Goal: Task Accomplishment & Management: Manage account settings

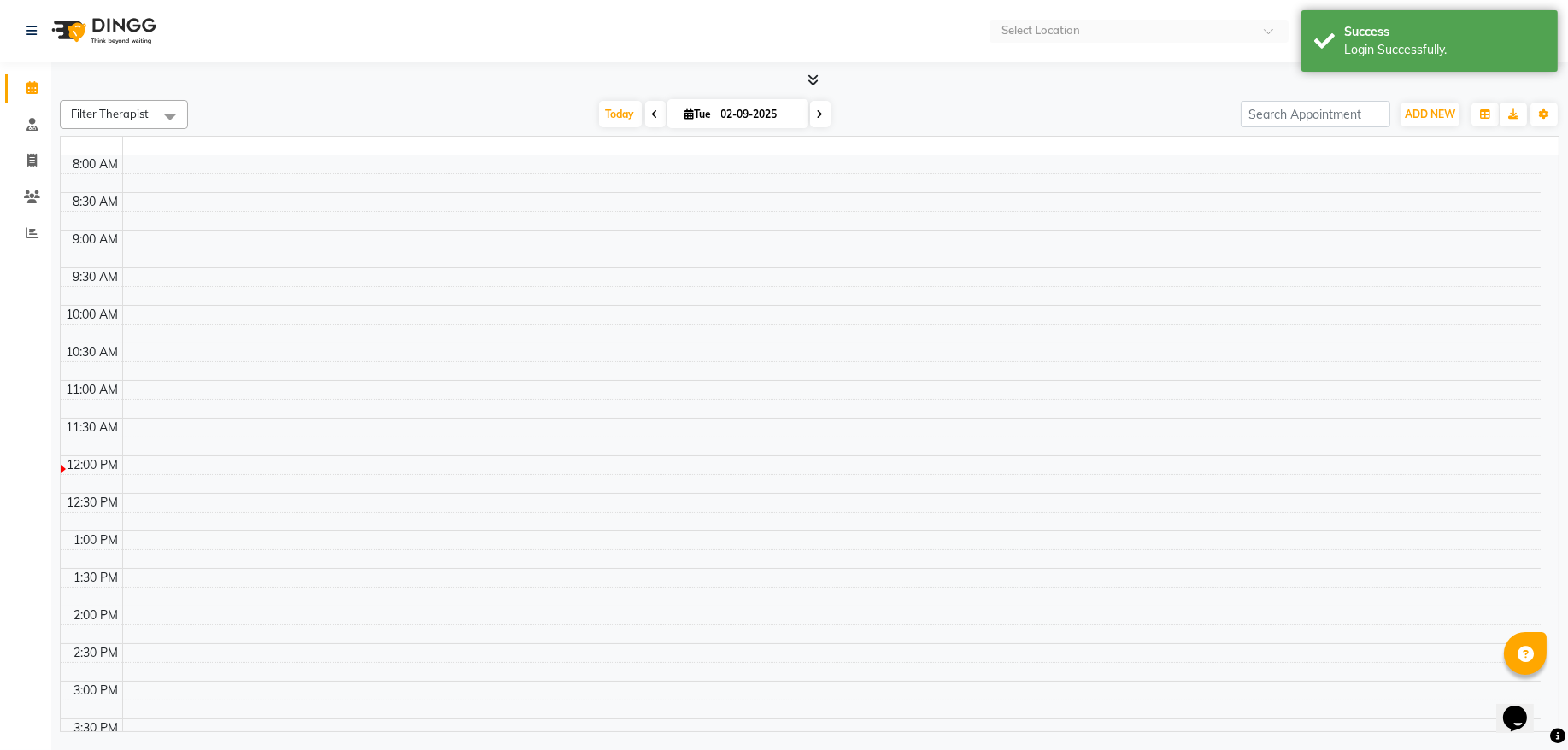
select select "en"
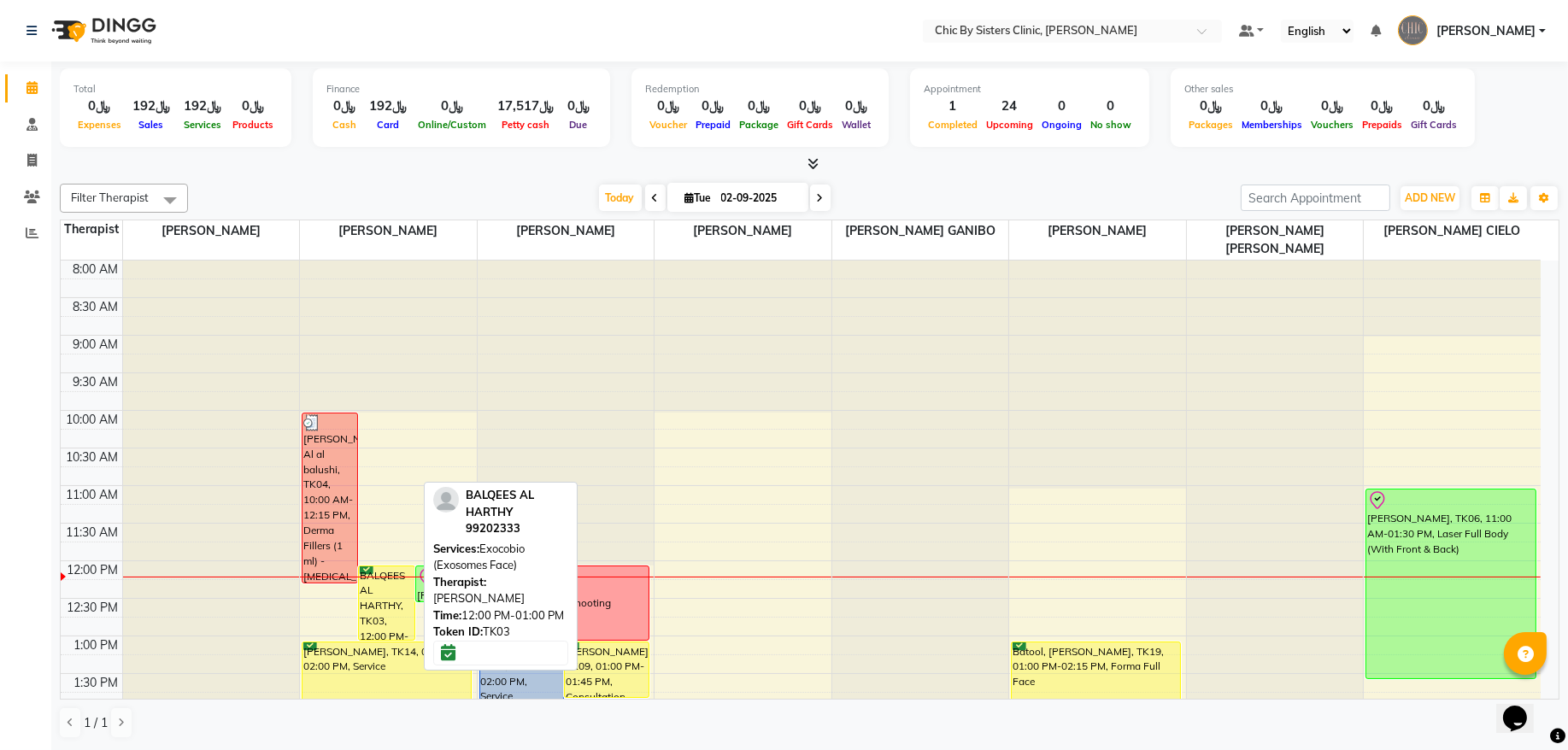
click at [396, 611] on div "BALQEES AL HARTHY, TK03, 12:00 PM-01:00 PM, Exocobio (Exosomes Face)" at bounding box center [386, 603] width 55 height 74
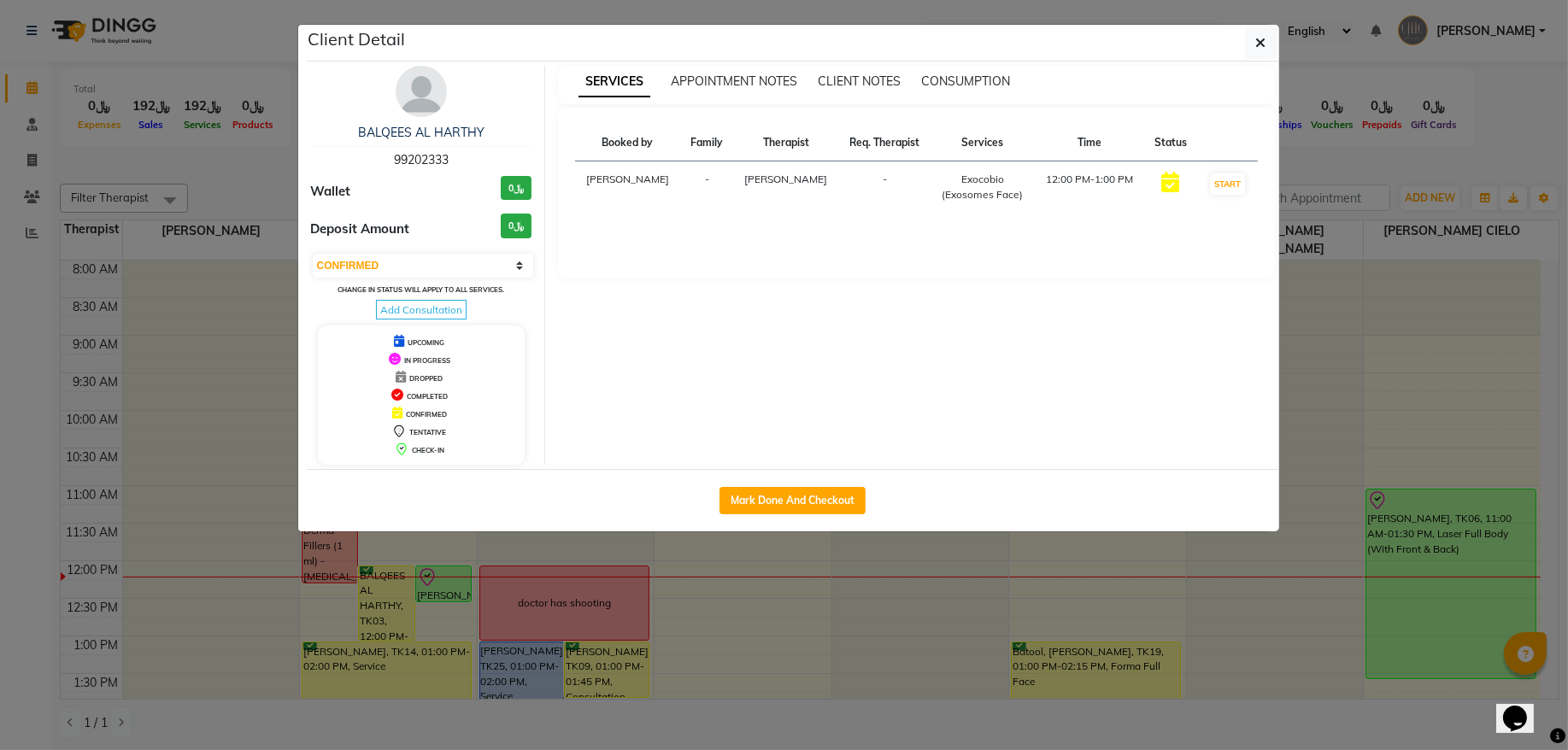
drag, startPoint x: 406, startPoint y: 267, endPoint x: 402, endPoint y: 280, distance: 13.6
click at [406, 267] on select "Select IN SERVICE CONFIRMED TENTATIVE CHECK IN MARK DONE DROPPED UPCOMING" at bounding box center [423, 265] width 222 height 24
select select "8"
click at [313, 255] on select "Select IN SERVICE CONFIRMED TENTATIVE CHECK IN MARK DONE DROPPED UPCOMING" at bounding box center [423, 265] width 222 height 24
click at [450, 136] on link "BALQEES AL HARTHY" at bounding box center [421, 133] width 127 height 15
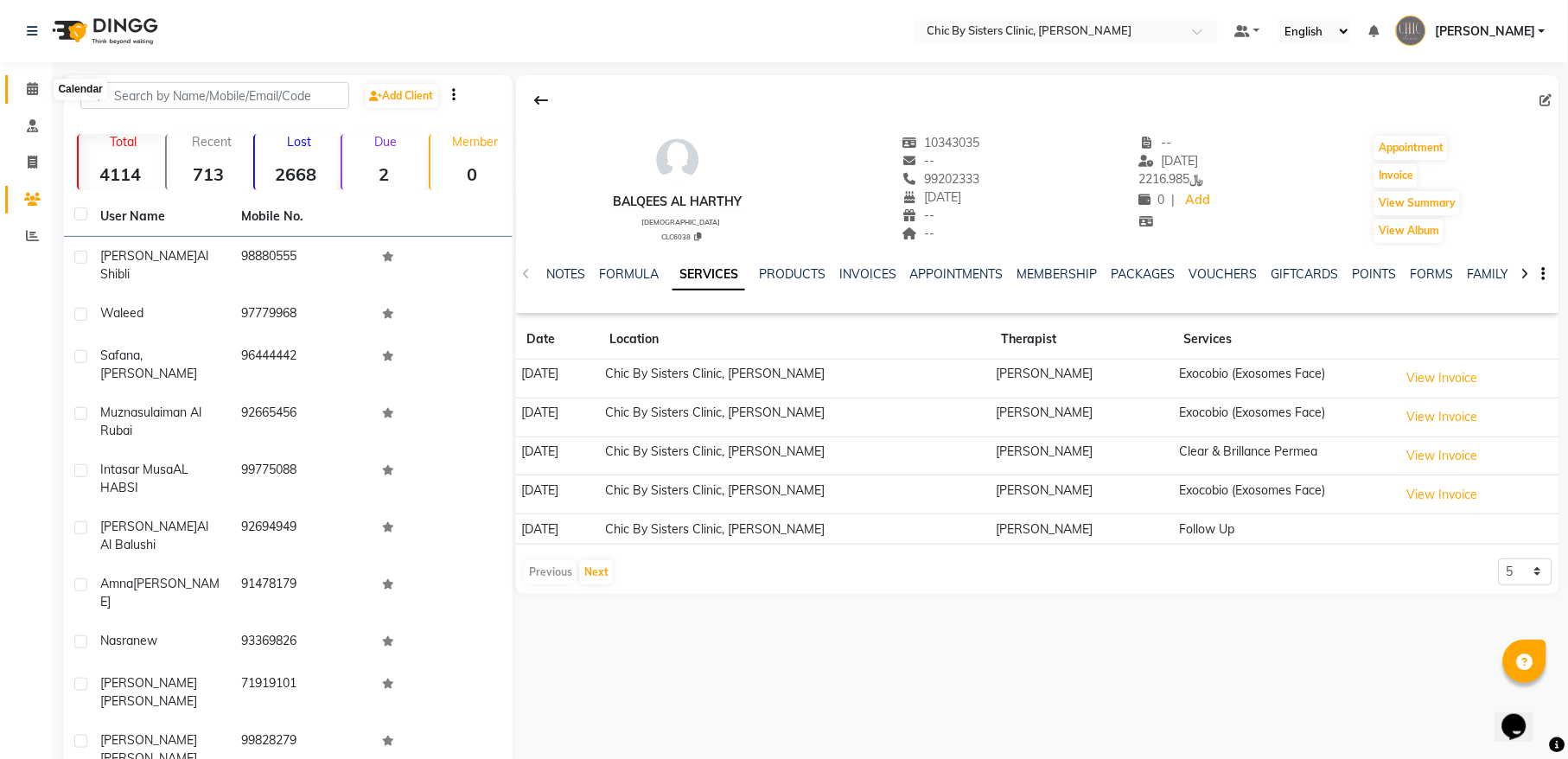
click at [32, 98] on span at bounding box center [32, 89] width 30 height 20
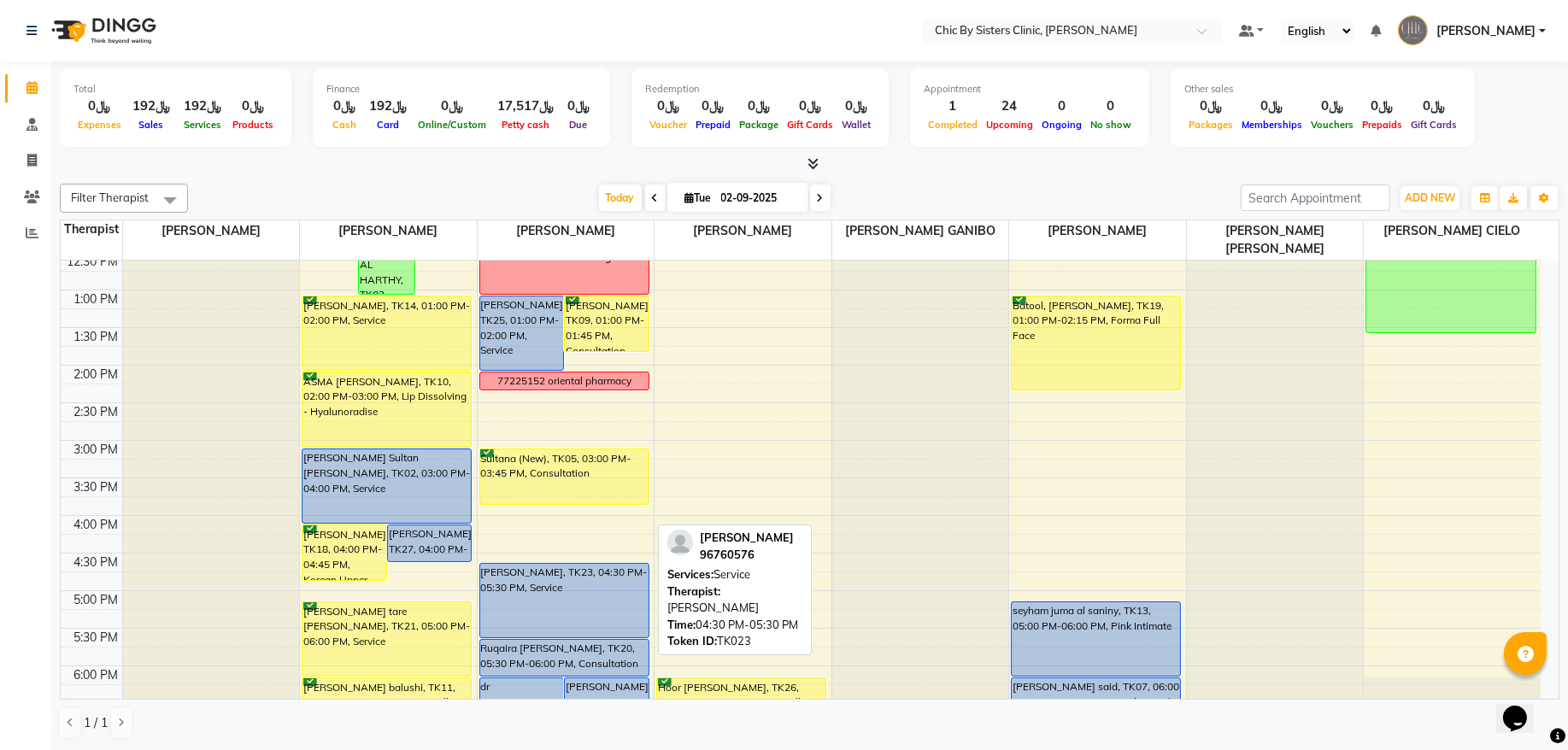
scroll to position [115, 0]
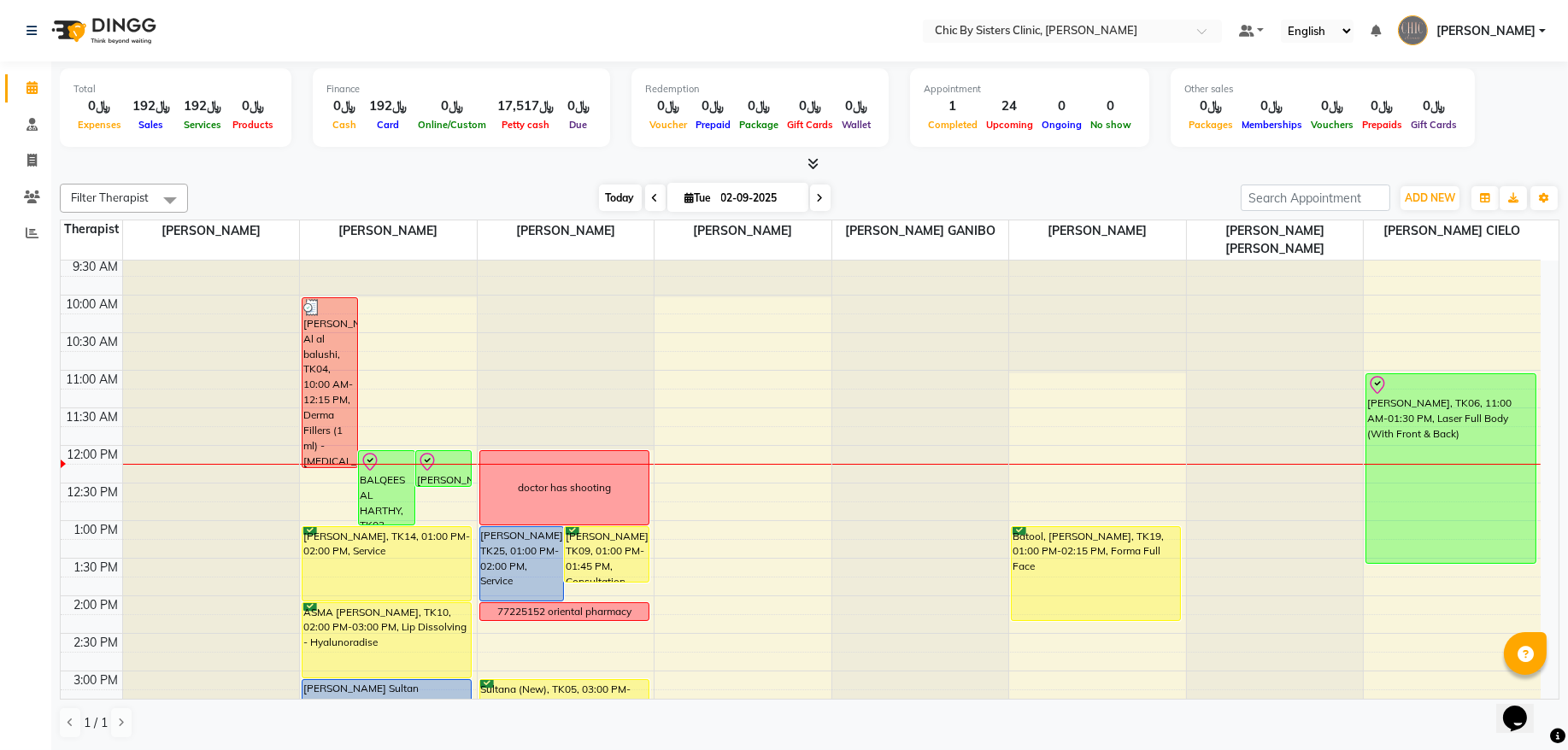
click at [605, 208] on span "Today" at bounding box center [620, 197] width 43 height 26
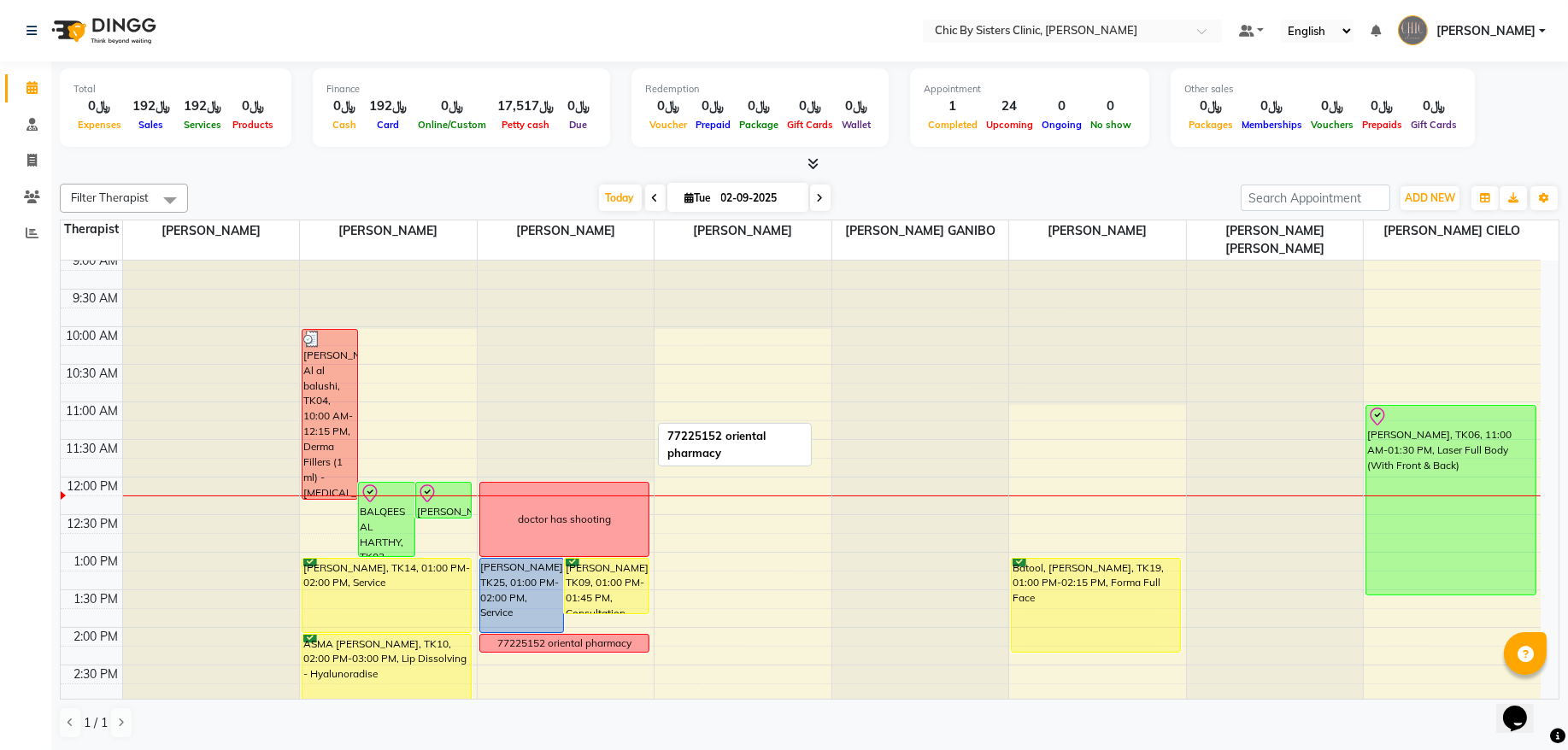
scroll to position [75, 0]
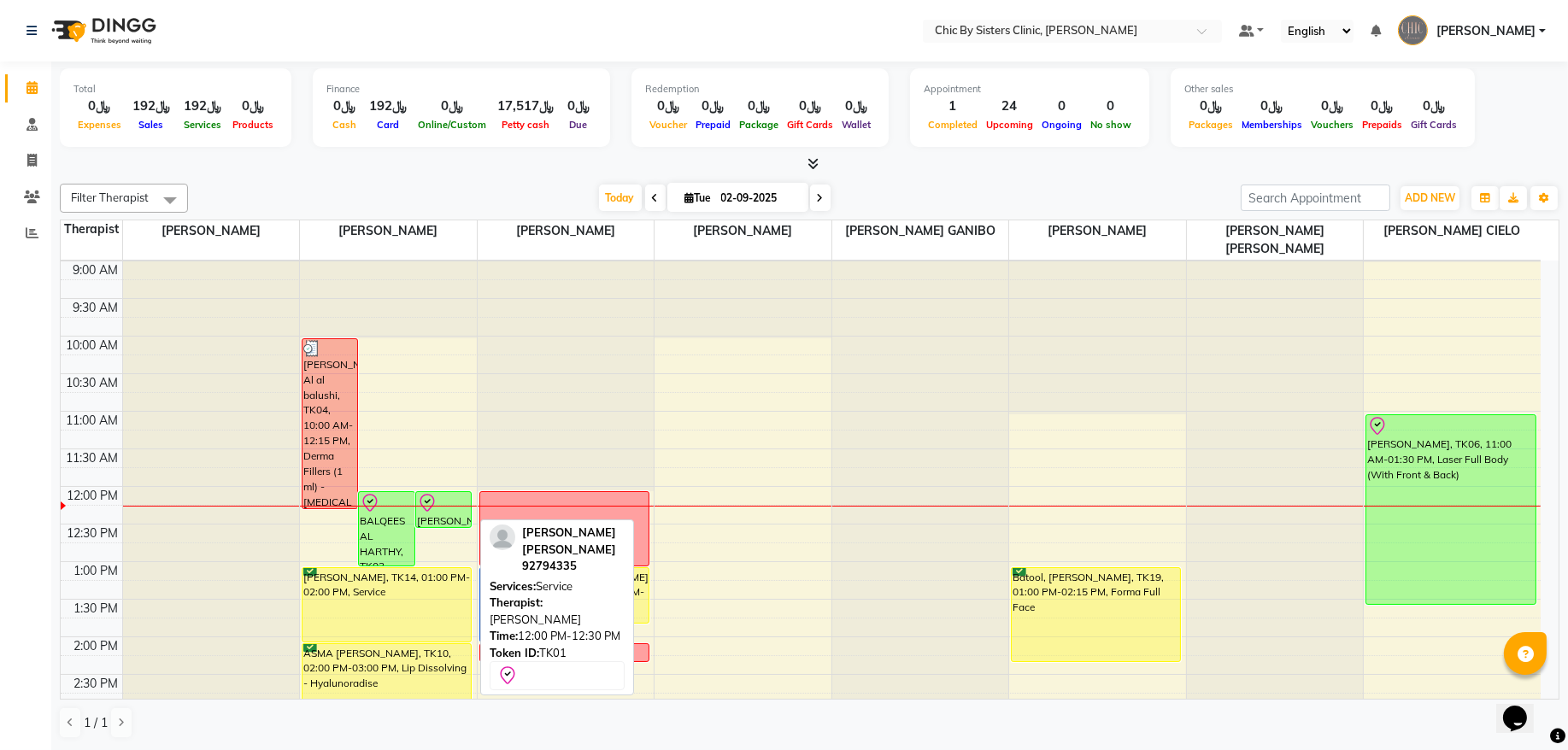
click at [444, 515] on div "[PERSON_NAME] [PERSON_NAME], TK01, 12:00 PM-12:30 PM, Service" at bounding box center [443, 510] width 55 height 35
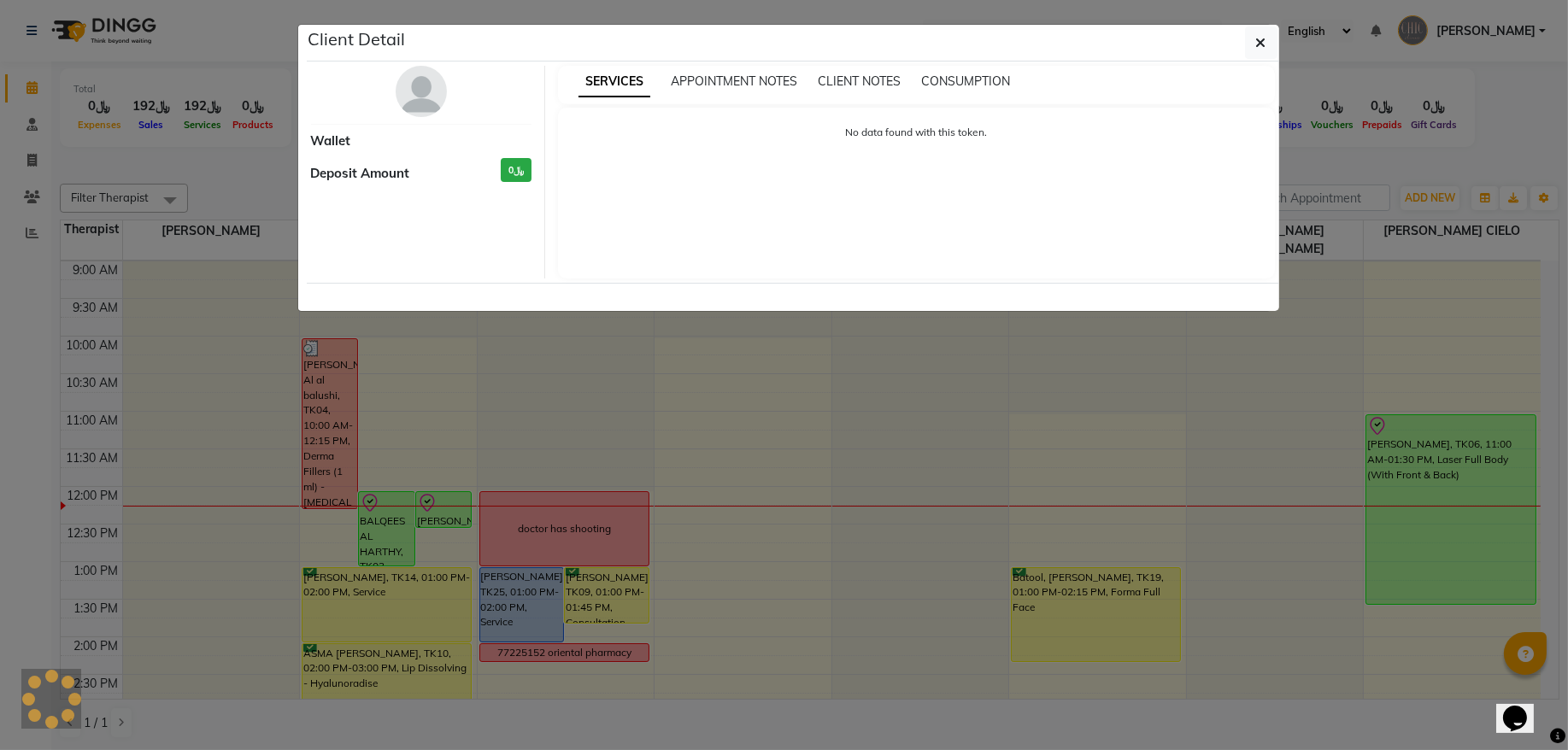
select select "8"
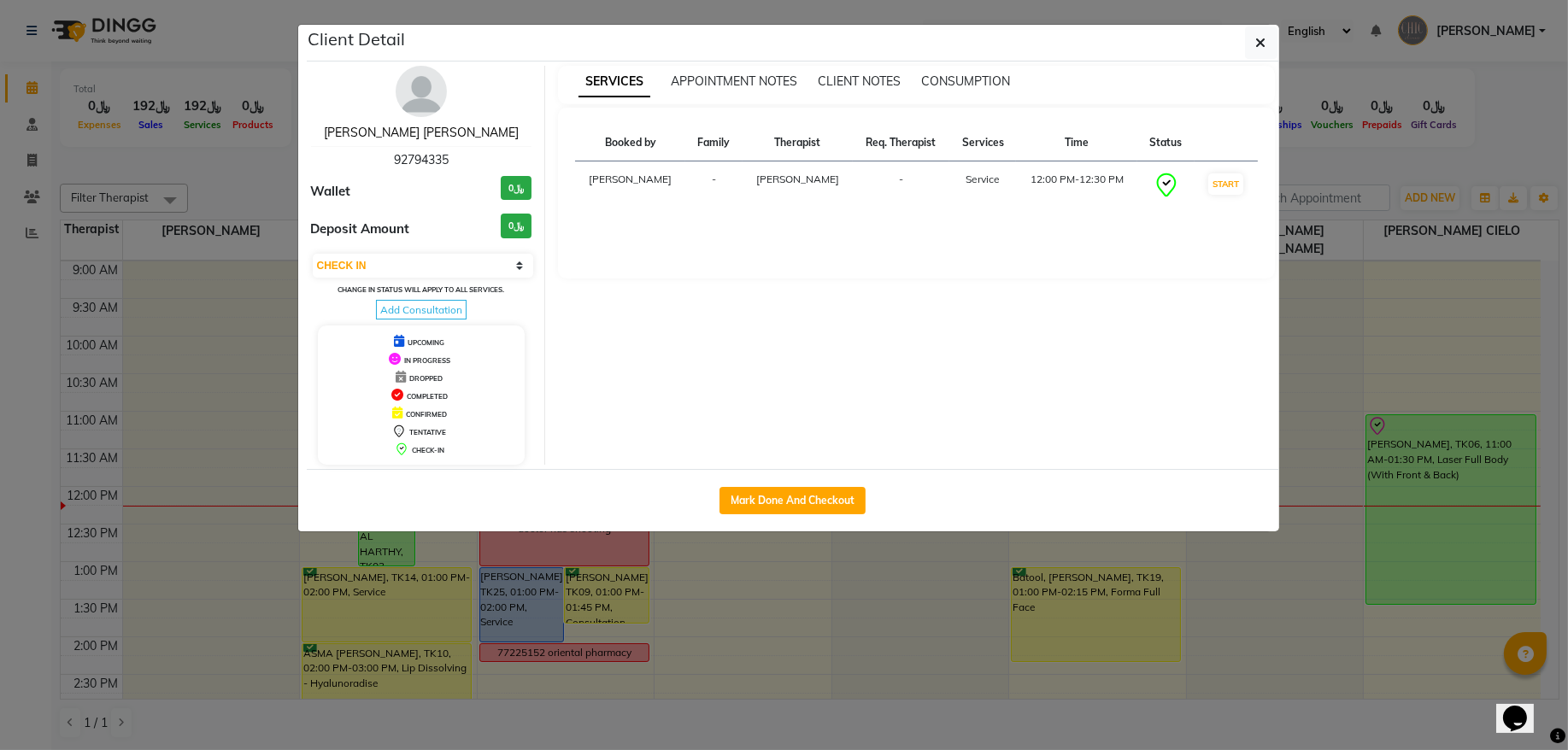
click at [454, 132] on link "[PERSON_NAME] [PERSON_NAME]" at bounding box center [421, 133] width 195 height 15
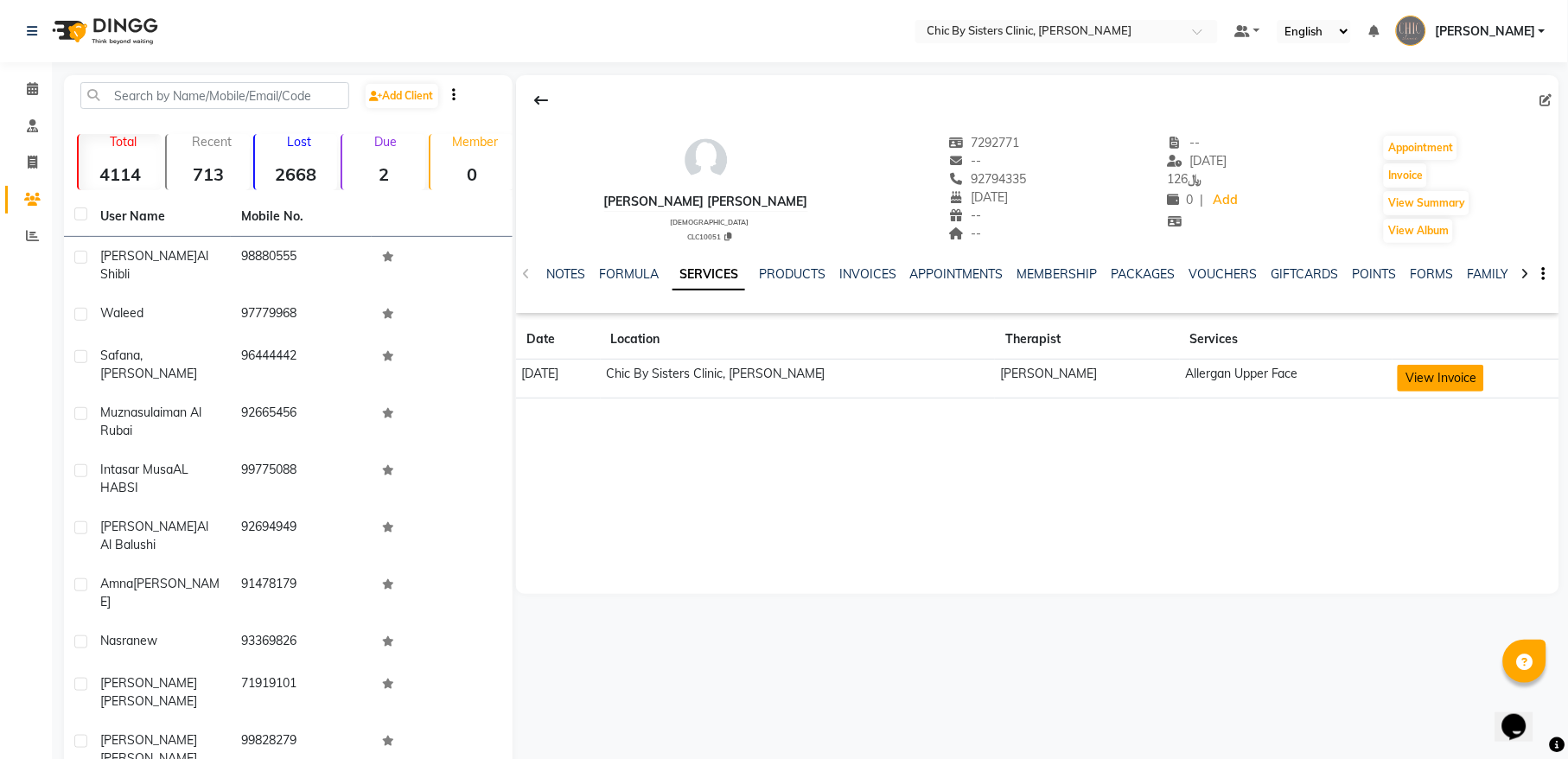
click at [1440, 374] on button "View Invoice" at bounding box center [1441, 378] width 86 height 26
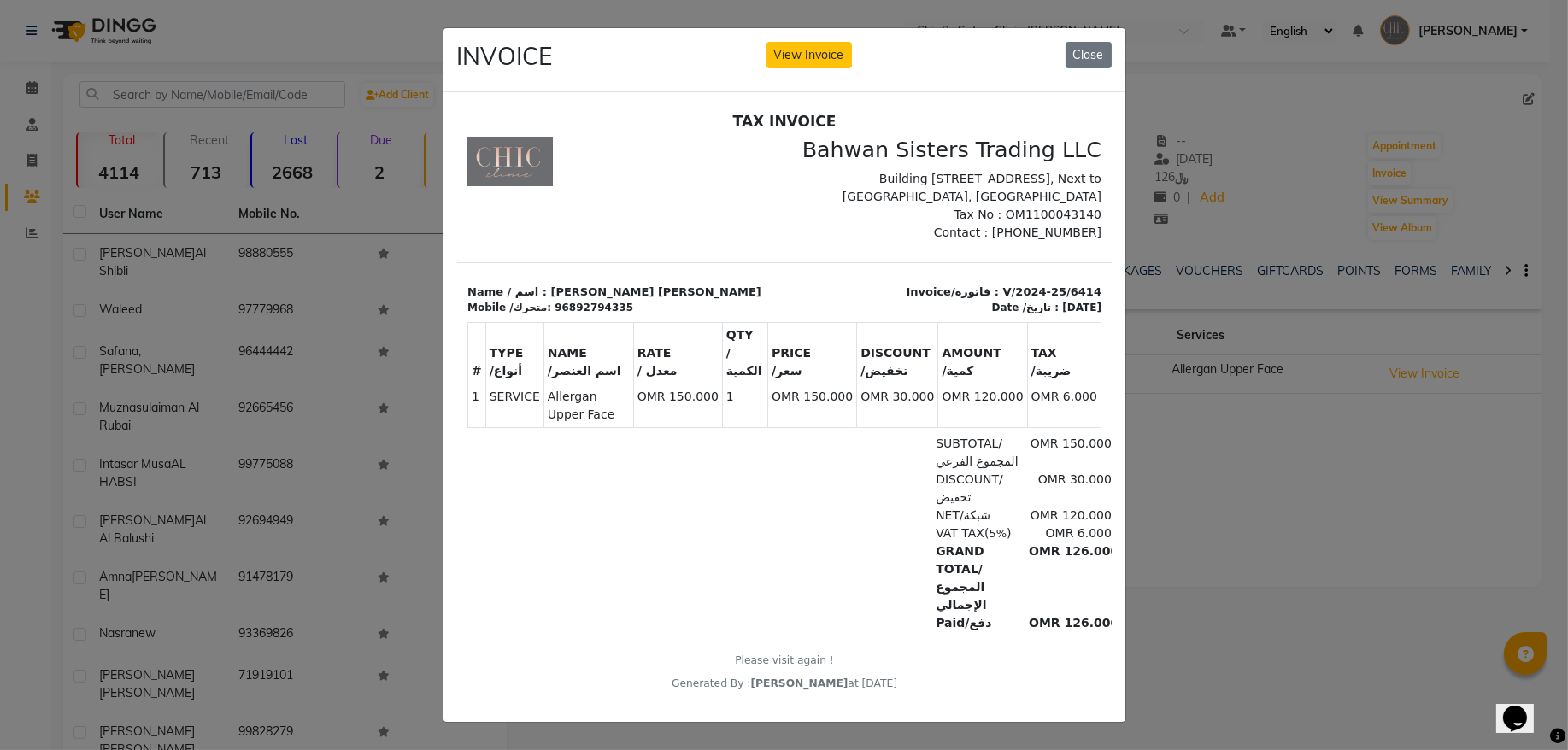
scroll to position [14, 0]
click at [1066, 49] on button "Close" at bounding box center [1089, 54] width 46 height 26
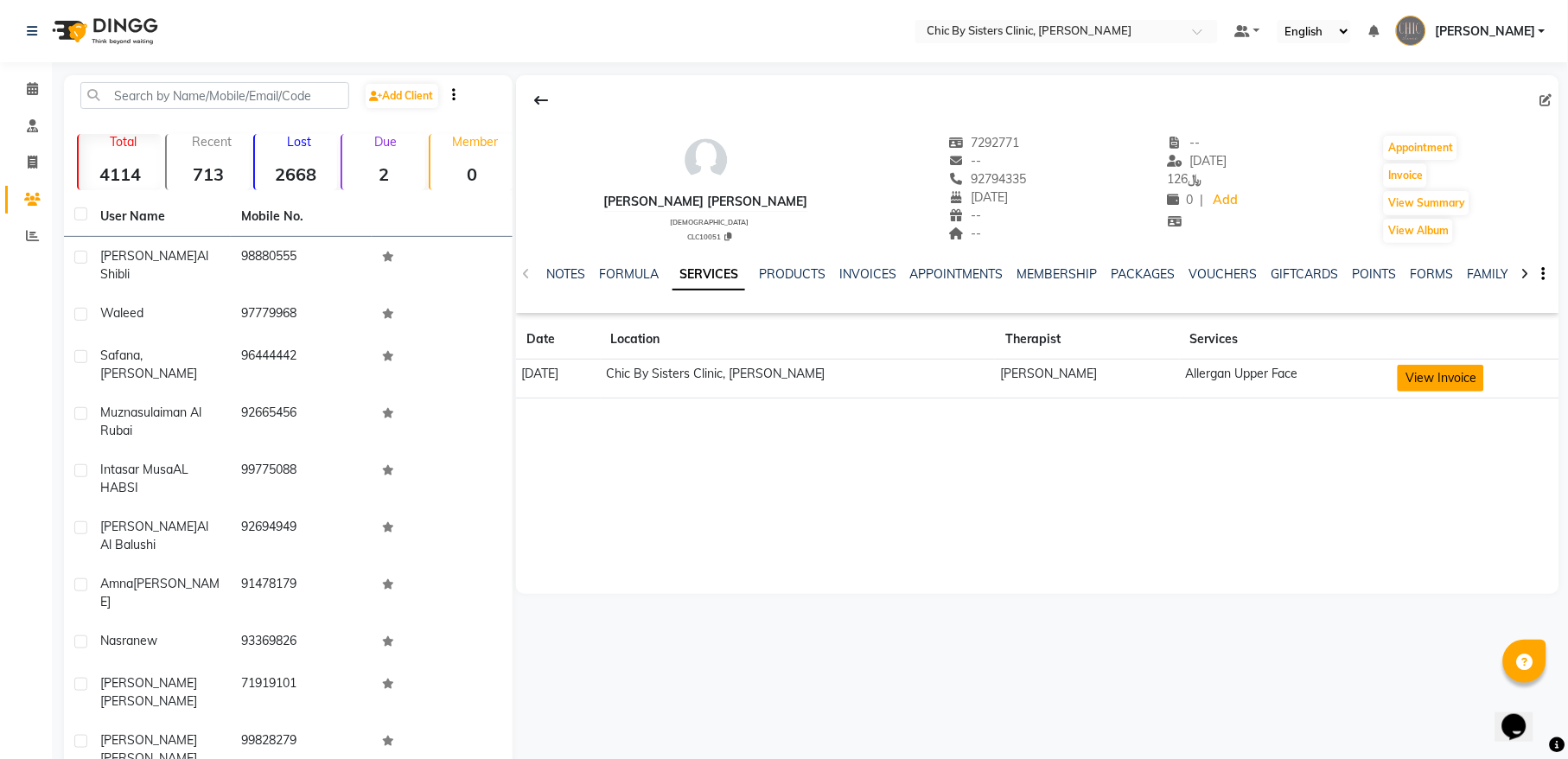
click at [1467, 371] on button "View Invoice" at bounding box center [1441, 378] width 86 height 26
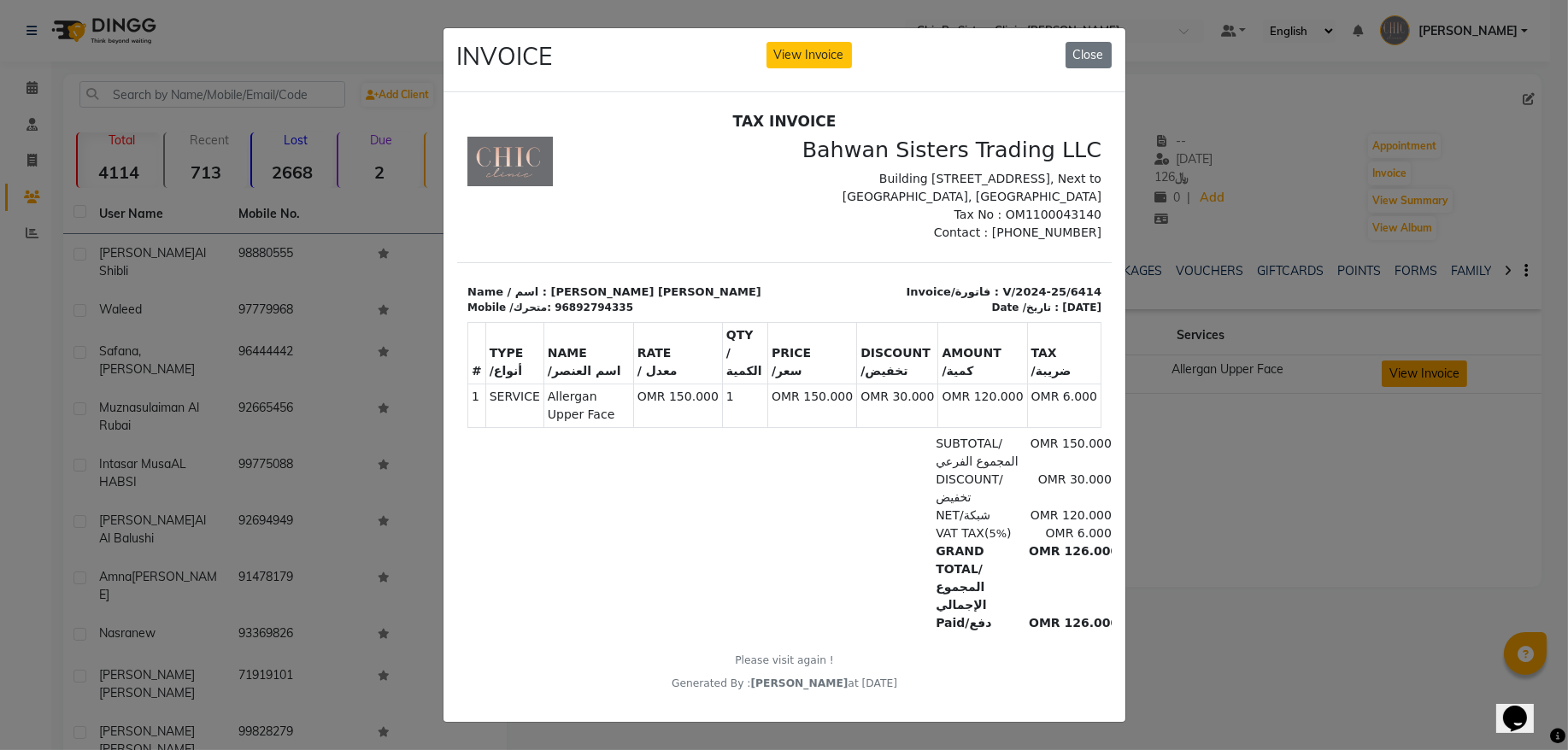
scroll to position [11, 0]
click at [1077, 53] on button "Close" at bounding box center [1089, 54] width 46 height 26
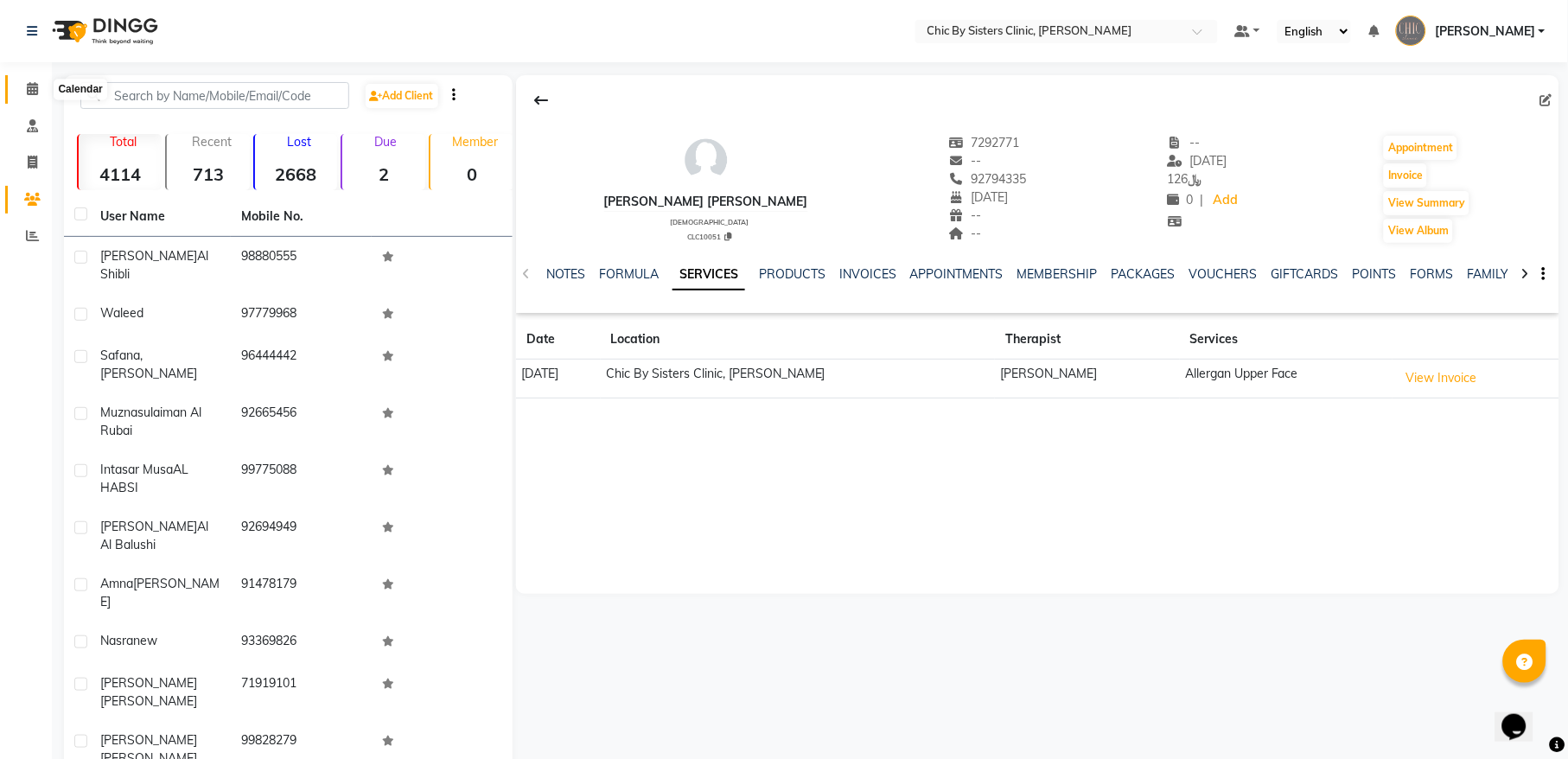
click at [26, 84] on icon at bounding box center [31, 88] width 11 height 13
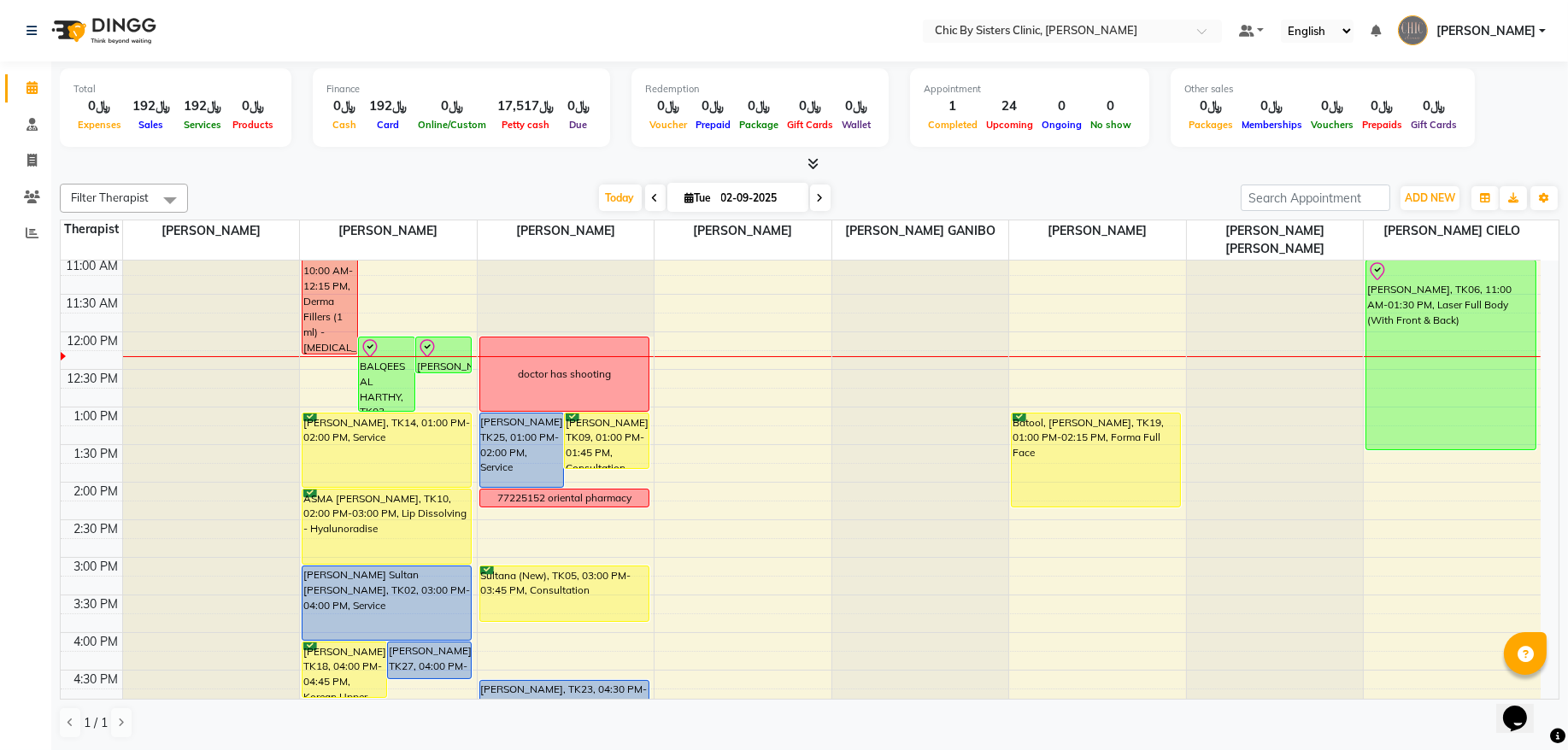
scroll to position [230, 0]
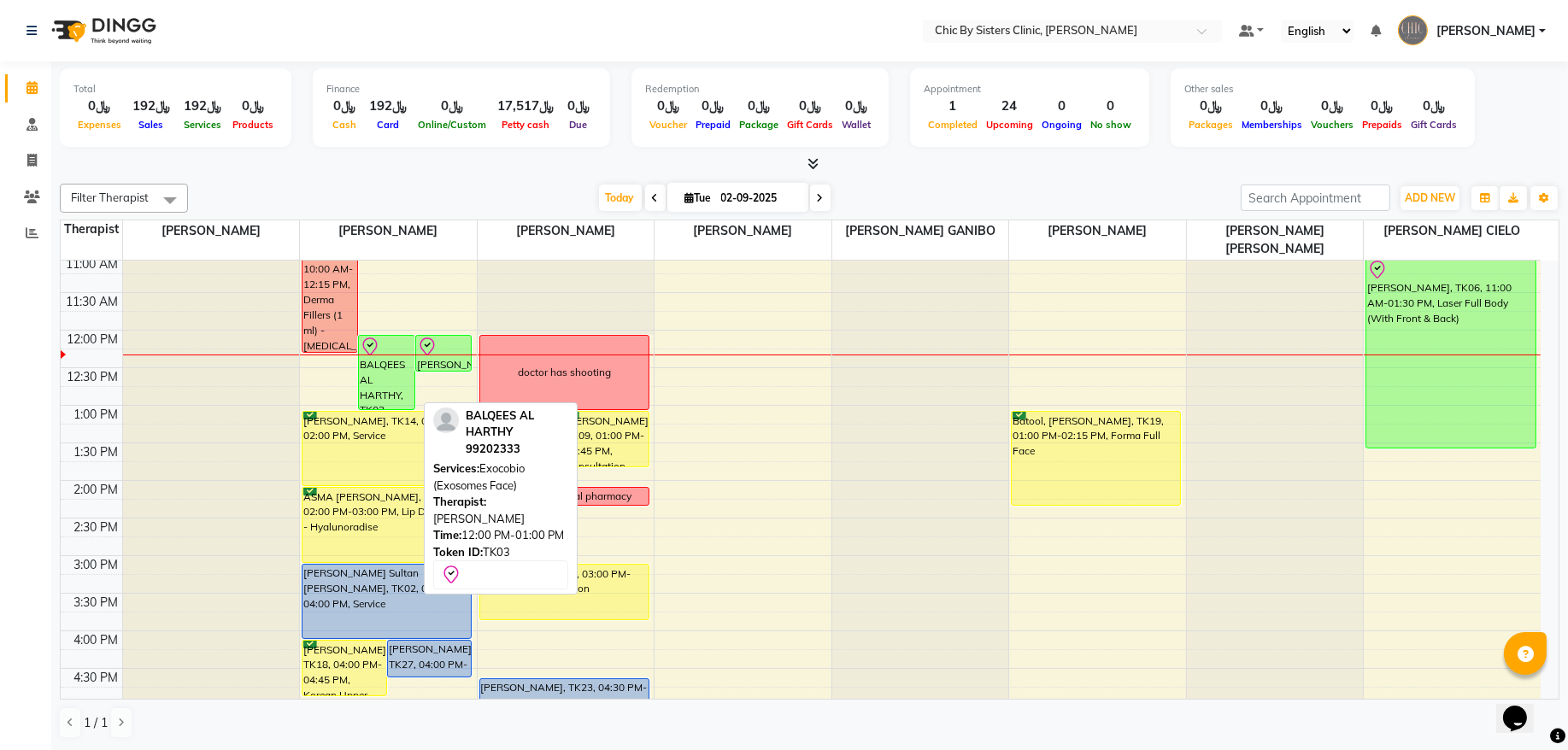
click at [386, 383] on div "BALQEES AL HARTHY, TK03, 12:00 PM-01:00 PM, Exocobio (Exosomes Face)" at bounding box center [386, 373] width 55 height 74
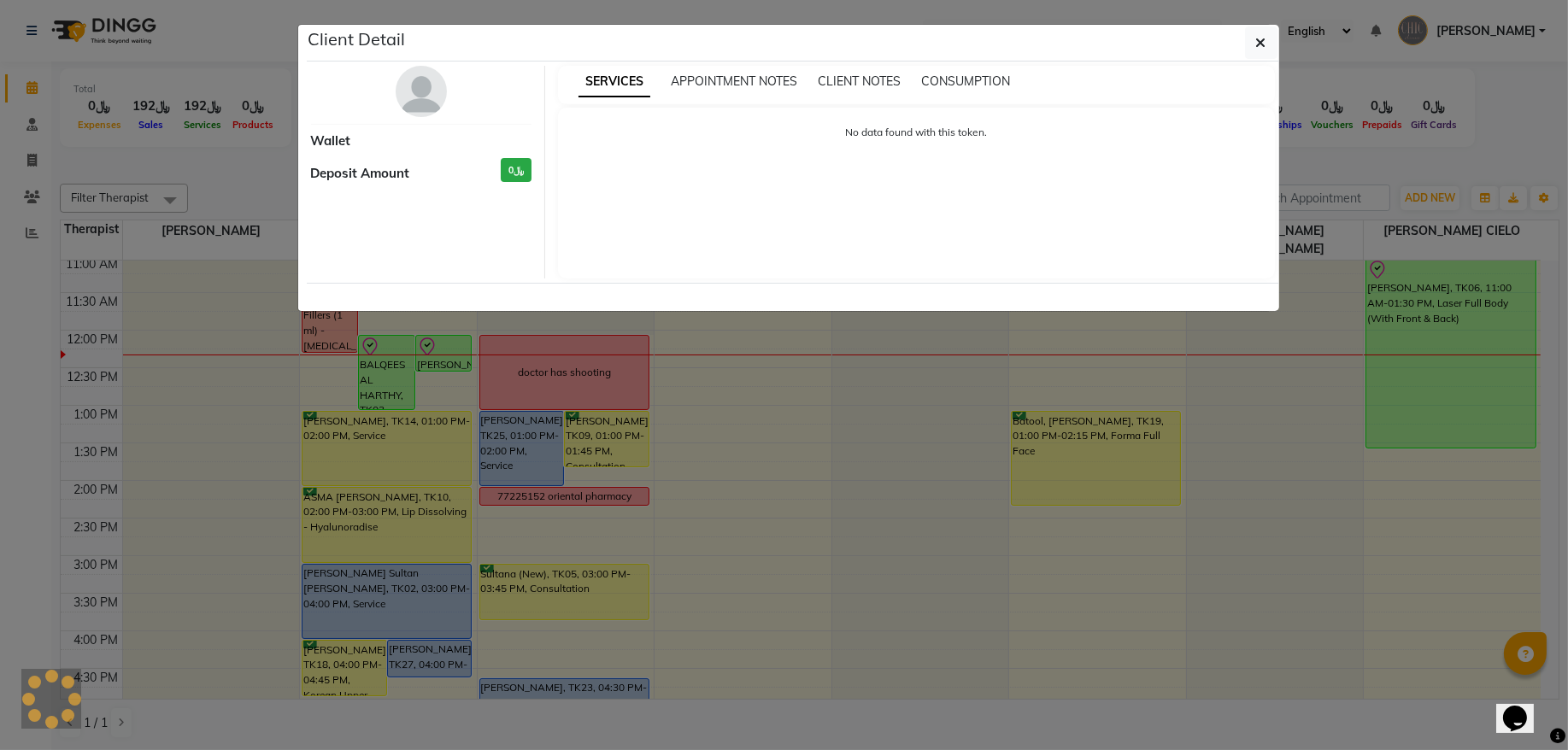
select select "8"
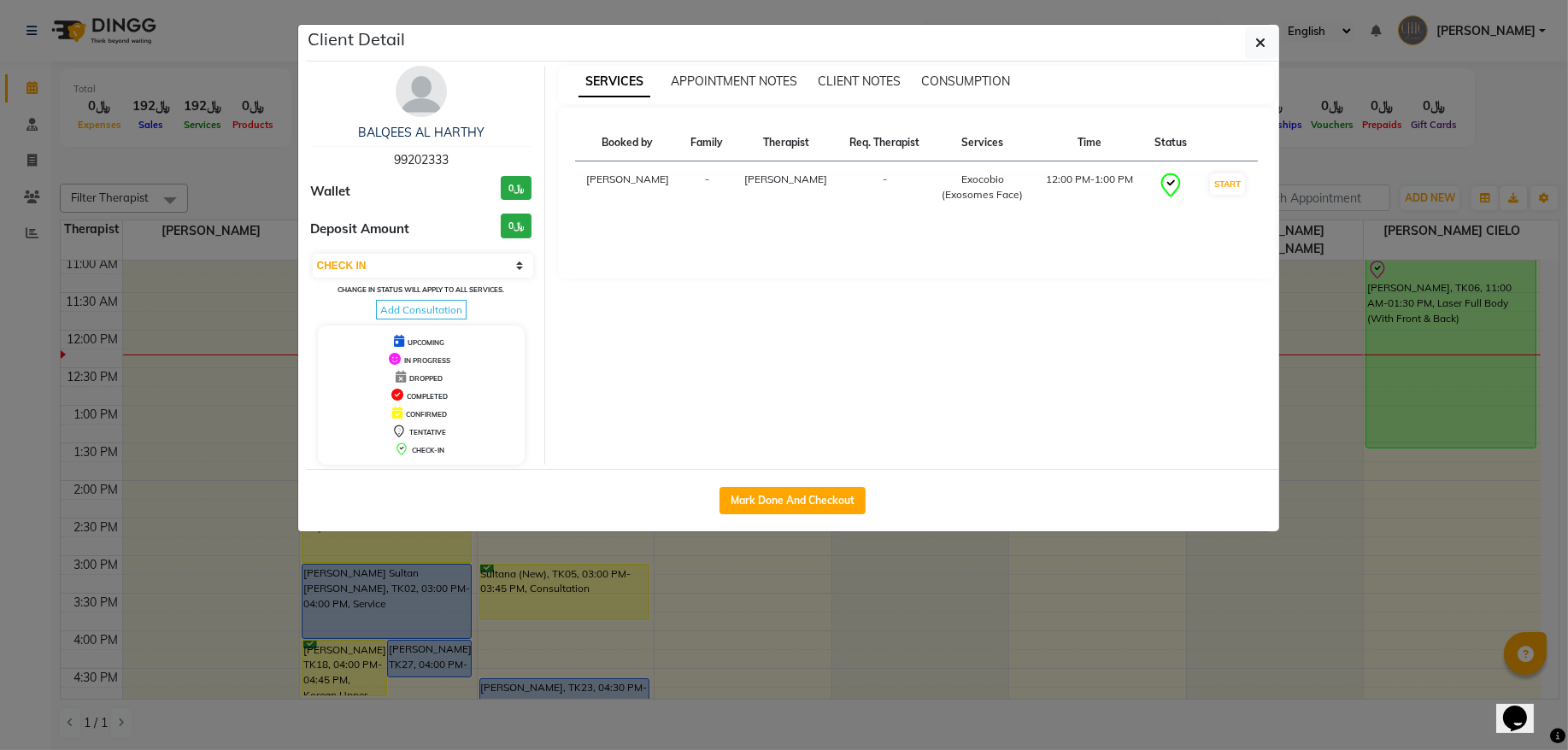
click at [442, 157] on span "99202333" at bounding box center [421, 160] width 55 height 15
copy span "99202333"
click at [1258, 50] on span "button" at bounding box center [1261, 43] width 11 height 17
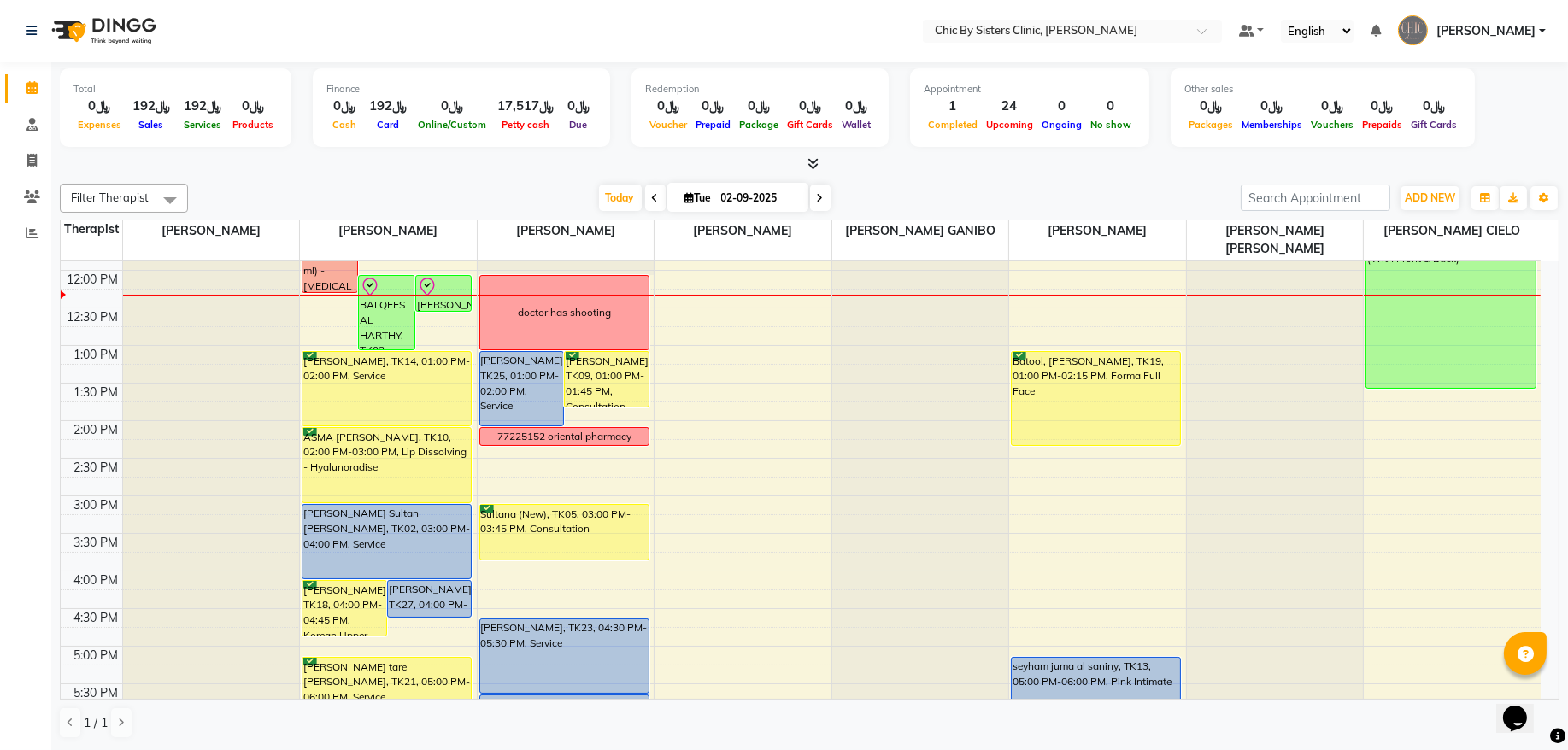
scroll to position [346, 0]
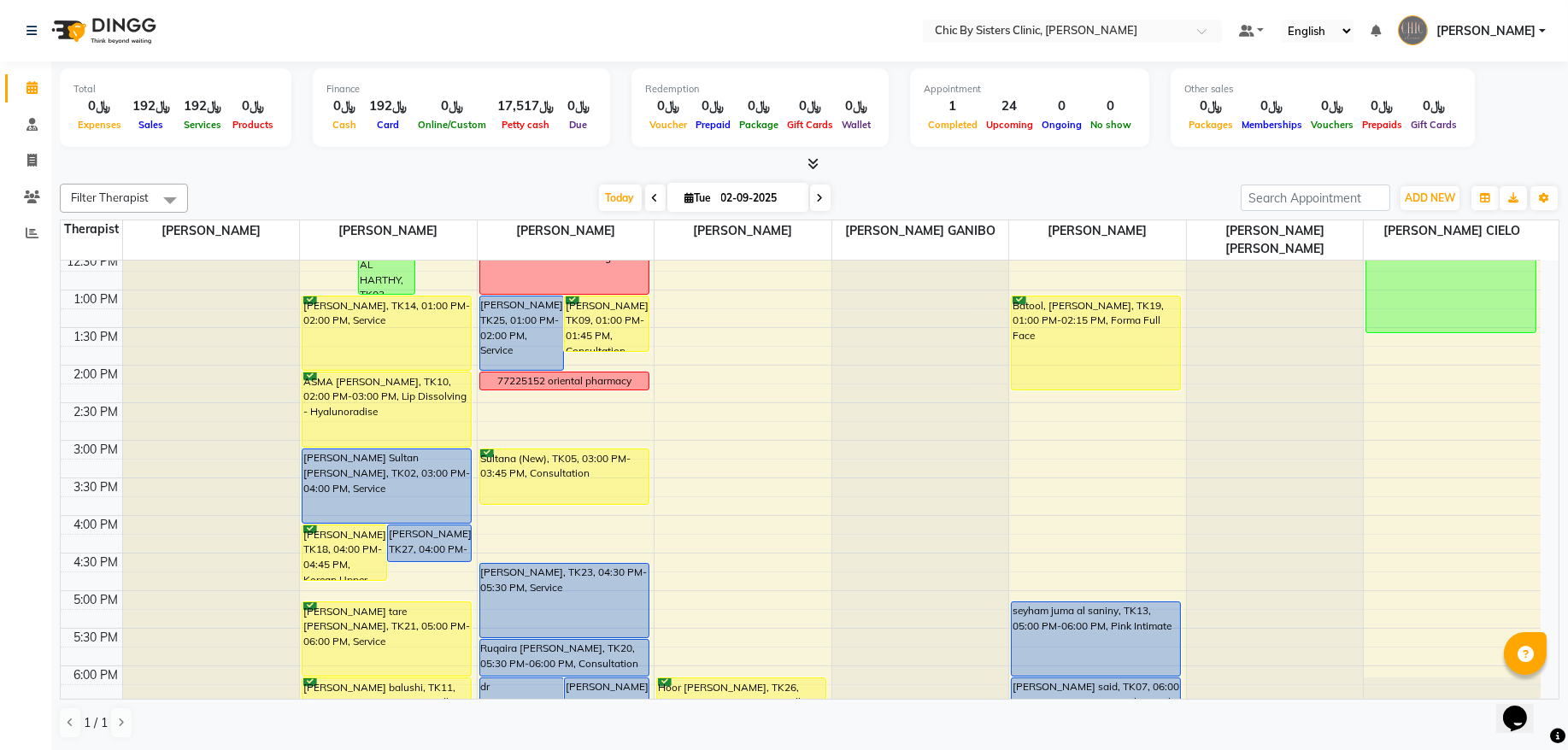
click at [1037, 497] on div "8:00 AM 8:30 AM 9:00 AM 9:30 AM 10:00 AM 10:30 AM 11:00 AM 11:30 AM 12:00 PM 12…" at bounding box center [800, 516] width 1480 height 1202
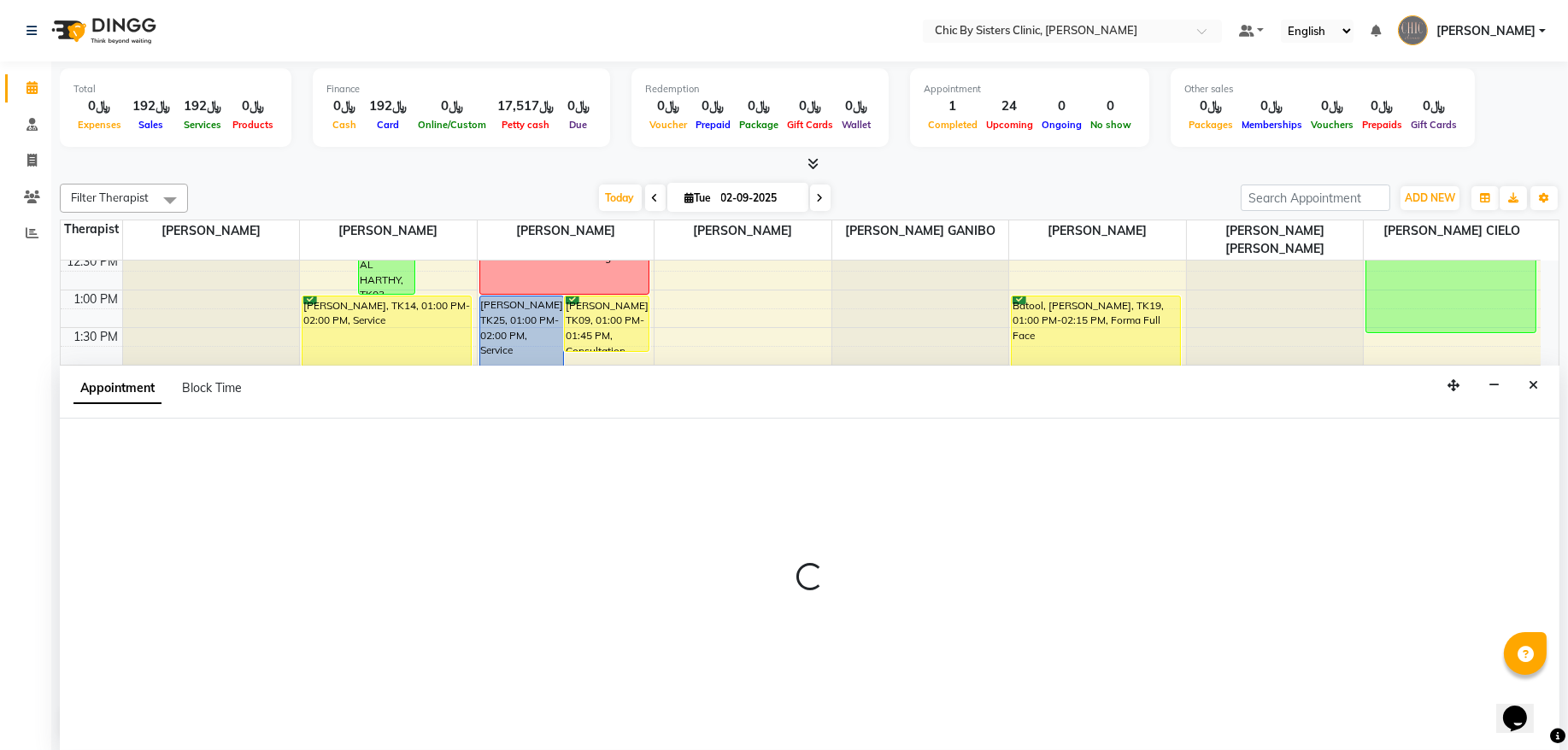
select select "49183"
select select "930"
select select "tentative"
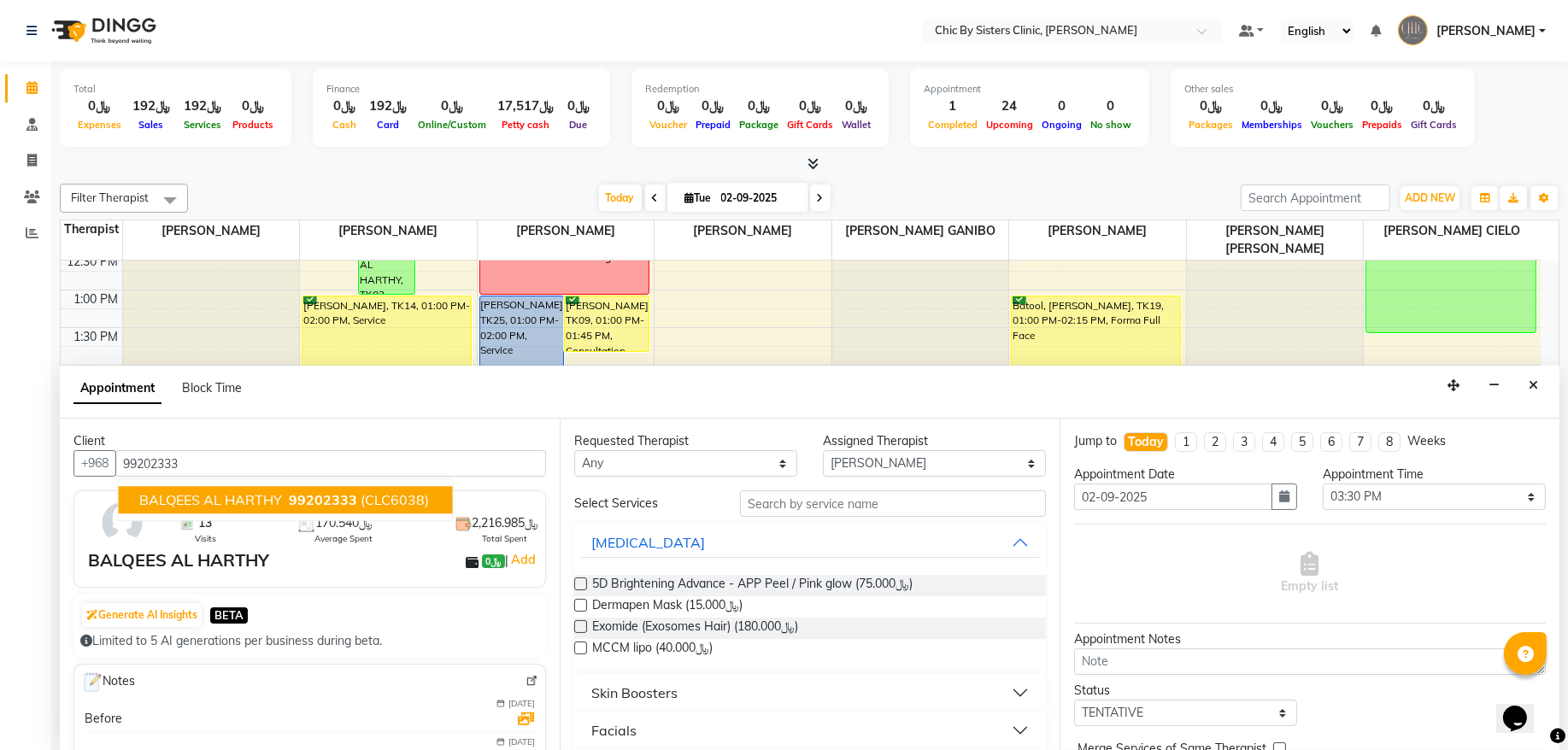
click at [218, 496] on span "BALQEES AL HARTHY" at bounding box center [210, 501] width 142 height 17
type input "99202333"
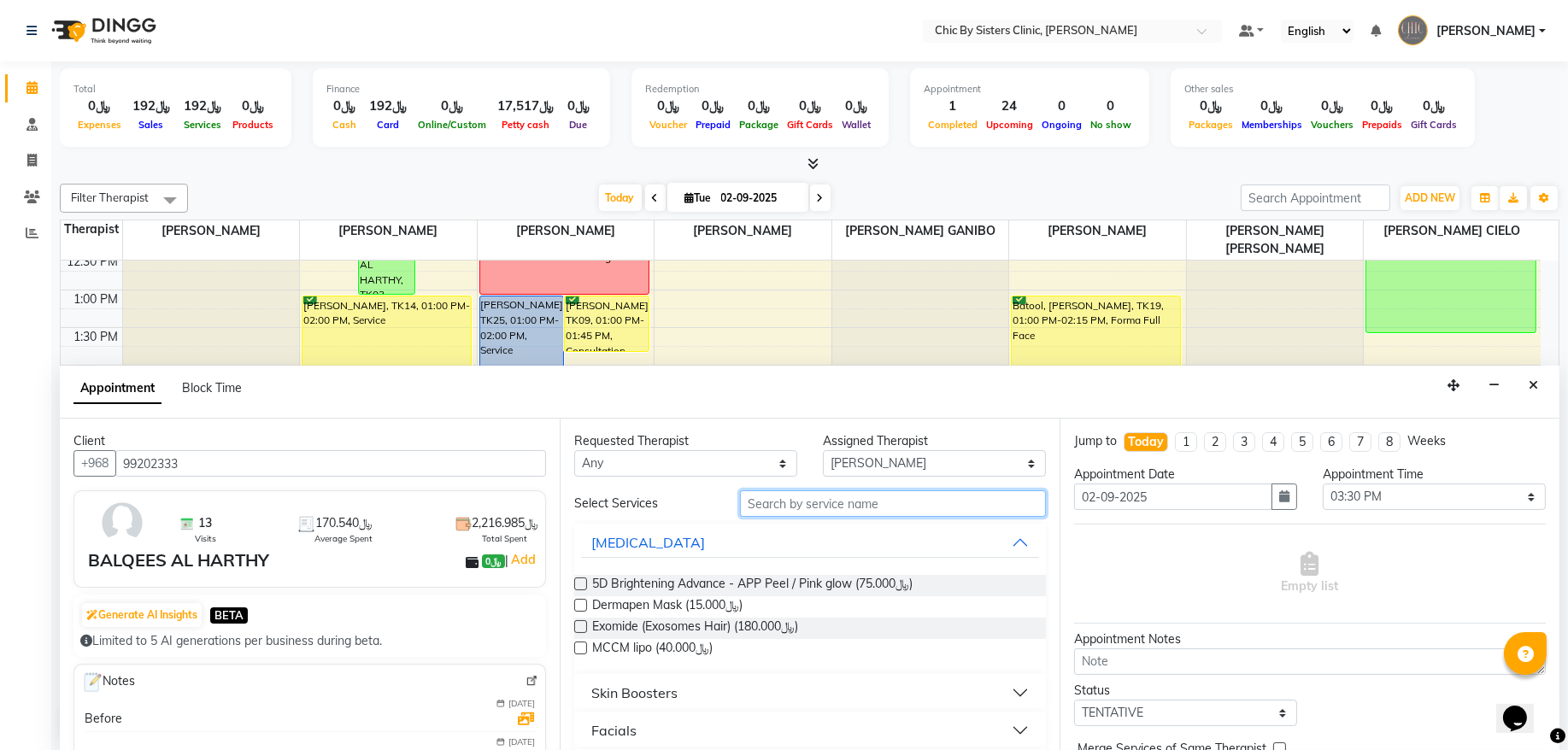
click at [790, 500] on input "text" at bounding box center [893, 503] width 306 height 26
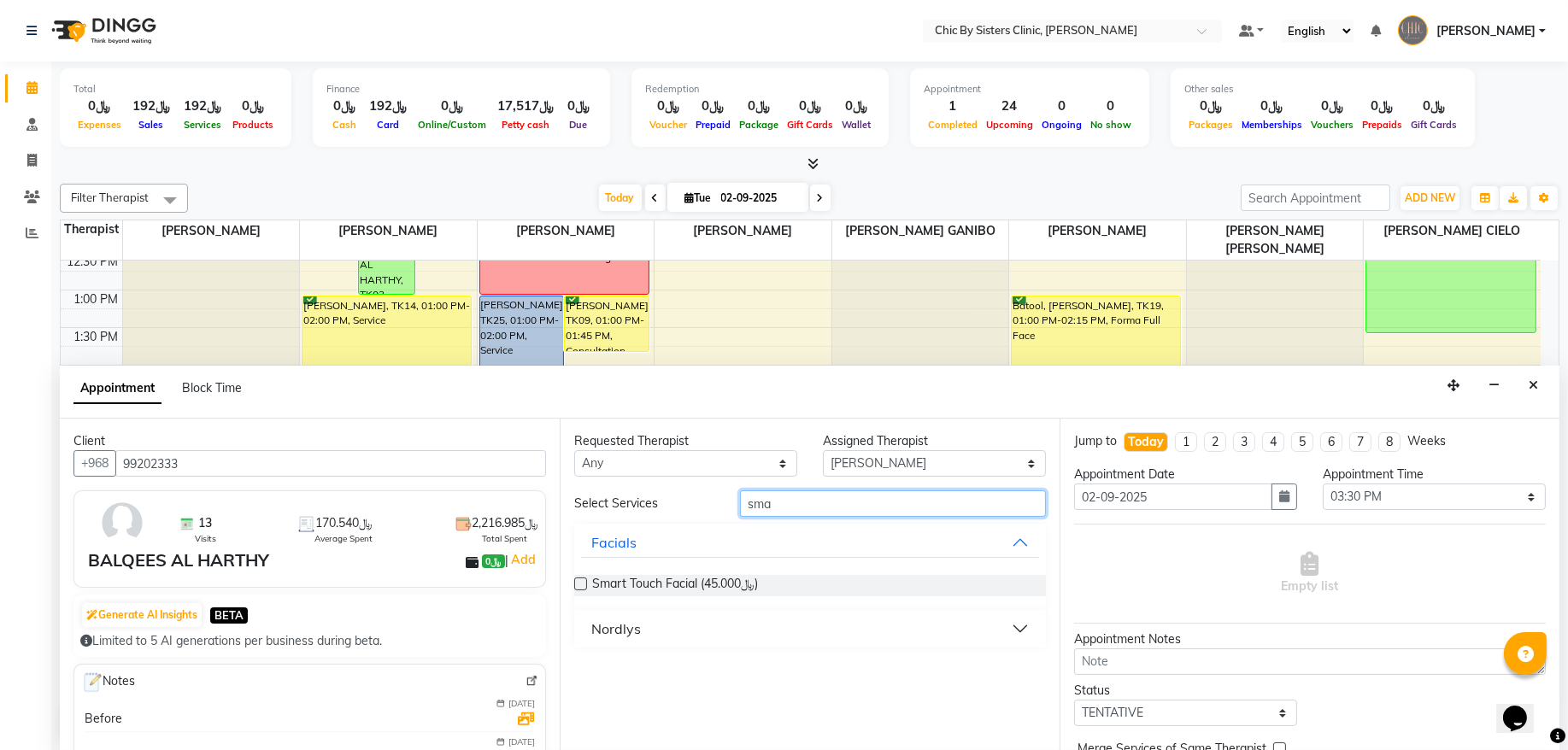
type input "sma"
click at [577, 590] on div at bounding box center [579, 587] width 11 height 18
click at [583, 581] on label at bounding box center [580, 584] width 13 height 13
click at [583, 581] on input "checkbox" at bounding box center [579, 585] width 11 height 11
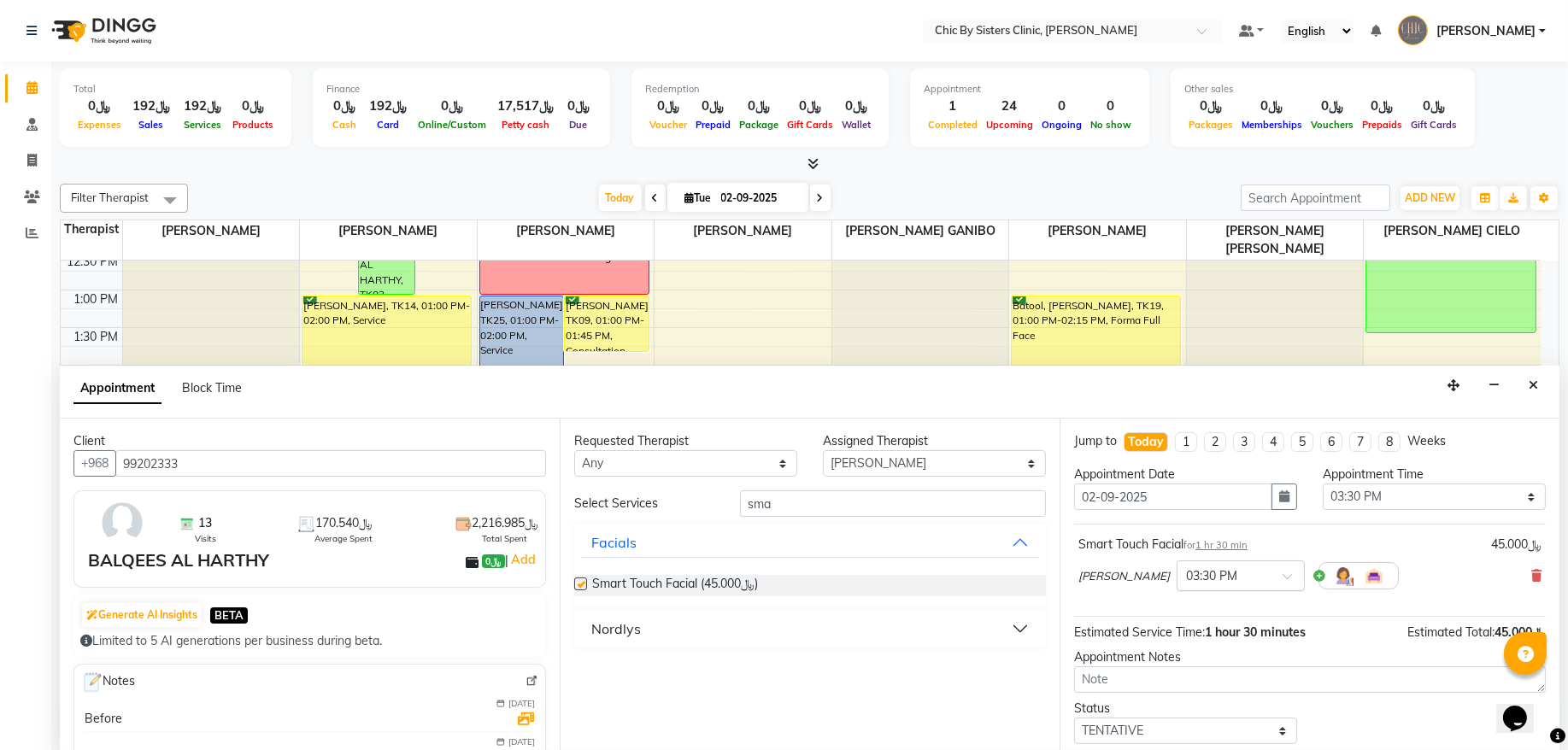
checkbox input "false"
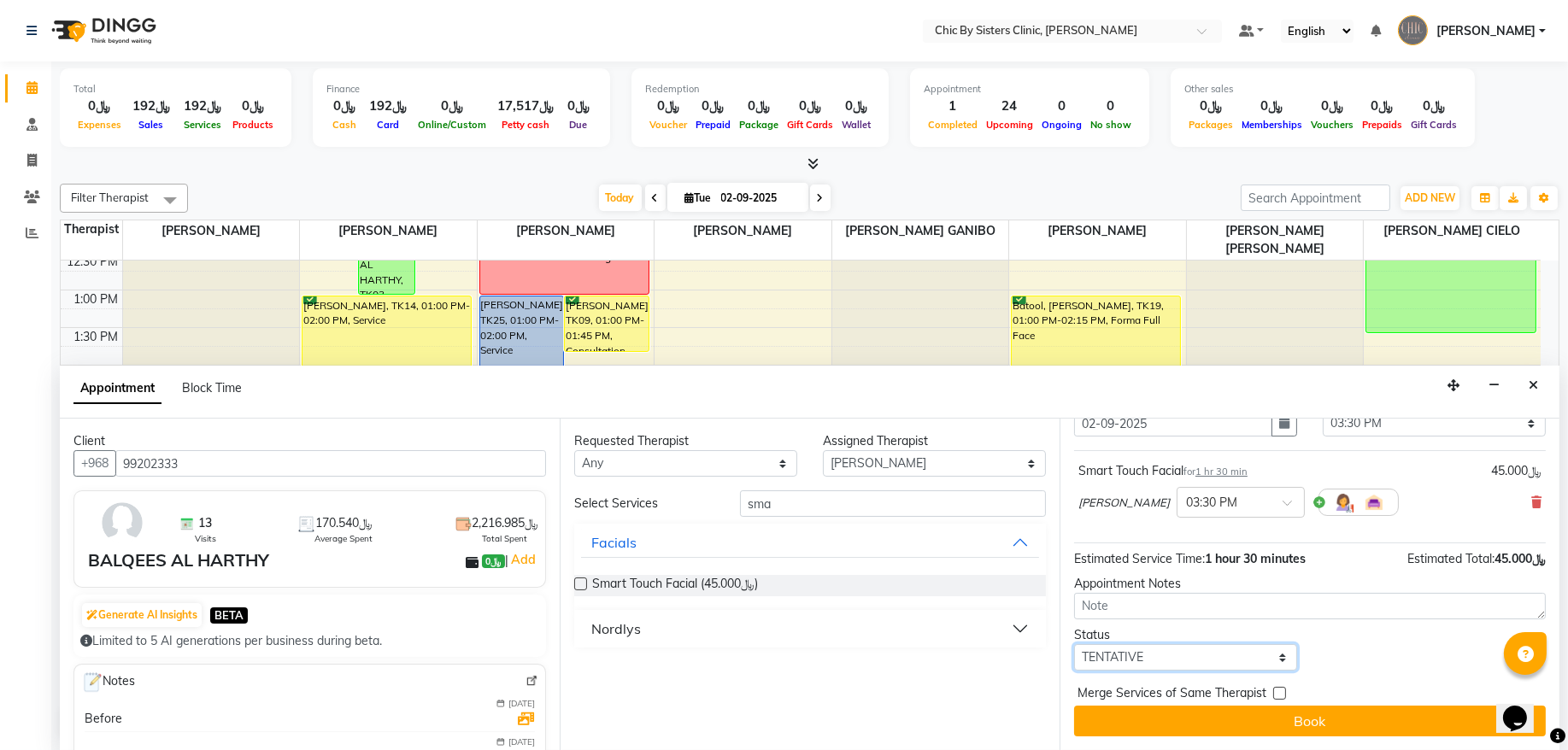
click at [1149, 659] on select "Select TENTATIVE CONFIRM CHECK-IN UPCOMING" at bounding box center [1186, 657] width 223 height 26
click at [1074, 645] on select "Select TENTATIVE CONFIRM CHECK-IN UPCOMING" at bounding box center [1186, 657] width 223 height 26
click at [1135, 658] on select "Select TENTATIVE CONFIRM CHECK-IN UPCOMING" at bounding box center [1186, 657] width 223 height 26
select select "confirm booking"
click at [1074, 645] on select "Select TENTATIVE CONFIRM CHECK-IN UPCOMING" at bounding box center [1186, 657] width 223 height 26
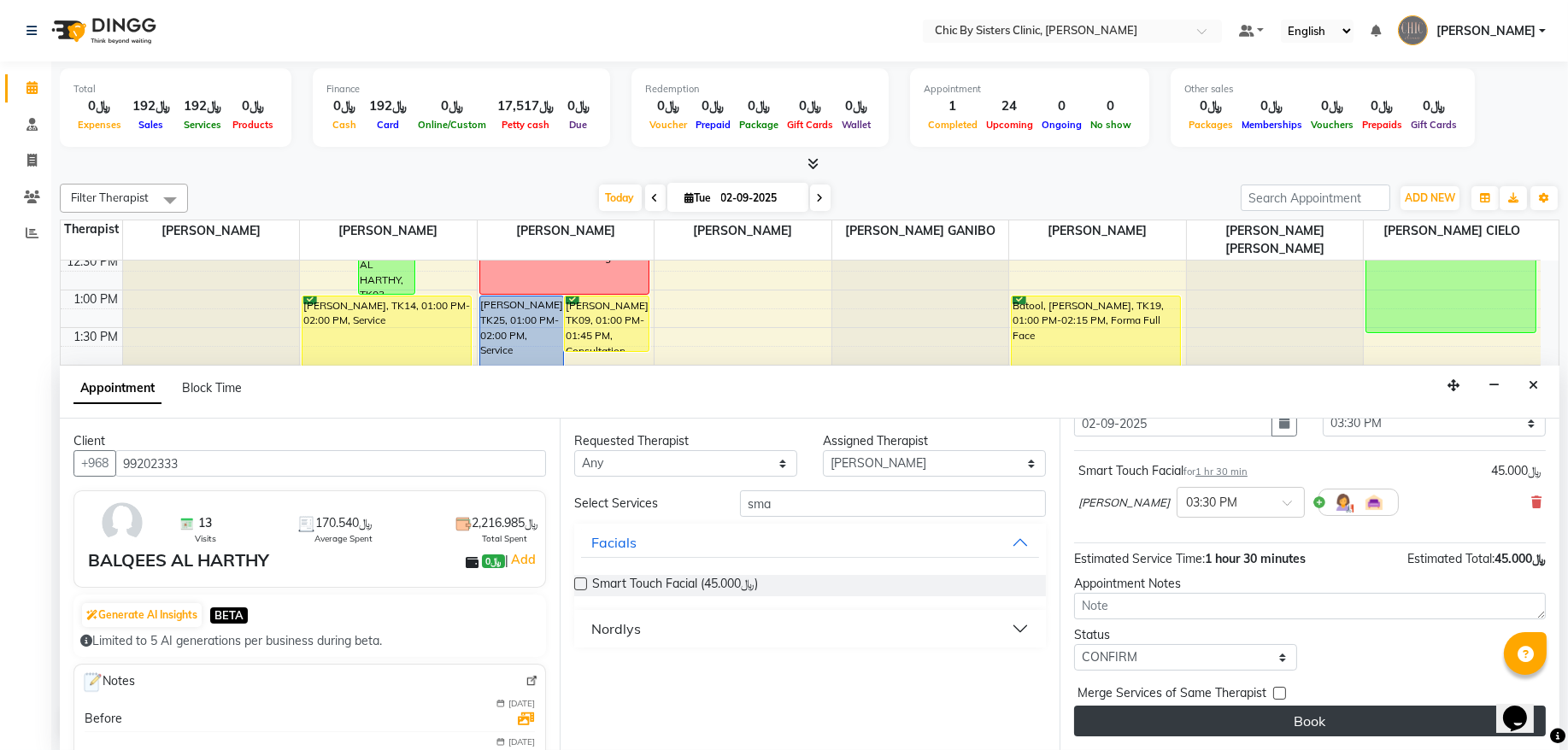
click at [1112, 710] on button "Book" at bounding box center [1310, 721] width 471 height 31
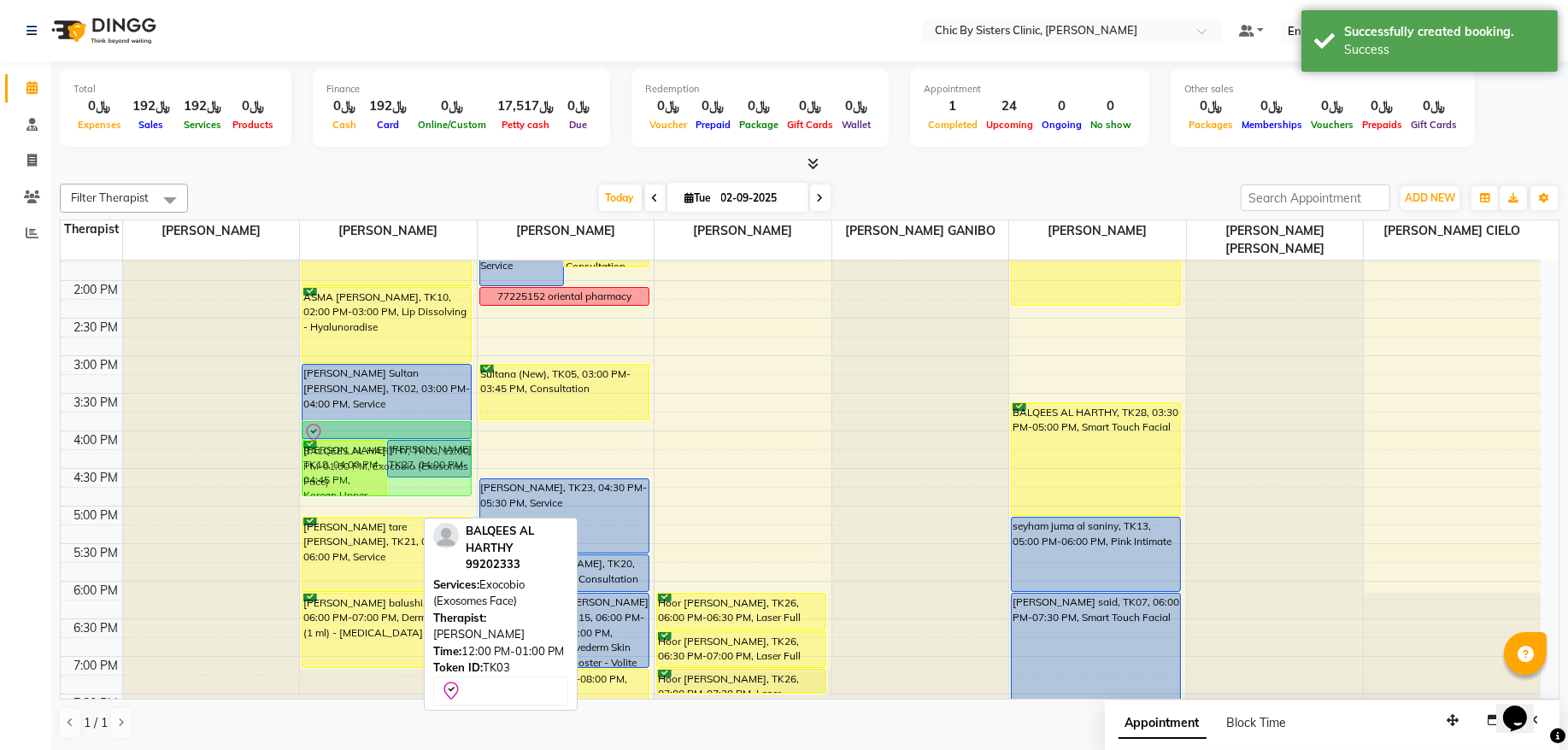
scroll to position [462, 0]
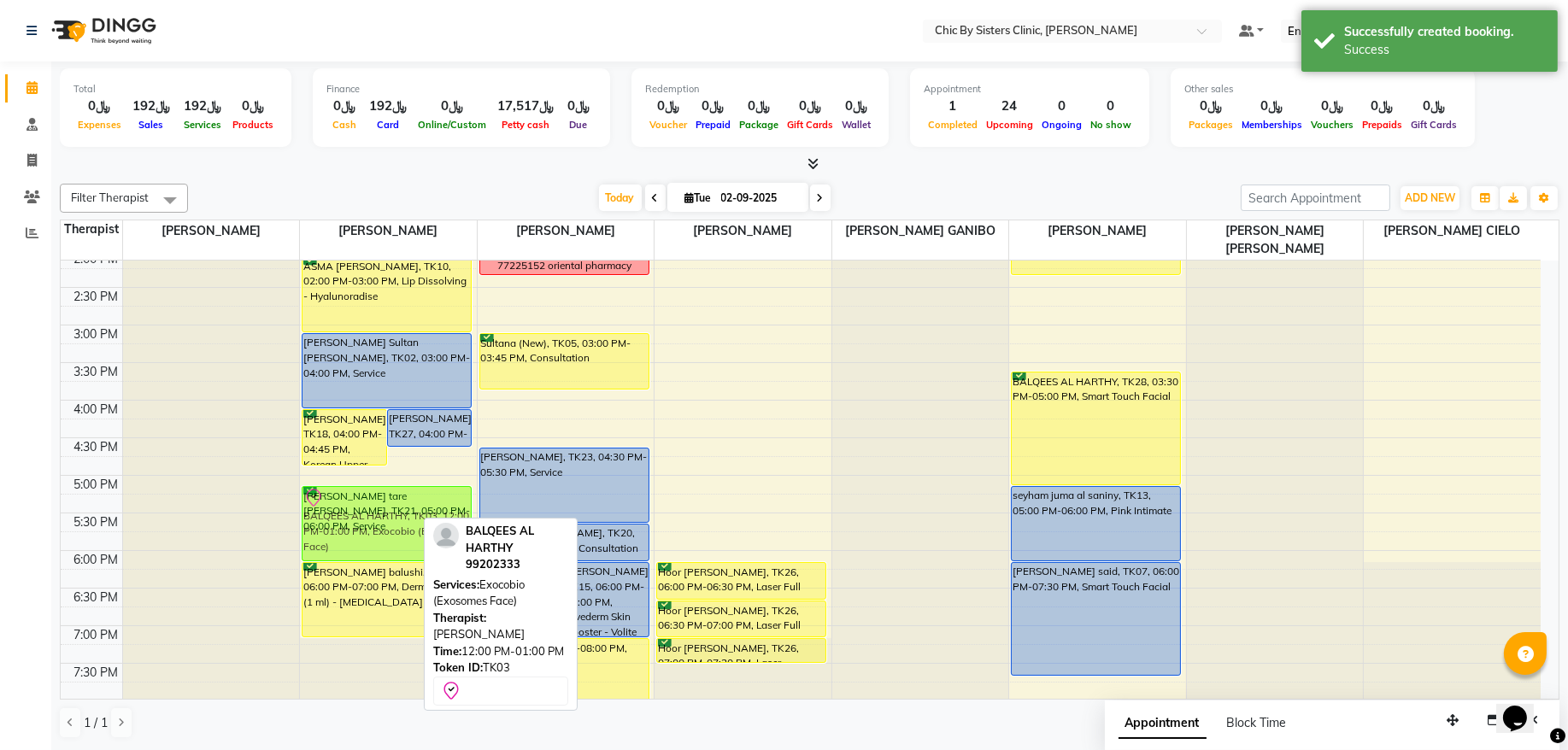
drag, startPoint x: 396, startPoint y: 478, endPoint x: 480, endPoint y: 518, distance: 93.0
click at [480, 518] on div "Filter Therapist Select All [PERSON_NAME] [PERSON_NAME] [PERSON_NAME] [PERSON_N…" at bounding box center [810, 462] width 1500 height 569
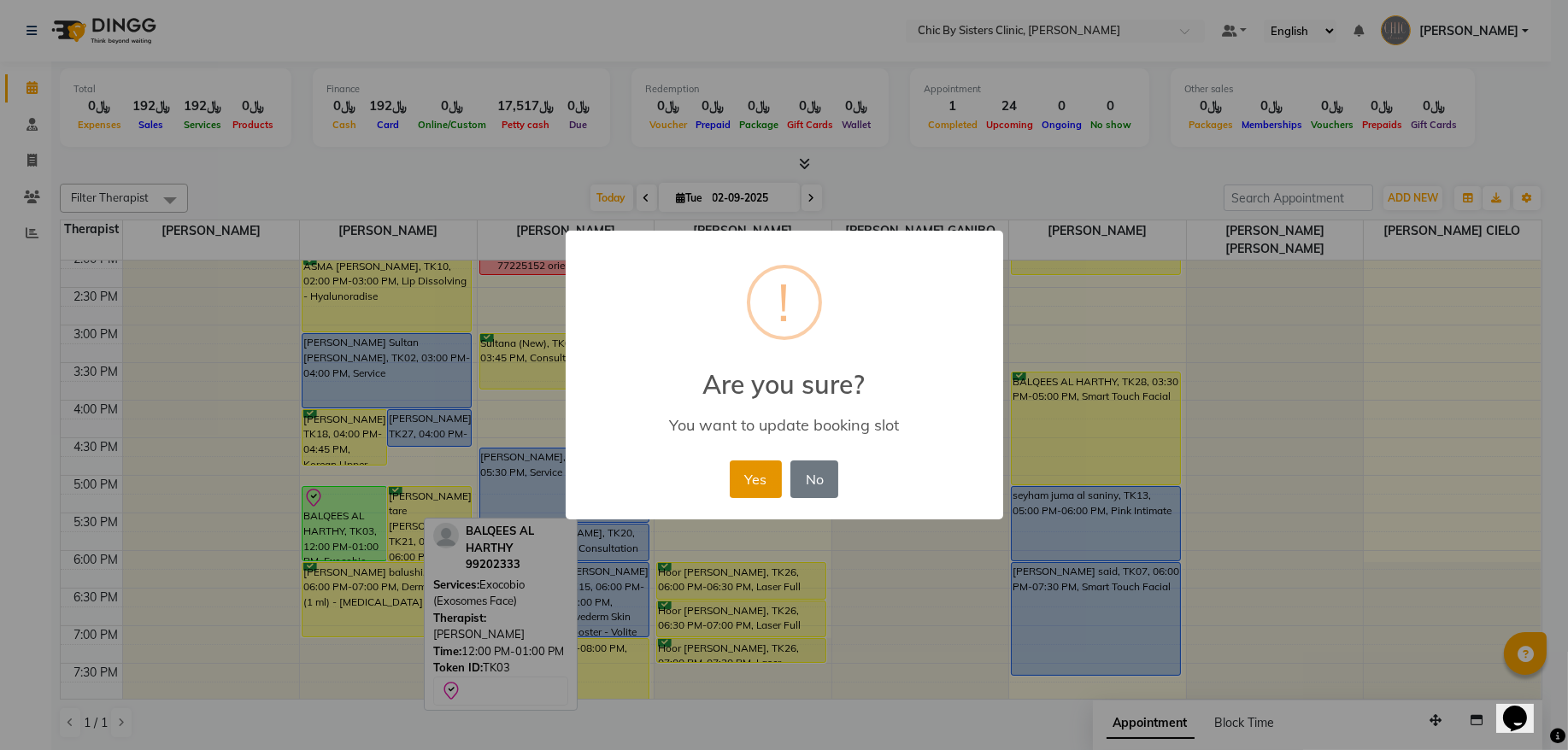
click at [741, 478] on button "Yes" at bounding box center [756, 479] width 52 height 38
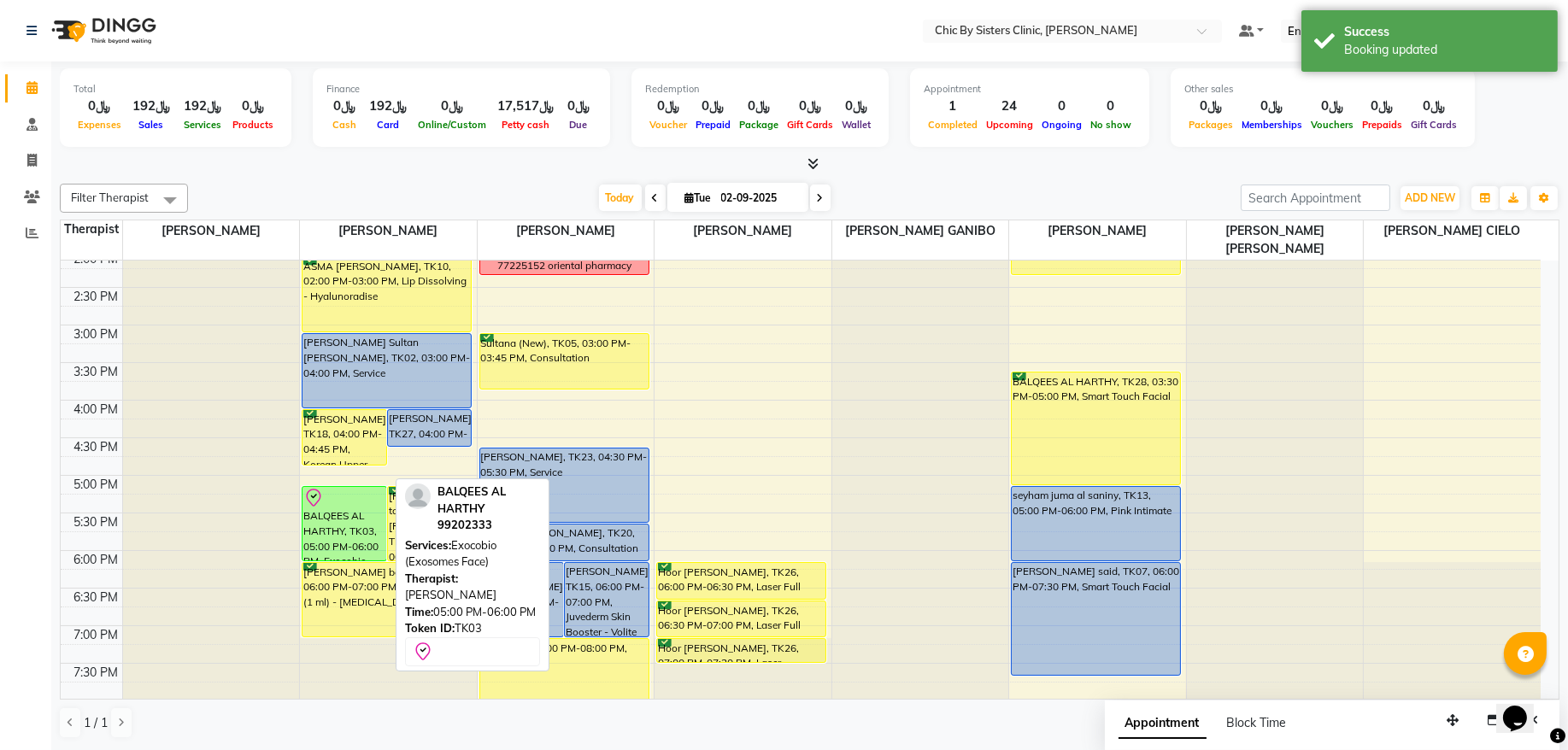
click at [372, 523] on div "BALQEES AL HARTHY, TK03, 05:00 PM-06:00 PM, Exocobio (Exosomes Face)" at bounding box center [345, 524] width 84 height 74
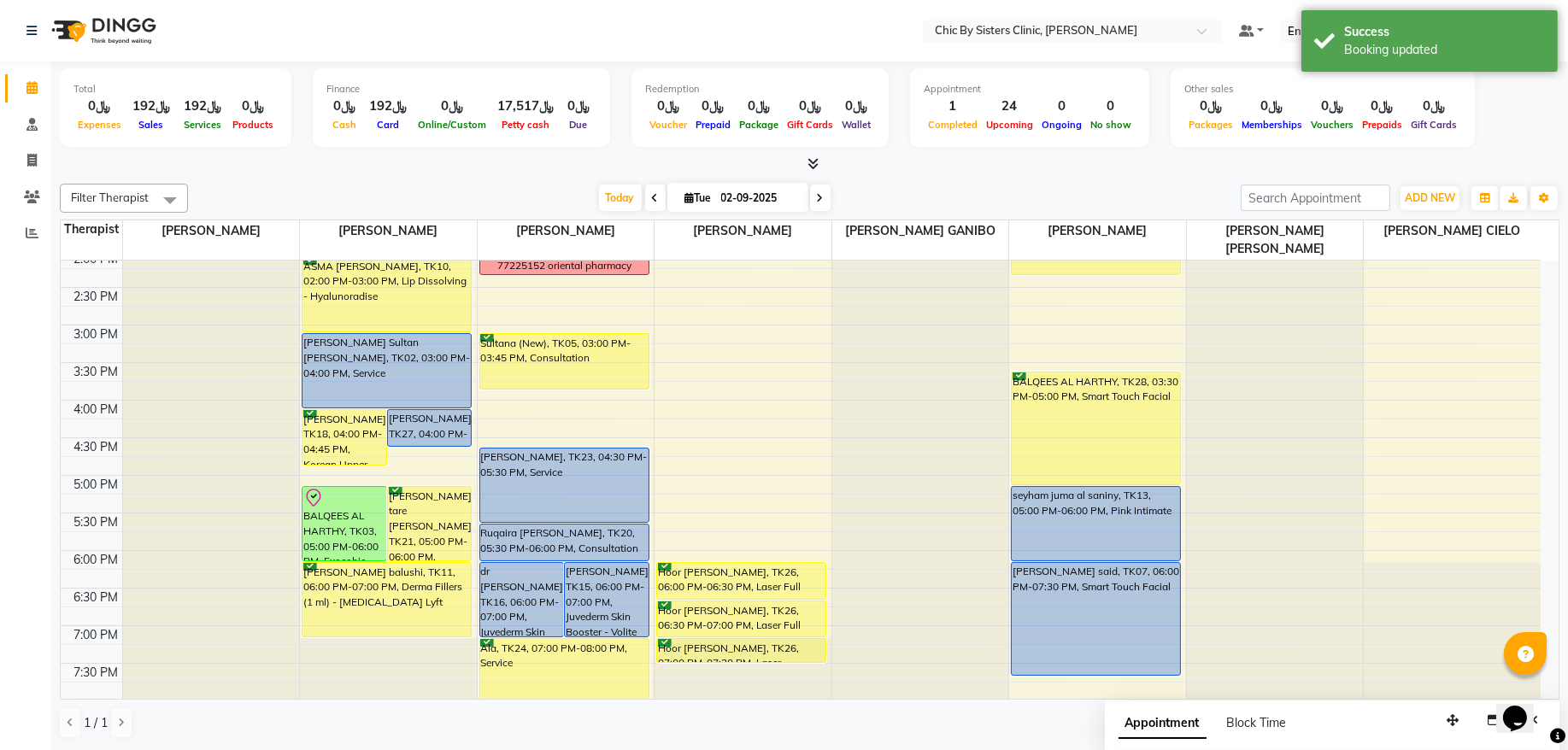
click at [817, 201] on icon at bounding box center [820, 198] width 7 height 11
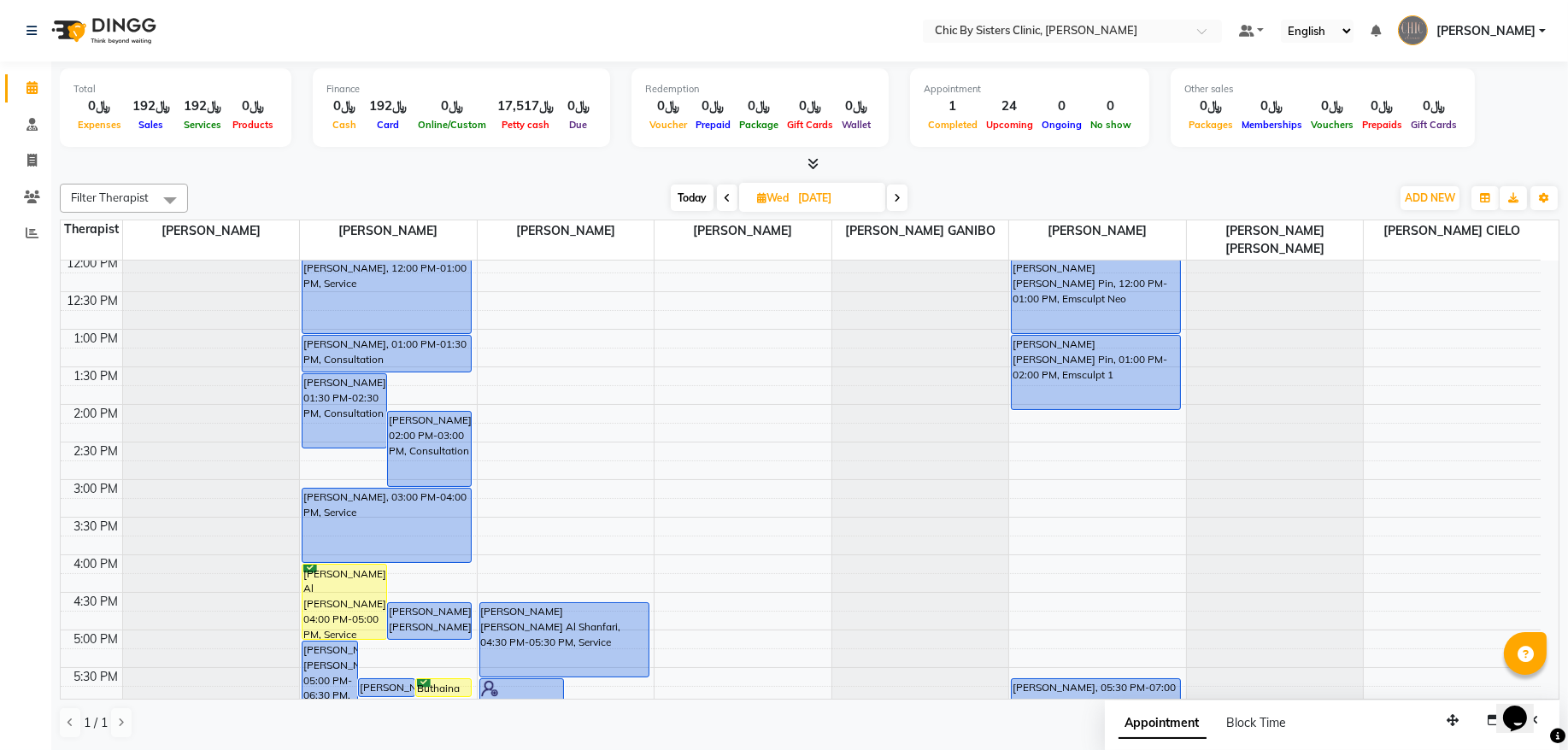
scroll to position [90, 0]
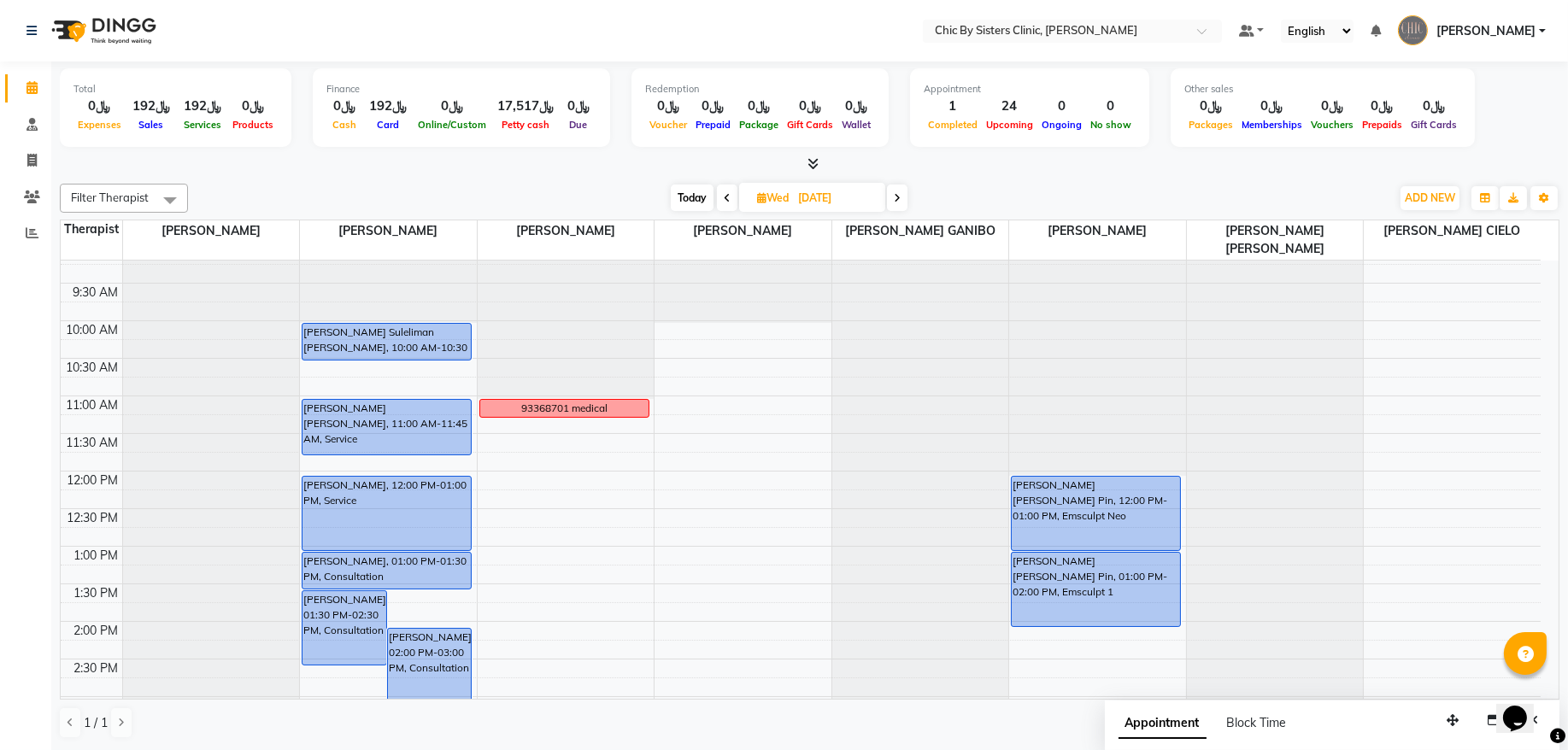
click at [689, 195] on span "Today" at bounding box center [692, 197] width 43 height 26
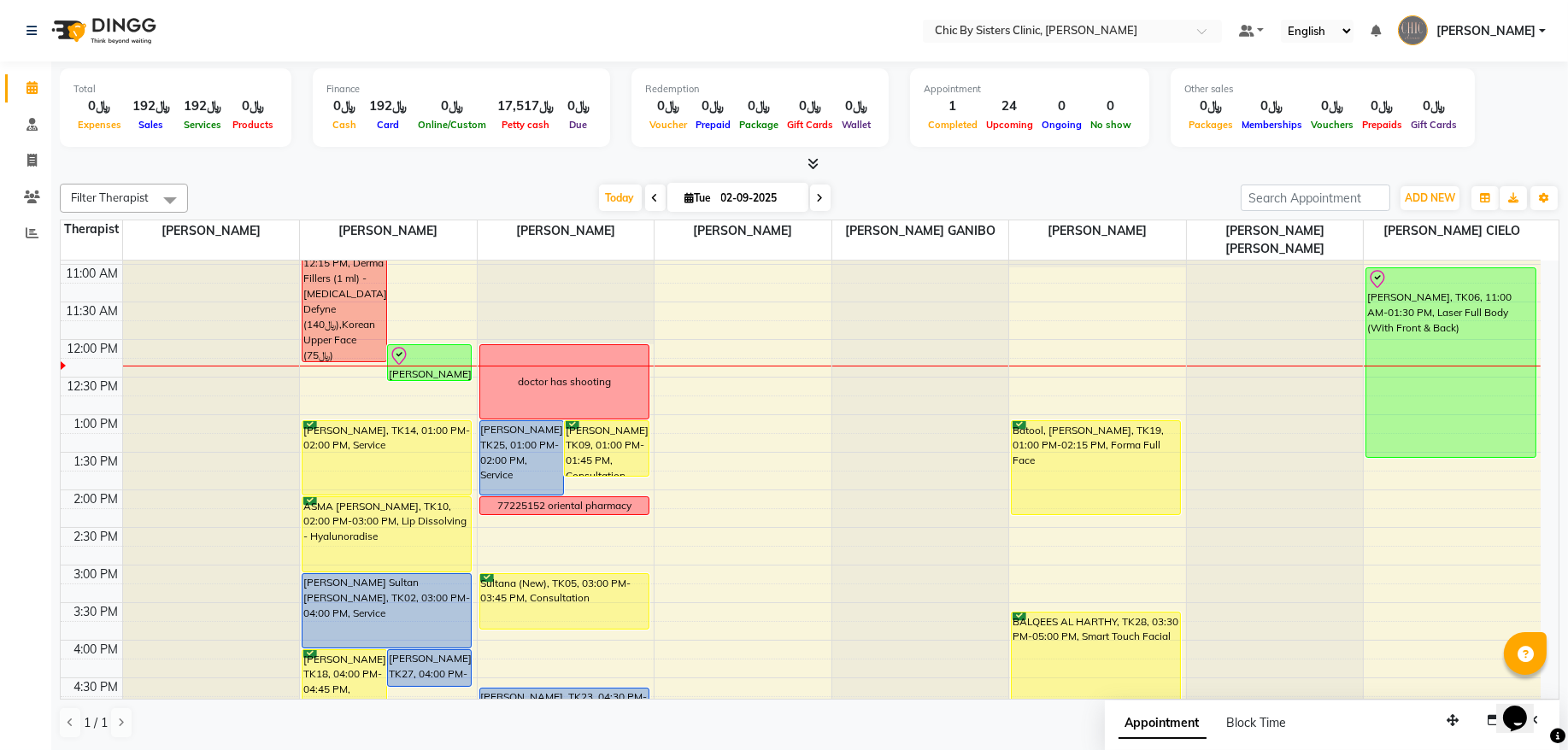
scroll to position [230, 0]
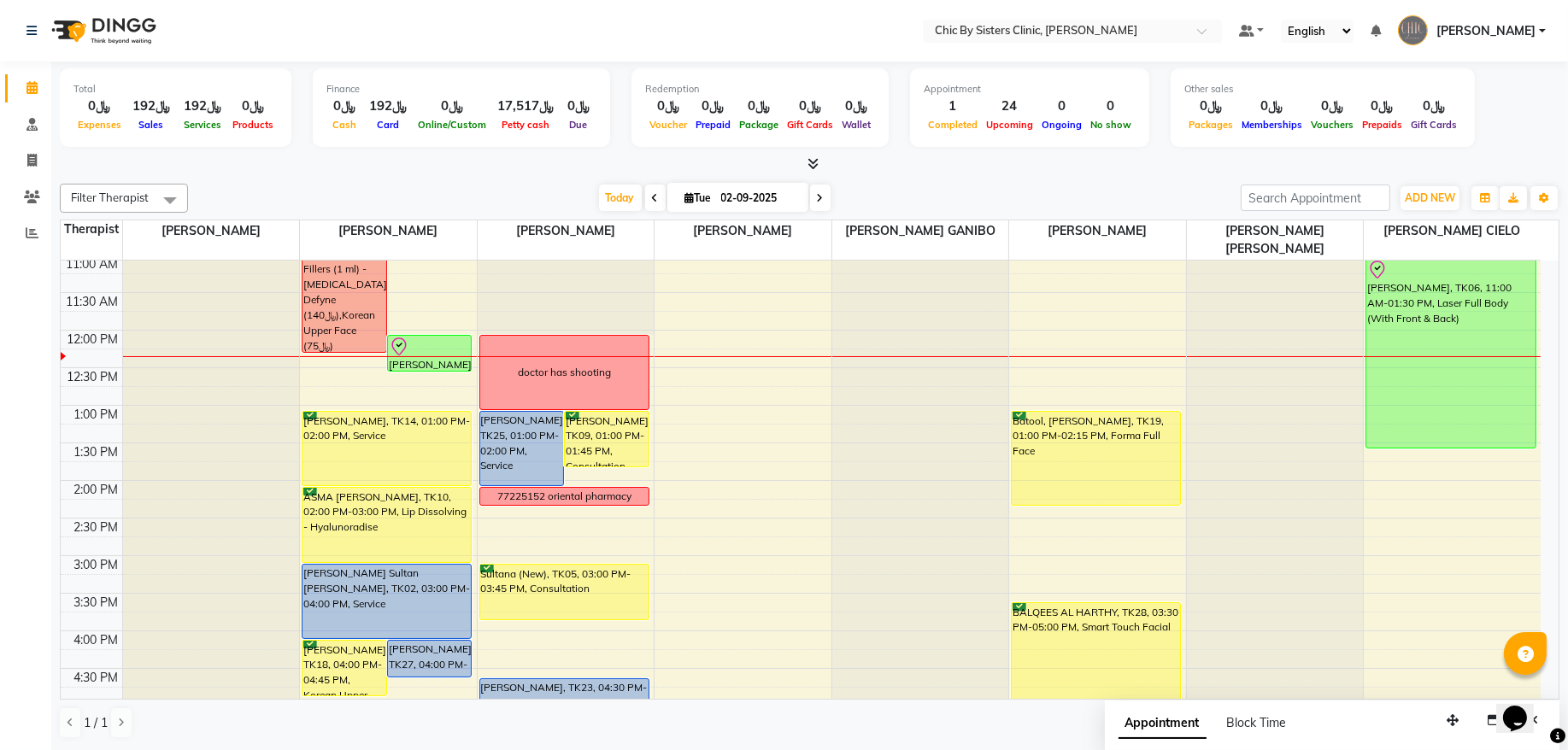
click at [810, 201] on span at bounding box center [820, 197] width 20 height 26
type input "[DATE]"
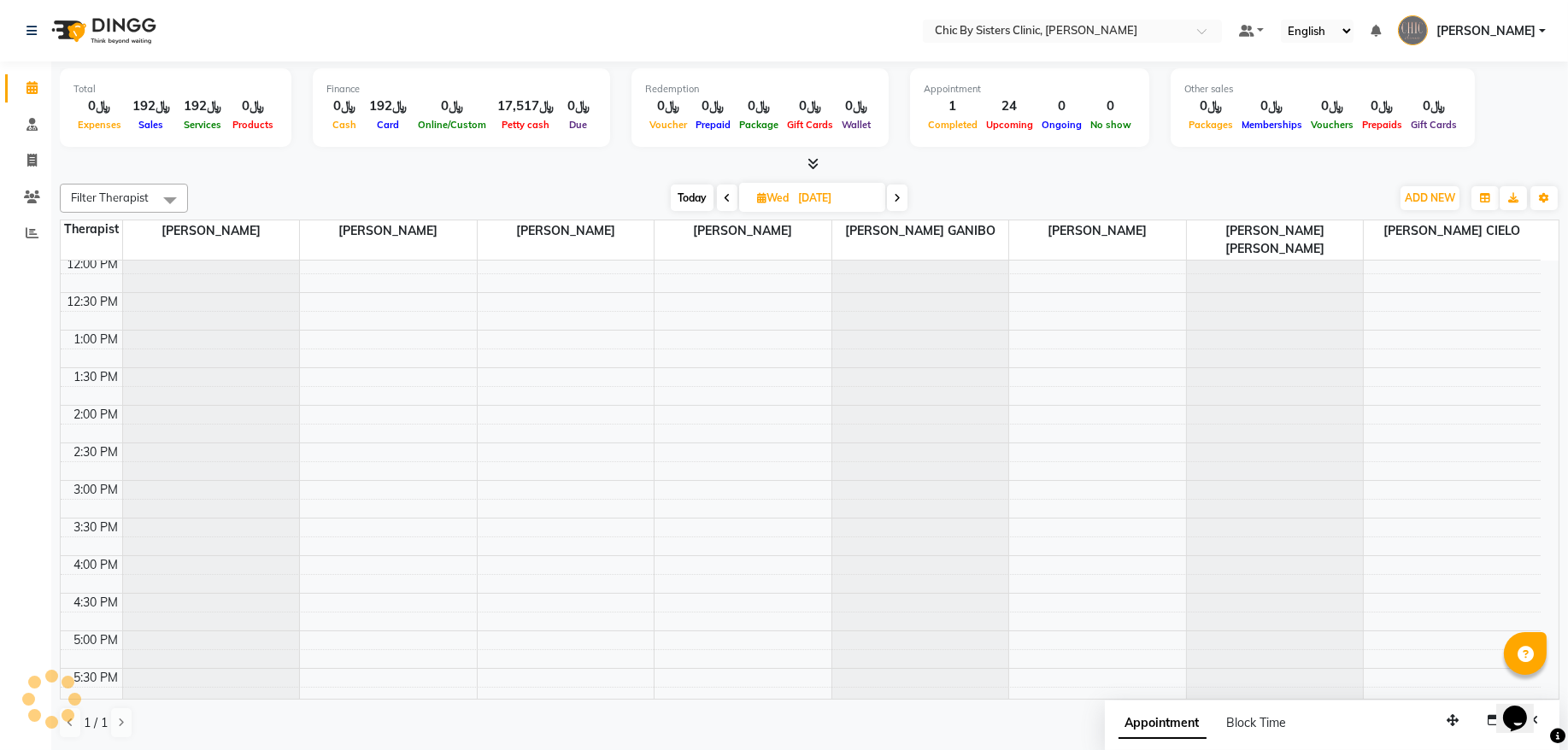
scroll to position [0, 0]
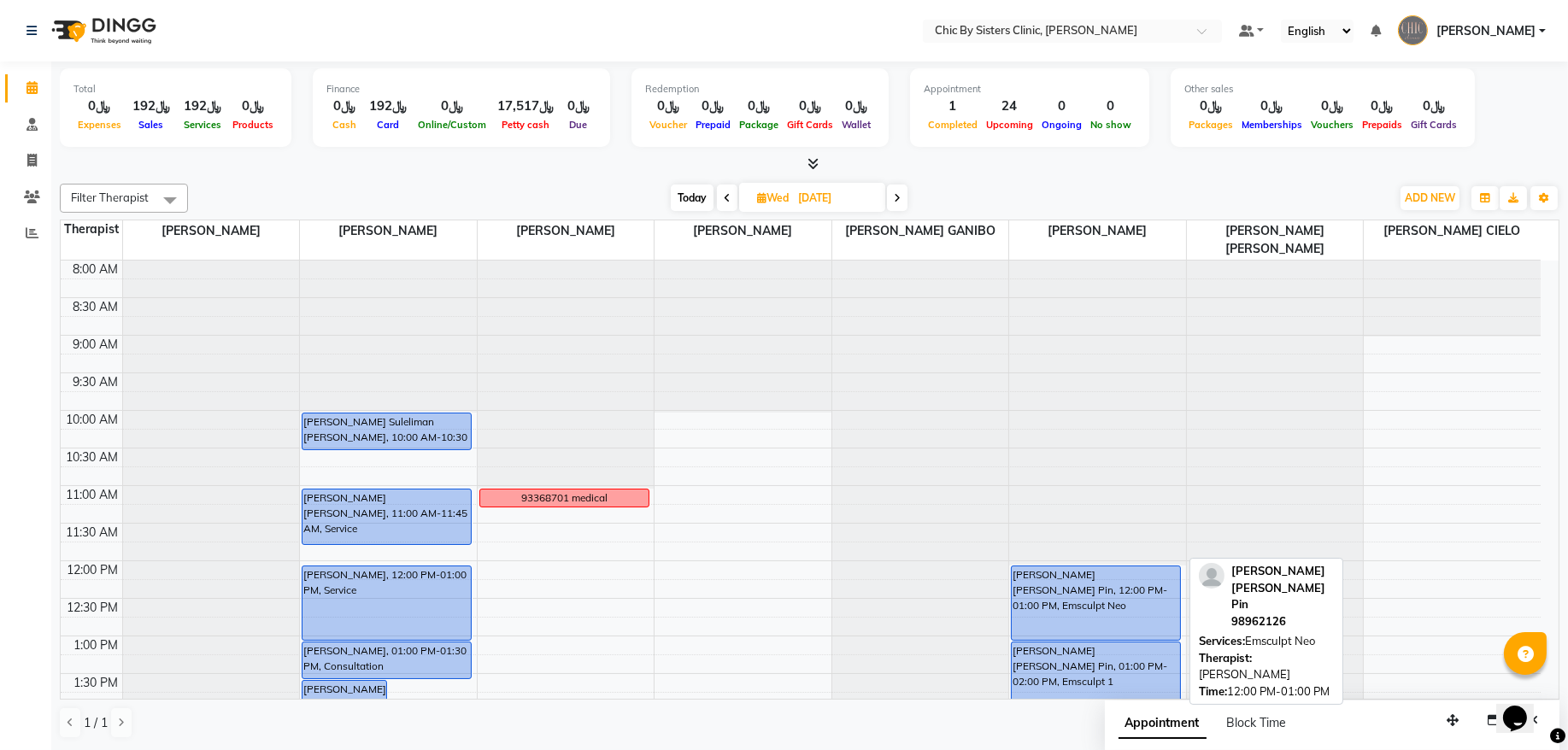
click at [1082, 628] on div "[PERSON_NAME] [PERSON_NAME] Pin, 12:00 PM-01:00 PM, Emsculpt Neo" at bounding box center [1097, 603] width 168 height 74
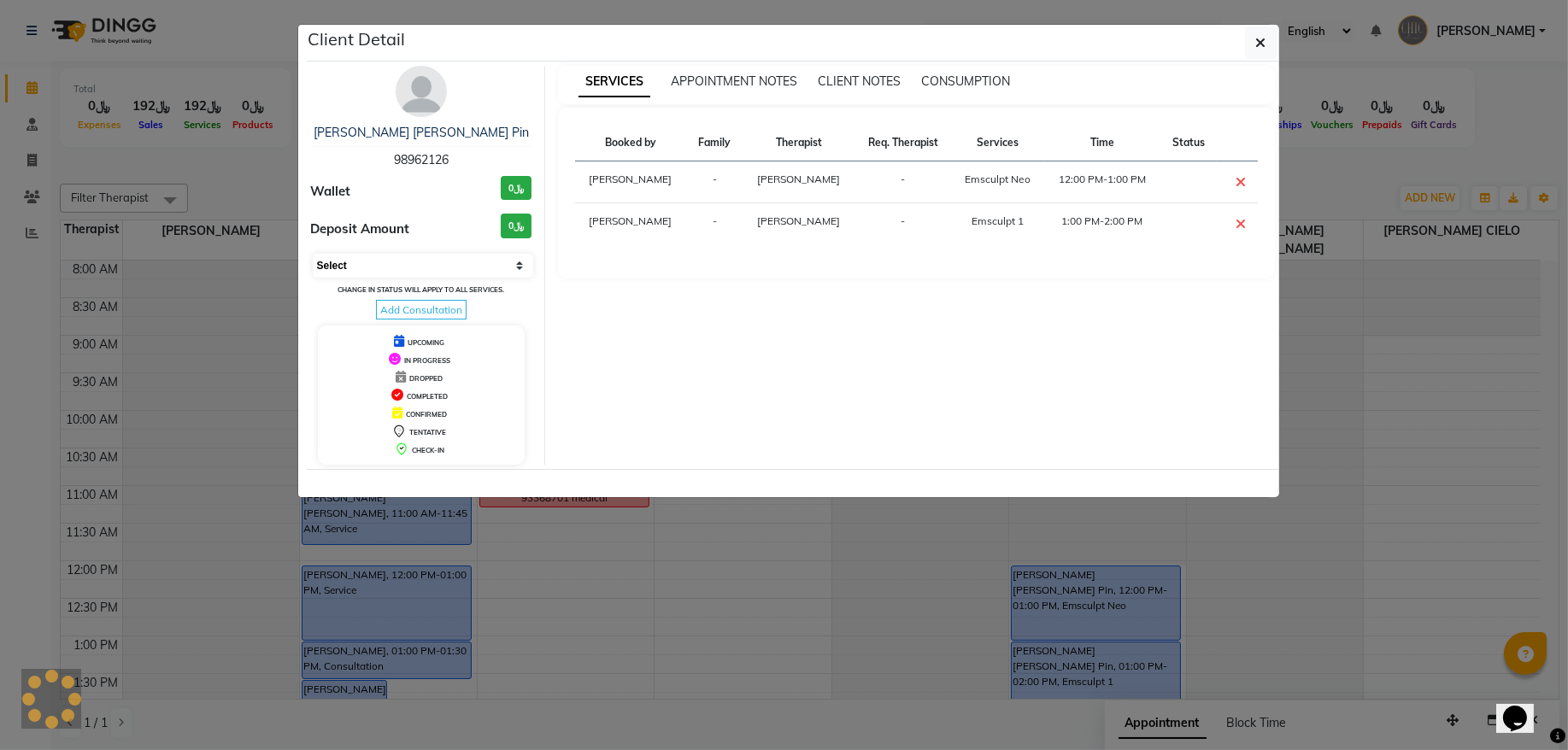
click at [459, 271] on select "Select CONFIRMED TENTATIVE" at bounding box center [423, 265] width 222 height 24
select select "6"
click at [313, 255] on select "Select CONFIRMED TENTATIVE" at bounding box center [423, 265] width 222 height 24
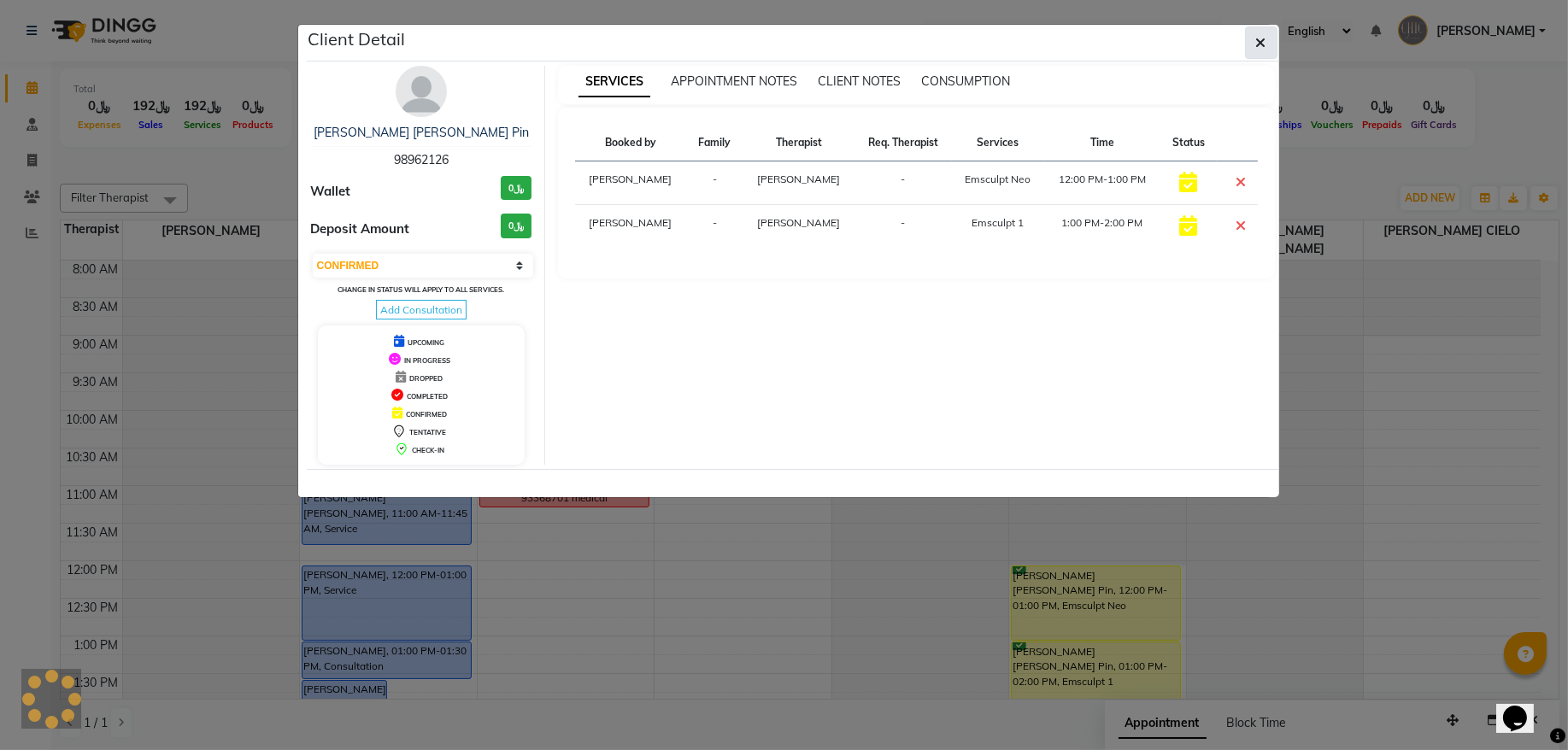
click at [1263, 47] on icon "button" at bounding box center [1261, 43] width 11 height 14
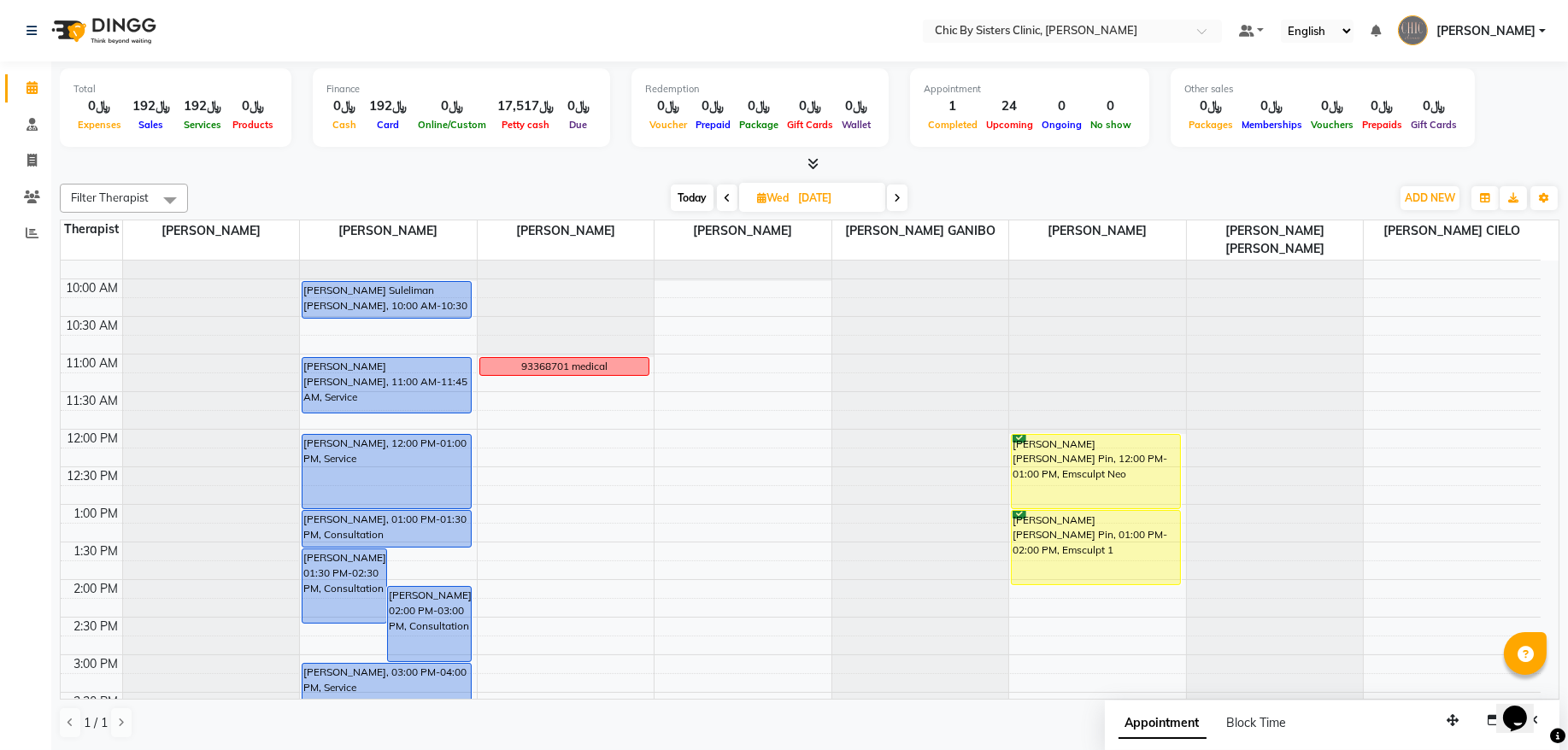
scroll to position [346, 0]
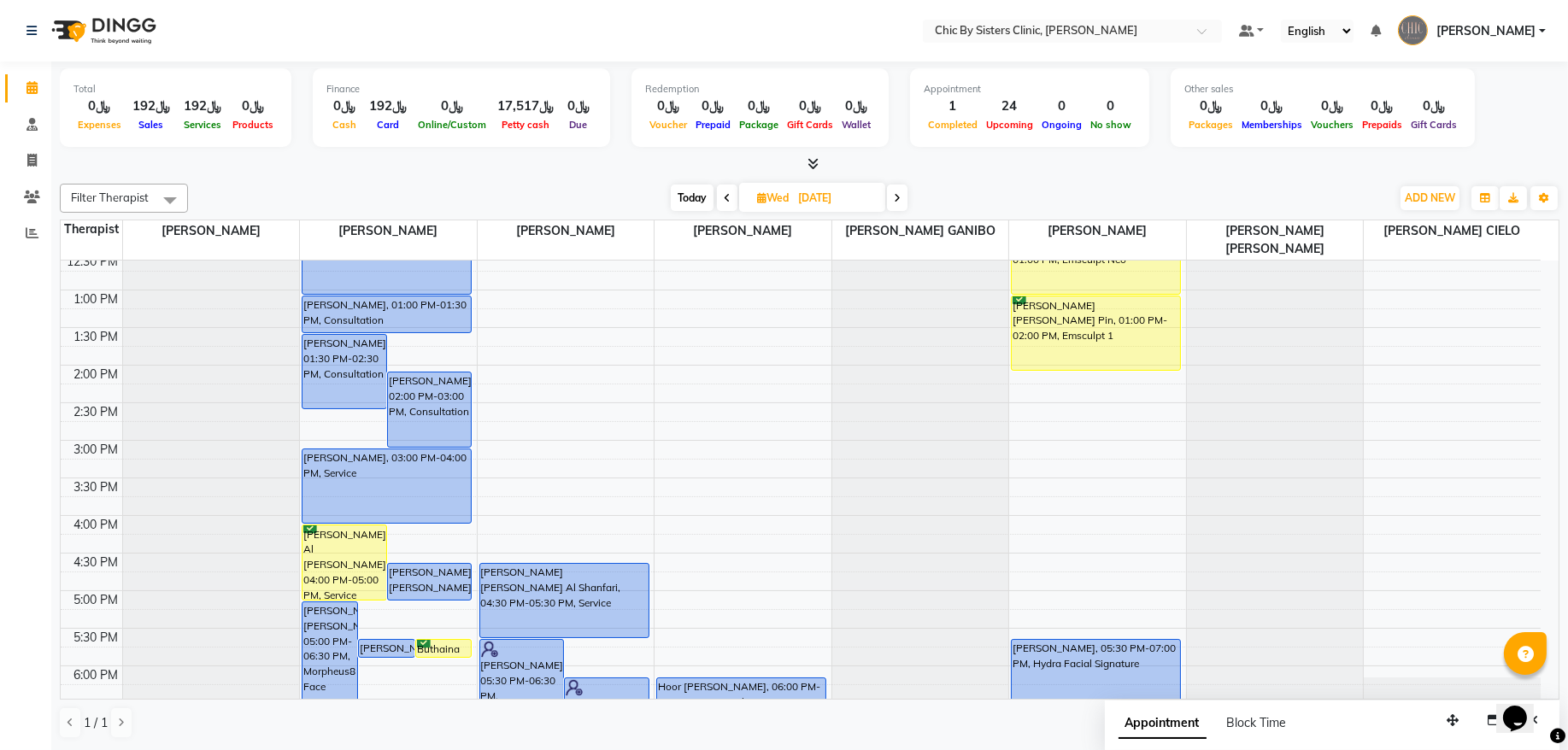
click at [687, 201] on span "Today" at bounding box center [692, 197] width 43 height 26
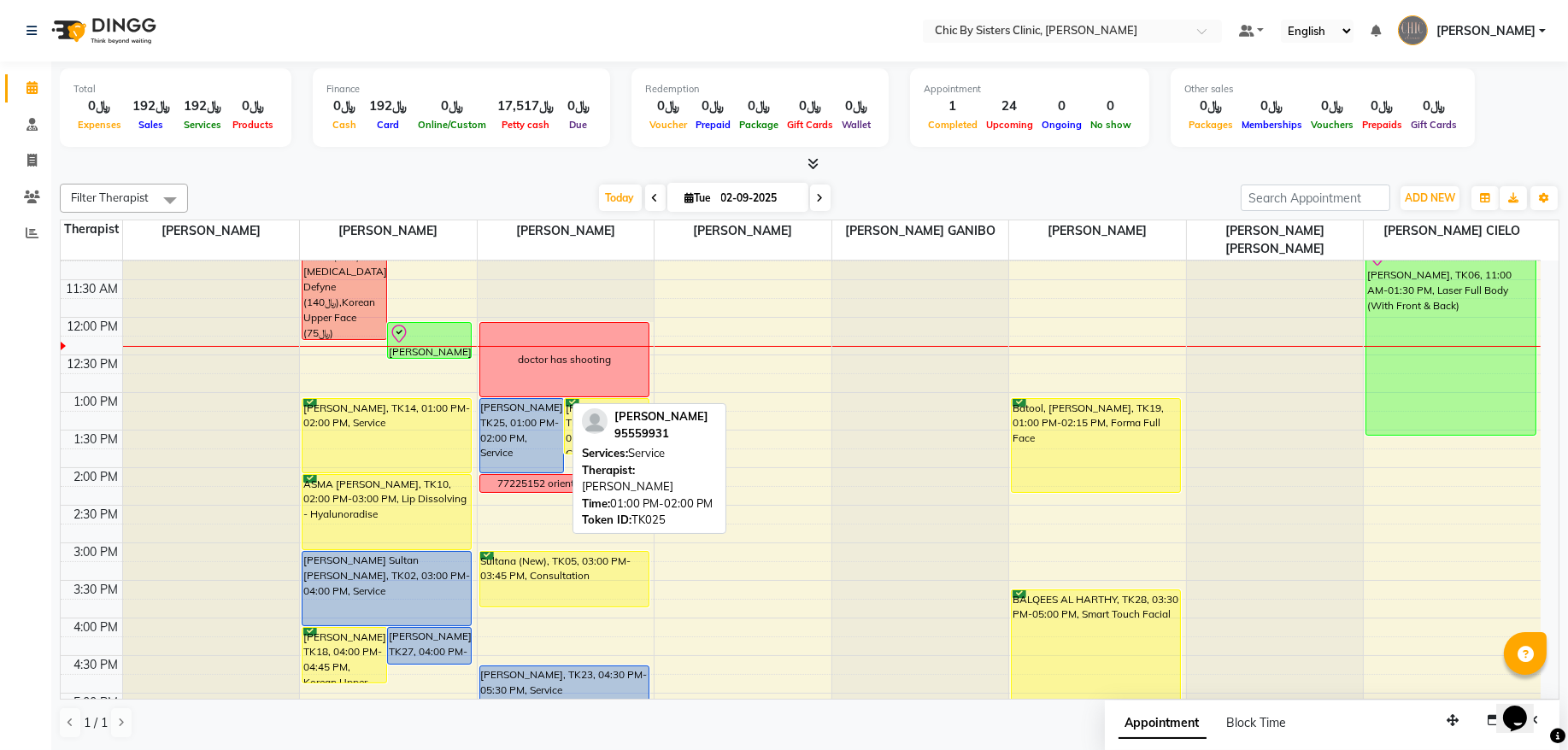
scroll to position [190, 0]
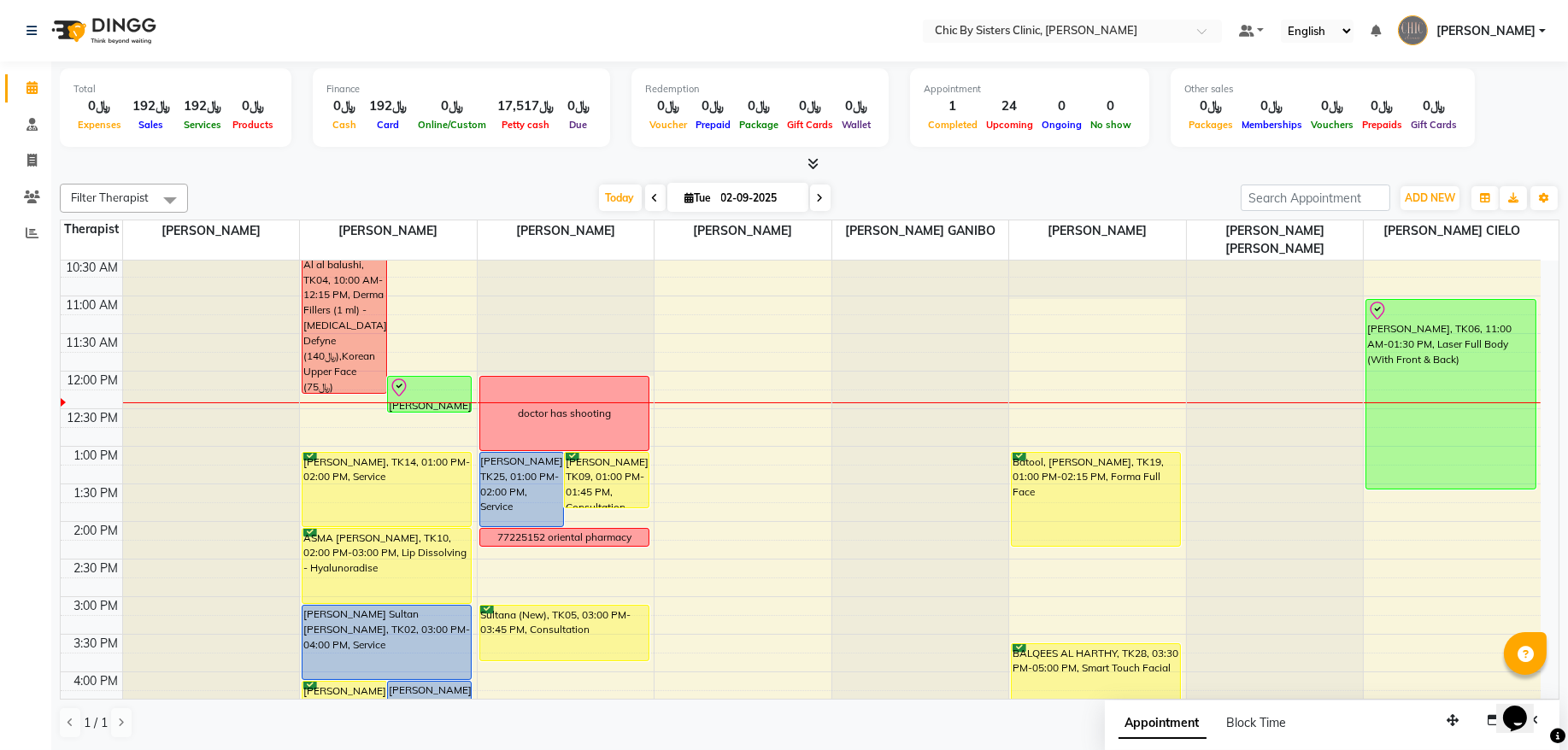
click at [817, 203] on icon at bounding box center [820, 198] width 7 height 11
type input "[DATE]"
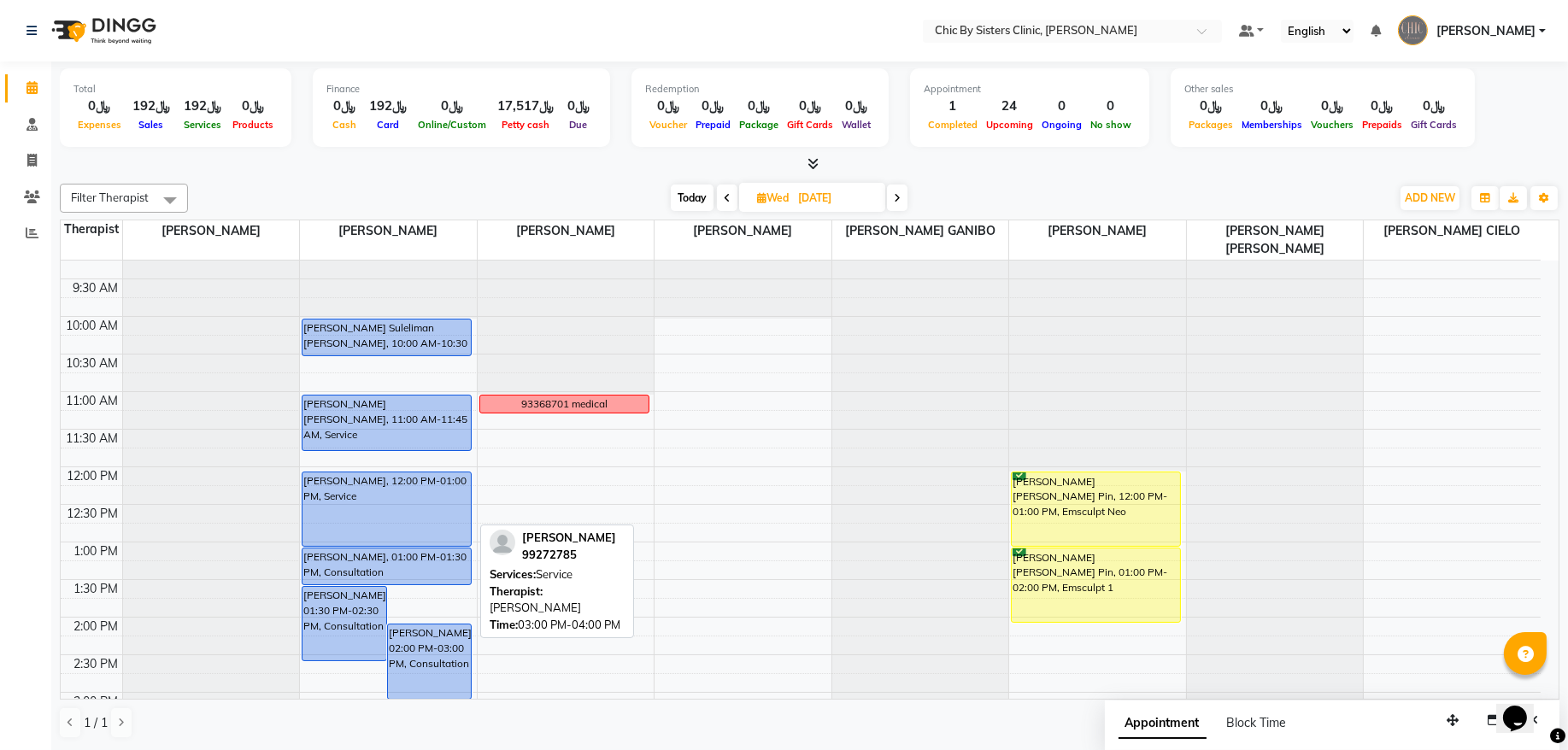
scroll to position [75, 0]
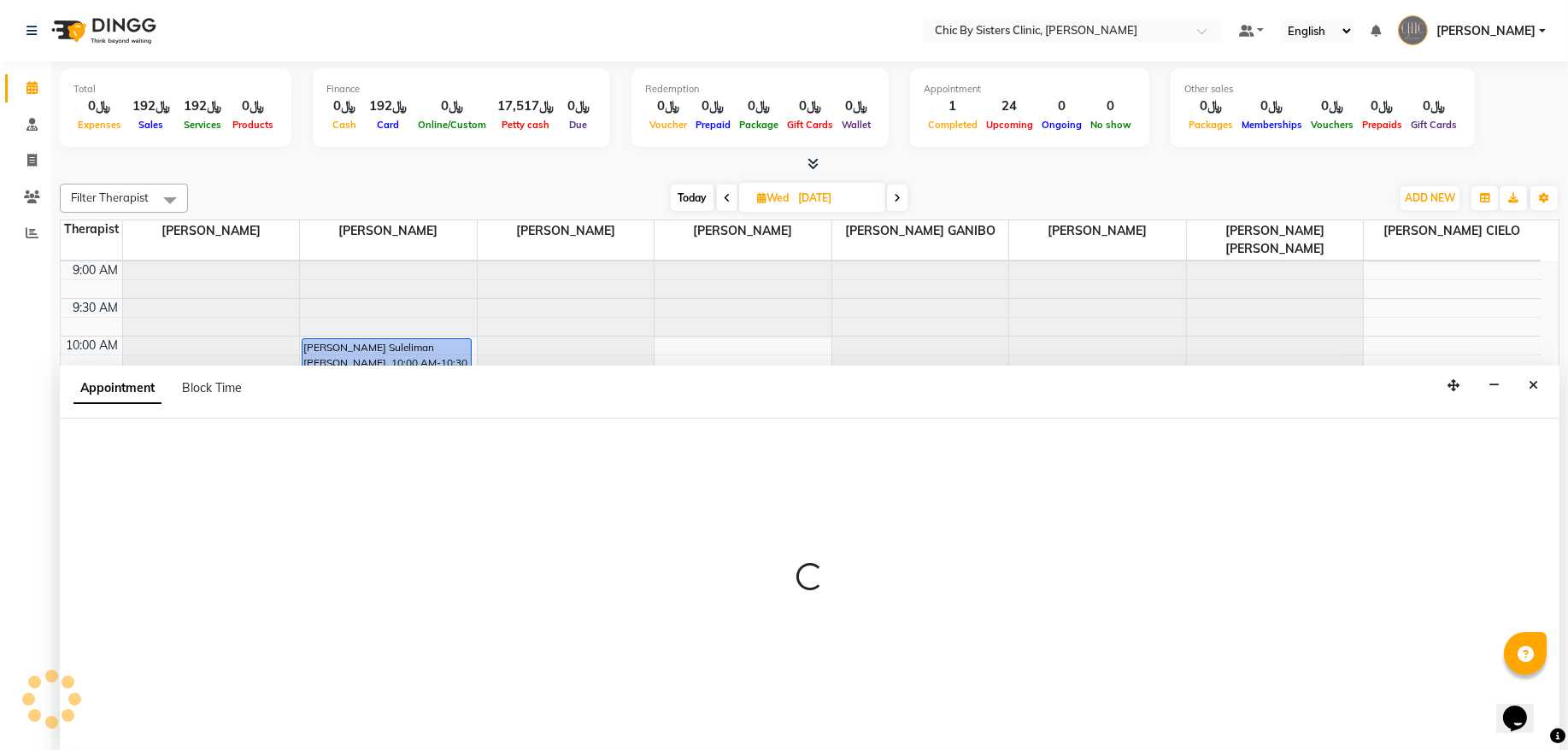
select select "49177"
select select "630"
select select "tentative"
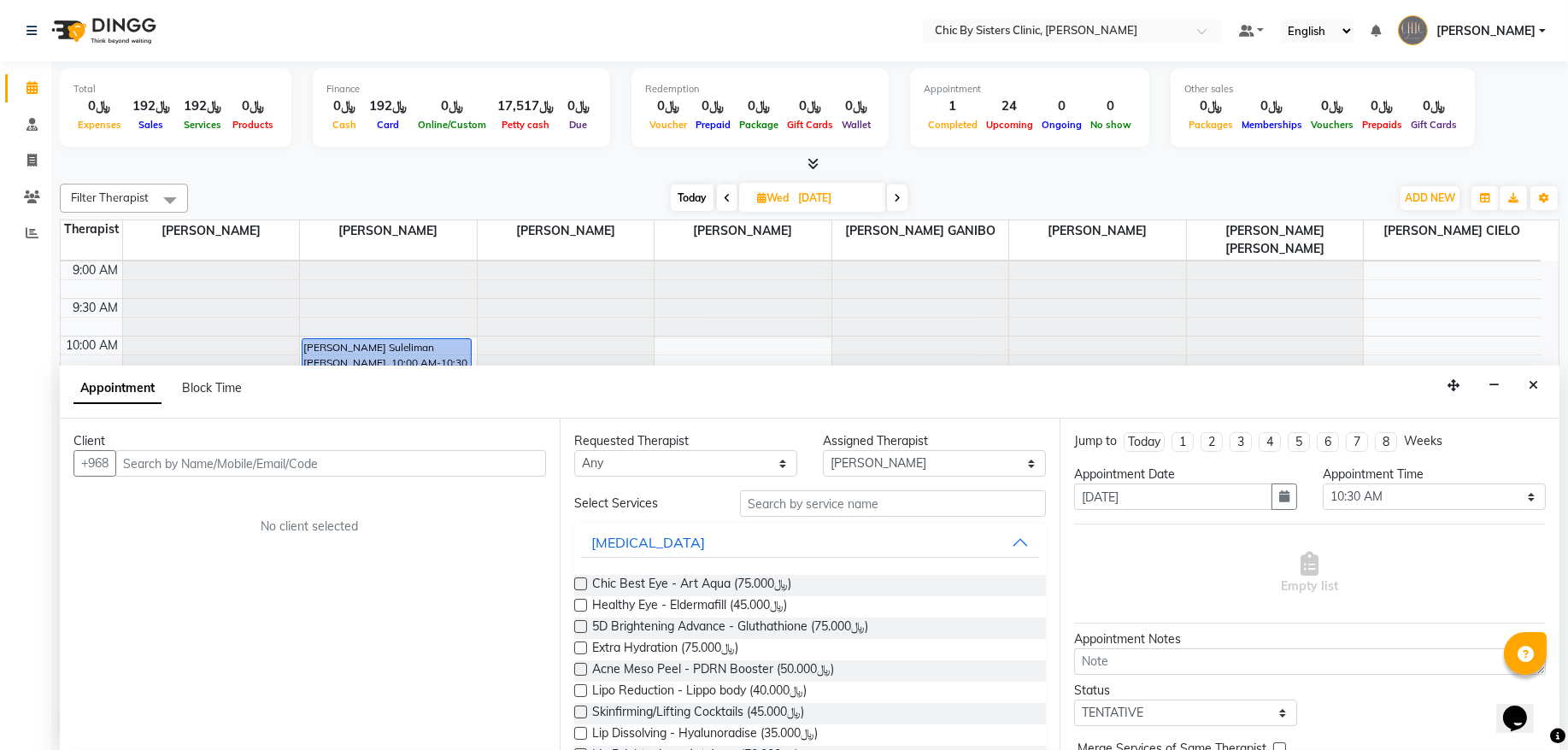
click at [179, 470] on input "text" at bounding box center [330, 463] width 431 height 26
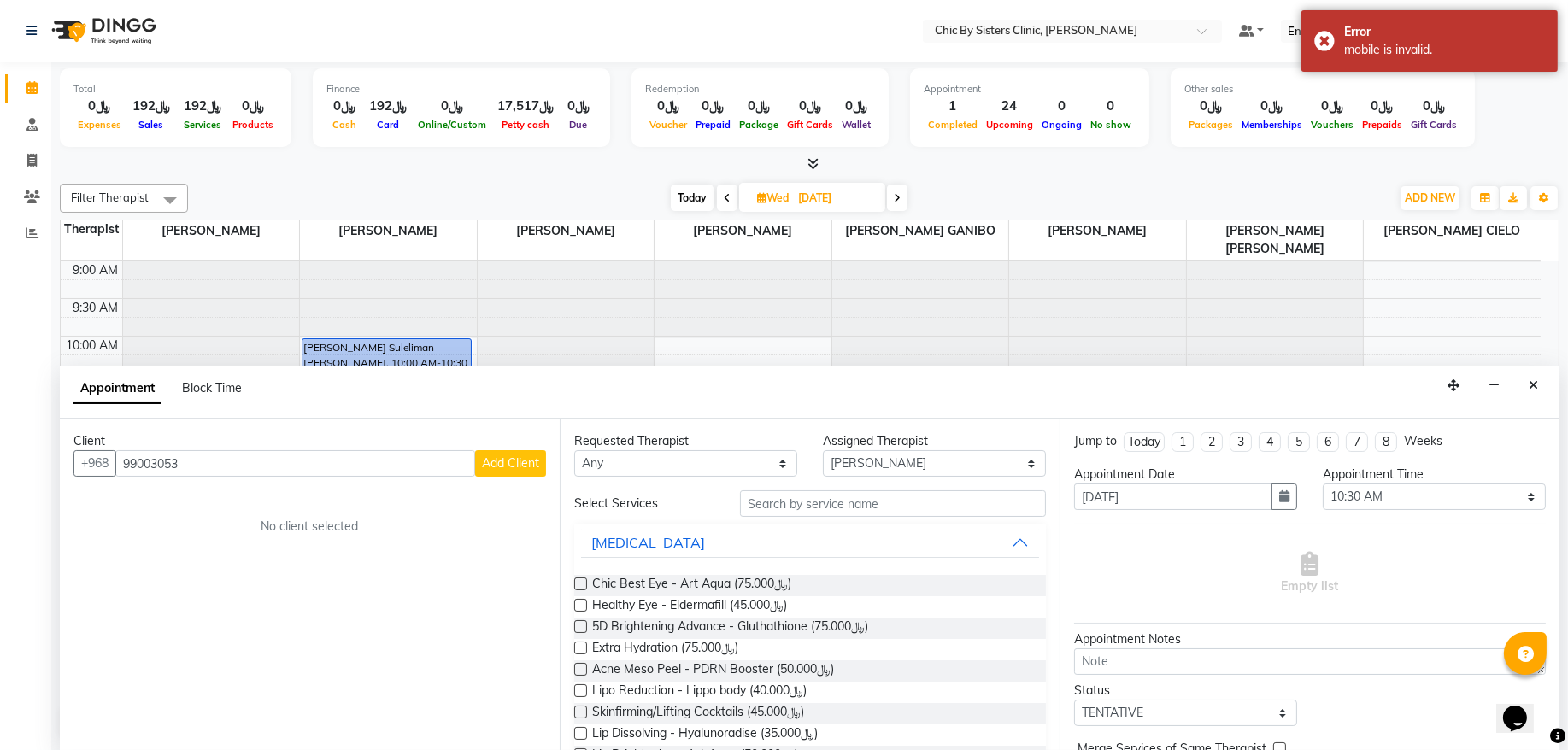
type input "99003053"
click at [491, 471] on button "Add Client" at bounding box center [510, 463] width 71 height 26
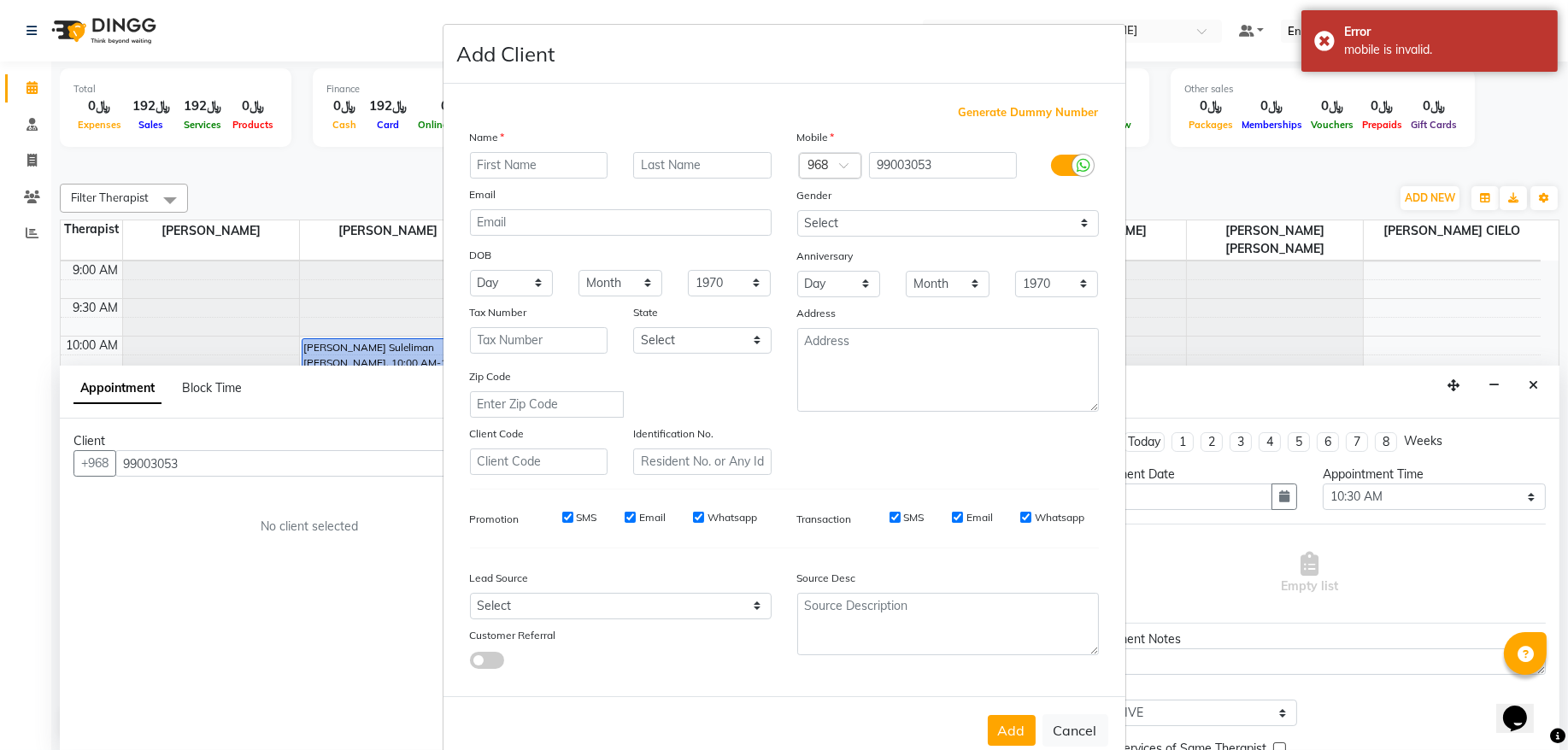
click at [520, 172] on input "text" at bounding box center [539, 165] width 138 height 26
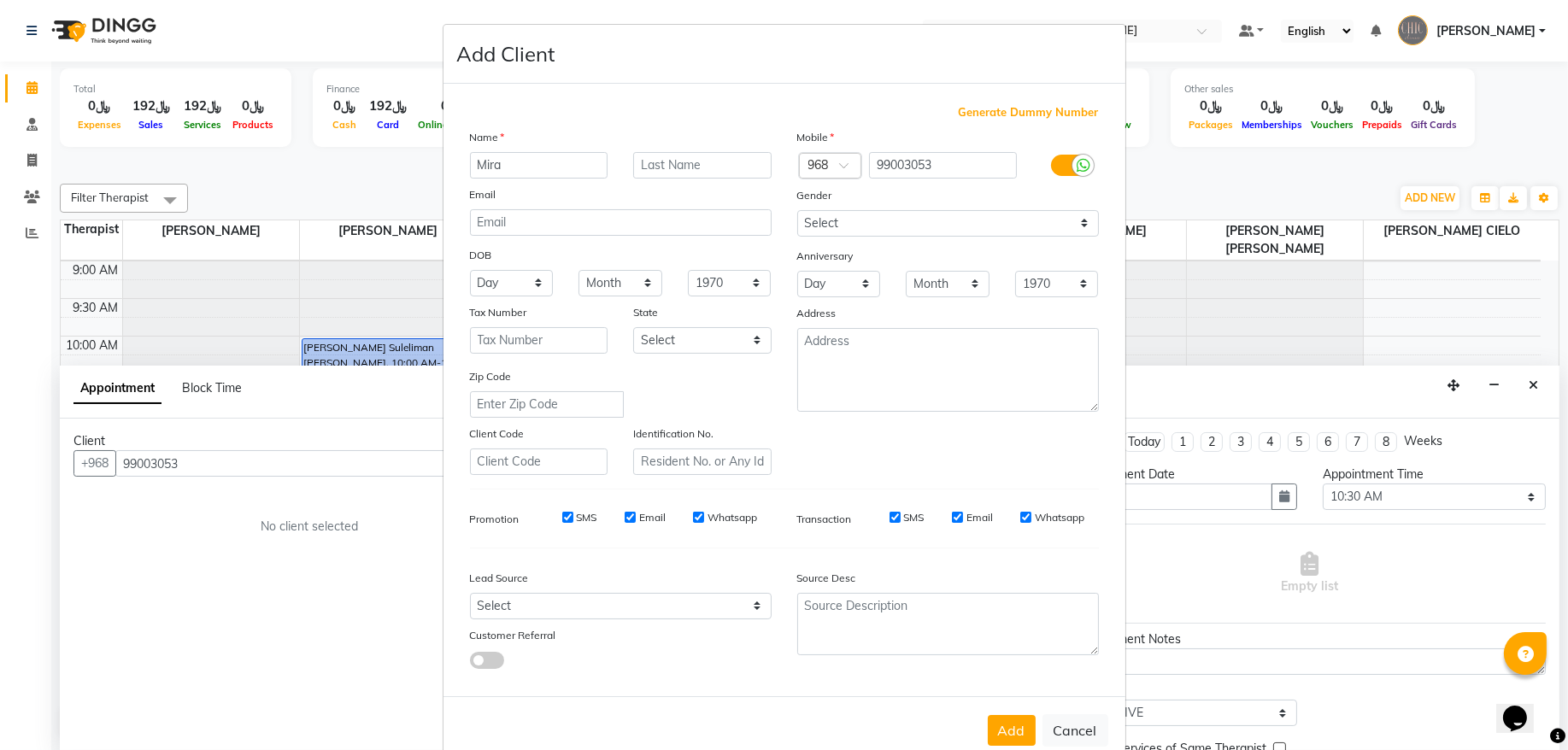
type input "Mira"
click at [876, 214] on select "Select [DEMOGRAPHIC_DATA] [DEMOGRAPHIC_DATA] Other Prefer Not To Say" at bounding box center [949, 223] width 302 height 26
select select "[DEMOGRAPHIC_DATA]"
click at [798, 210] on select "Select [DEMOGRAPHIC_DATA] [DEMOGRAPHIC_DATA] Other Prefer Not To Say" at bounding box center [949, 223] width 302 height 26
click at [988, 730] on button "Add" at bounding box center [1011, 731] width 47 height 31
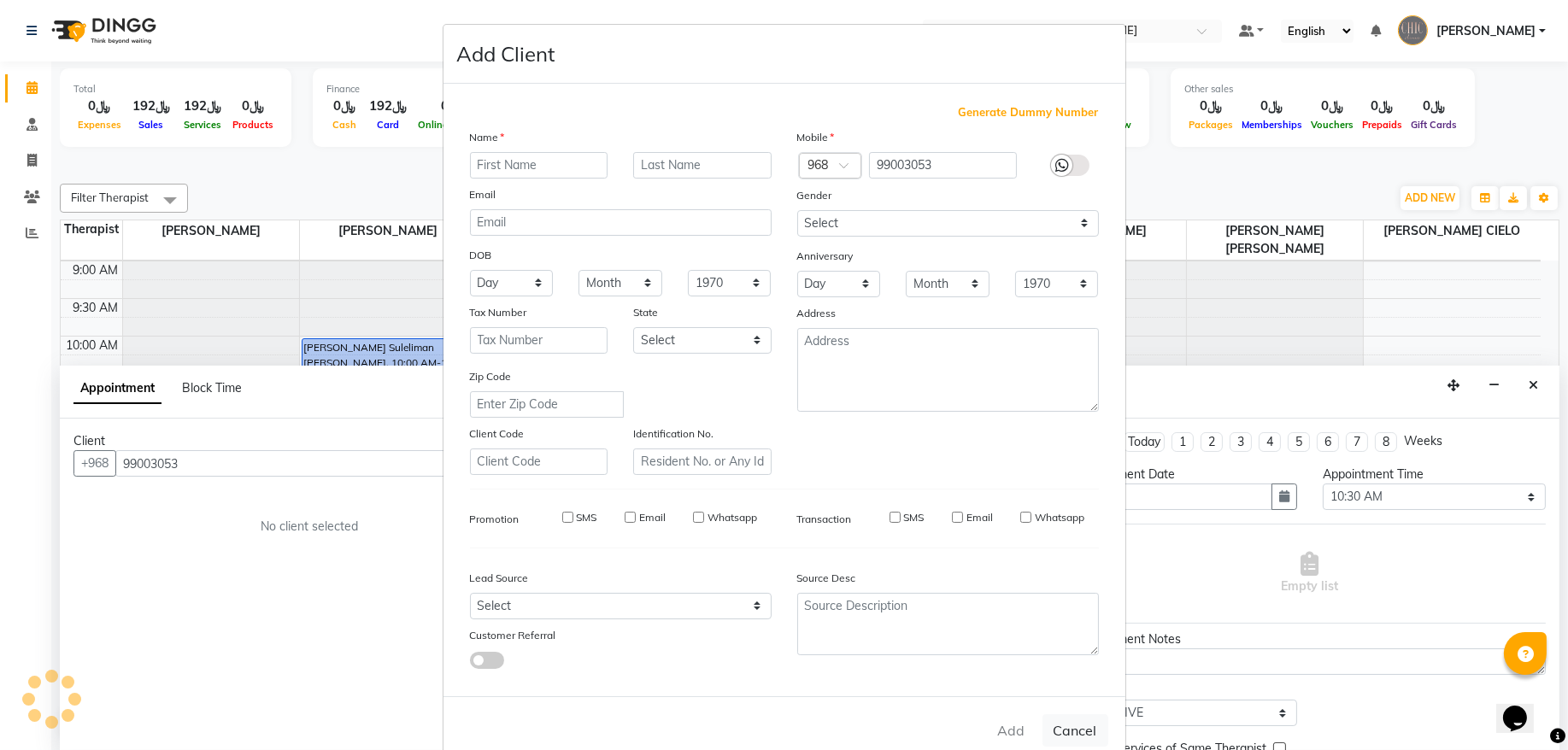
select select
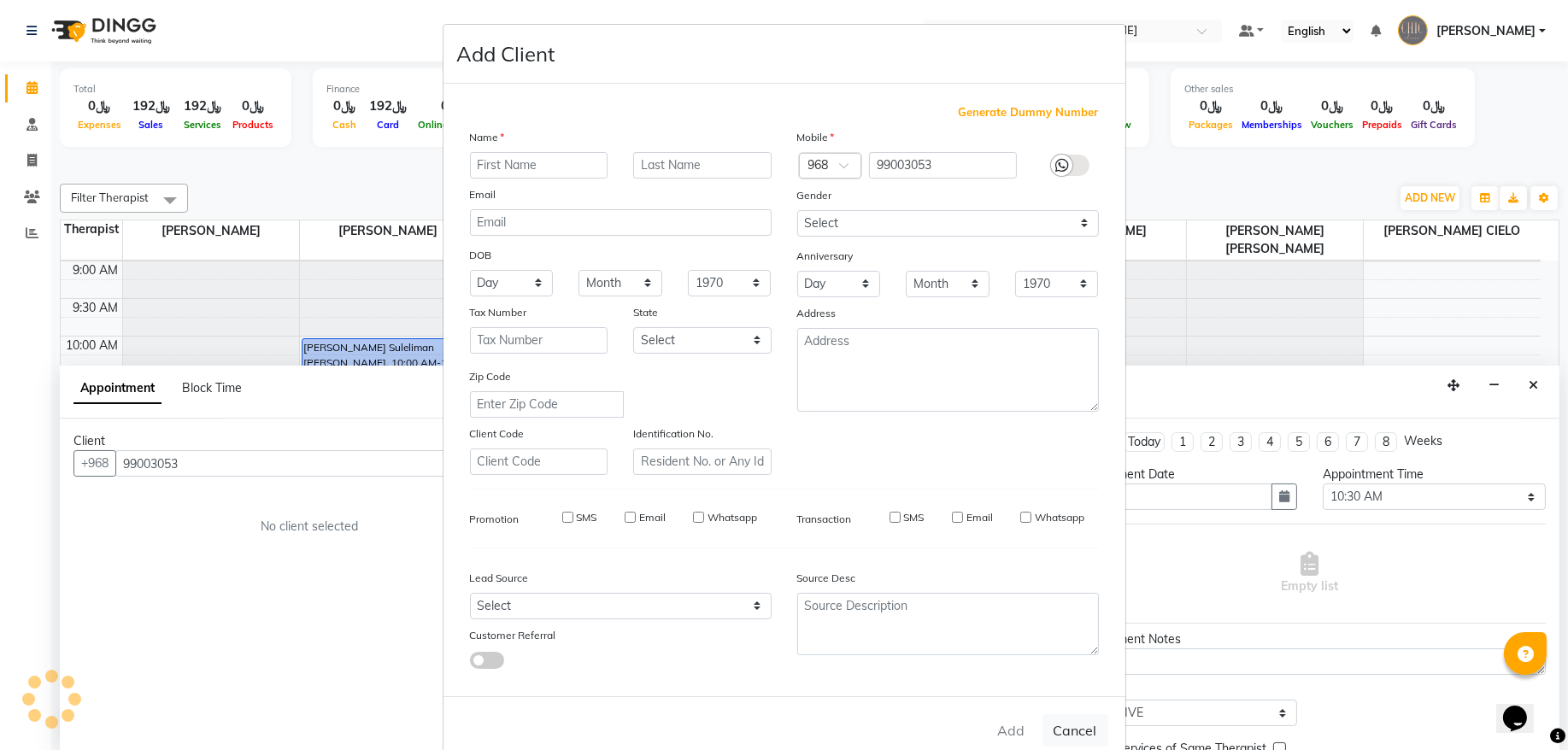
select select
checkbox input "false"
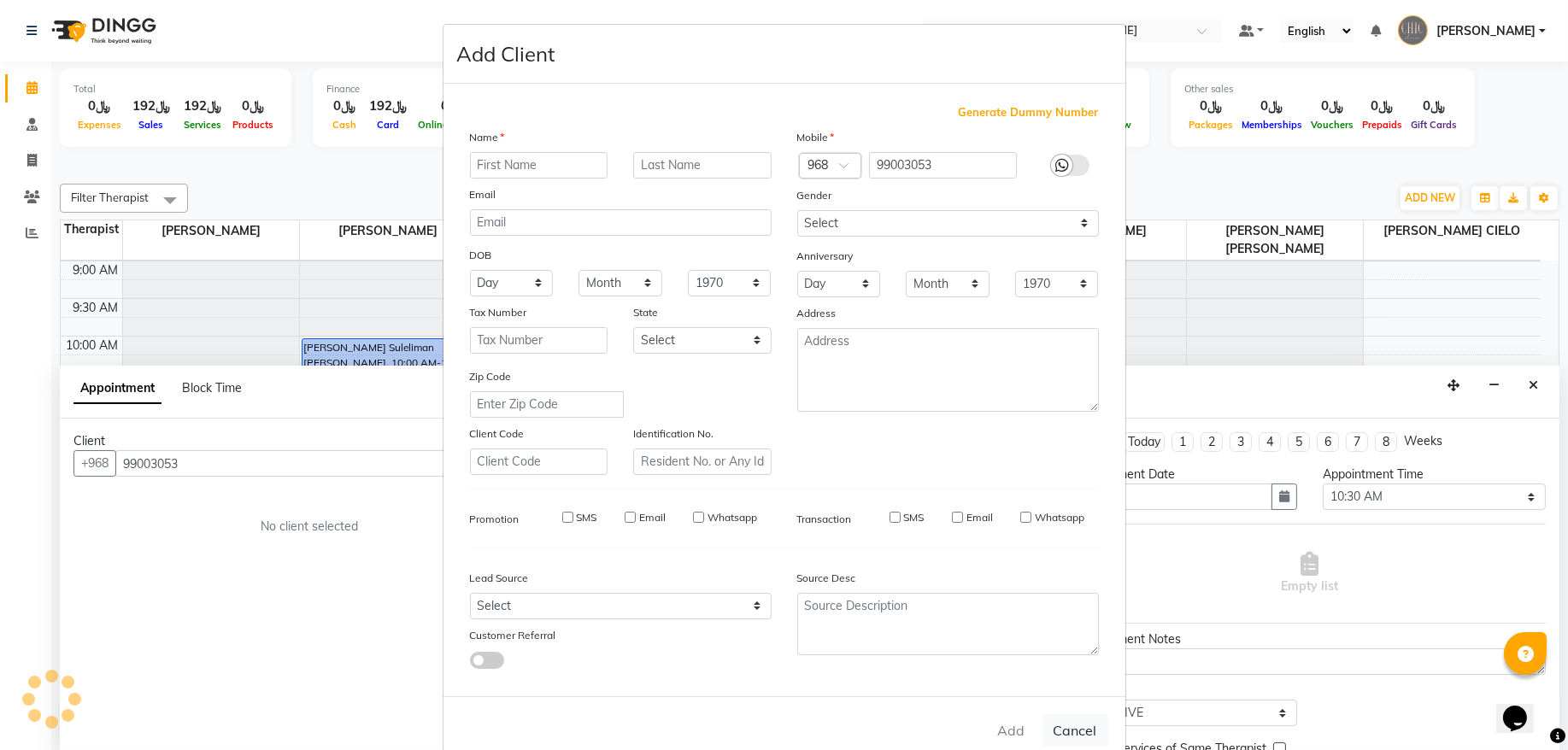
checkbox input "false"
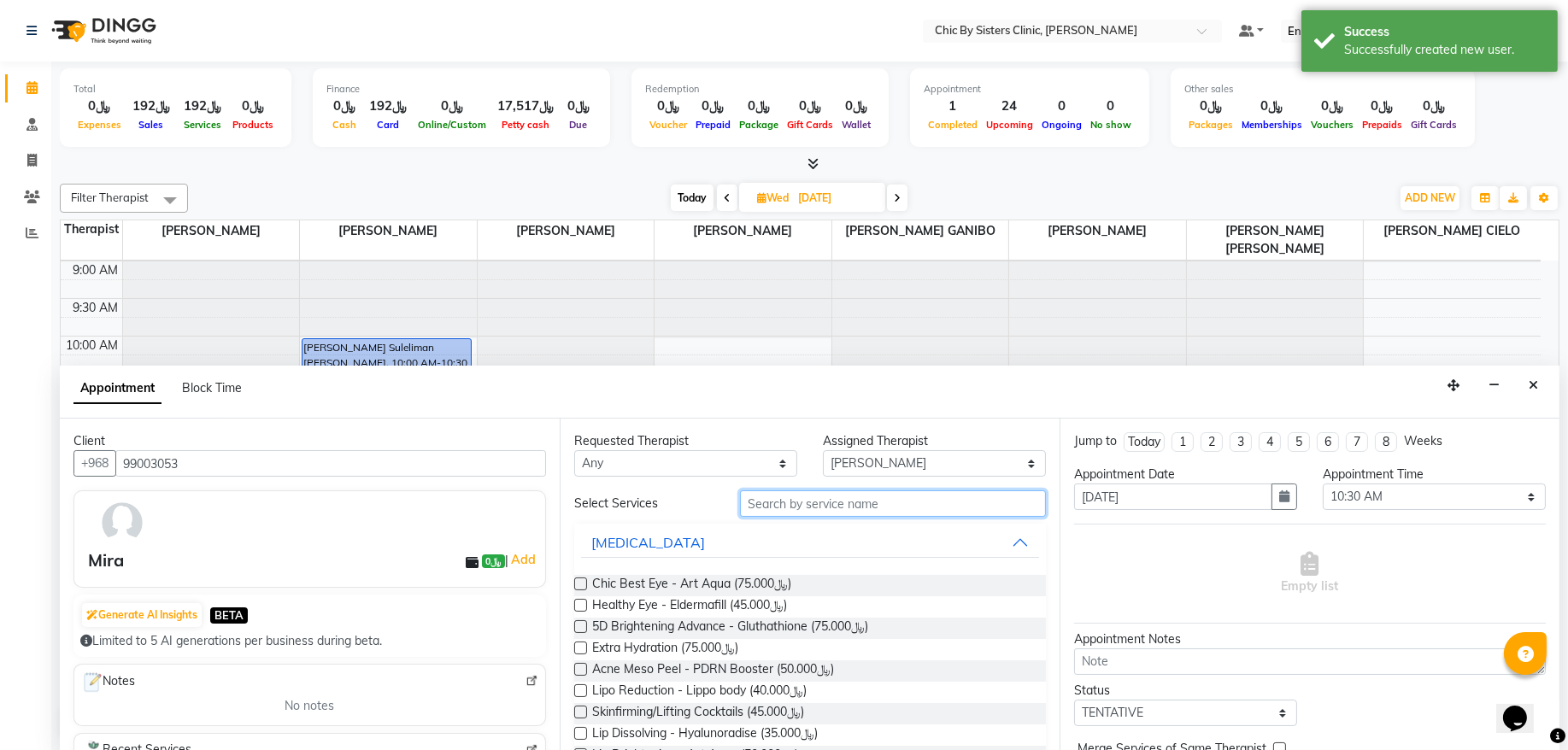
click at [757, 500] on input "text" at bounding box center [893, 503] width 306 height 26
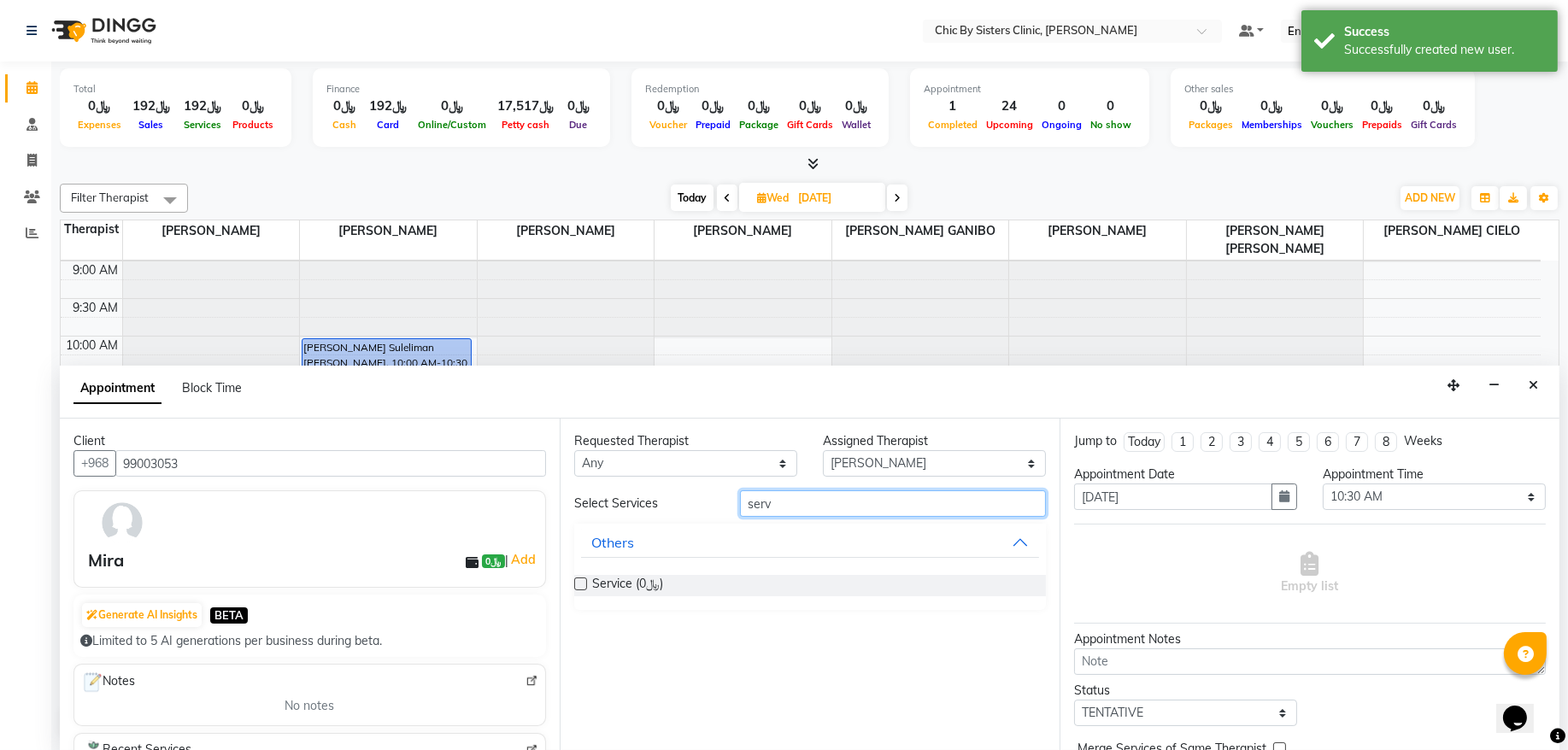
type input "serv"
click at [584, 589] on label at bounding box center [580, 584] width 13 height 13
click at [584, 589] on input "checkbox" at bounding box center [579, 585] width 11 height 11
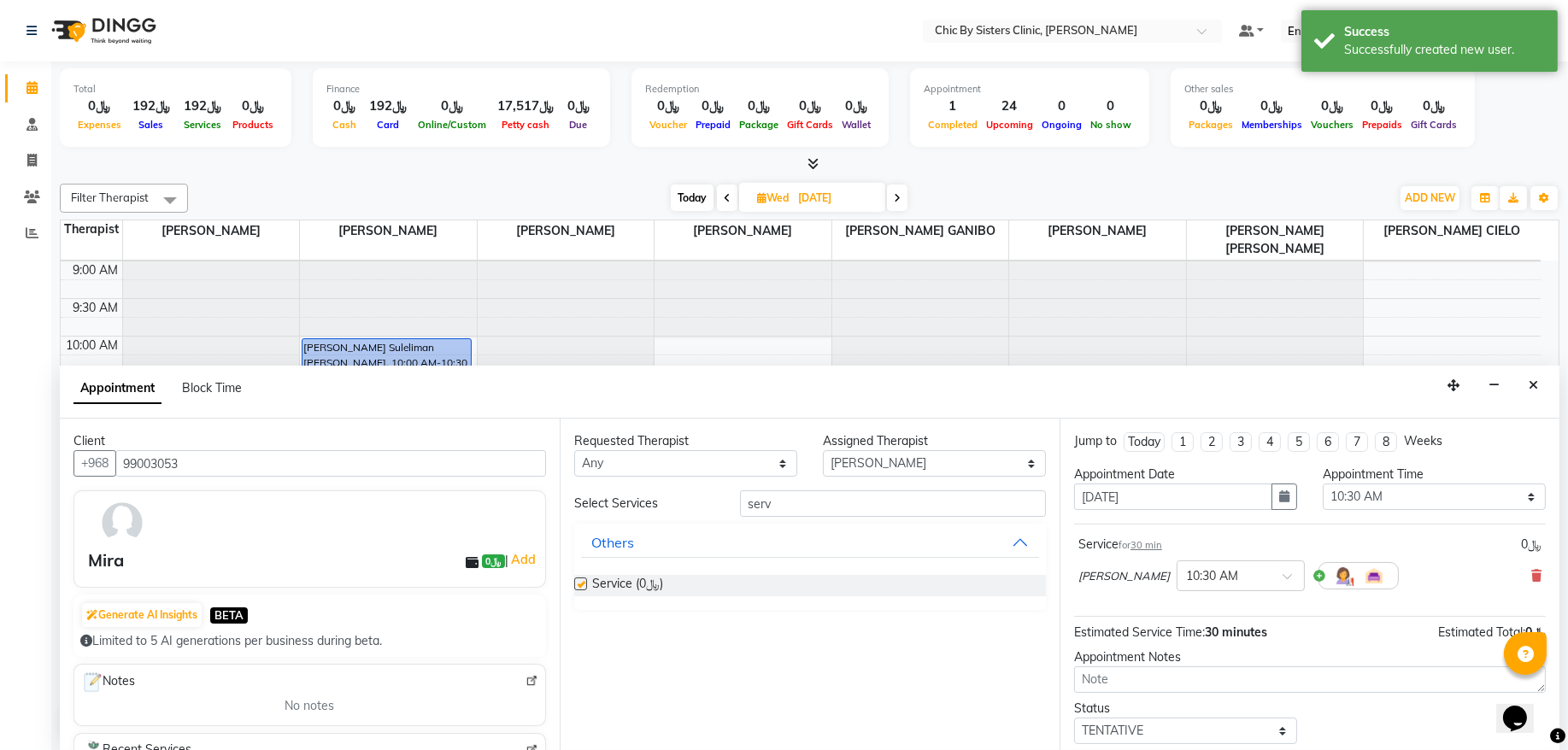
checkbox input "false"
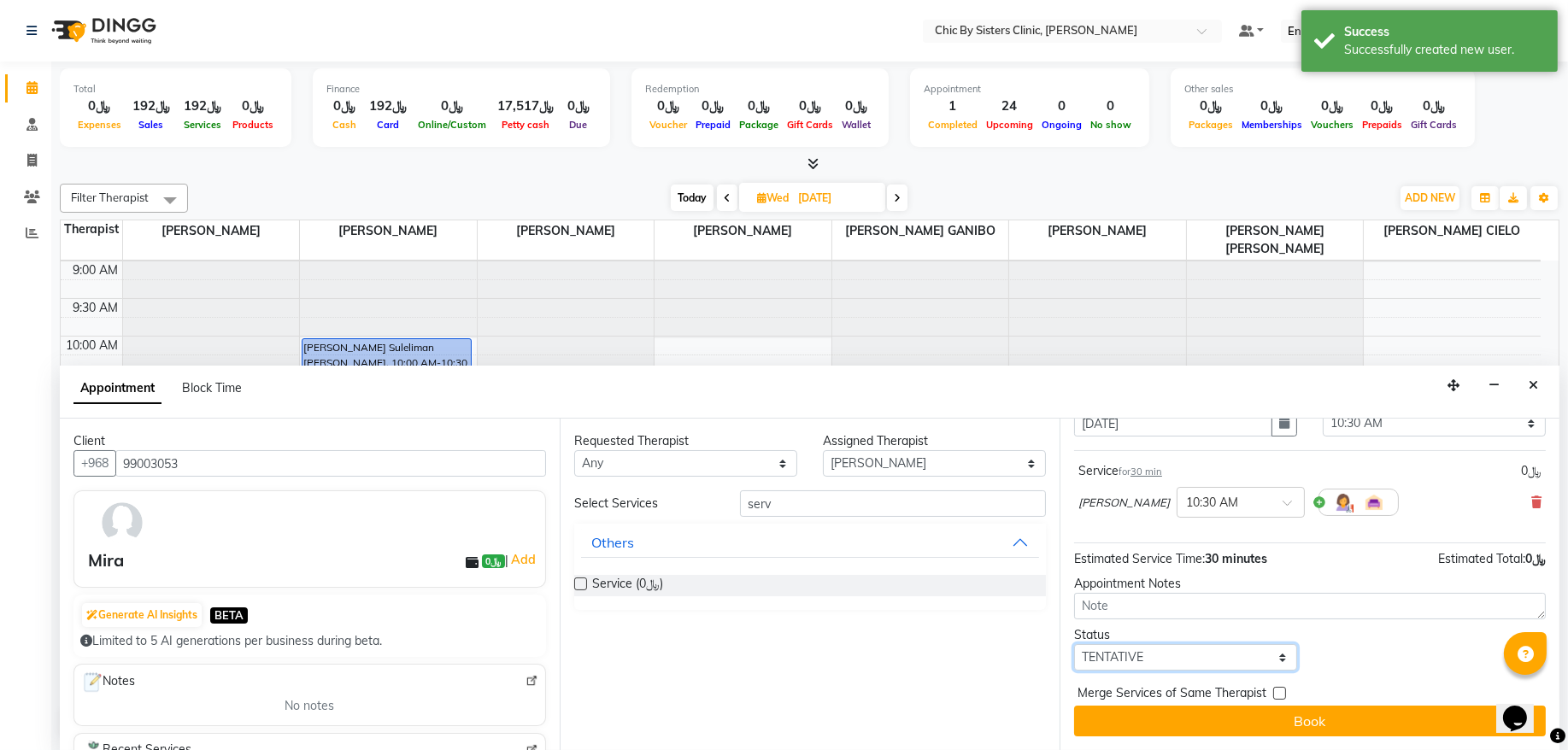
click at [1122, 658] on select "Select TENTATIVE CONFIRM UPCOMING" at bounding box center [1186, 657] width 223 height 26
select select "confirm booking"
click at [1074, 645] on select "Select TENTATIVE CONFIRM UPCOMING" at bounding box center [1186, 657] width 223 height 26
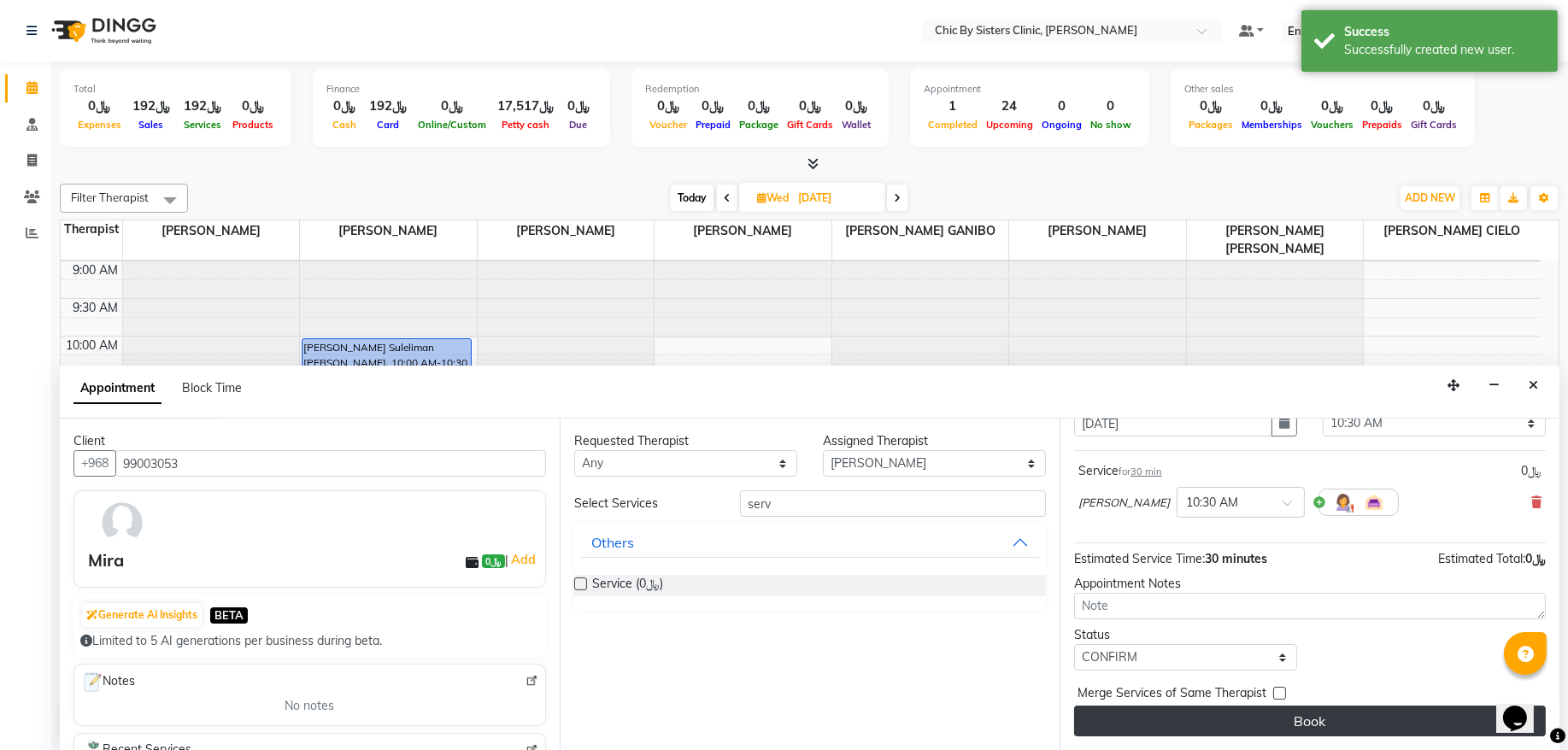
click at [1122, 713] on button "Book" at bounding box center [1310, 721] width 471 height 31
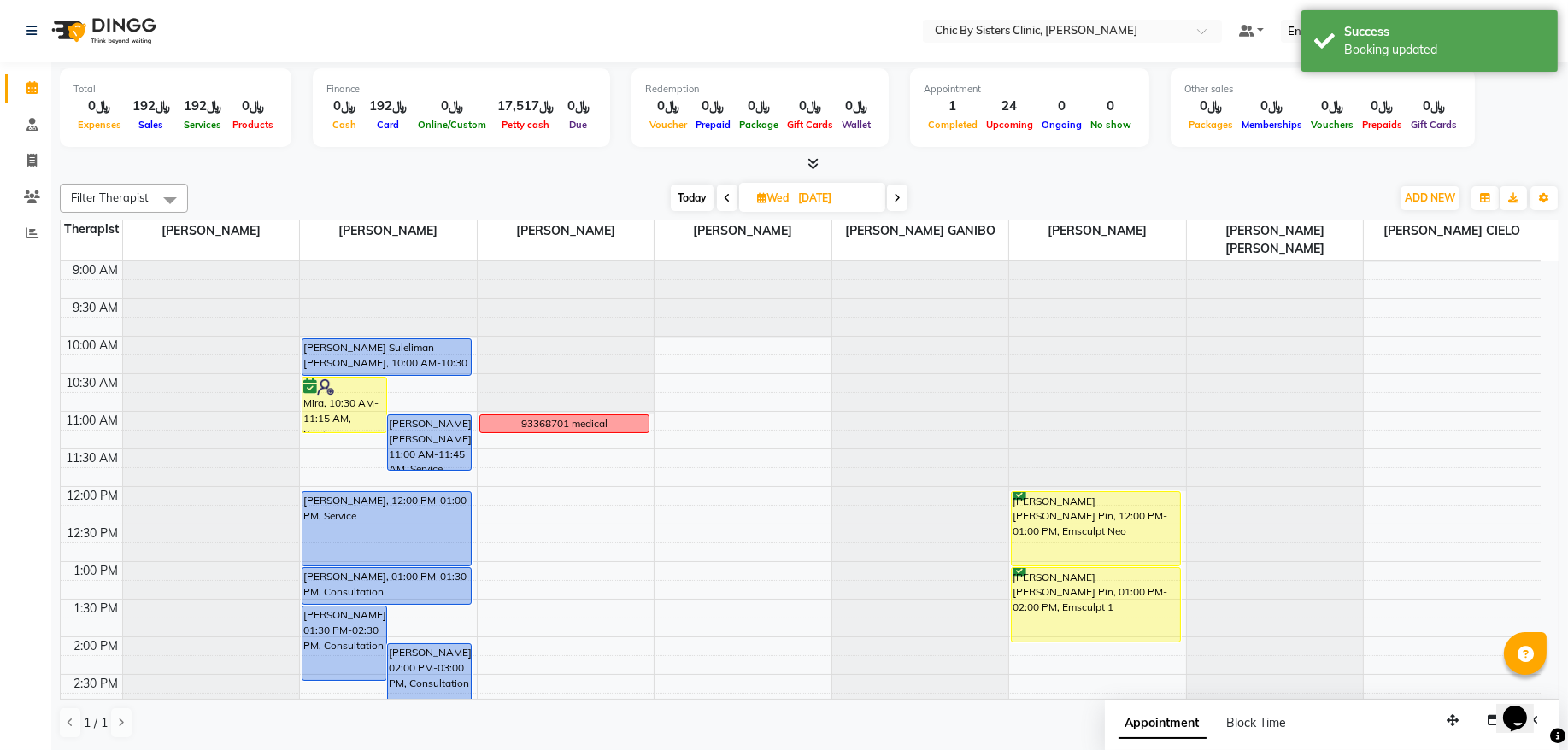
click at [689, 201] on span "Today" at bounding box center [692, 197] width 43 height 26
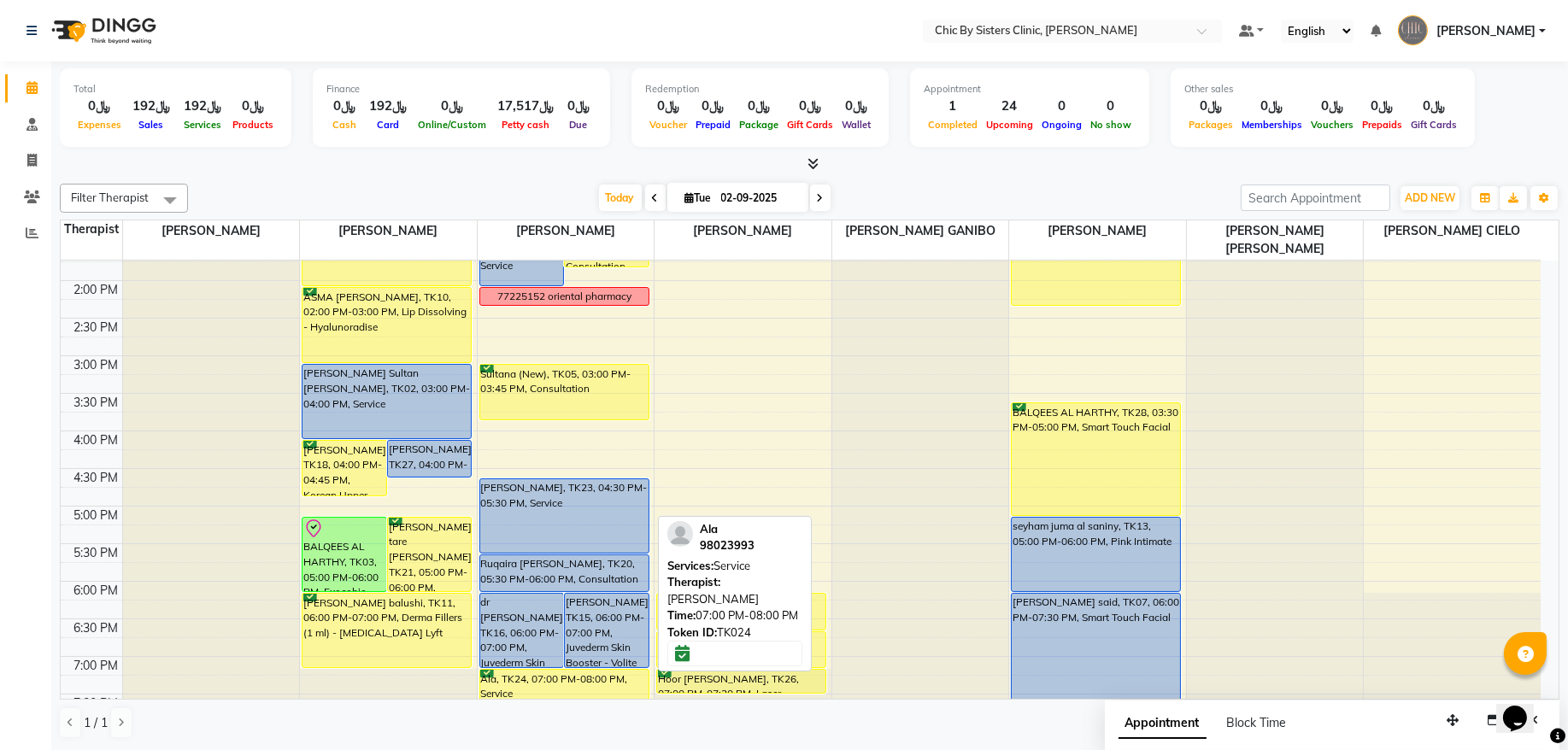
scroll to position [421, 0]
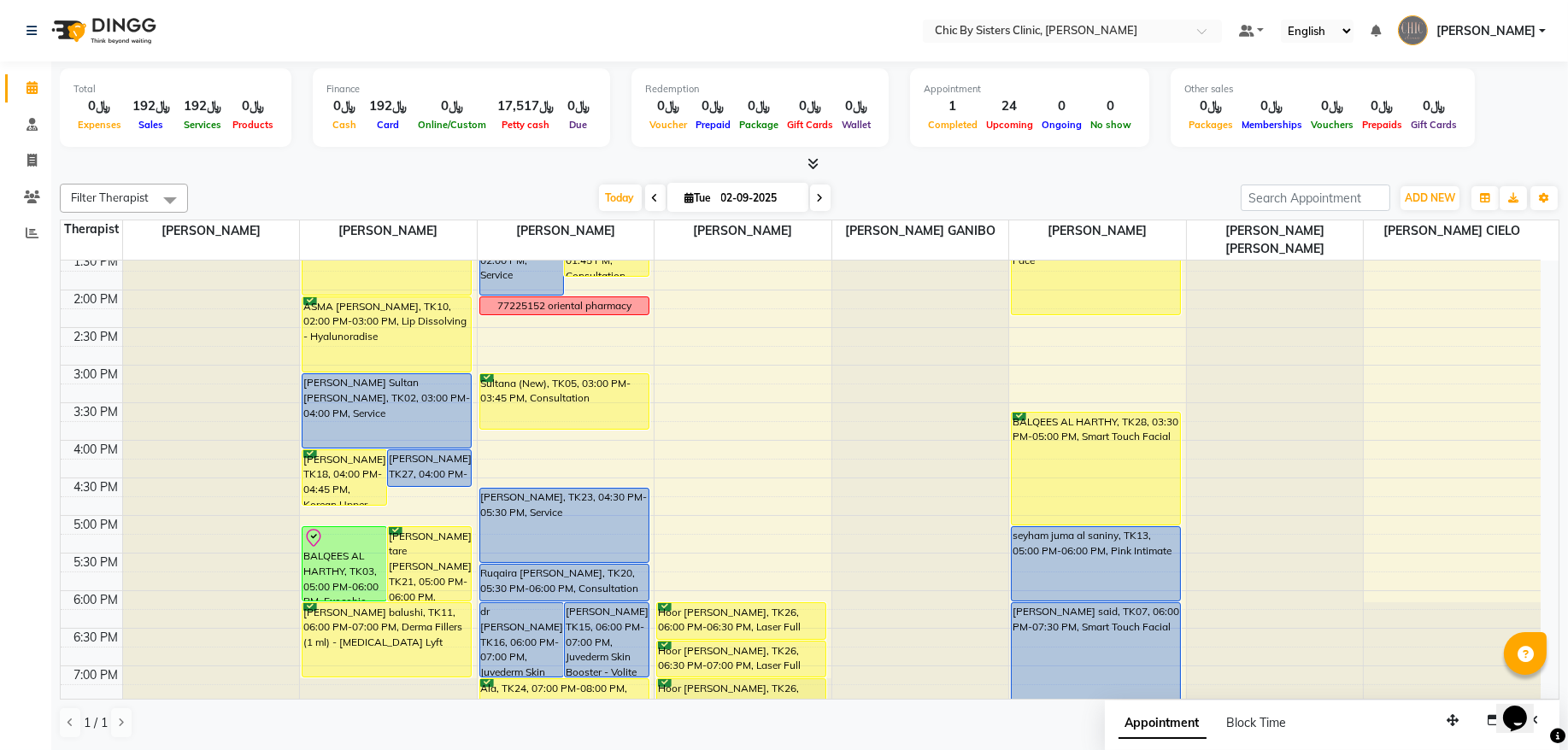
click at [817, 206] on span at bounding box center [820, 197] width 20 height 26
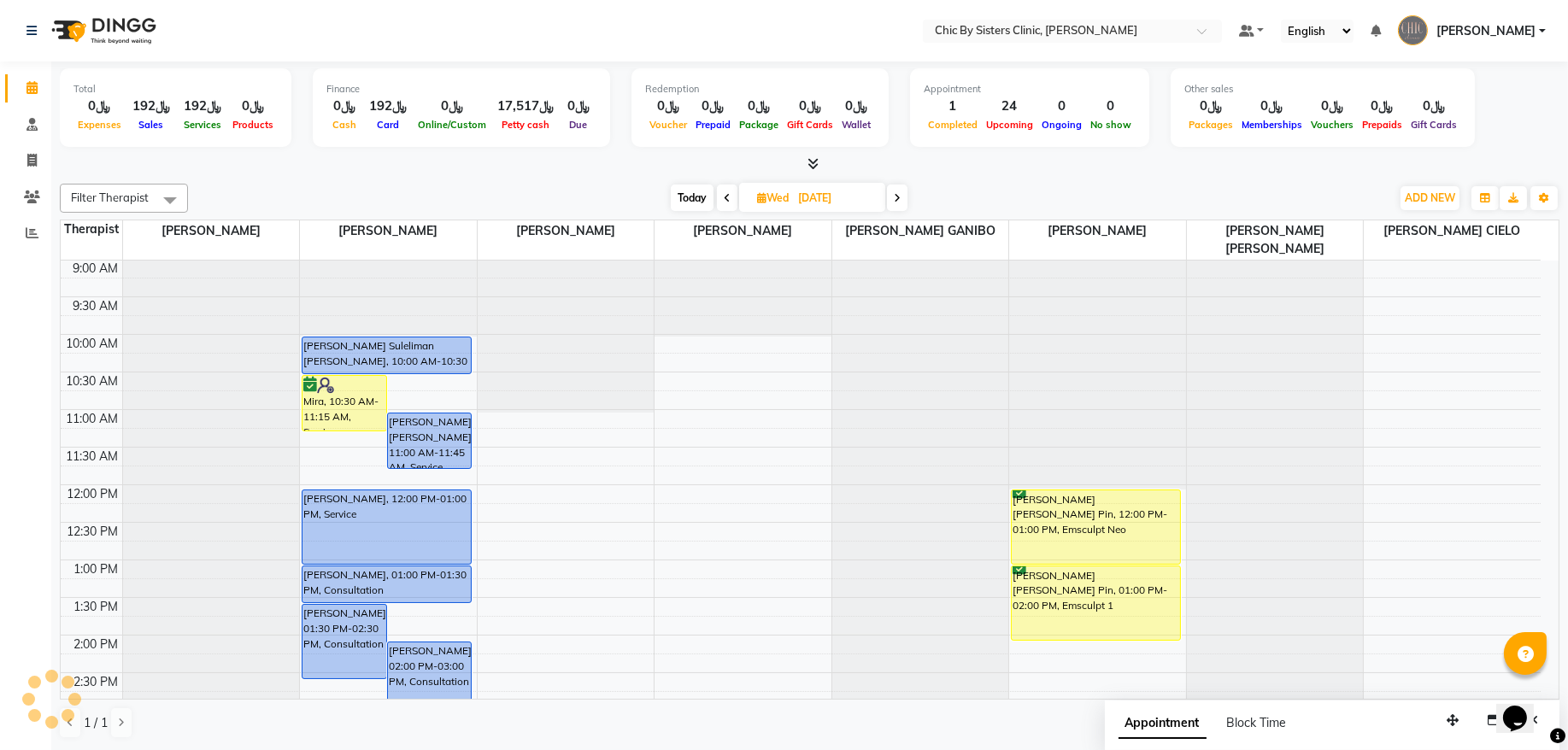
scroll to position [75, 0]
click at [681, 199] on span "Today" at bounding box center [692, 197] width 43 height 26
type input "02-09-2025"
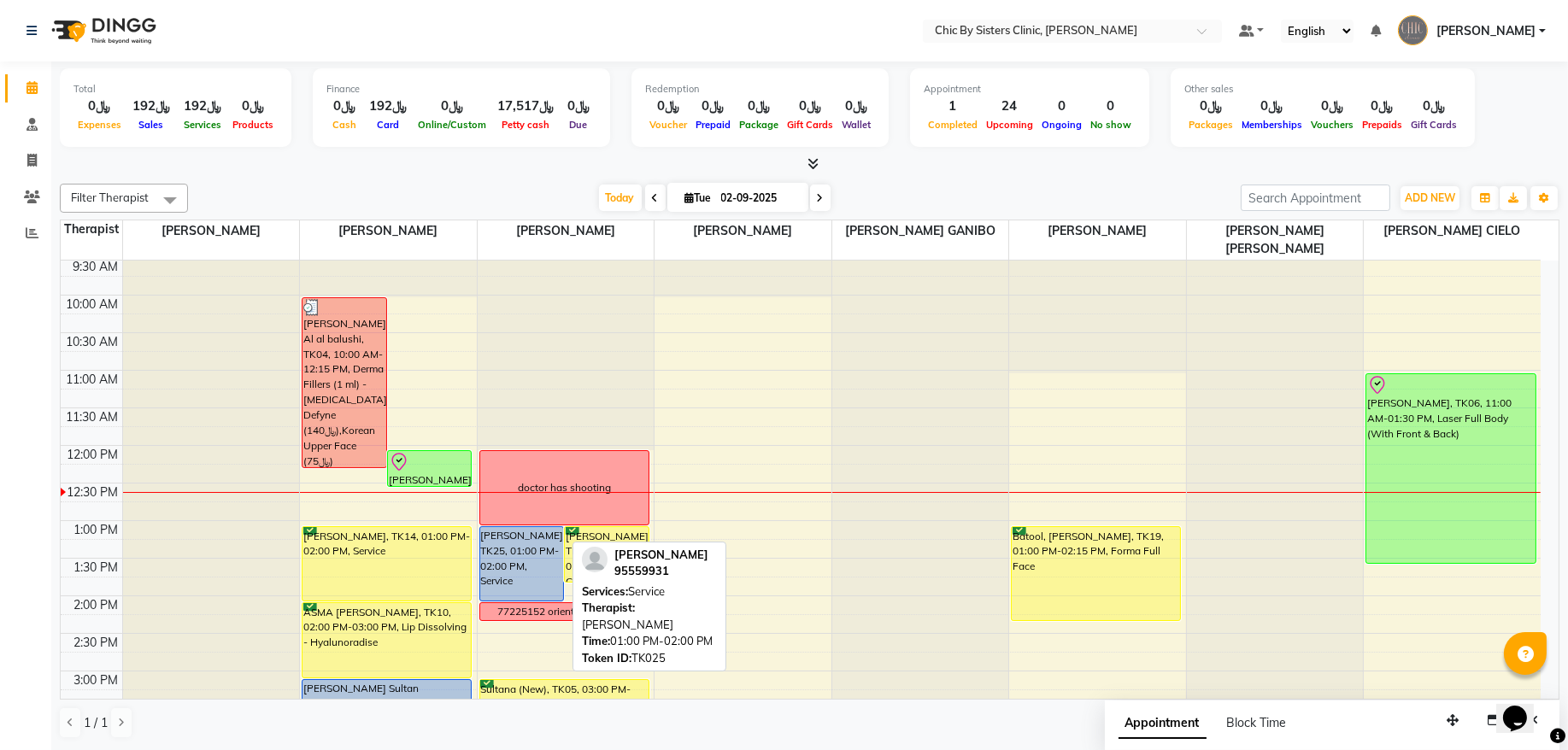
scroll to position [0, 0]
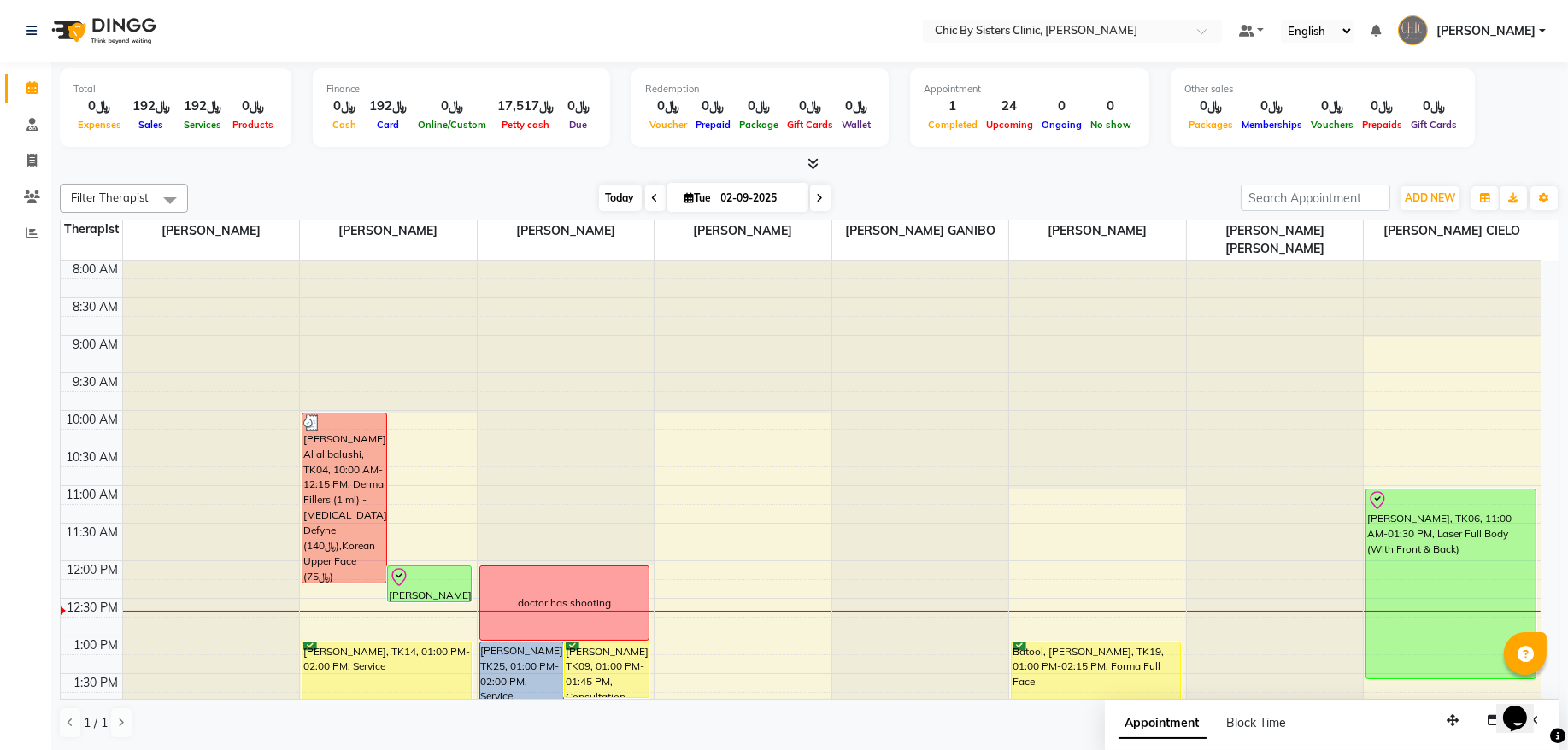
click at [599, 206] on span "Today" at bounding box center [620, 197] width 43 height 26
click at [618, 201] on span "Today" at bounding box center [620, 197] width 43 height 26
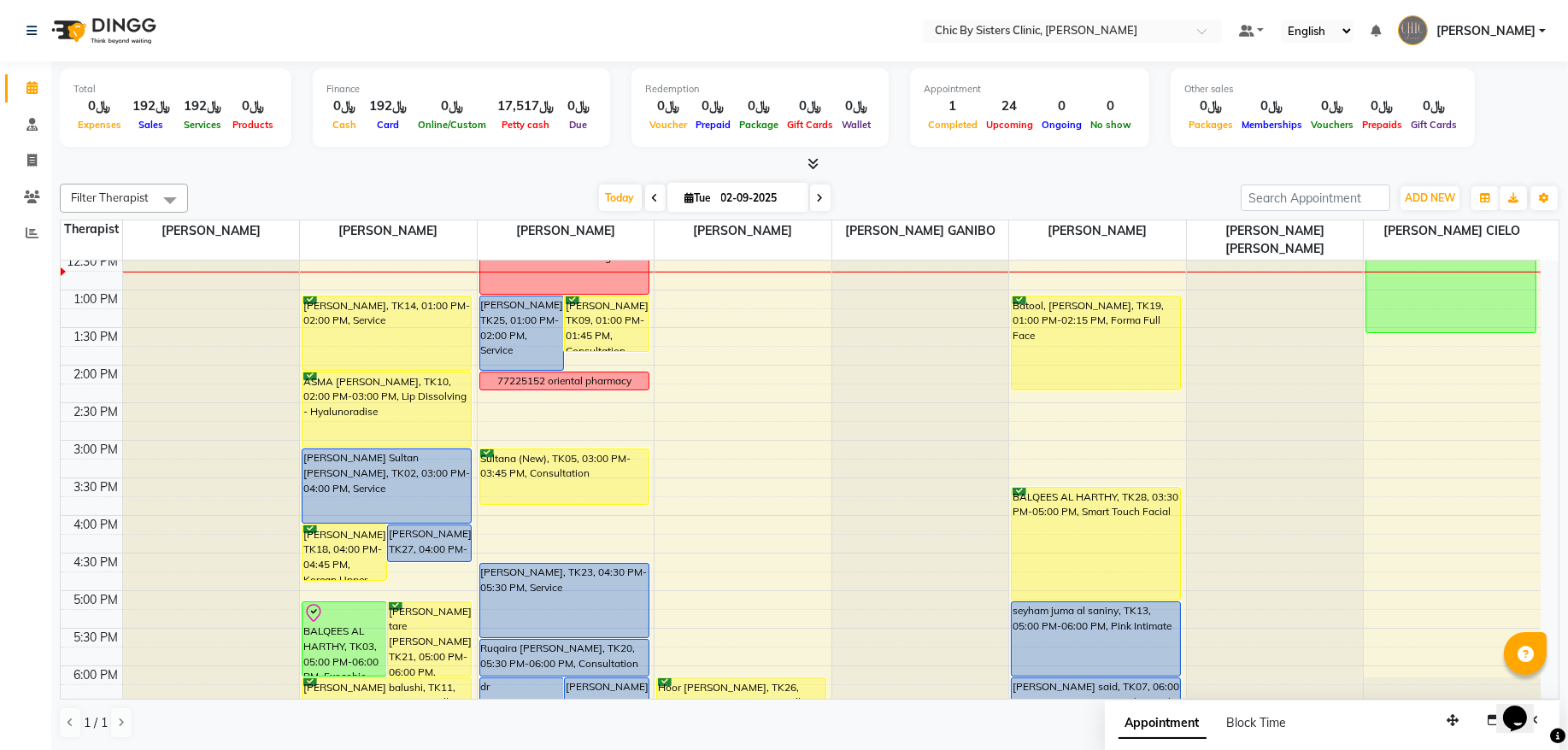
scroll to position [577, 0]
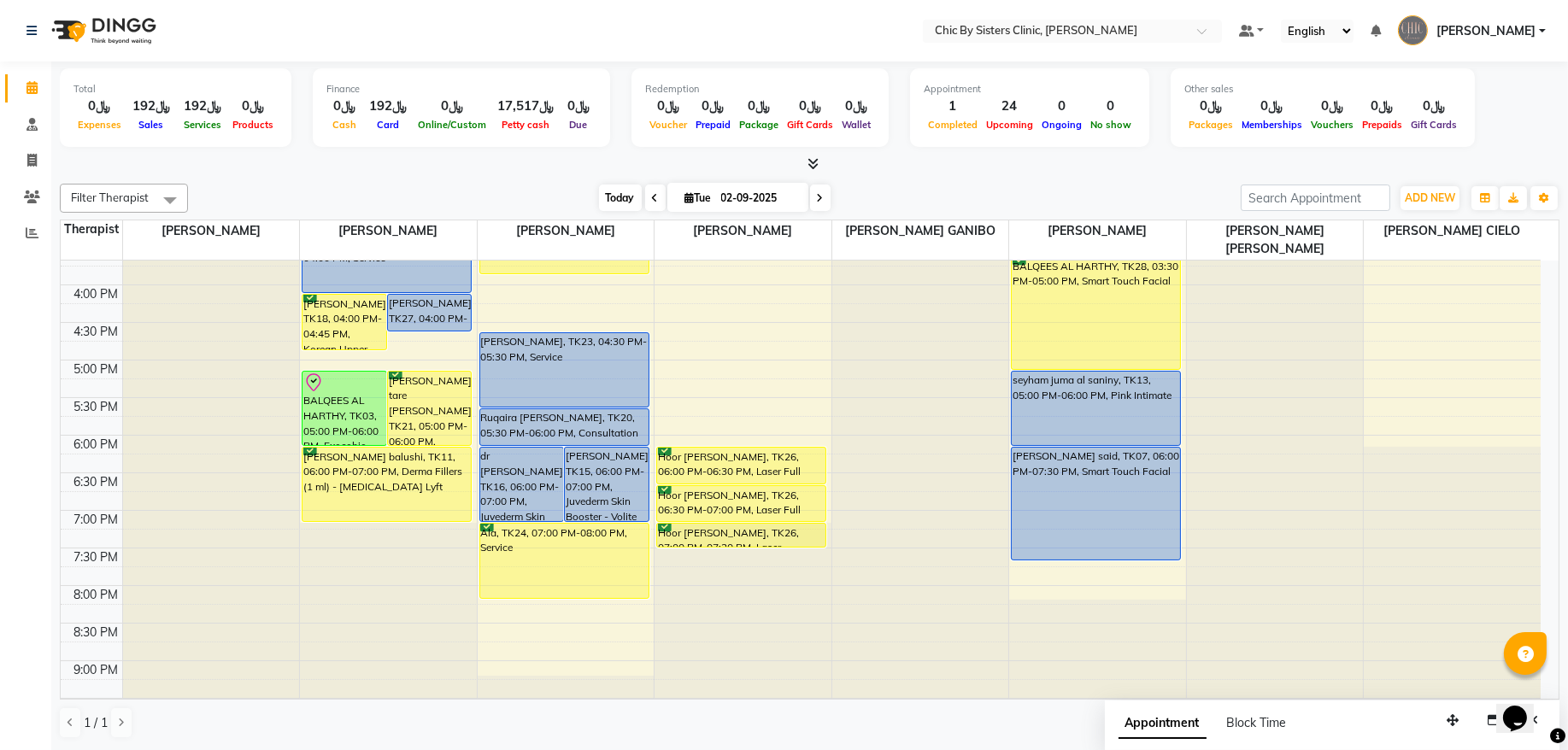
click at [600, 209] on span "Today" at bounding box center [620, 197] width 43 height 26
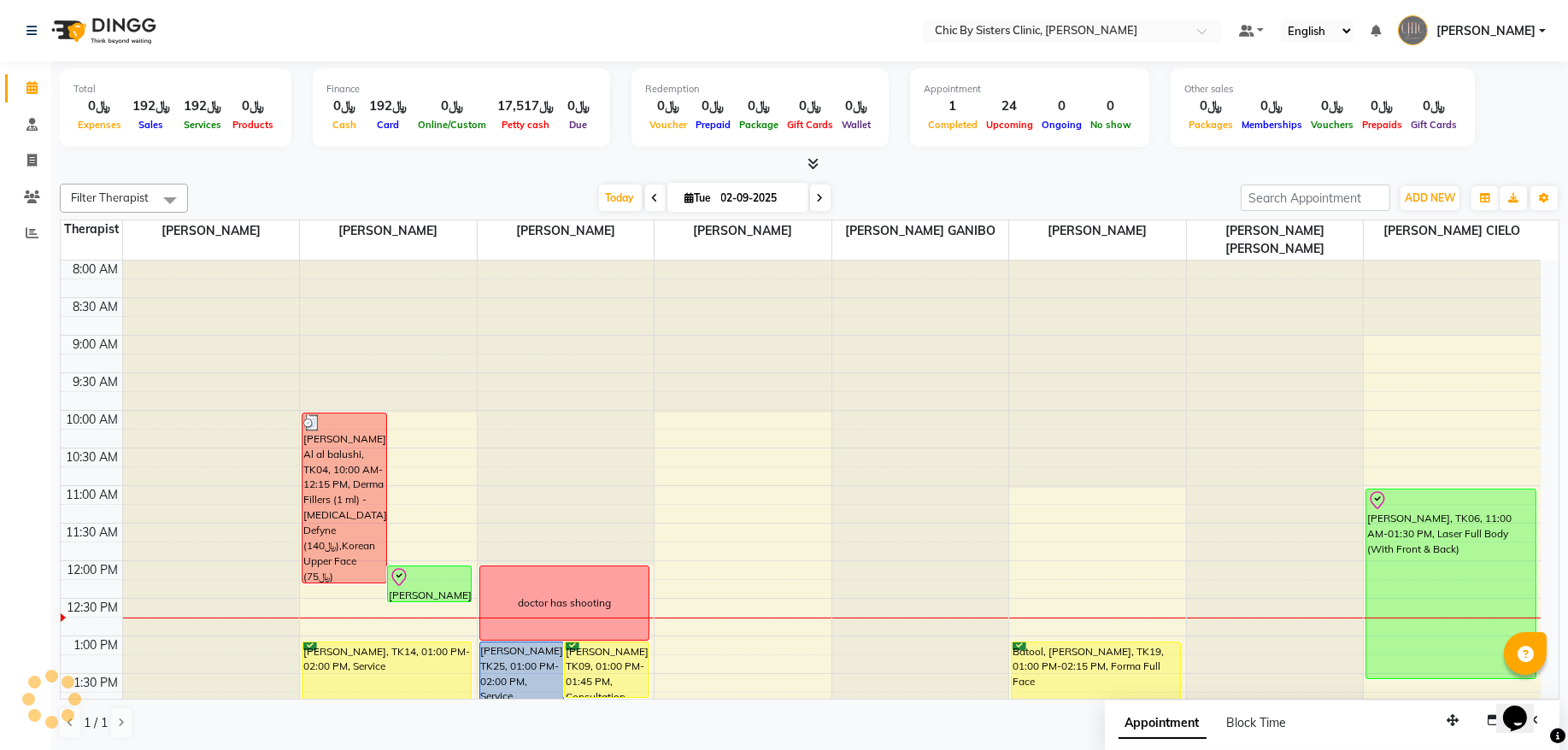
scroll to position [306, 0]
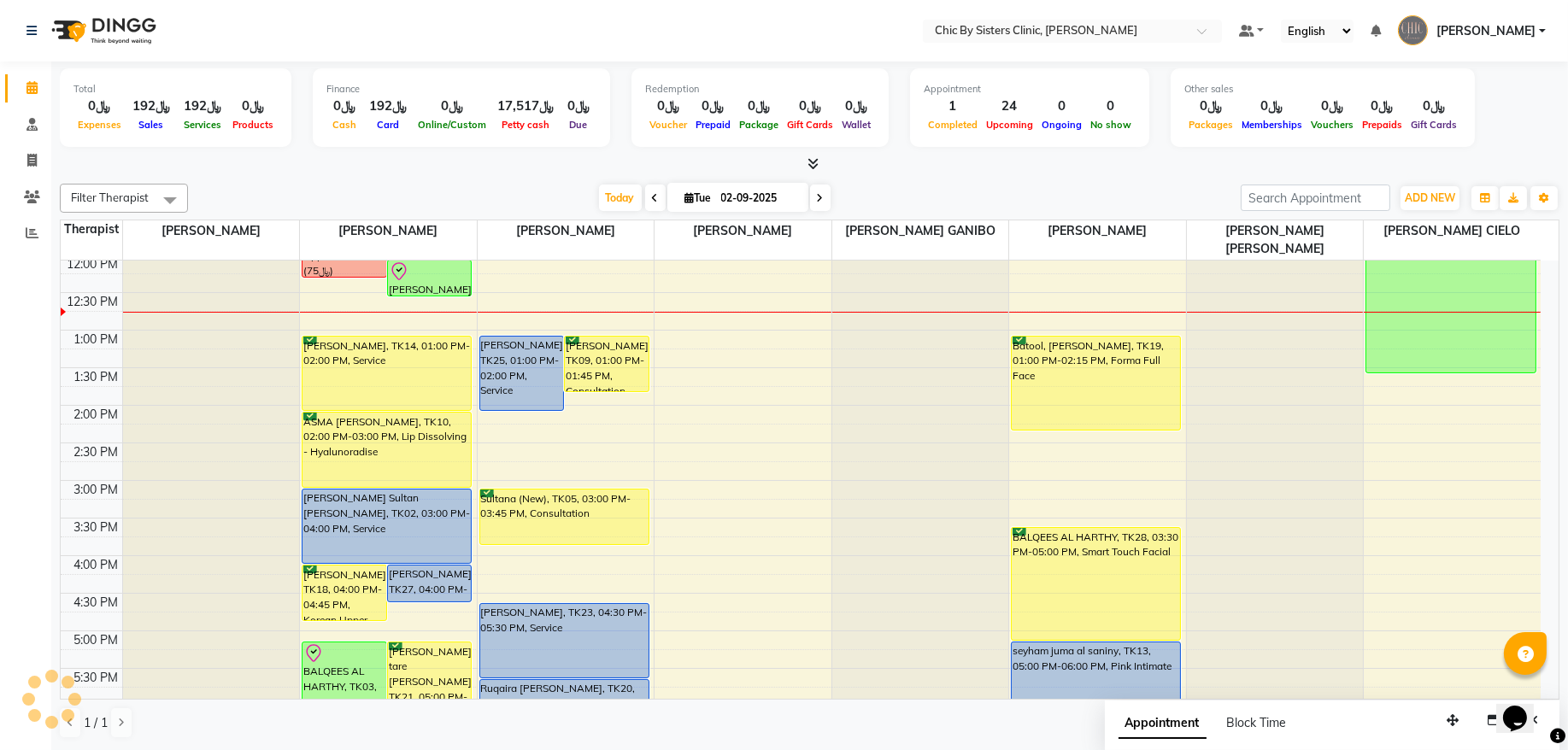
click at [722, 201] on input "02-09-2025" at bounding box center [759, 198] width 85 height 25
select select "9"
select select "2025"
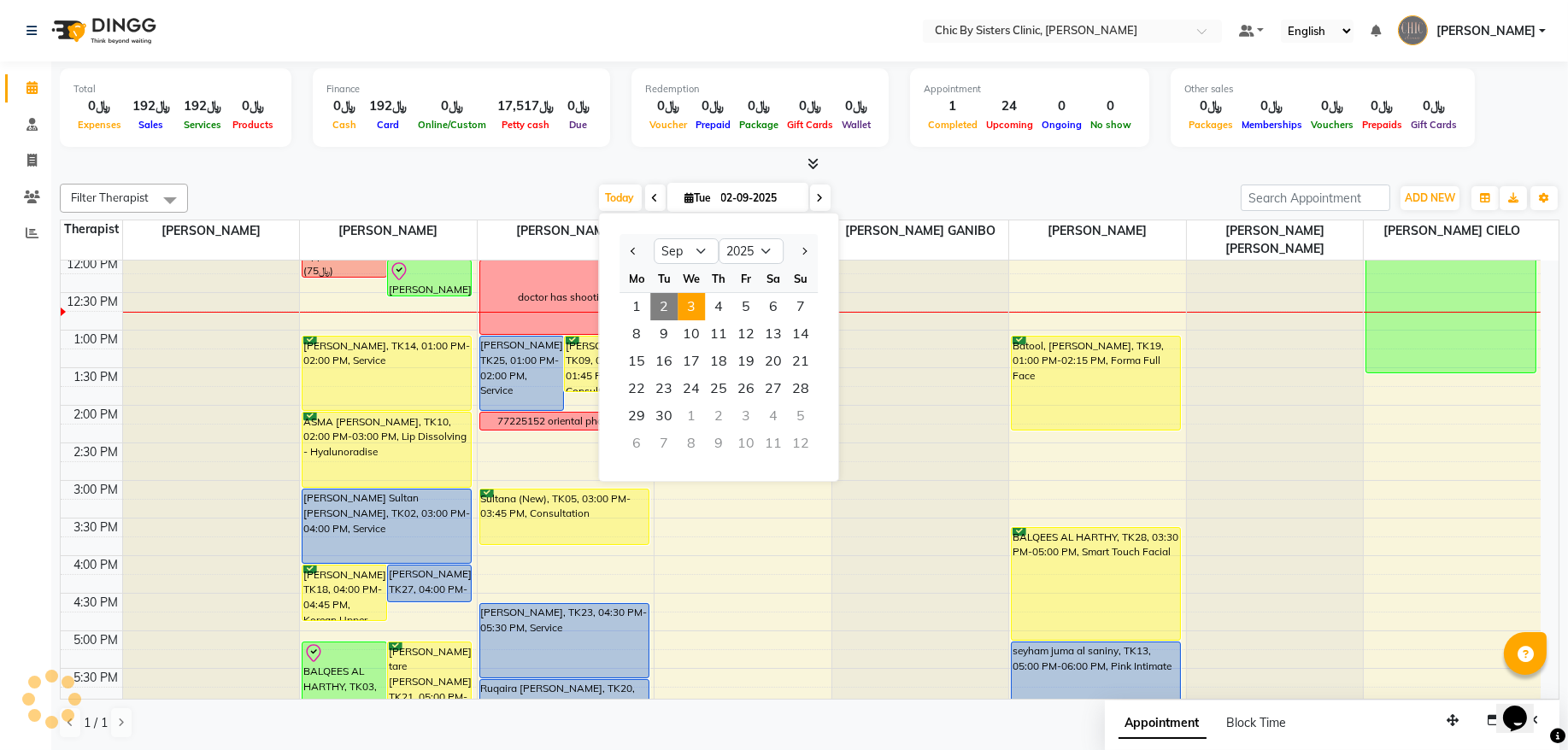
click at [687, 307] on span "3" at bounding box center [691, 307] width 27 height 27
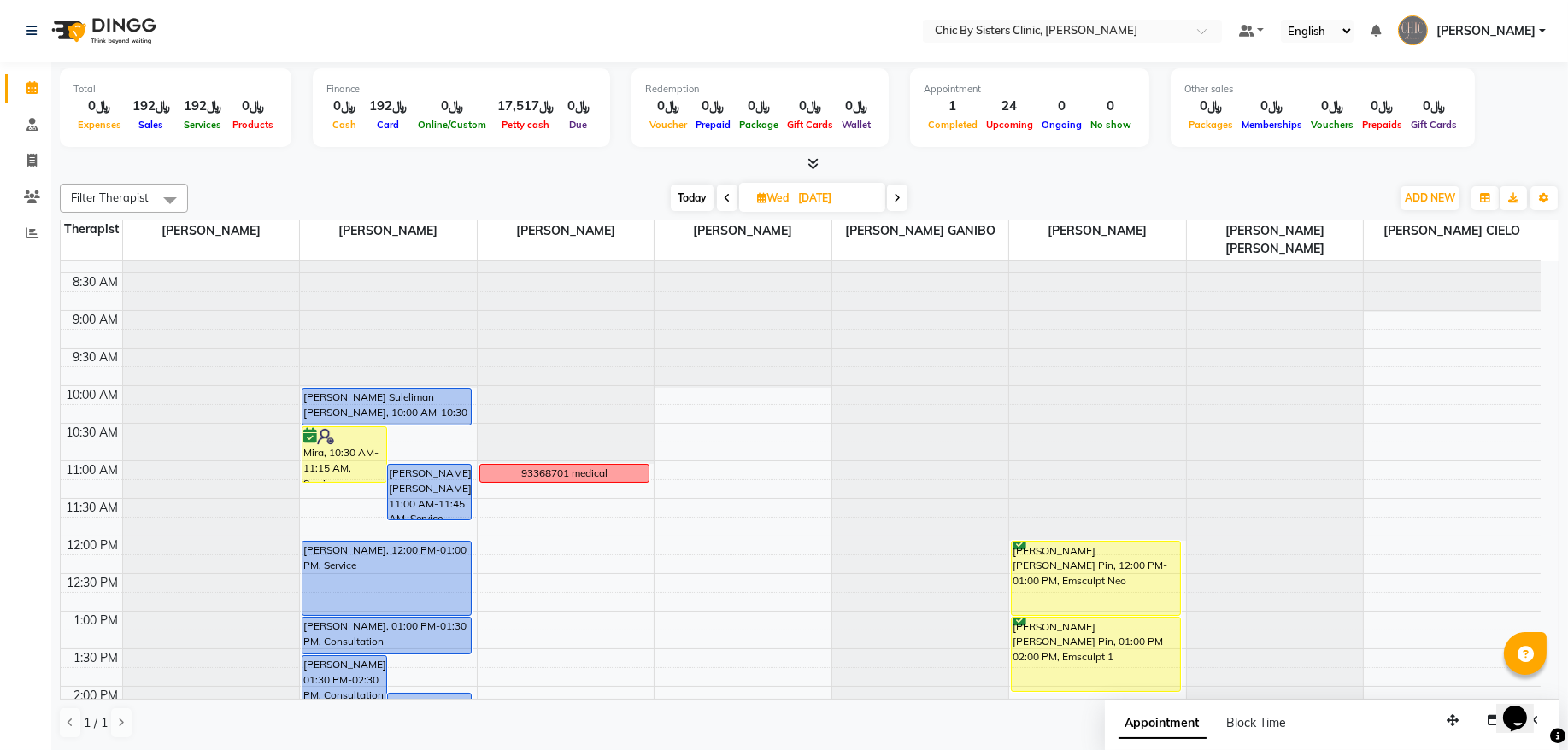
scroll to position [0, 0]
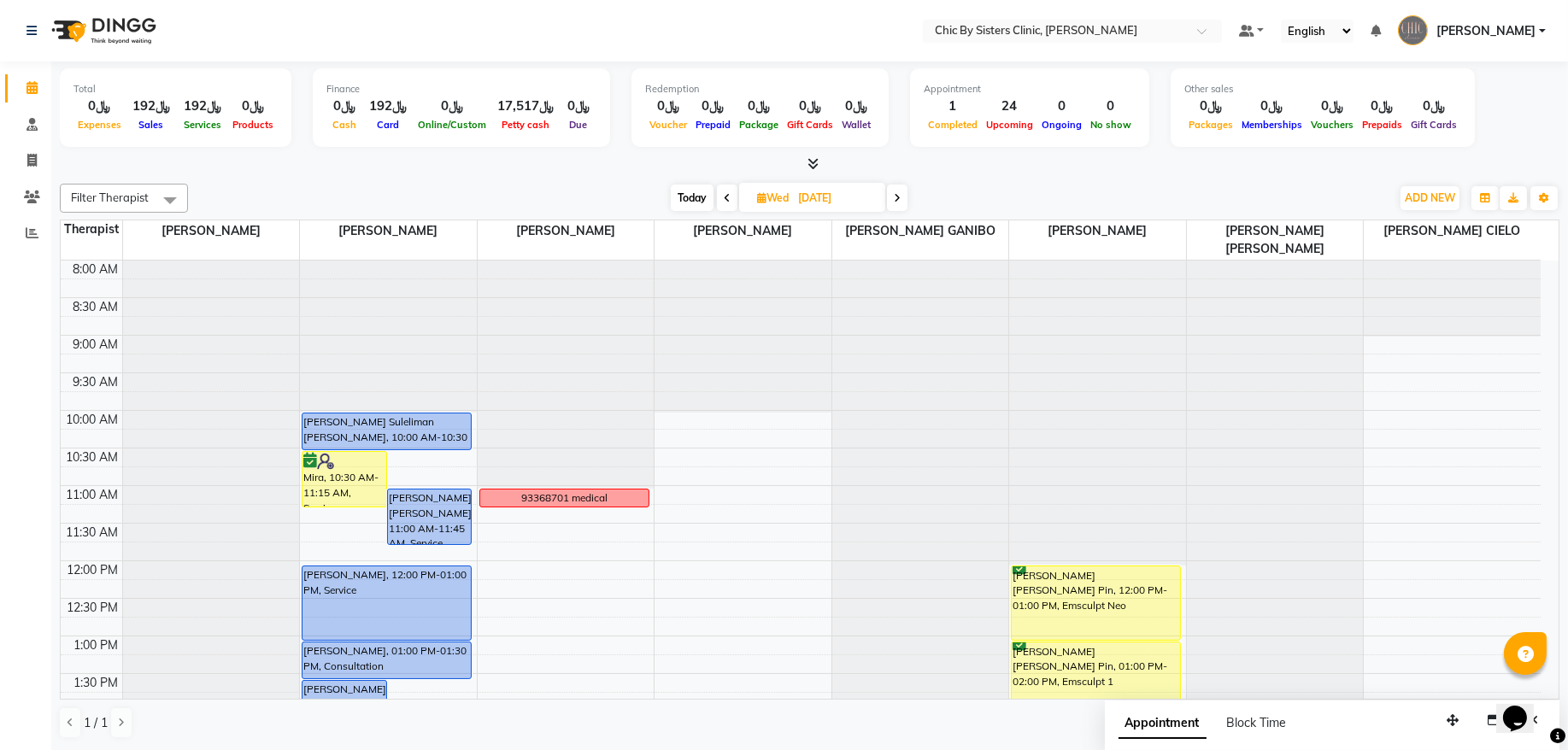
click at [692, 202] on span "Today" at bounding box center [692, 197] width 43 height 26
type input "02-09-2025"
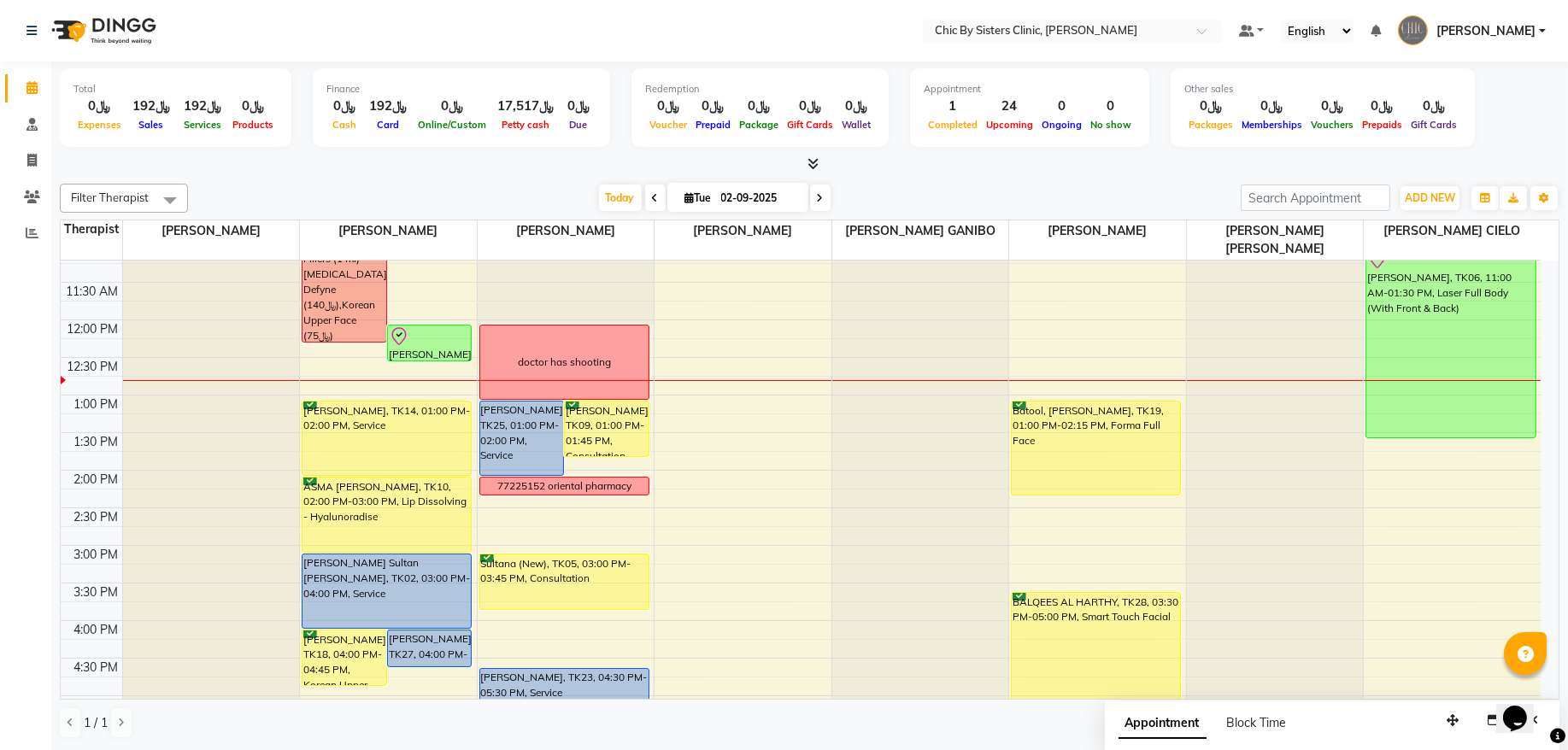
scroll to position [190, 0]
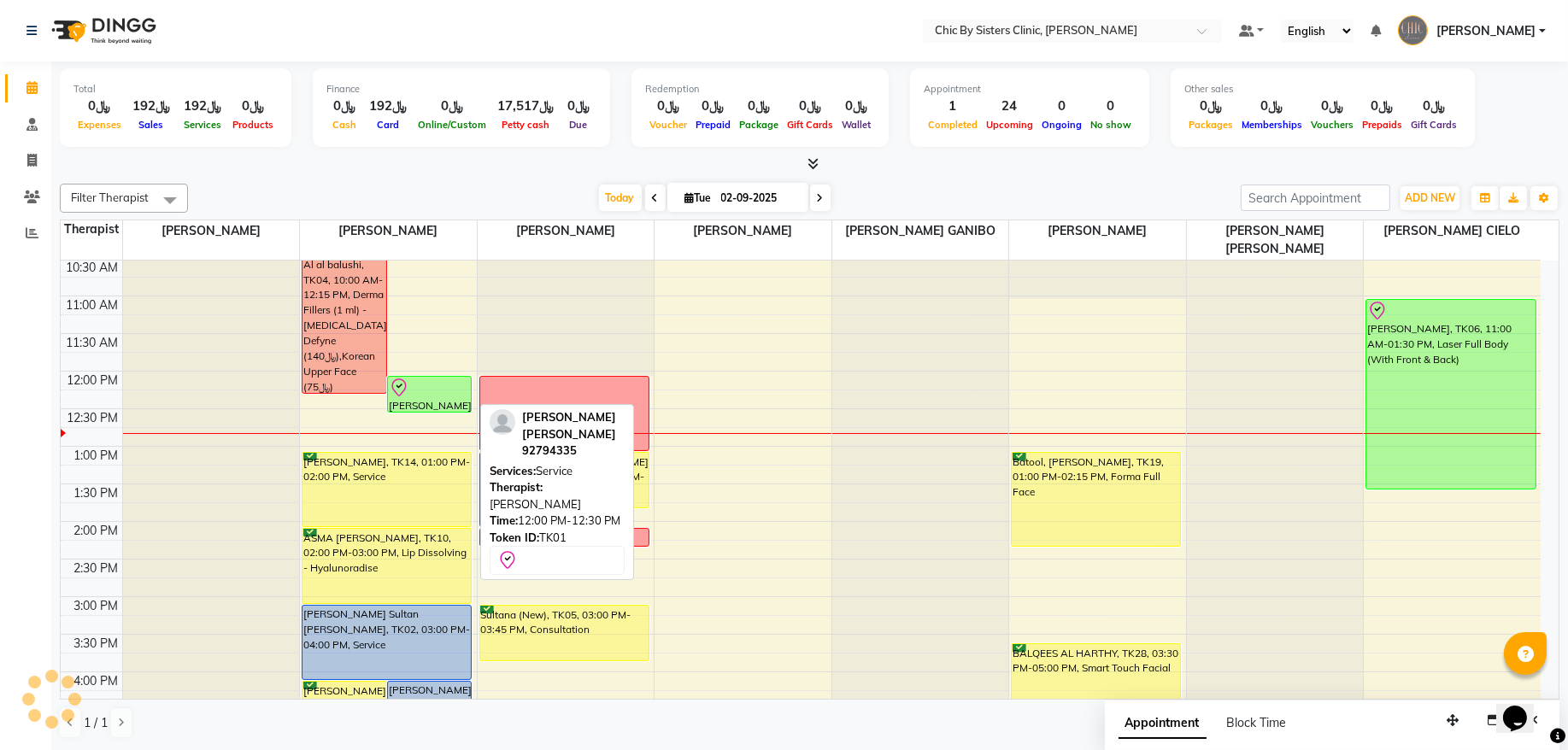
click at [438, 400] on div "[PERSON_NAME] [PERSON_NAME], TK01, 12:00 PM-12:30 PM, Service" at bounding box center [430, 394] width 84 height 35
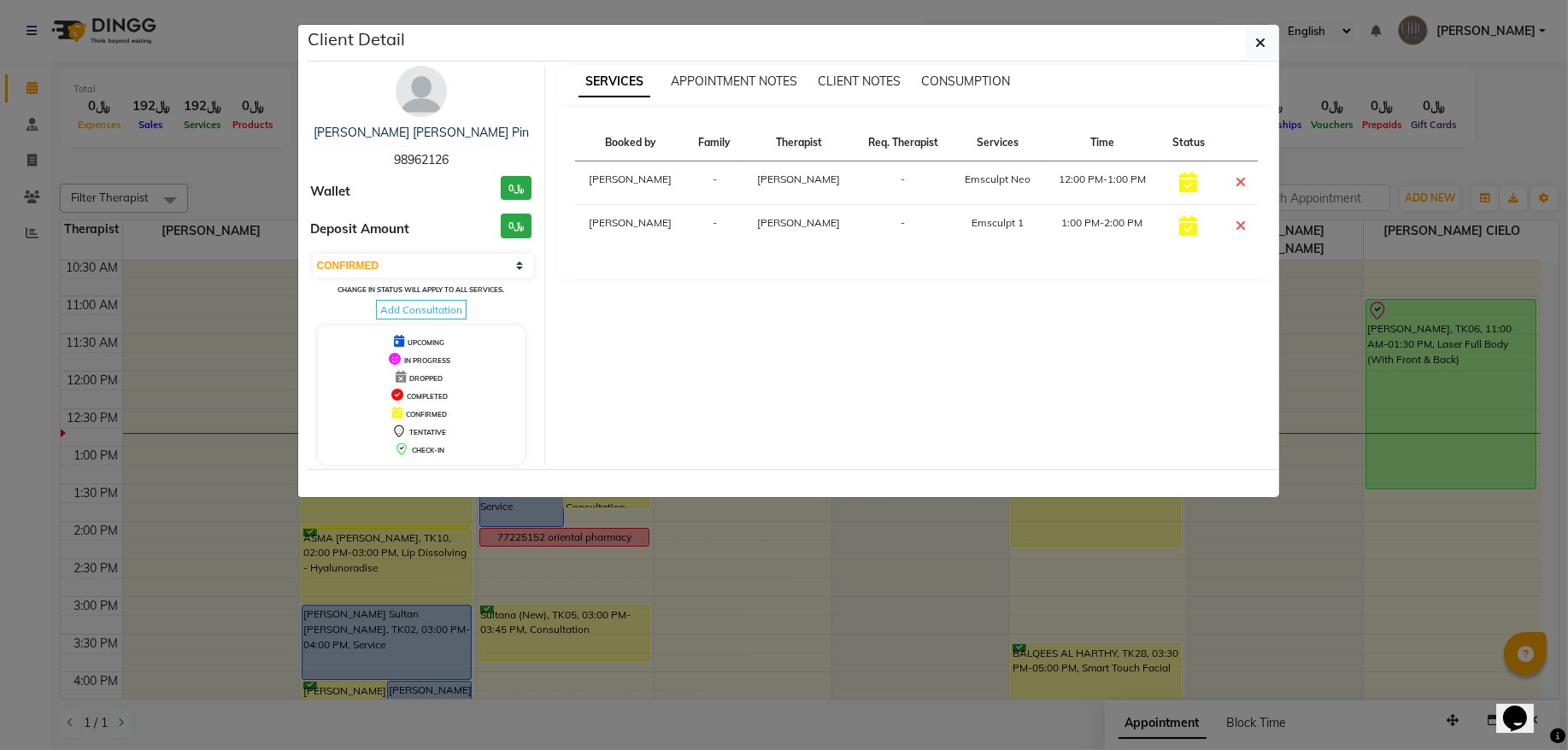
select select "8"
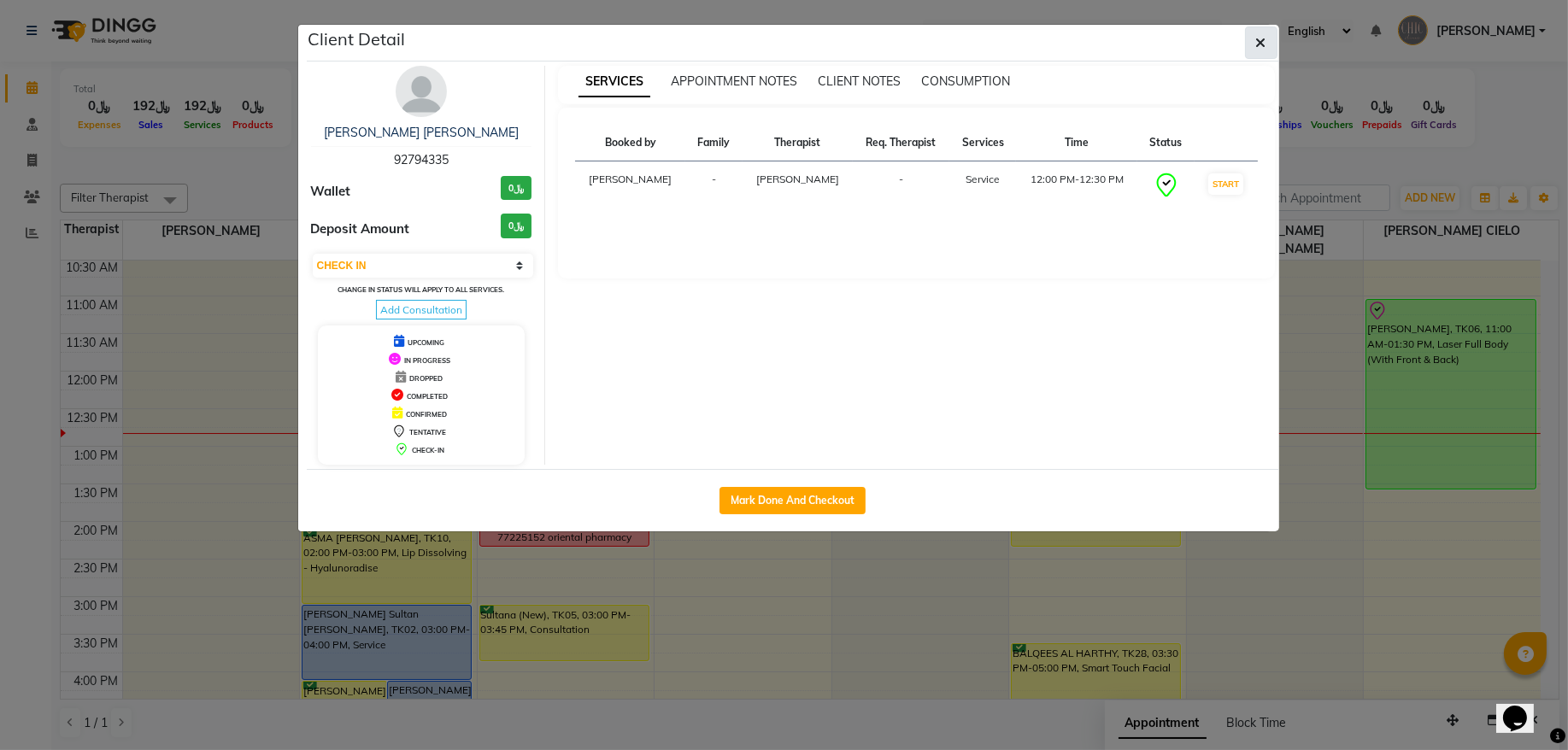
click at [1268, 47] on button "button" at bounding box center [1262, 43] width 33 height 33
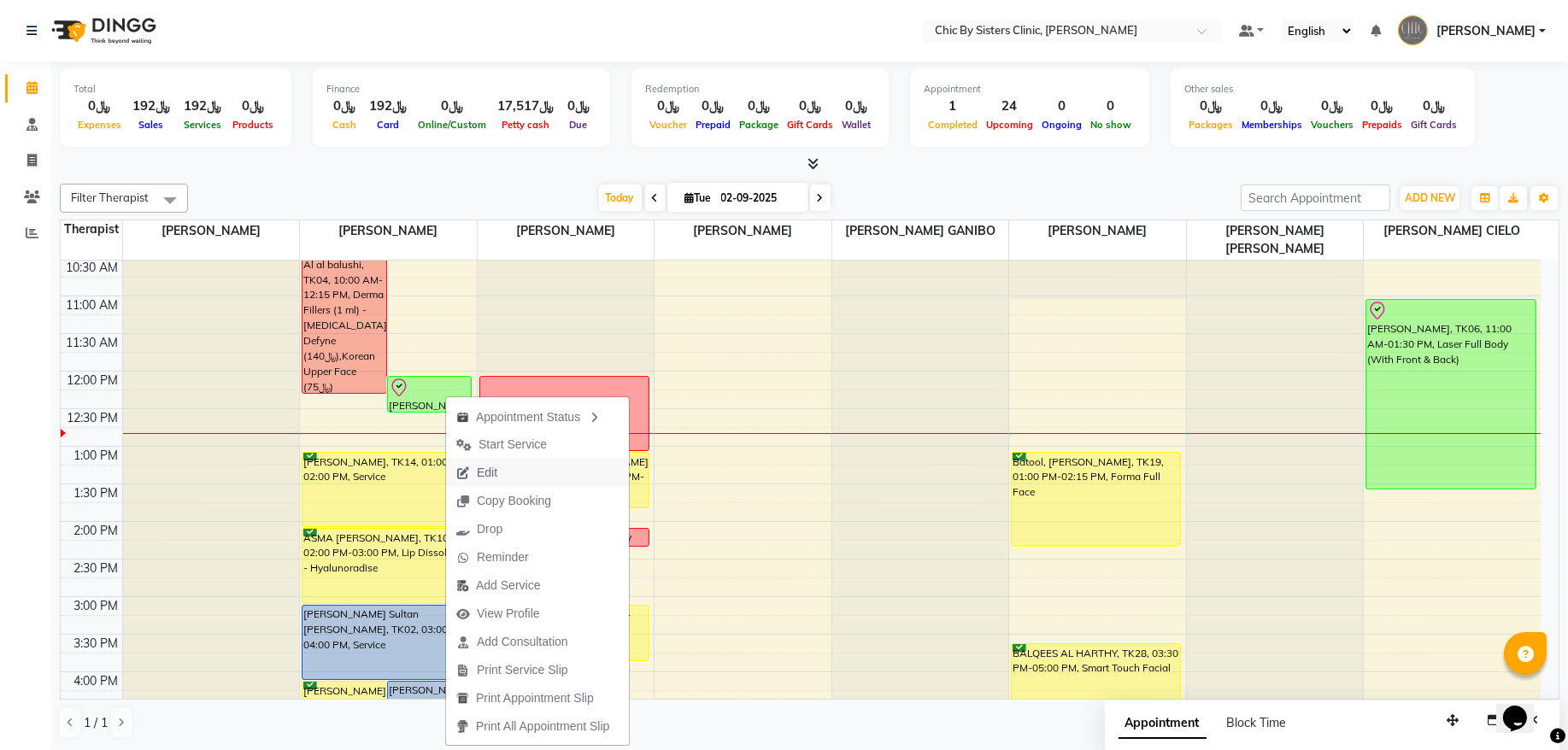
click at [500, 474] on span "Edit" at bounding box center [477, 472] width 62 height 28
select select "tentative"
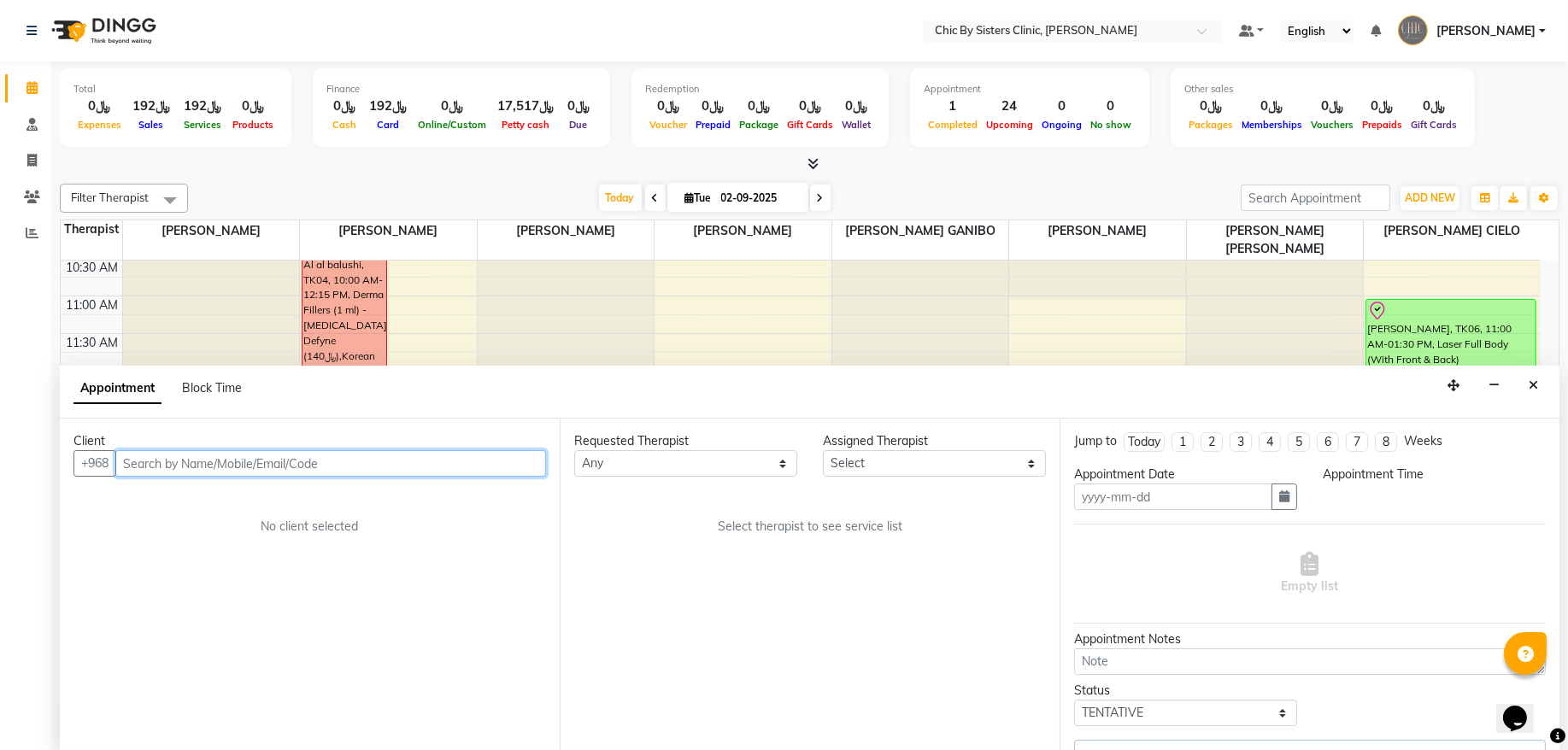
type input "02-09-2025"
select select "check-in"
select select "720"
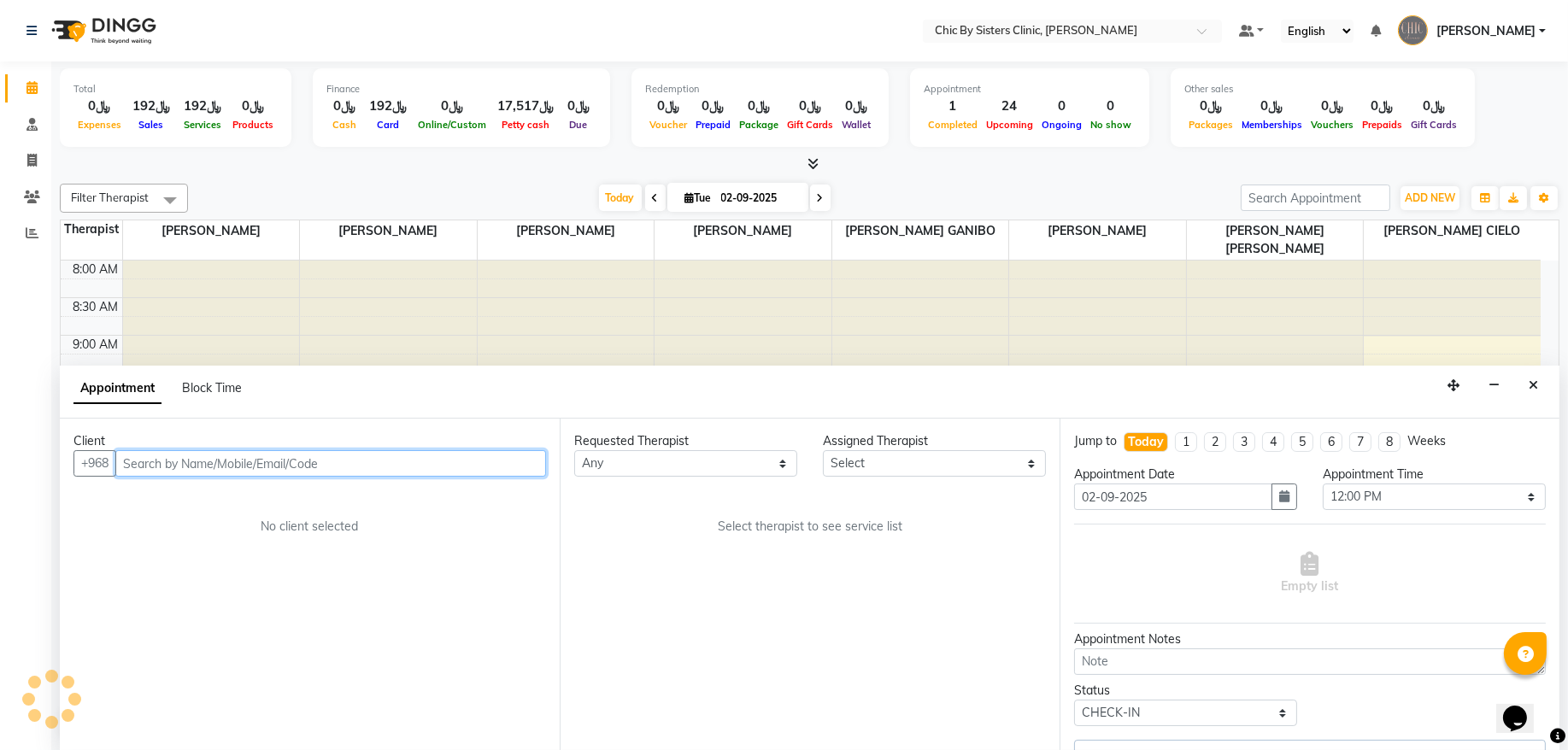
select select "49177"
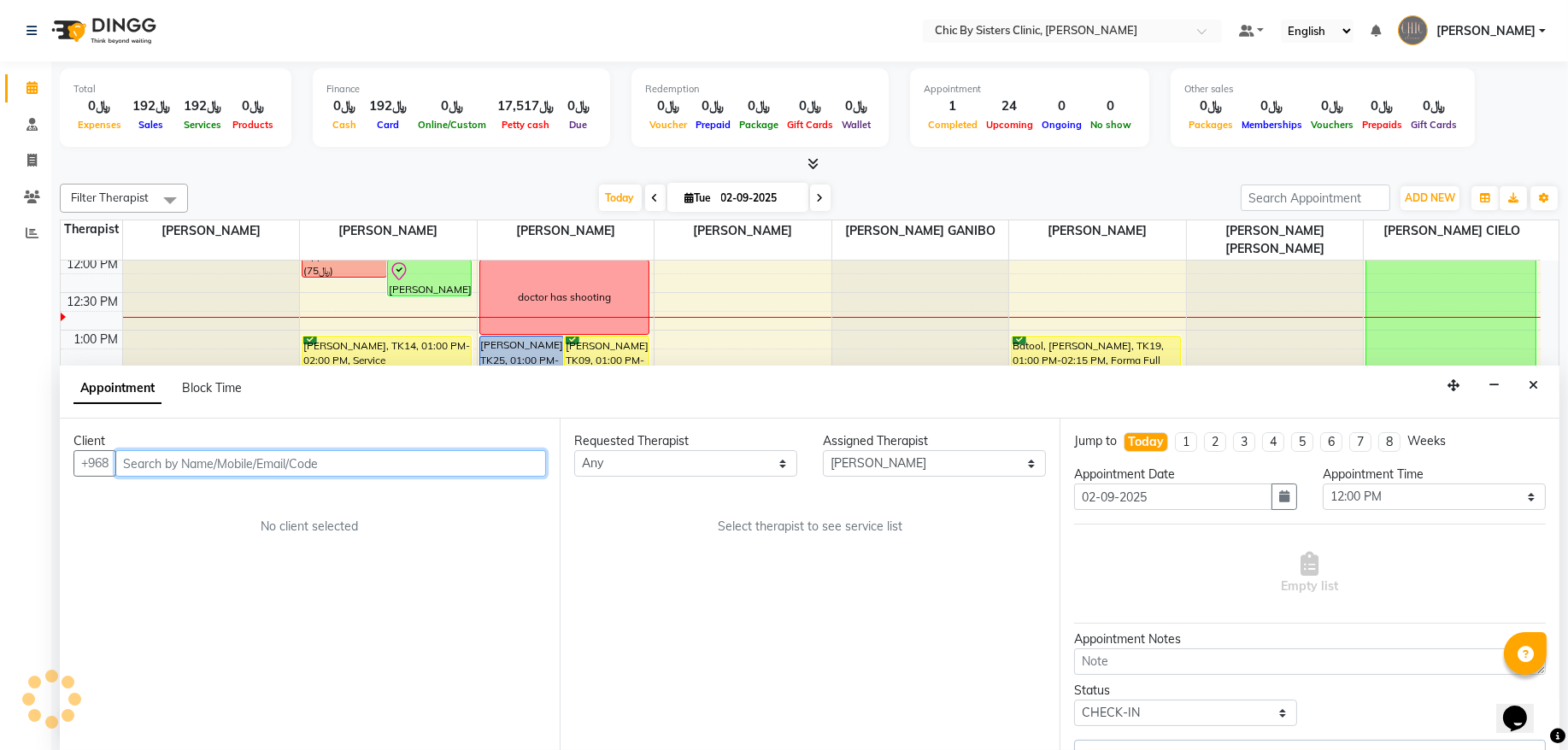
select select "3125"
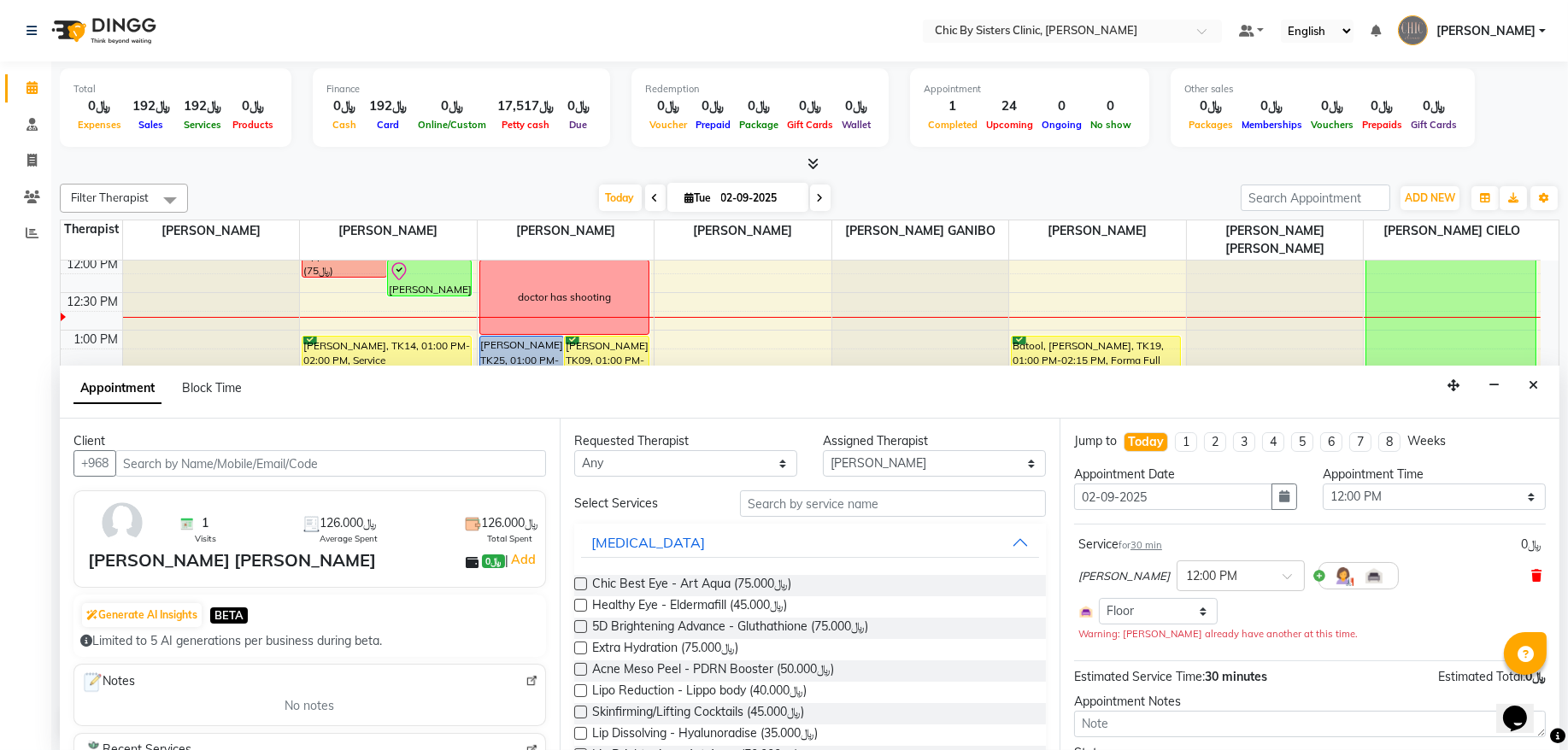
click at [1531, 579] on icon at bounding box center [1536, 576] width 11 height 12
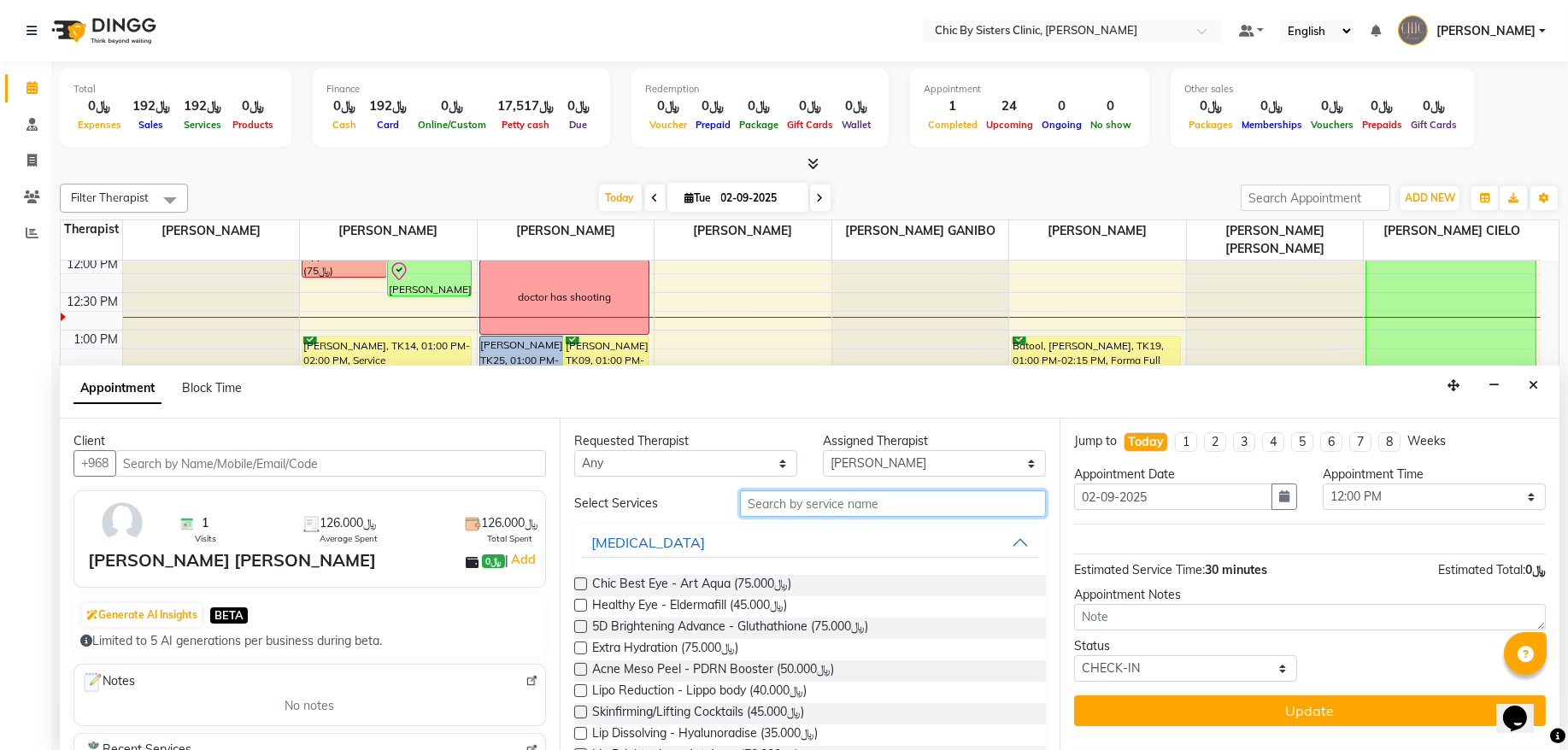
click at [883, 508] on input "text" at bounding box center [893, 503] width 306 height 26
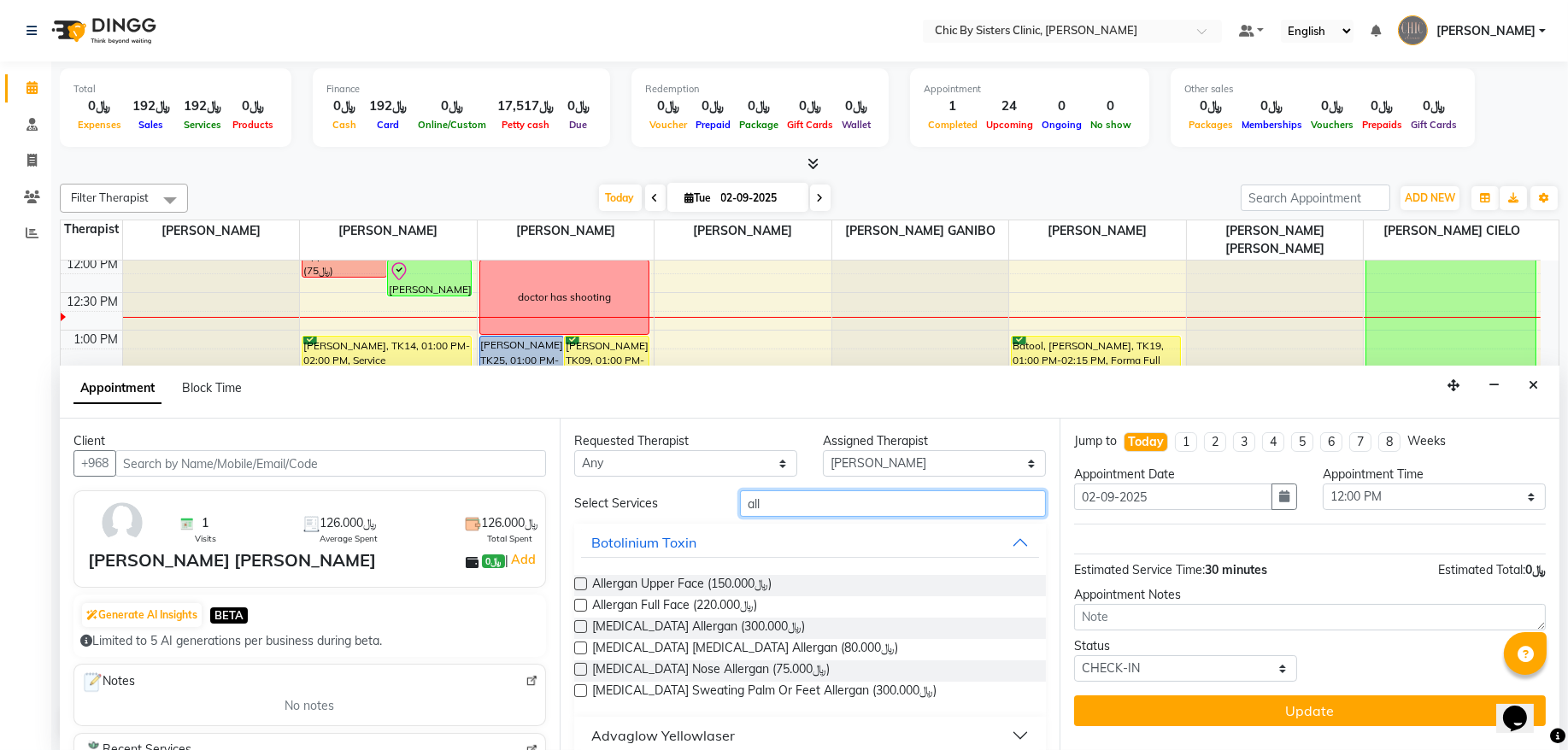
type input "all"
click at [577, 587] on label at bounding box center [580, 584] width 13 height 13
click at [577, 587] on input "checkbox" at bounding box center [579, 585] width 11 height 11
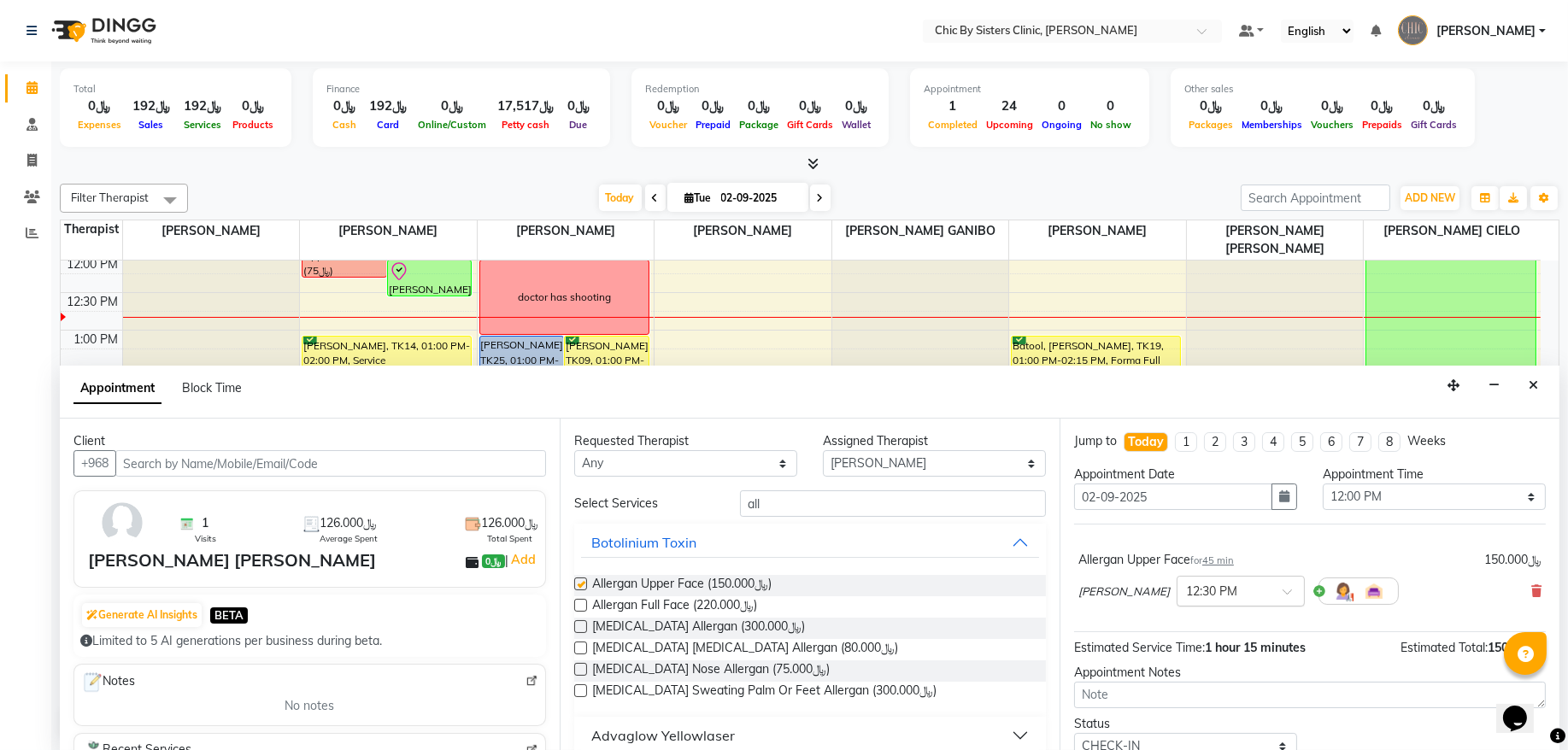
checkbox input "false"
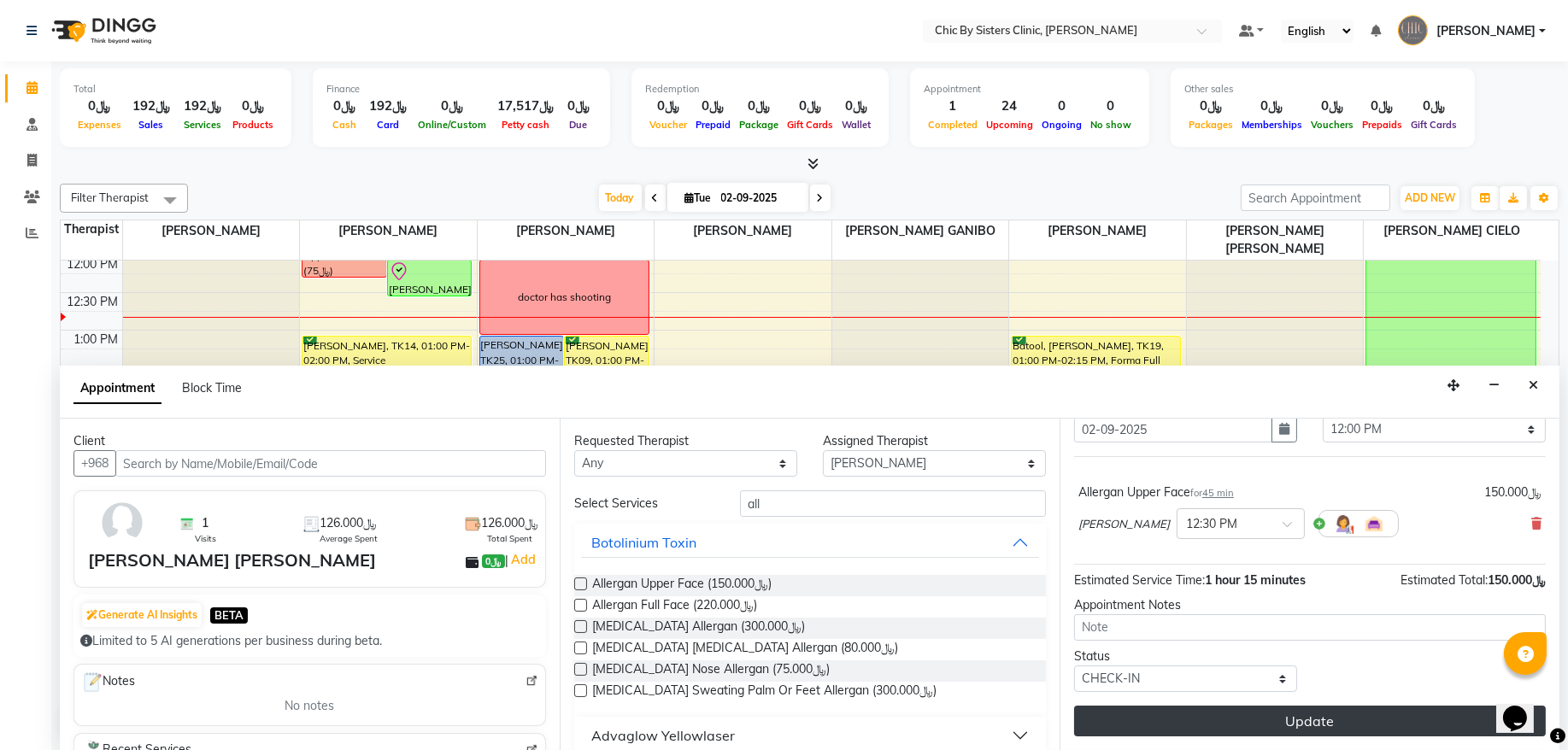
click at [1137, 727] on button "Update" at bounding box center [1310, 721] width 471 height 31
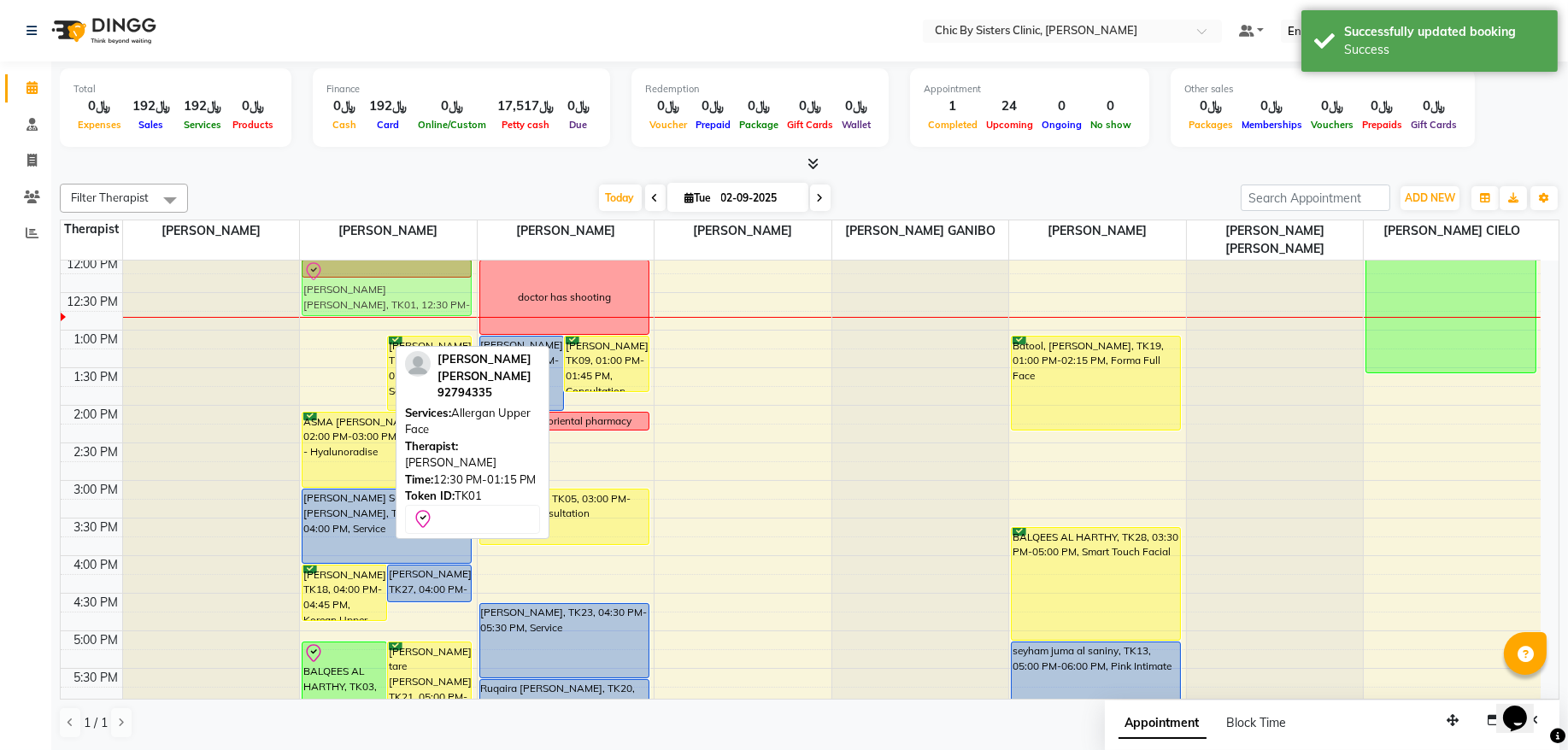
scroll to position [303, 0]
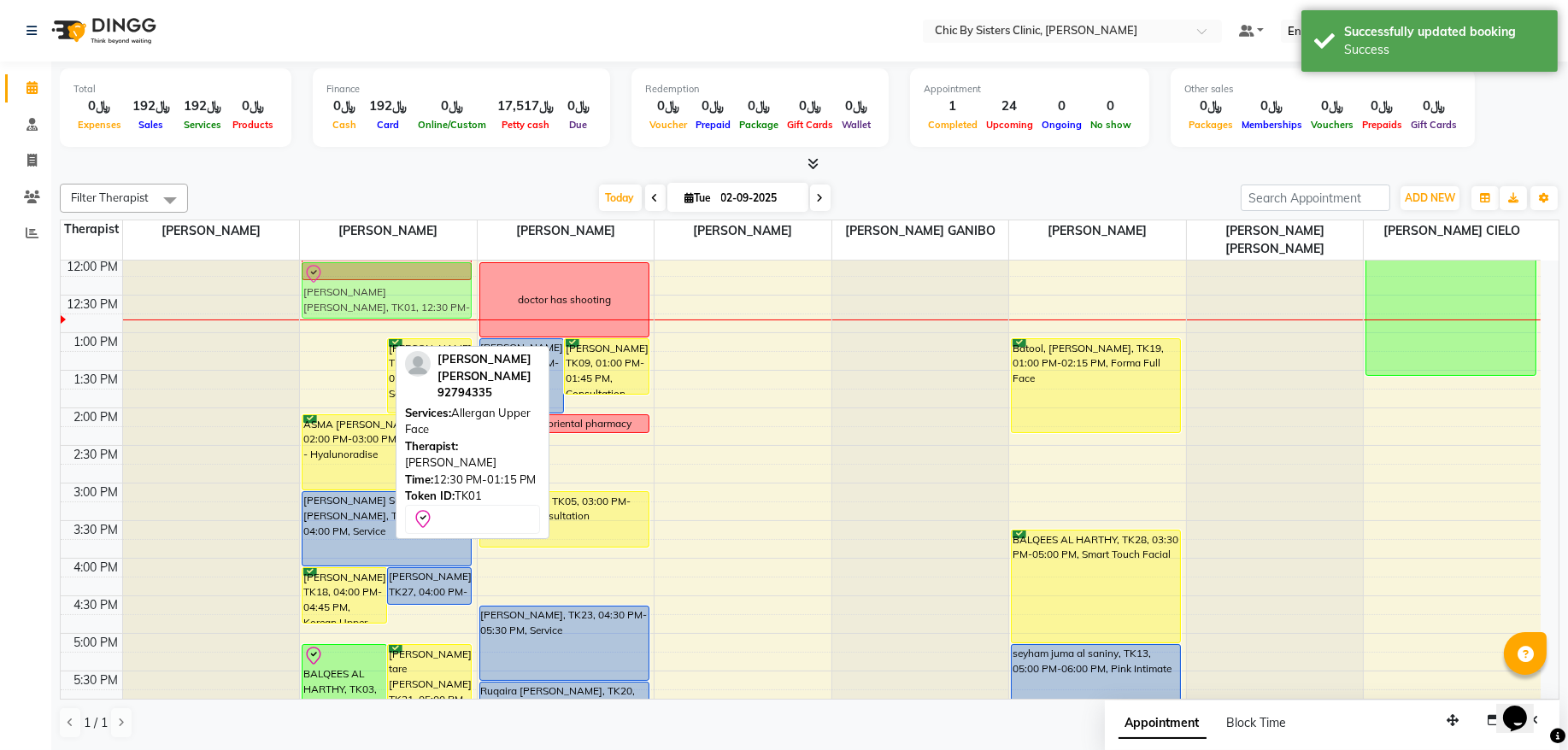
drag, startPoint x: 349, startPoint y: 334, endPoint x: 357, endPoint y: 296, distance: 38.8
click at [357, 296] on div "[PERSON_NAME] [PERSON_NAME], TK01, 12:30 PM-01:15 PM, Allergan Upper Face [PERS…" at bounding box center [388, 558] width 177 height 1202
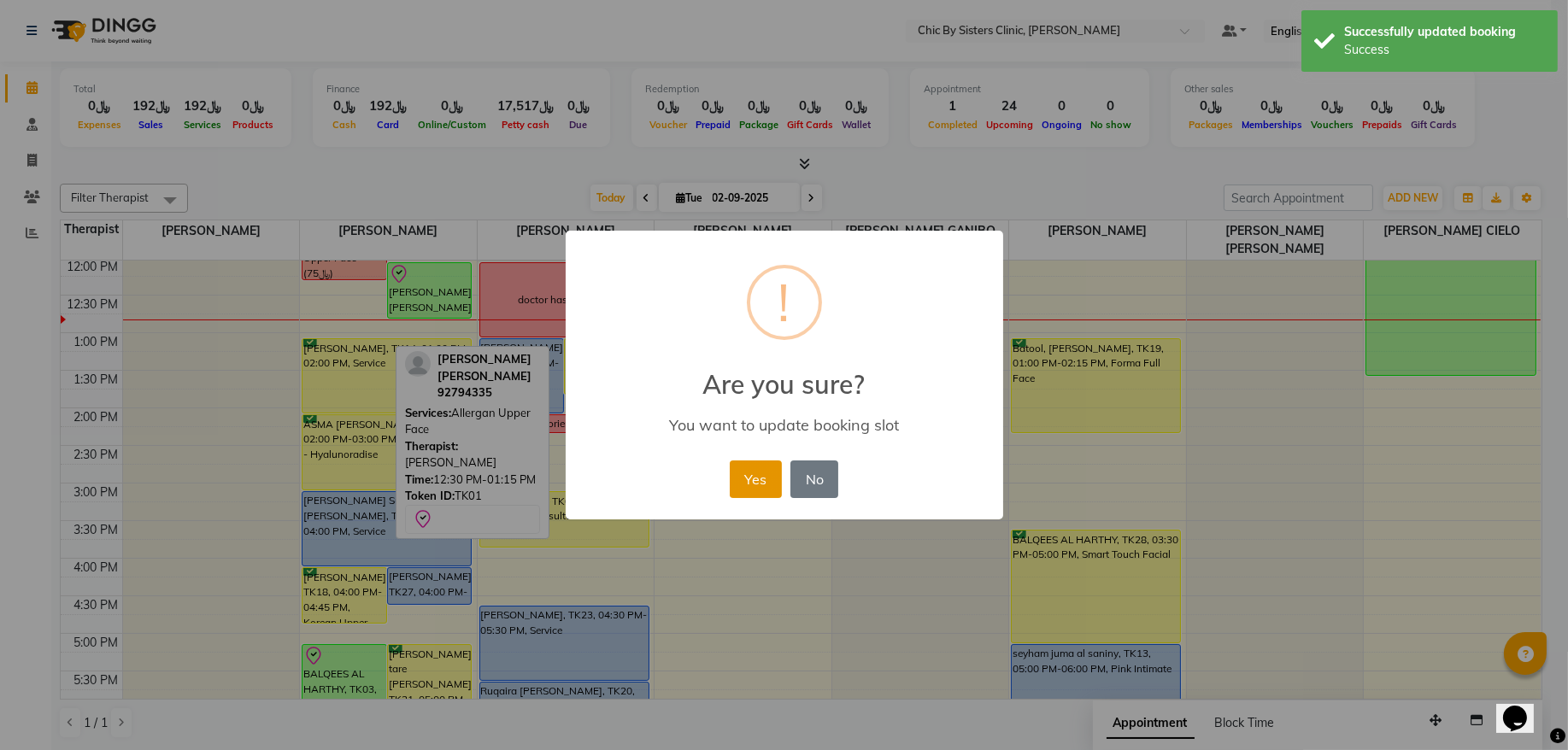
click at [753, 471] on button "Yes" at bounding box center [756, 479] width 52 height 38
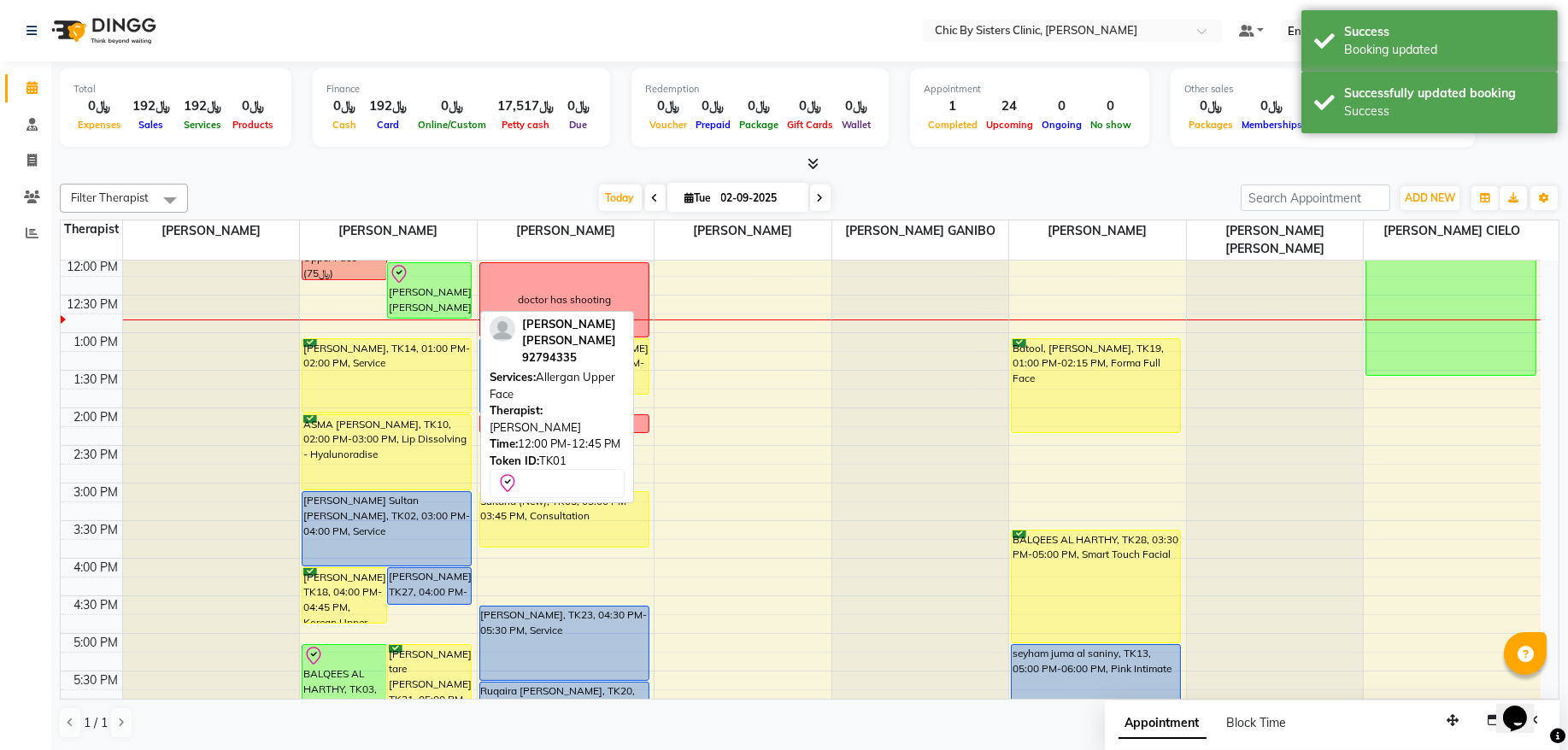
click at [438, 301] on div "[PERSON_NAME] [PERSON_NAME], TK01, 12:00 PM-12:45 PM, Allergan Upper Face" at bounding box center [430, 290] width 84 height 55
click at [426, 300] on div "[PERSON_NAME] [PERSON_NAME], TK01, 12:00 PM-12:45 PM, Allergan Upper Face" at bounding box center [430, 290] width 84 height 55
select select "8"
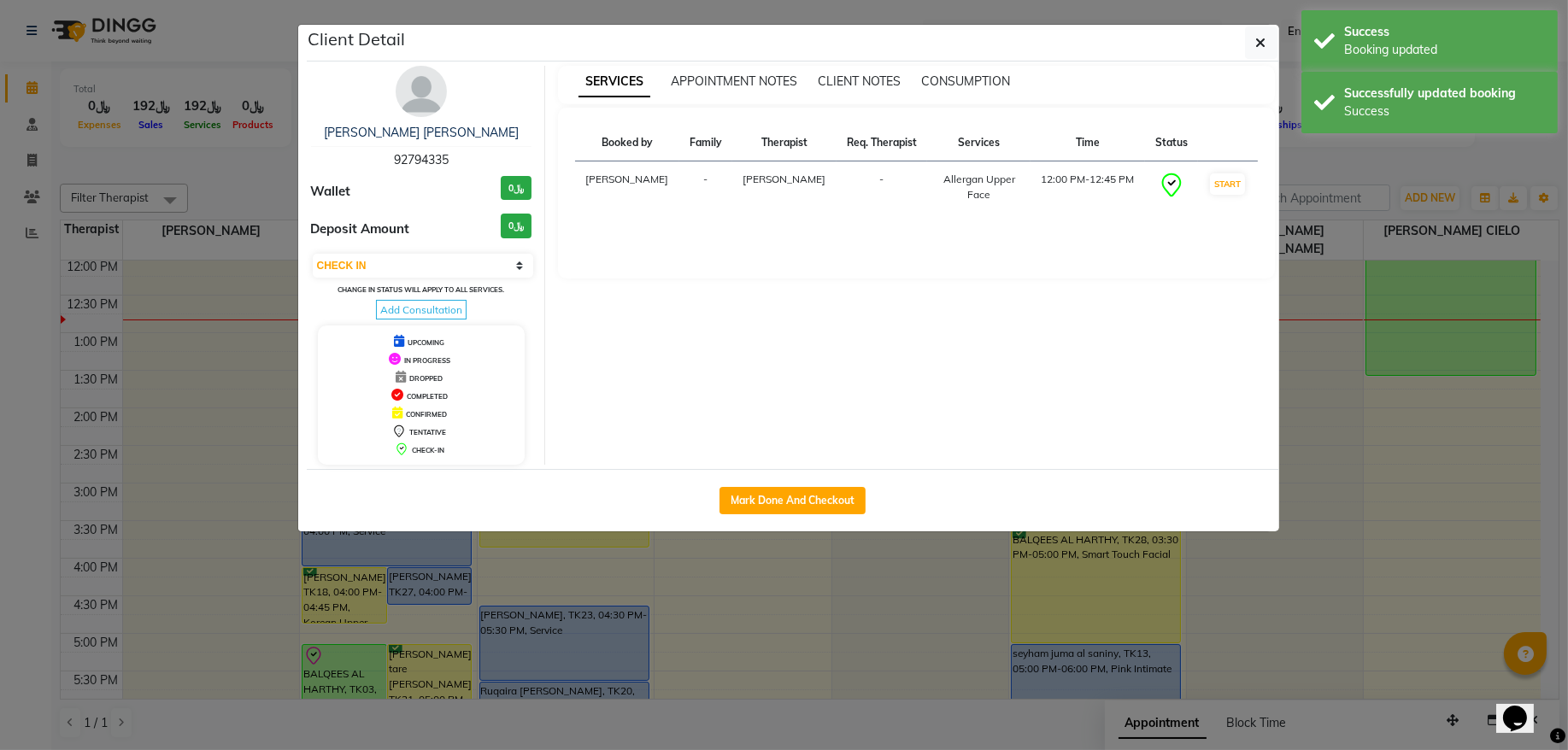
click at [745, 486] on div "Mark Done And Checkout" at bounding box center [793, 500] width 973 height 62
click at [745, 500] on button "Mark Done And Checkout" at bounding box center [793, 500] width 146 height 27
select select "service"
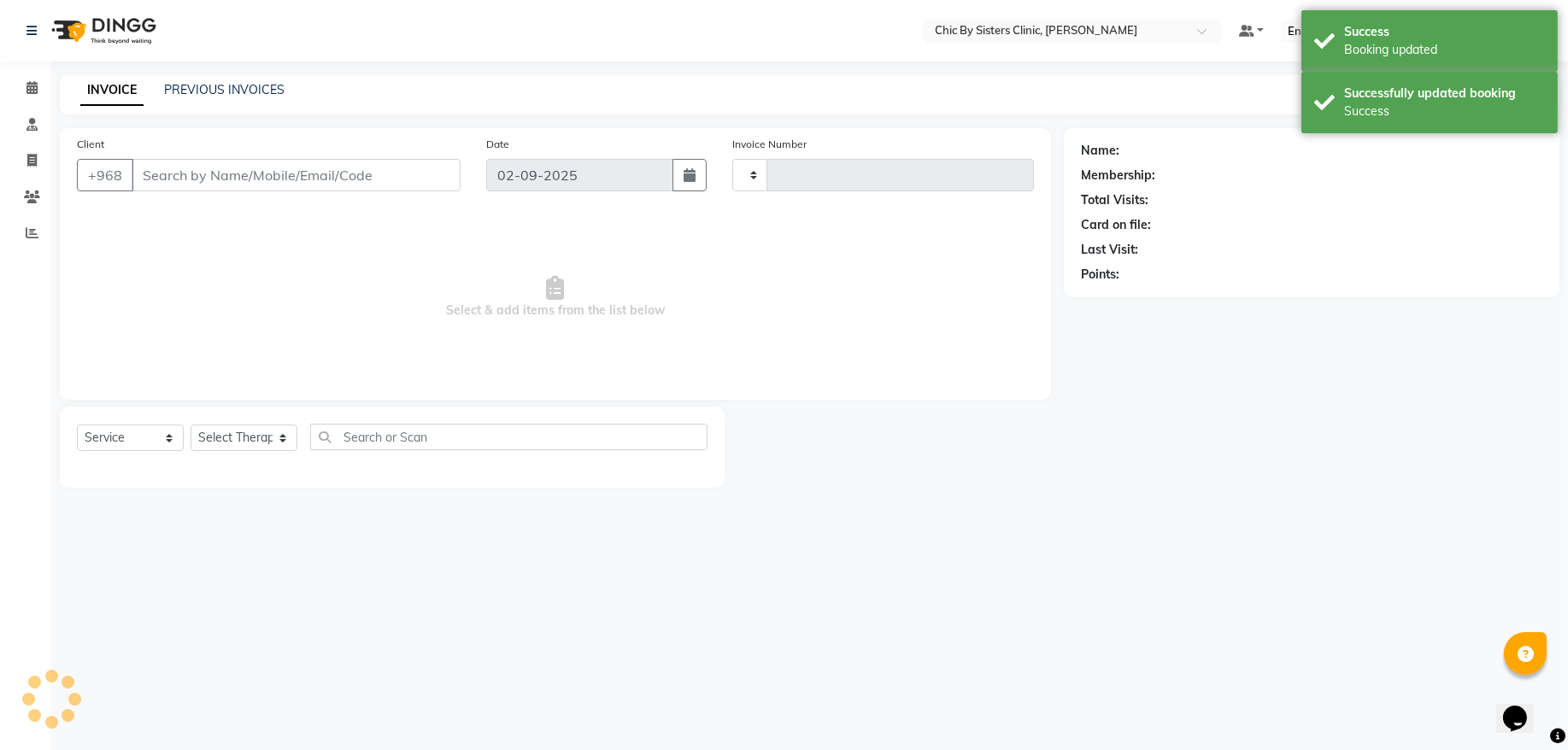
type input "2031"
select select "6348"
type input "92794335"
select select "49177"
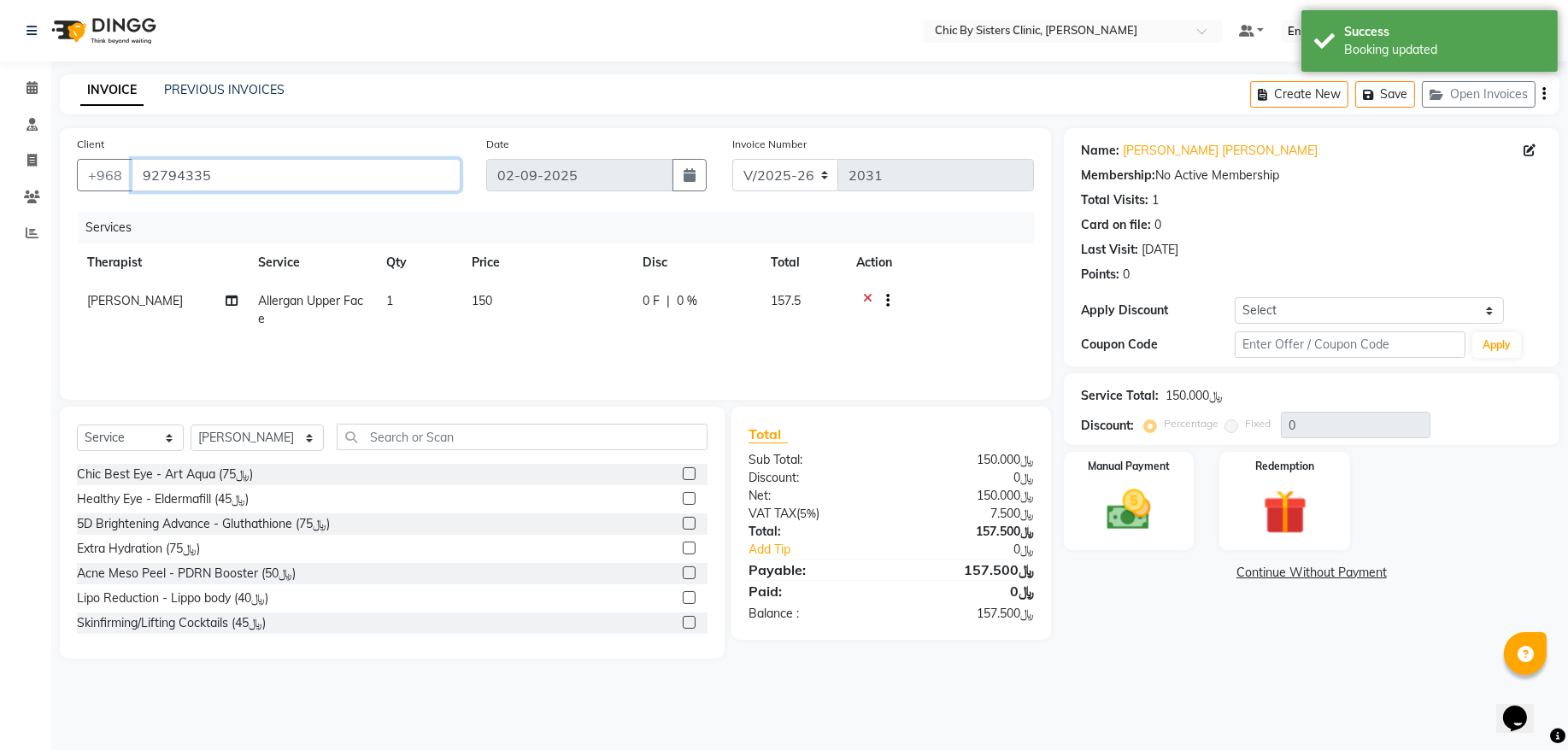
click at [183, 179] on input "92794335" at bounding box center [296, 175] width 329 height 33
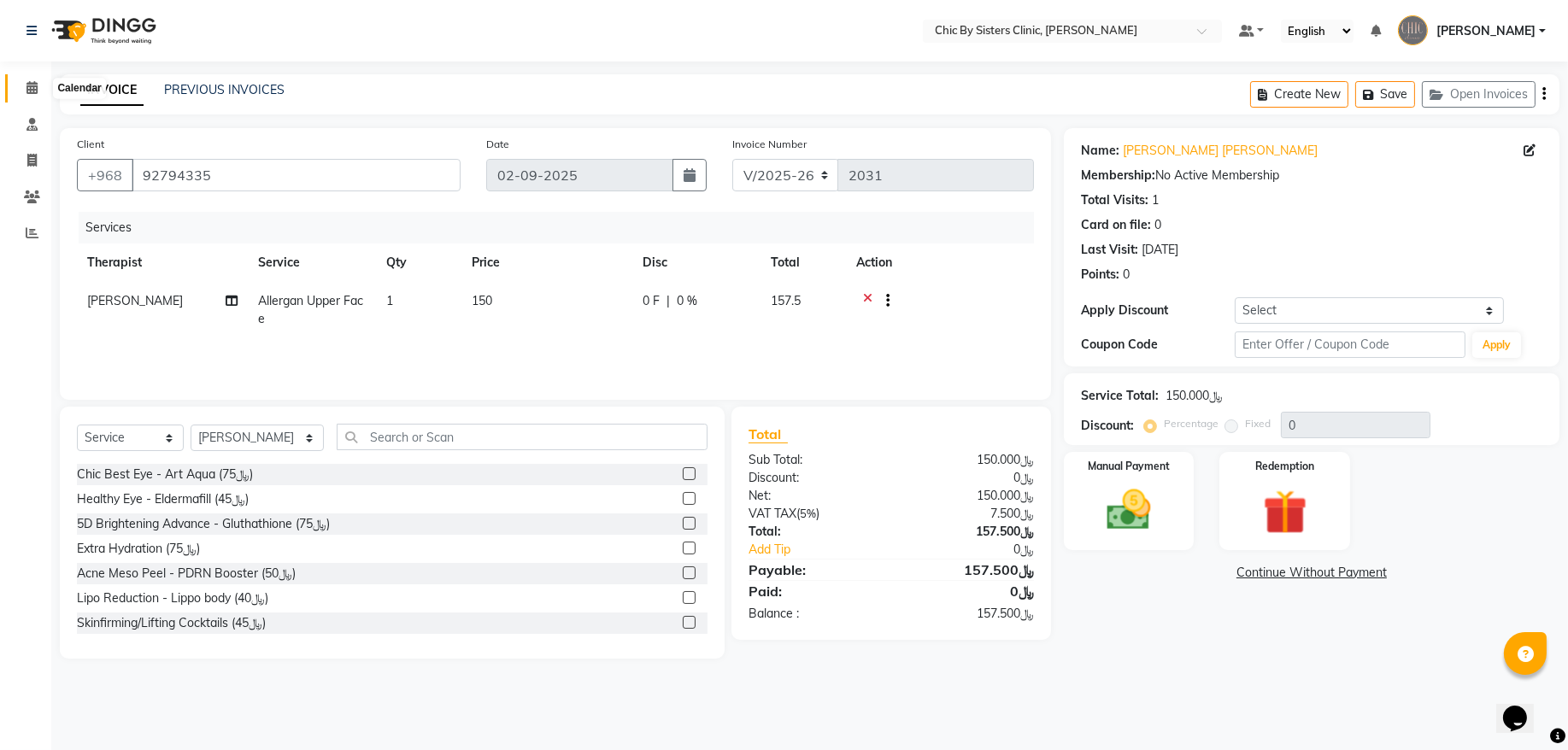
click at [41, 85] on span at bounding box center [32, 88] width 30 height 19
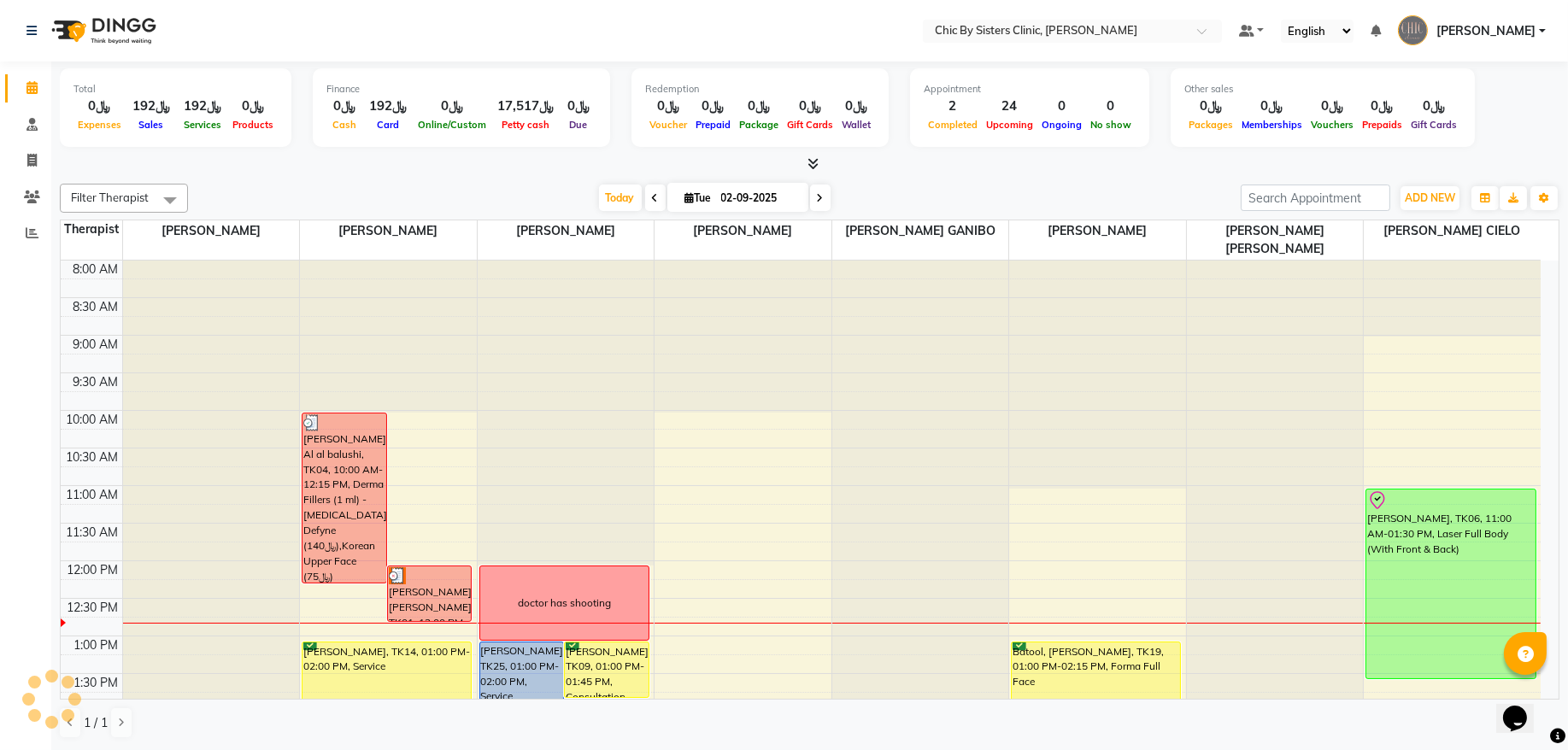
click at [705, 204] on span "[DATE]" at bounding box center [739, 197] width 141 height 29
click at [739, 197] on input "02-09-2025" at bounding box center [759, 198] width 85 height 25
select select "9"
select select "2025"
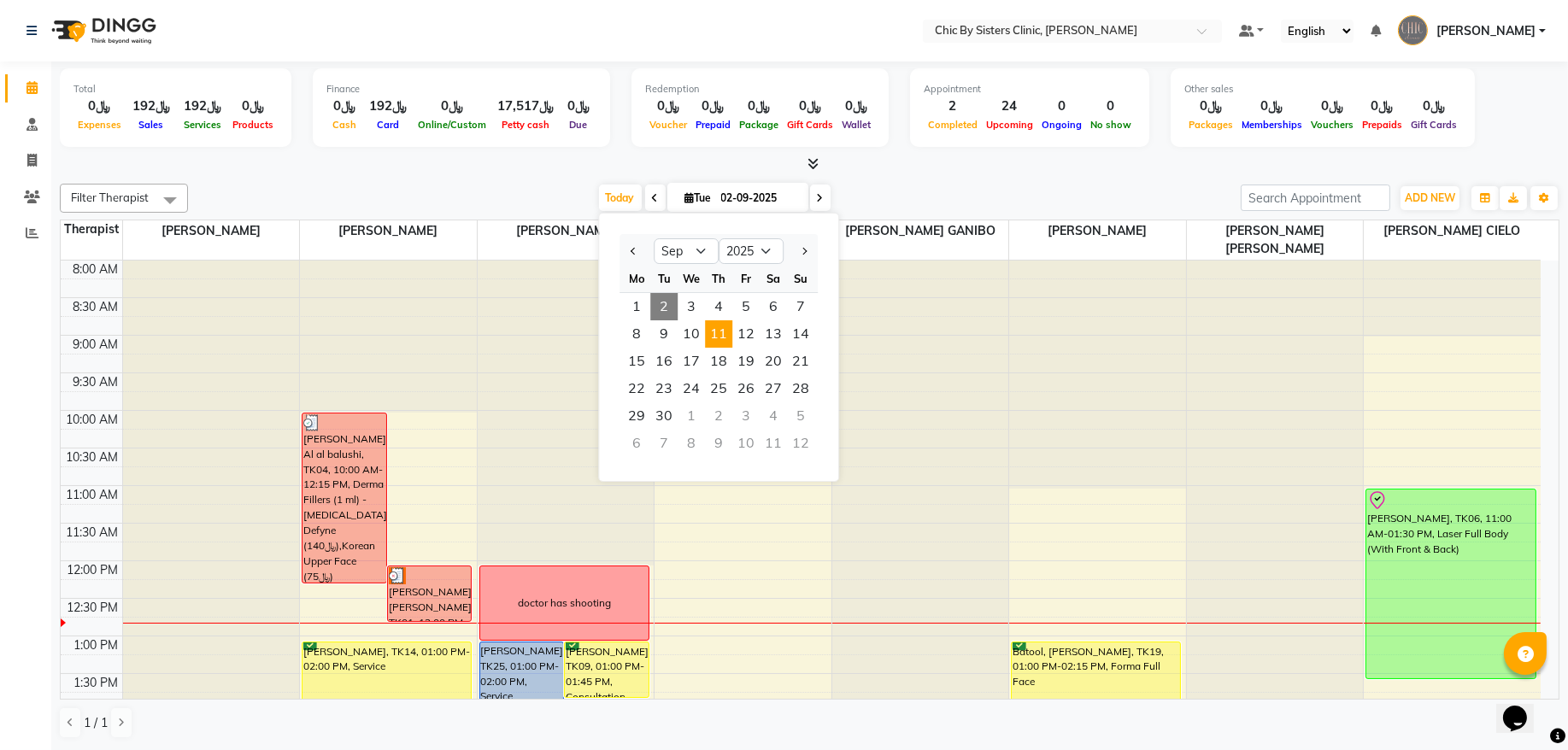
click at [718, 340] on span "11" at bounding box center [719, 334] width 27 height 27
type input "[DATE]"
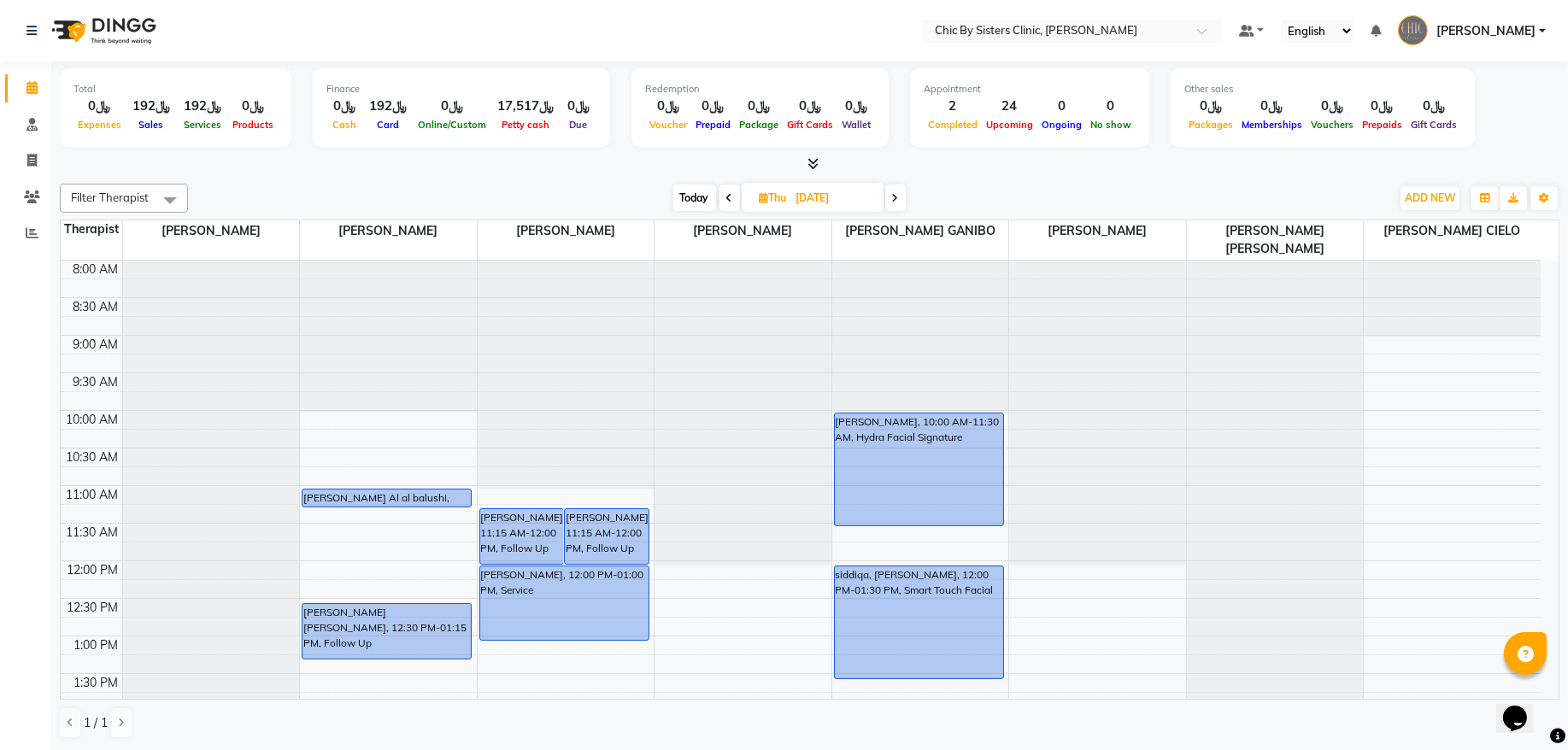
click at [820, 195] on input "[DATE]" at bounding box center [834, 198] width 85 height 25
select select "9"
select select "2025"
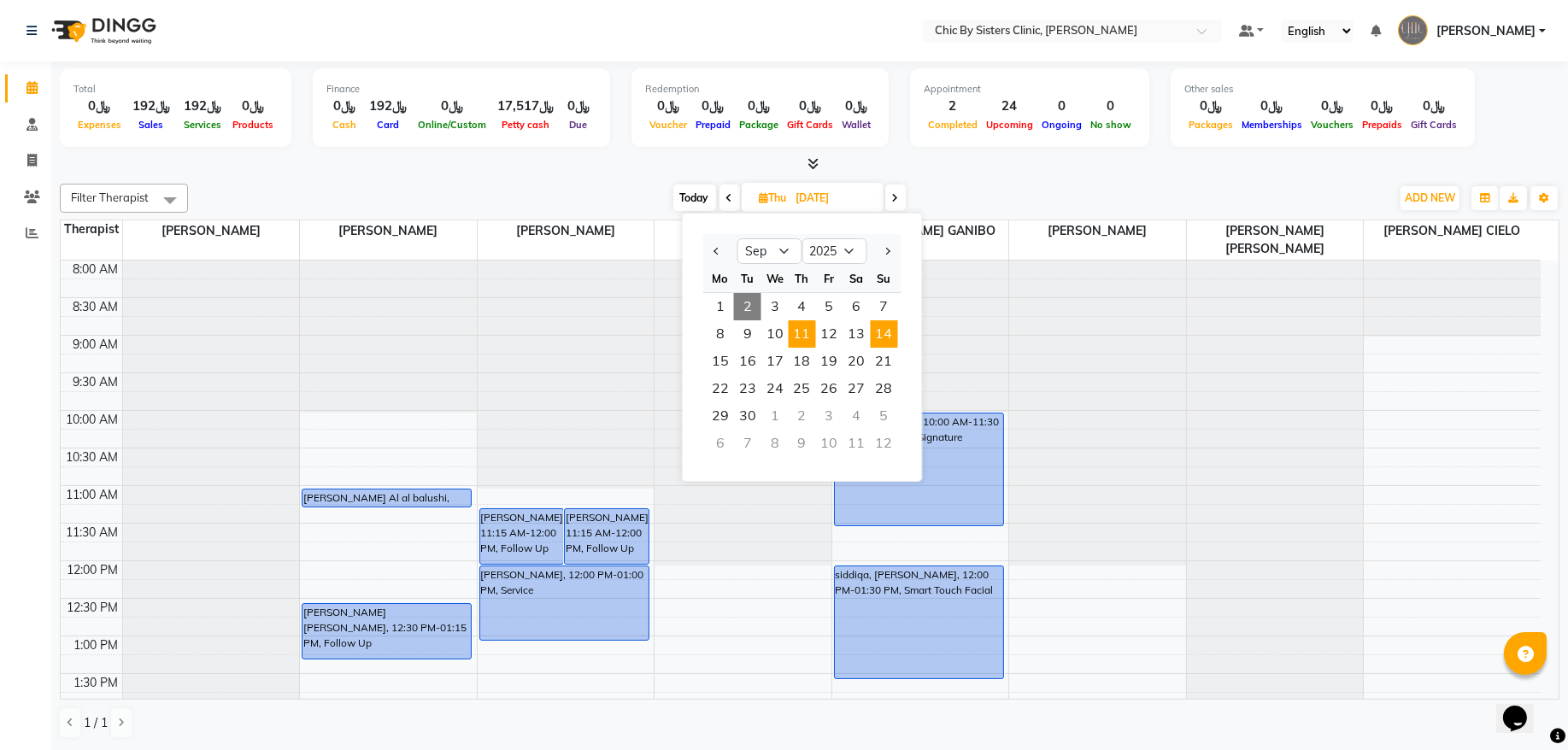
click at [895, 336] on span "14" at bounding box center [885, 334] width 27 height 27
type input "[DATE]"
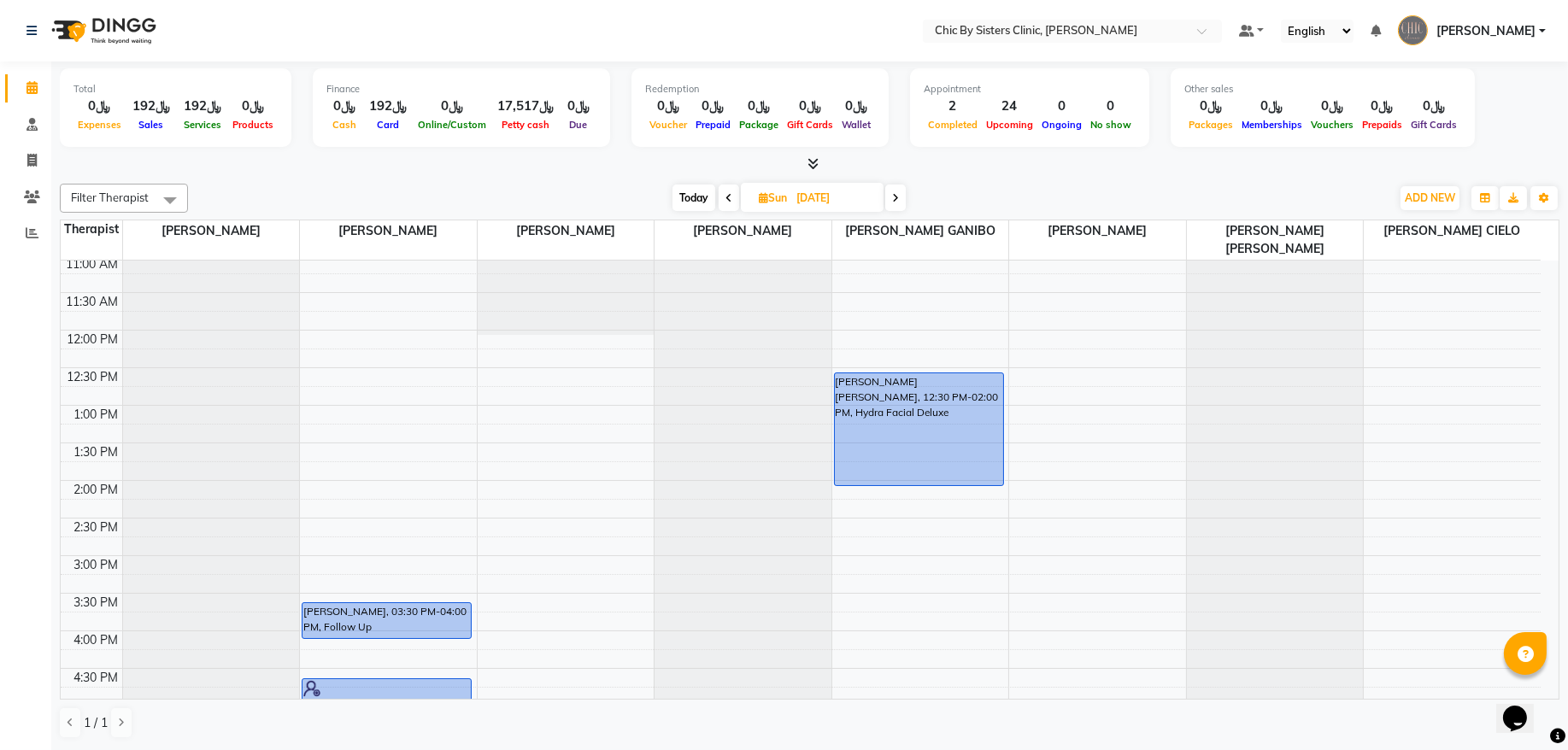
scroll to position [346, 0]
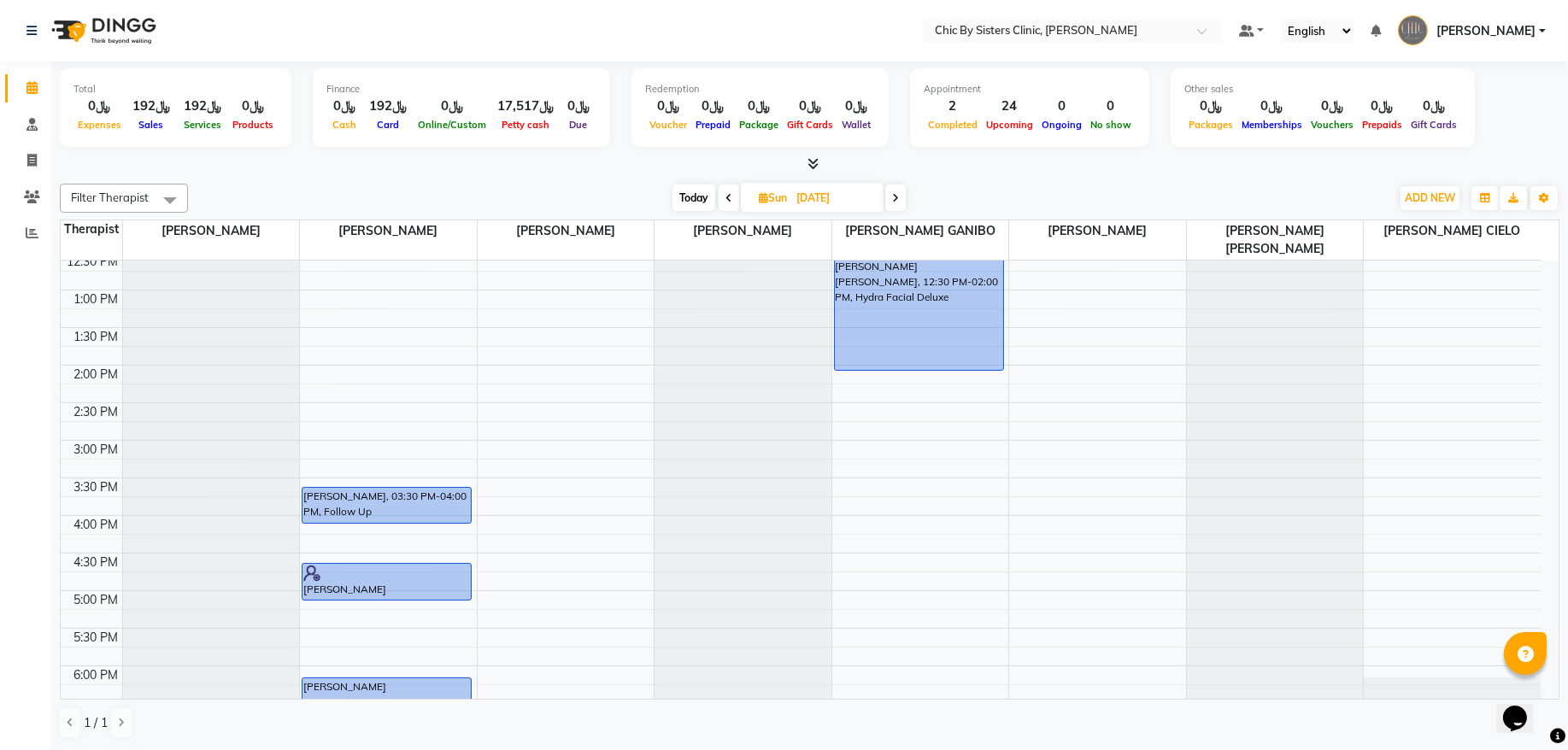
click at [357, 537] on div "8:00 AM 8:30 AM 9:00 AM 9:30 AM 10:00 AM 10:30 AM 11:00 AM 11:30 AM 12:00 PM 12…" at bounding box center [800, 516] width 1480 height 1202
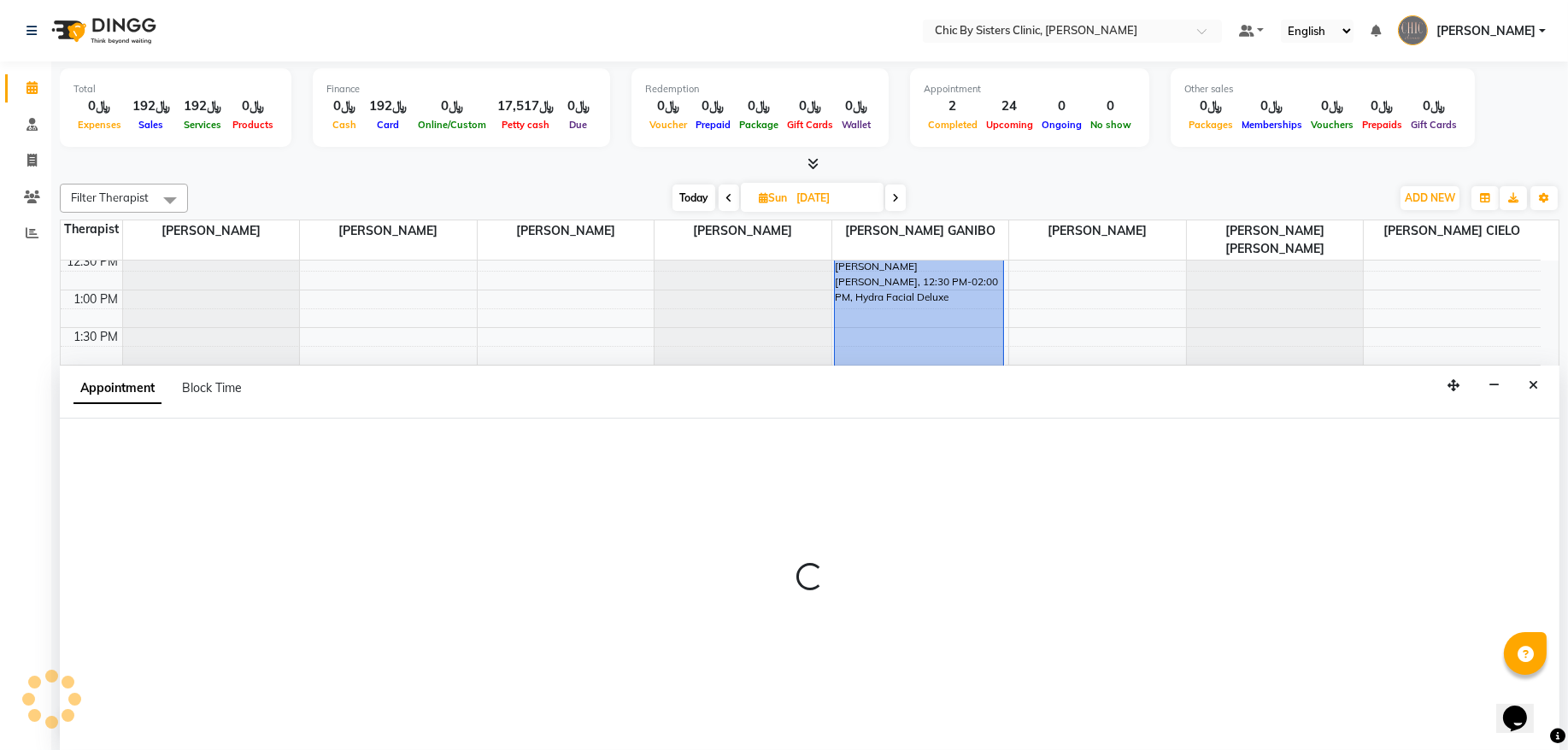
select select "49177"
select select "960"
select select "tentative"
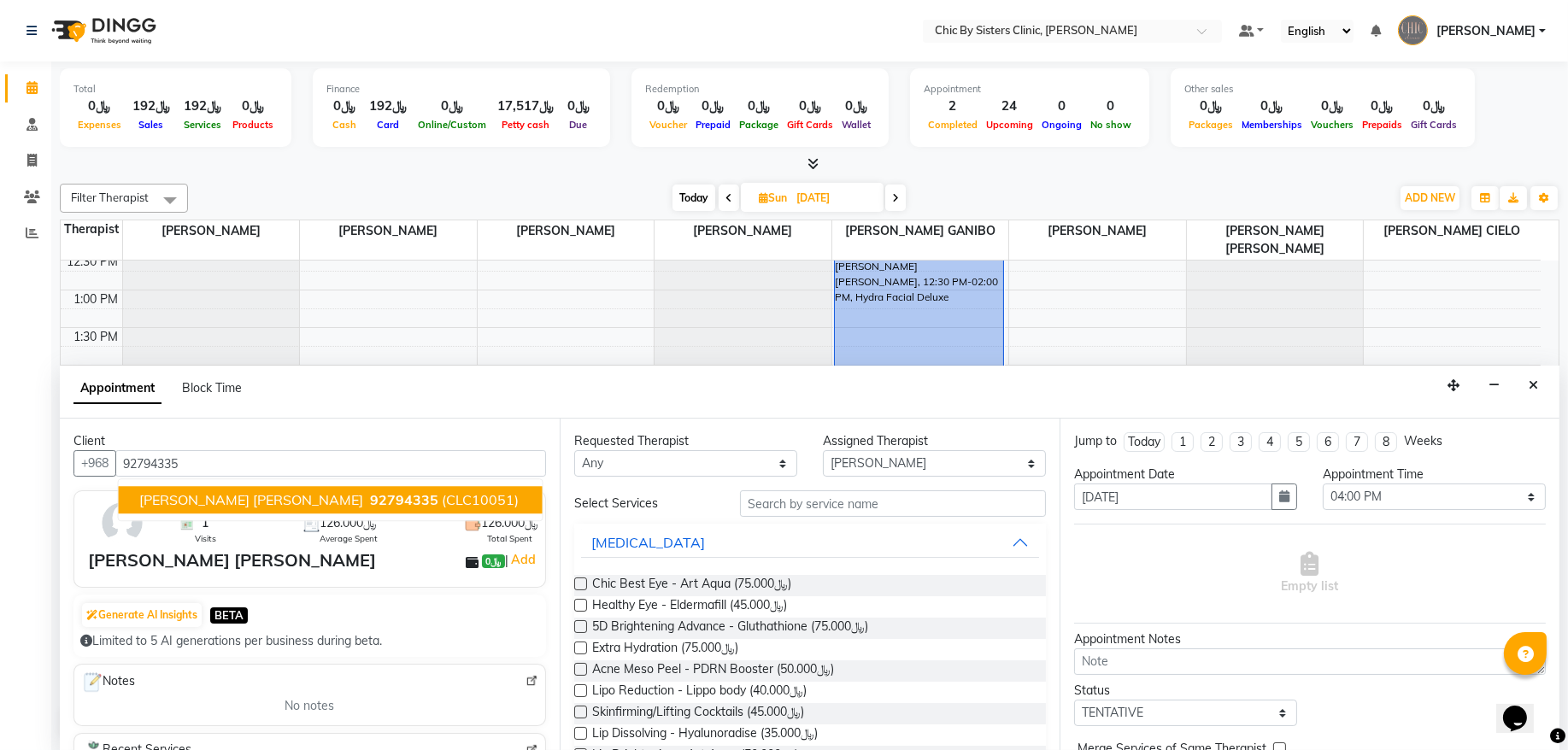
drag, startPoint x: 206, startPoint y: 501, endPoint x: 613, endPoint y: 525, distance: 407.7
click at [209, 501] on span "[PERSON_NAME] [PERSON_NAME]" at bounding box center [251, 501] width 224 height 17
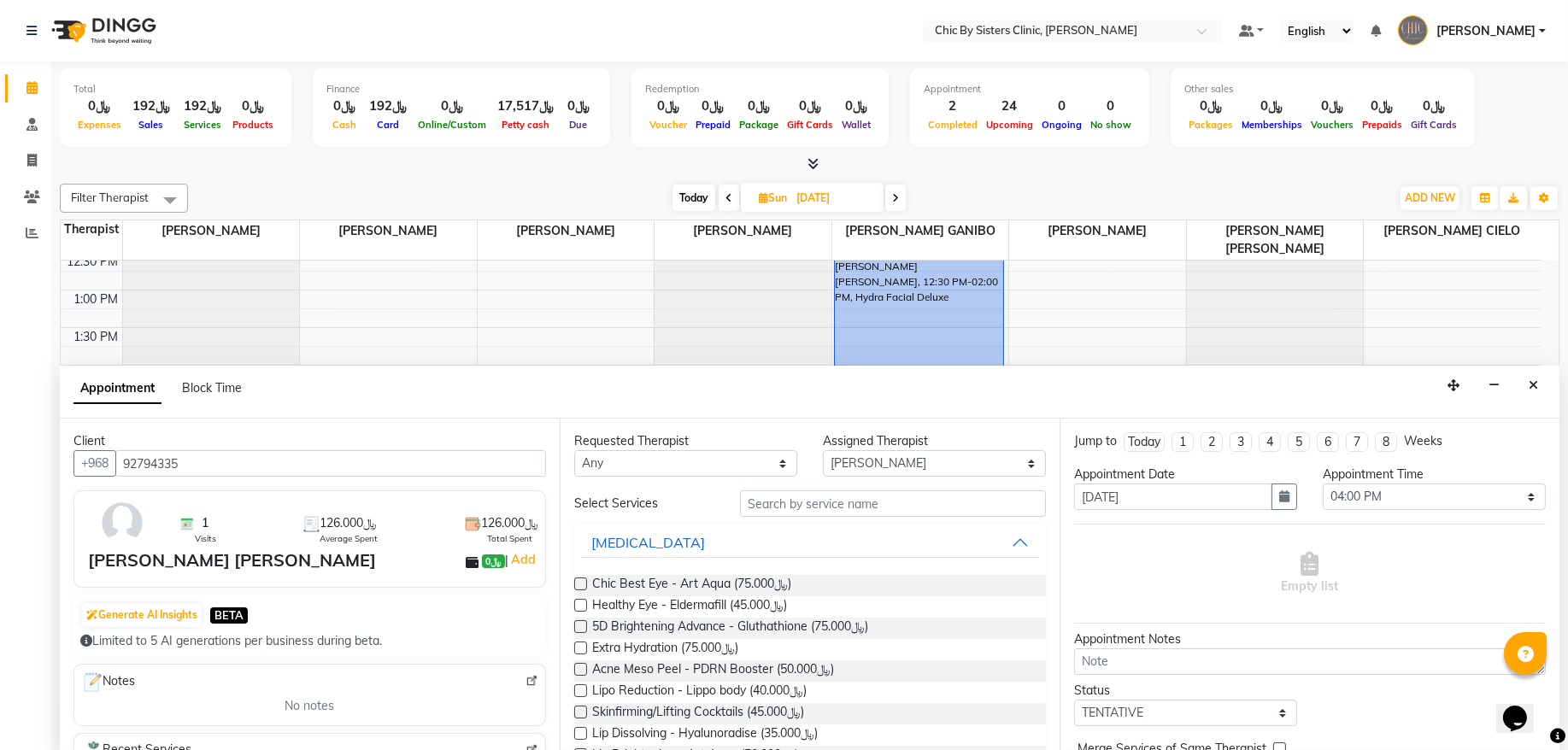
type input "92794335"
click at [764, 503] on input "text" at bounding box center [893, 503] width 306 height 26
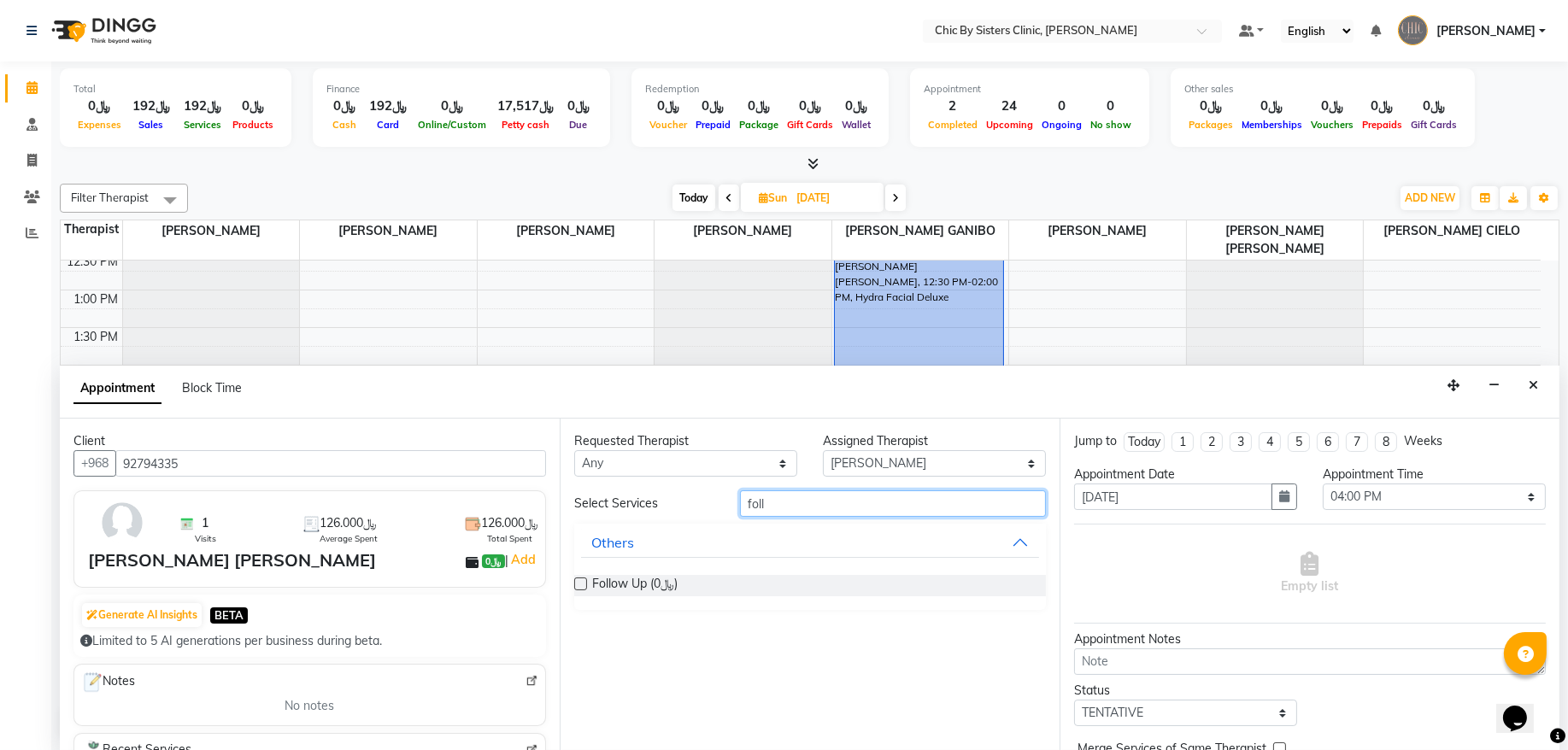
type input "foll"
click at [582, 585] on label at bounding box center [580, 584] width 13 height 13
click at [582, 585] on input "checkbox" at bounding box center [579, 585] width 11 height 11
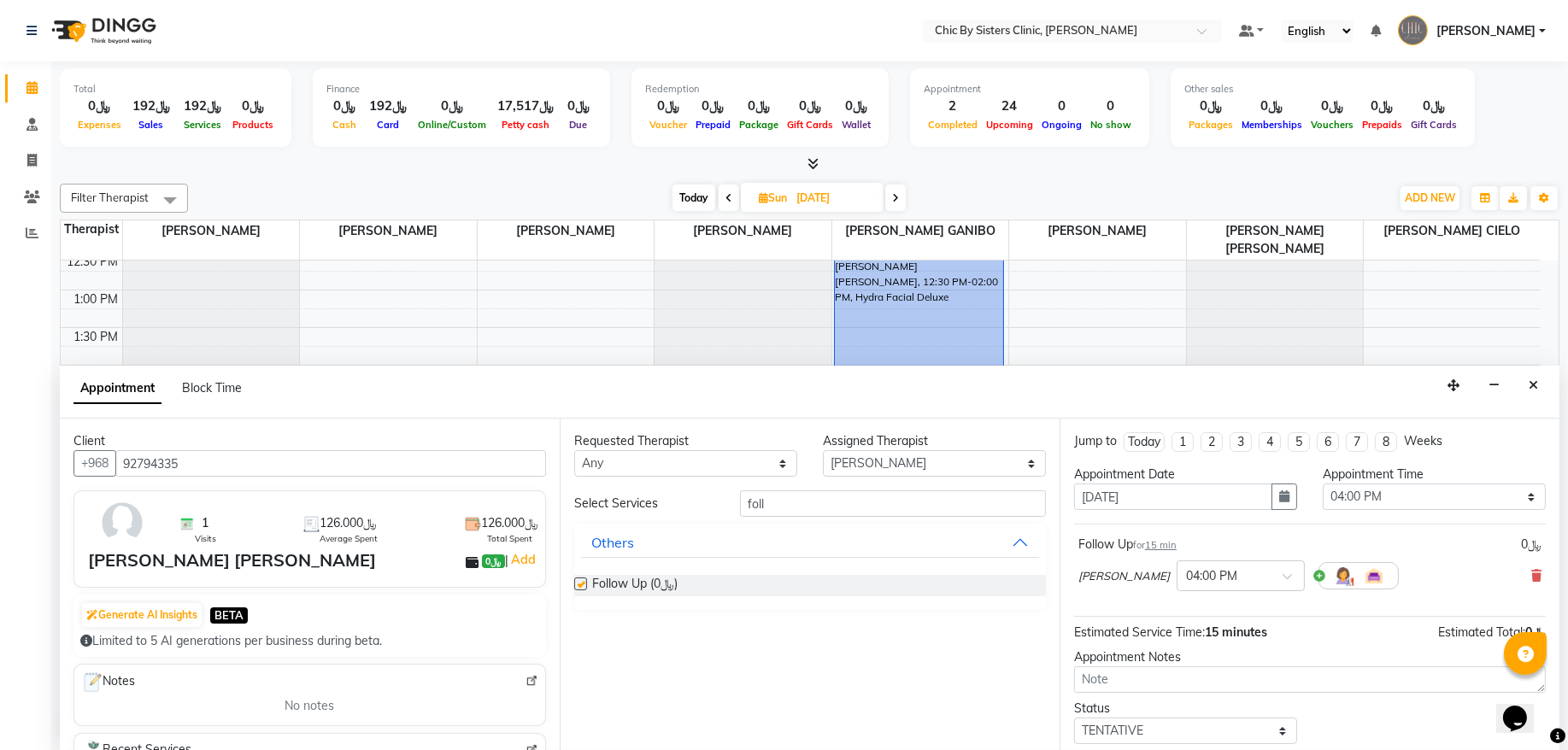
checkbox input "false"
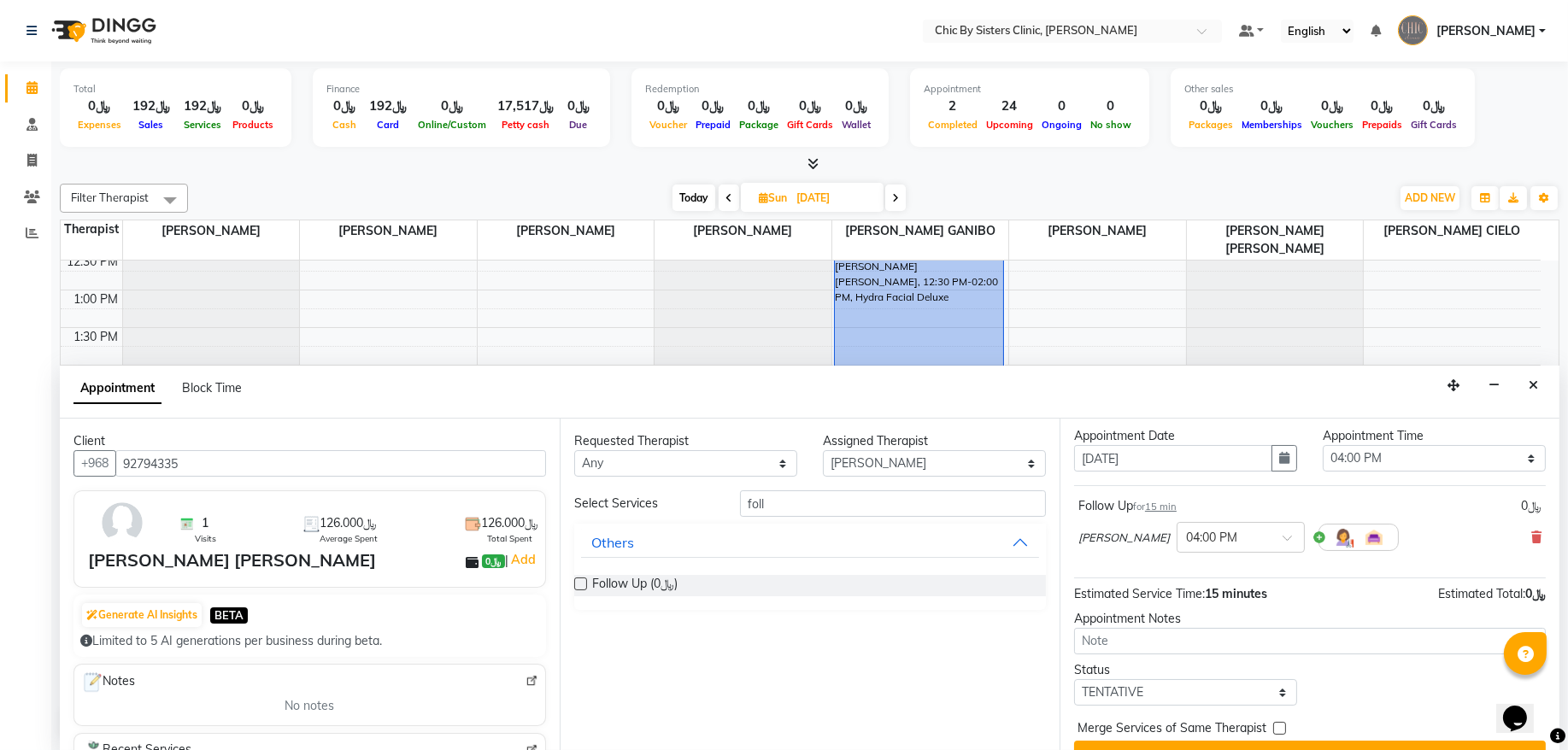
scroll to position [76, 0]
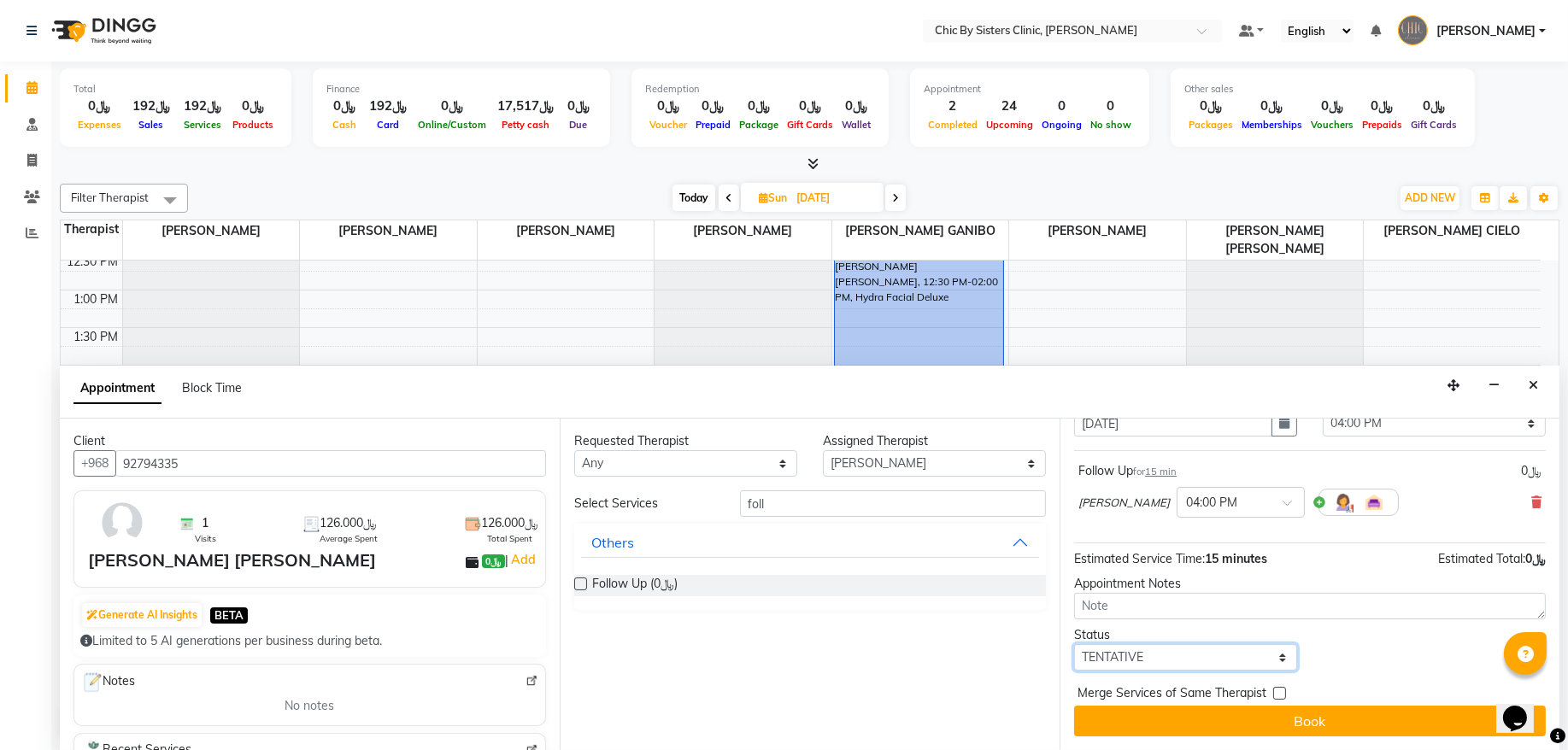
click at [1119, 656] on select "Select TENTATIVE CONFIRM UPCOMING" at bounding box center [1186, 657] width 223 height 26
select select "upcoming"
click at [1074, 645] on select "Select TENTATIVE CONFIRM UPCOMING" at bounding box center [1186, 657] width 223 height 26
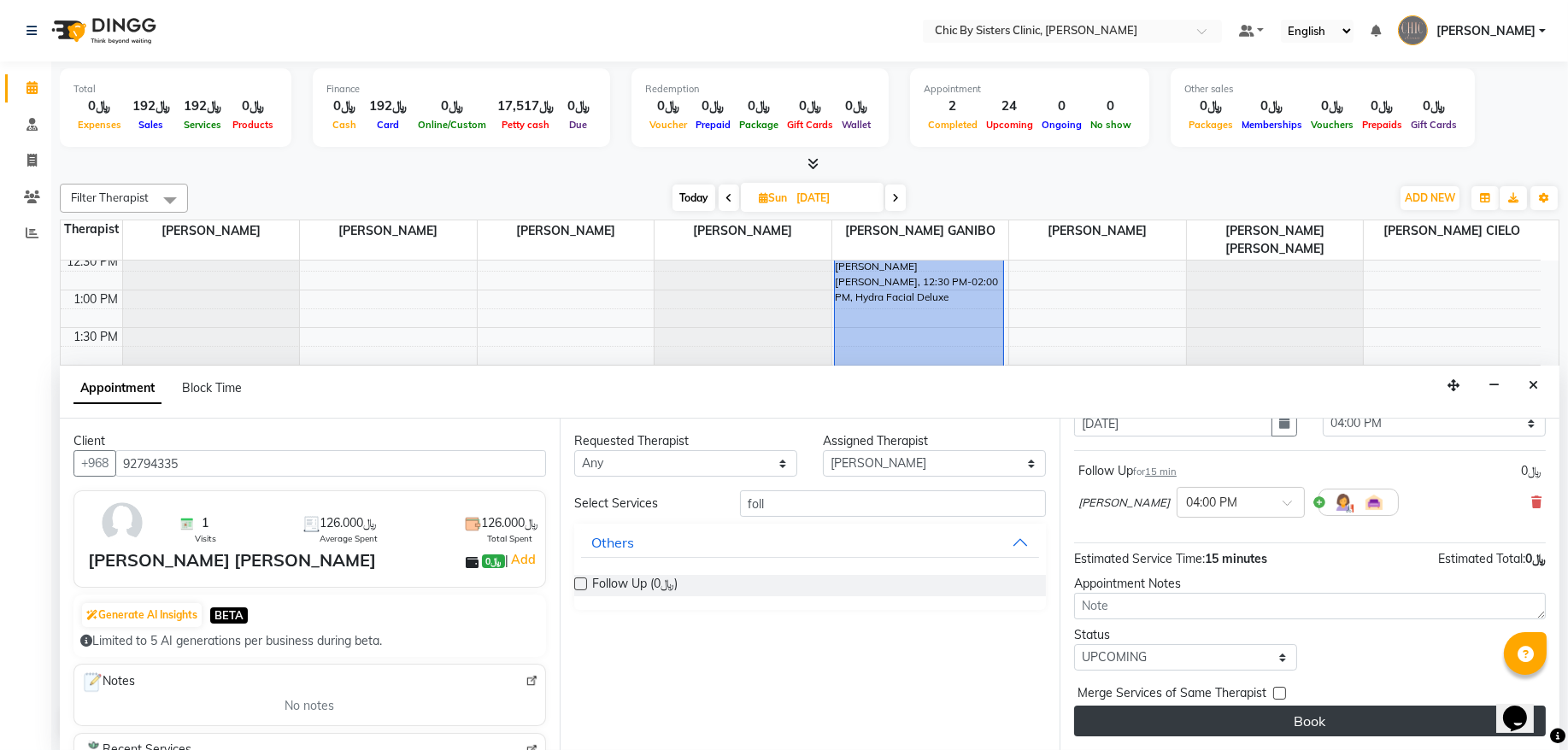
click at [1111, 721] on button "Book" at bounding box center [1310, 721] width 471 height 31
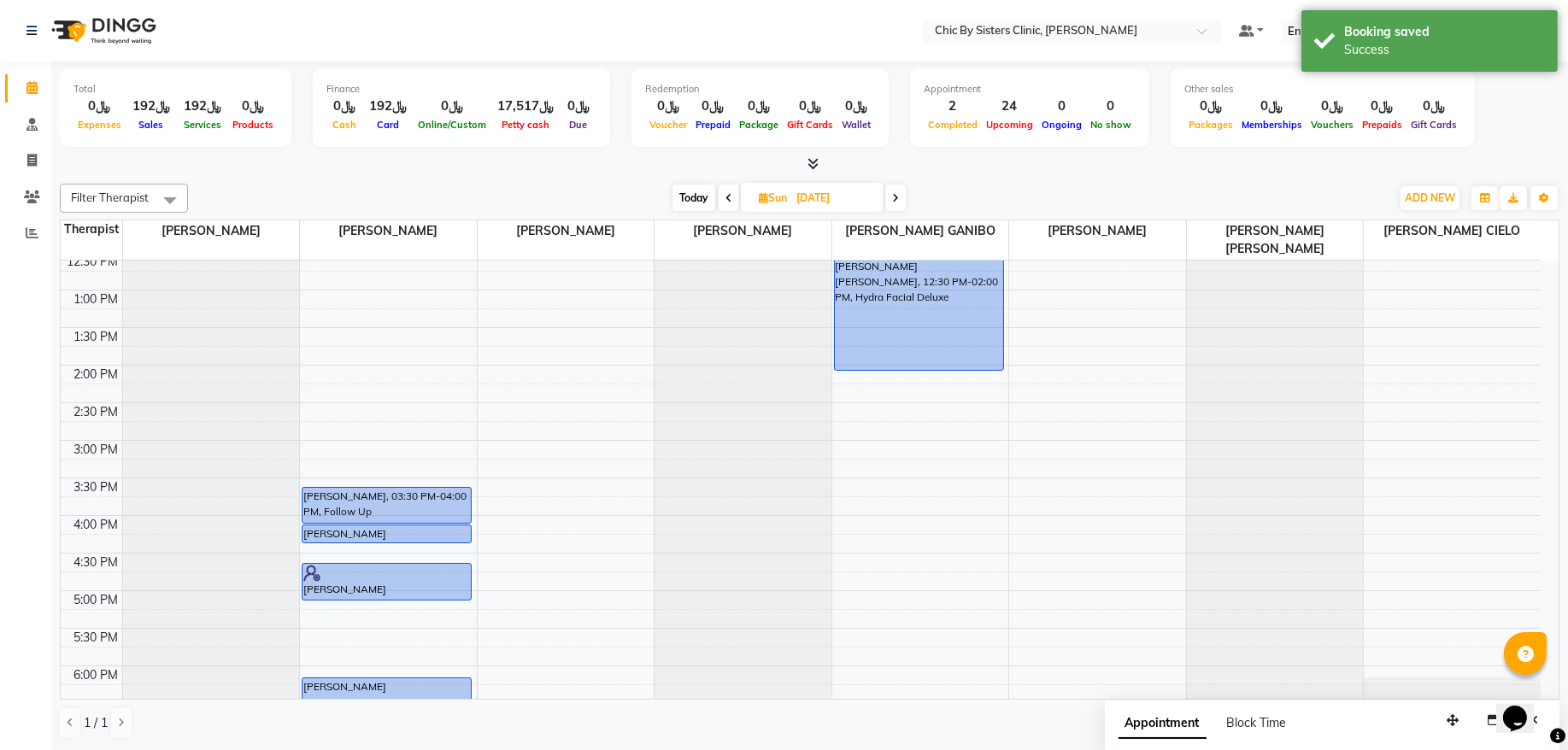
click at [458, 559] on div "8:00 AM 8:30 AM 9:00 AM 9:30 AM 10:00 AM 10:30 AM 11:00 AM 11:30 AM 12:00 PM 12…" at bounding box center [800, 516] width 1480 height 1202
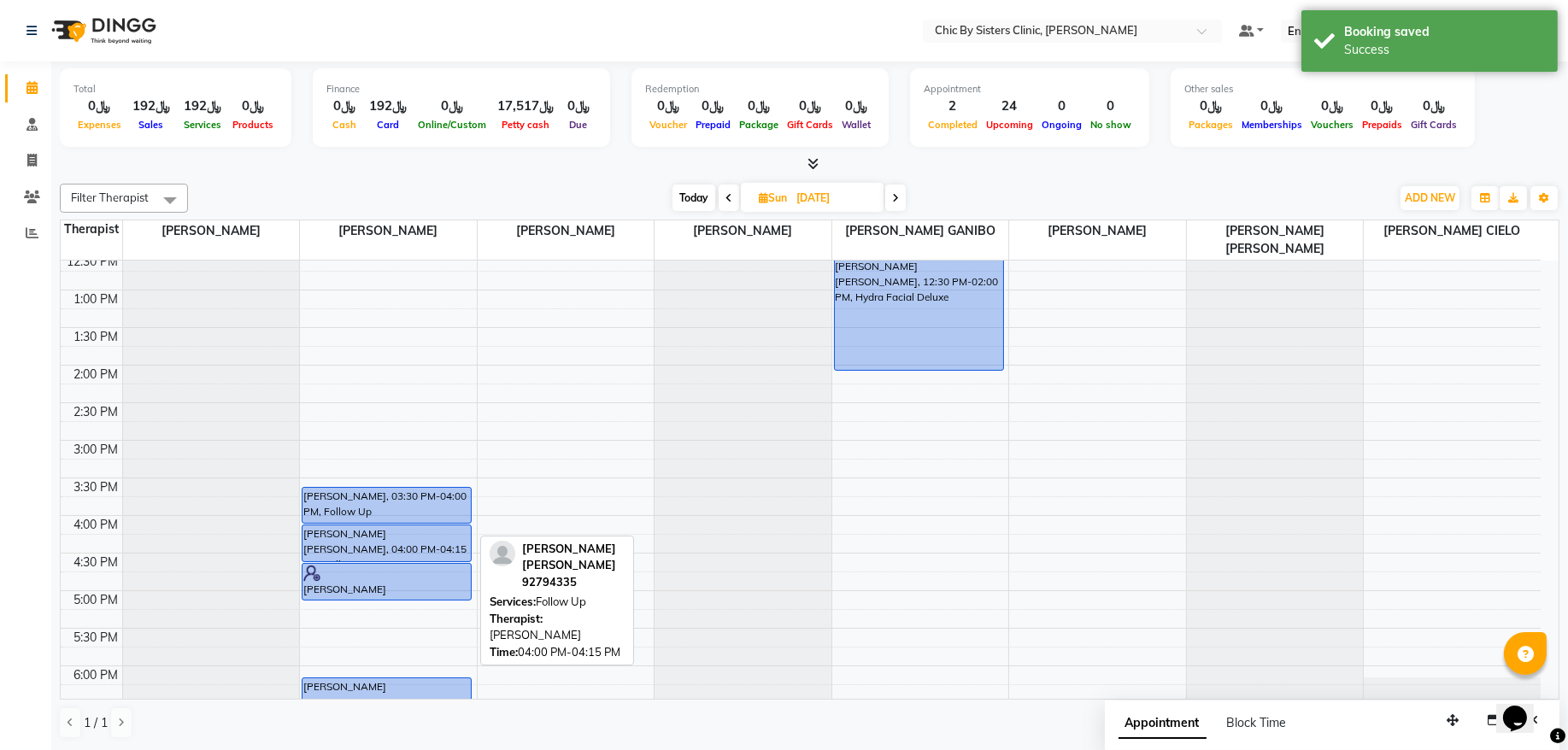
click at [458, 552] on div "[PERSON_NAME] [PERSON_NAME], 10:00 AM-10:30 AM, Service [PERSON_NAME], 03:30 PM…" at bounding box center [388, 516] width 177 height 1202
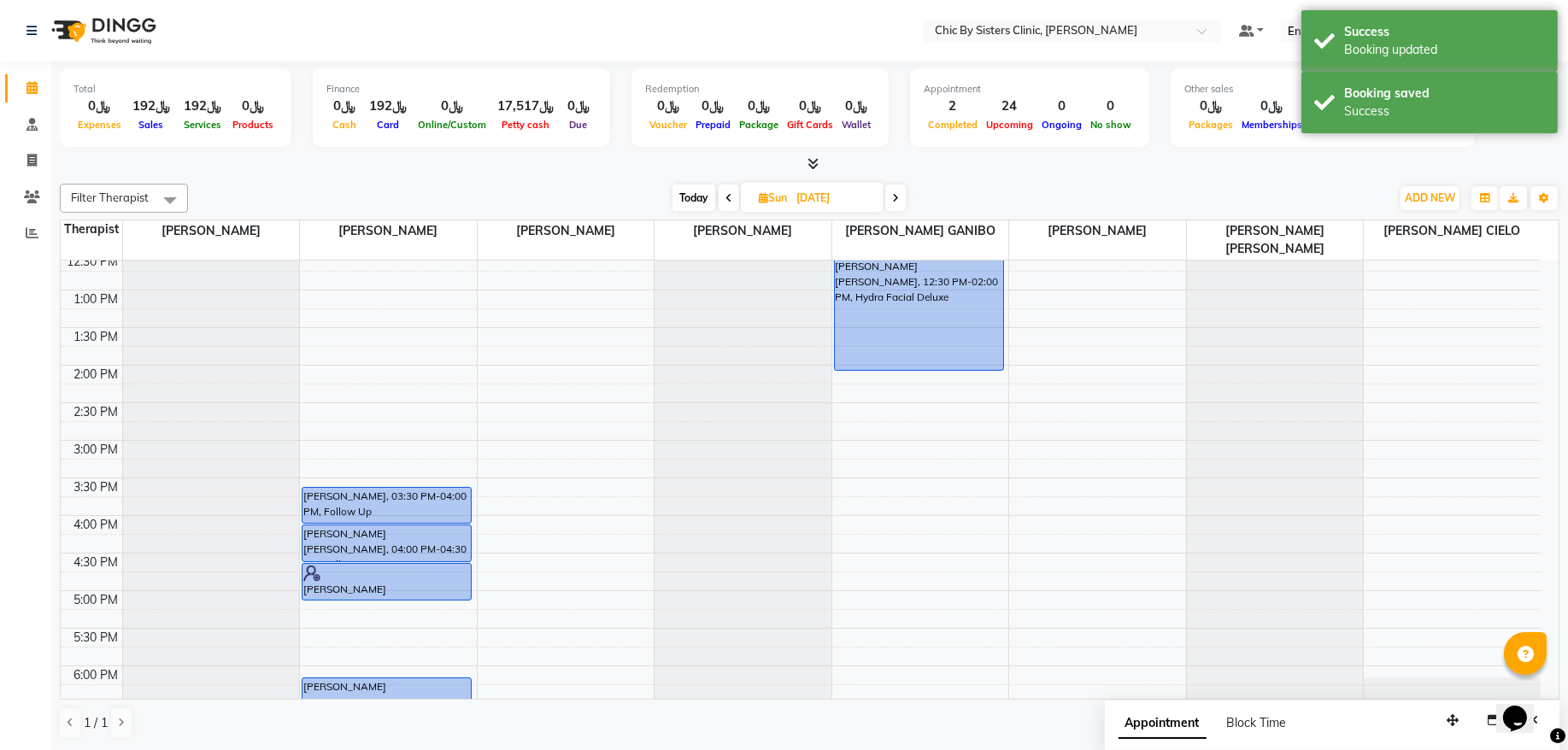
click at [696, 197] on span "Today" at bounding box center [694, 197] width 43 height 26
type input "02-09-2025"
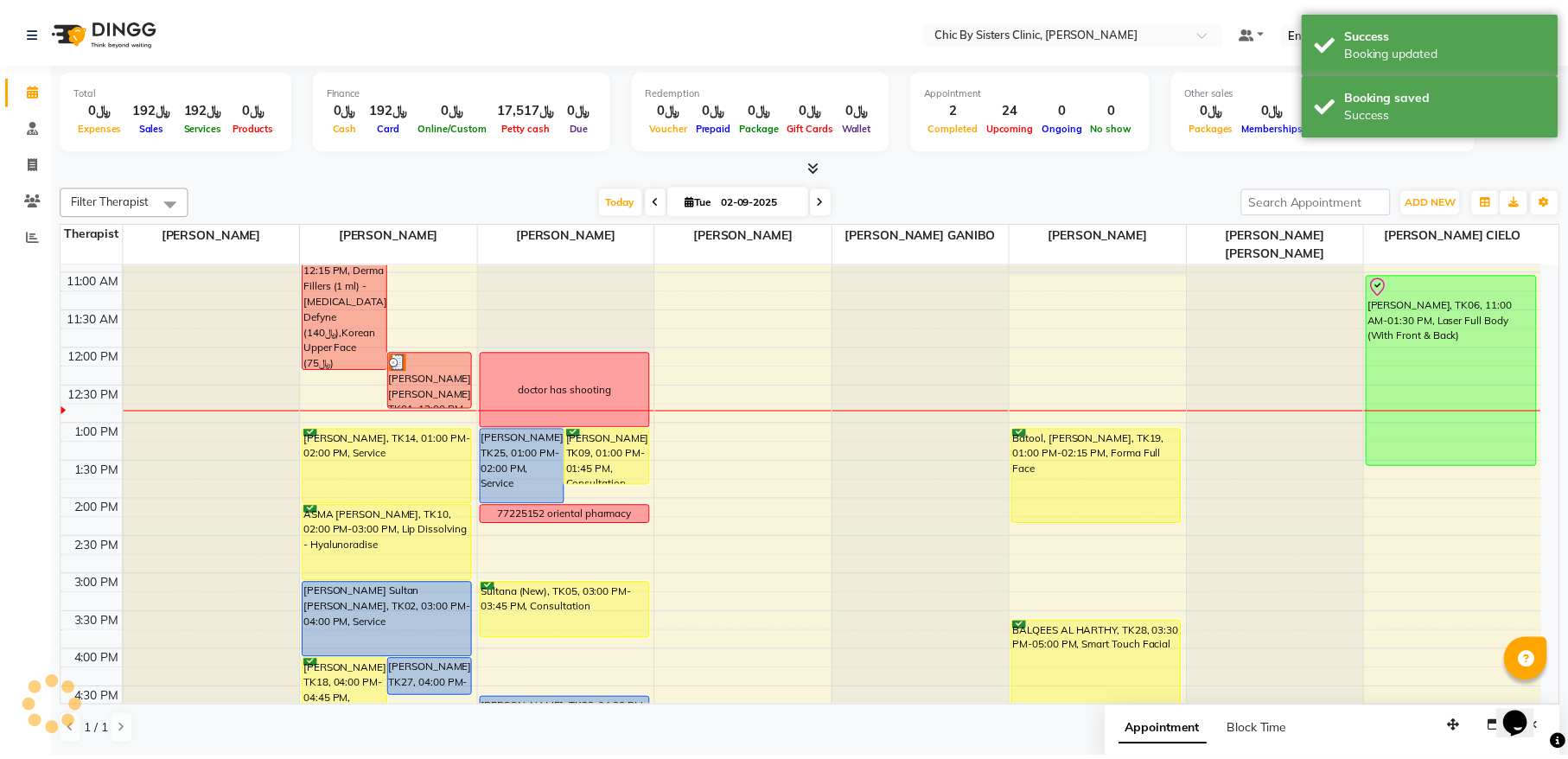
scroll to position [75, 0]
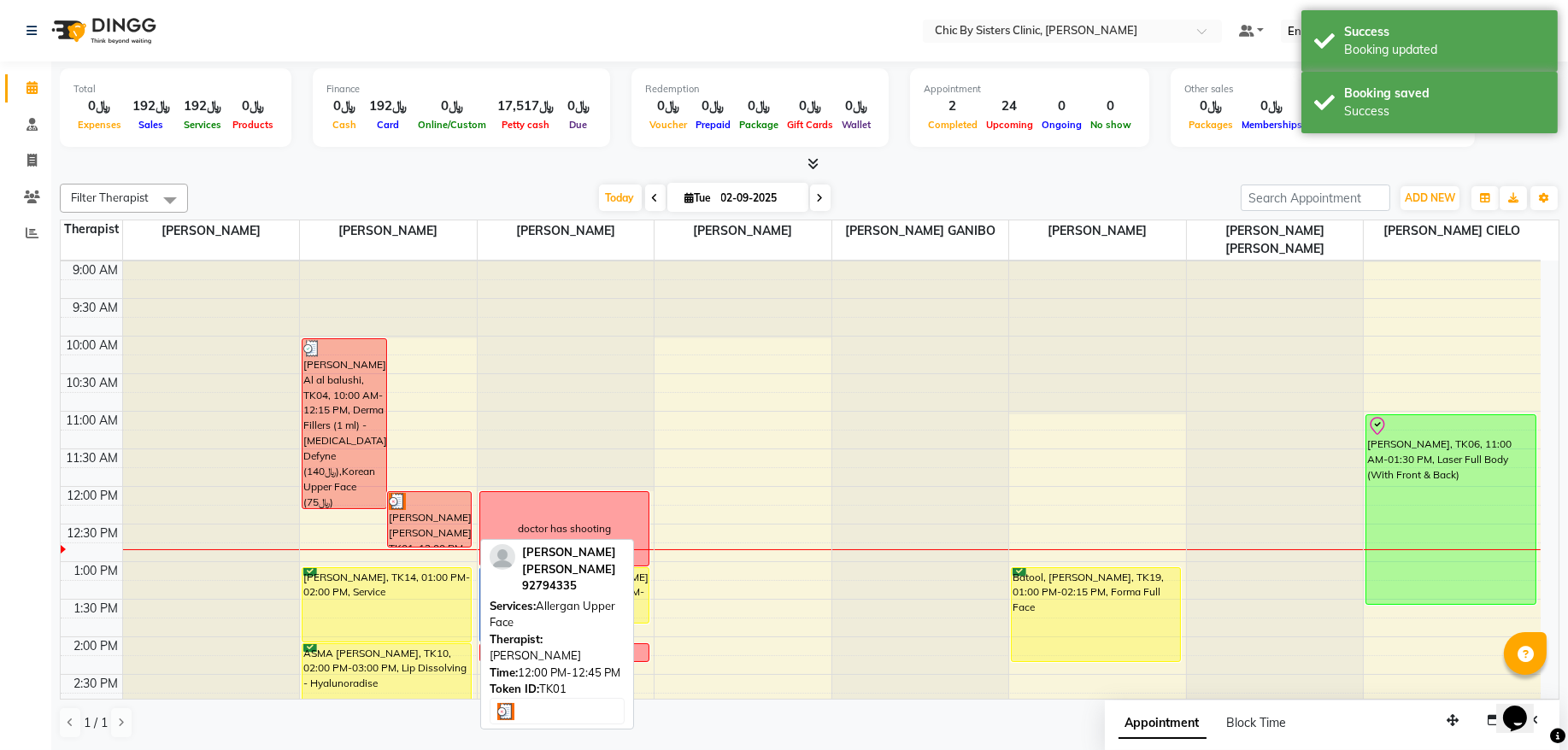
click at [433, 510] on div "[PERSON_NAME] [PERSON_NAME], TK01, 12:00 PM-12:45 PM, Allergan Upper Face" at bounding box center [430, 520] width 84 height 55
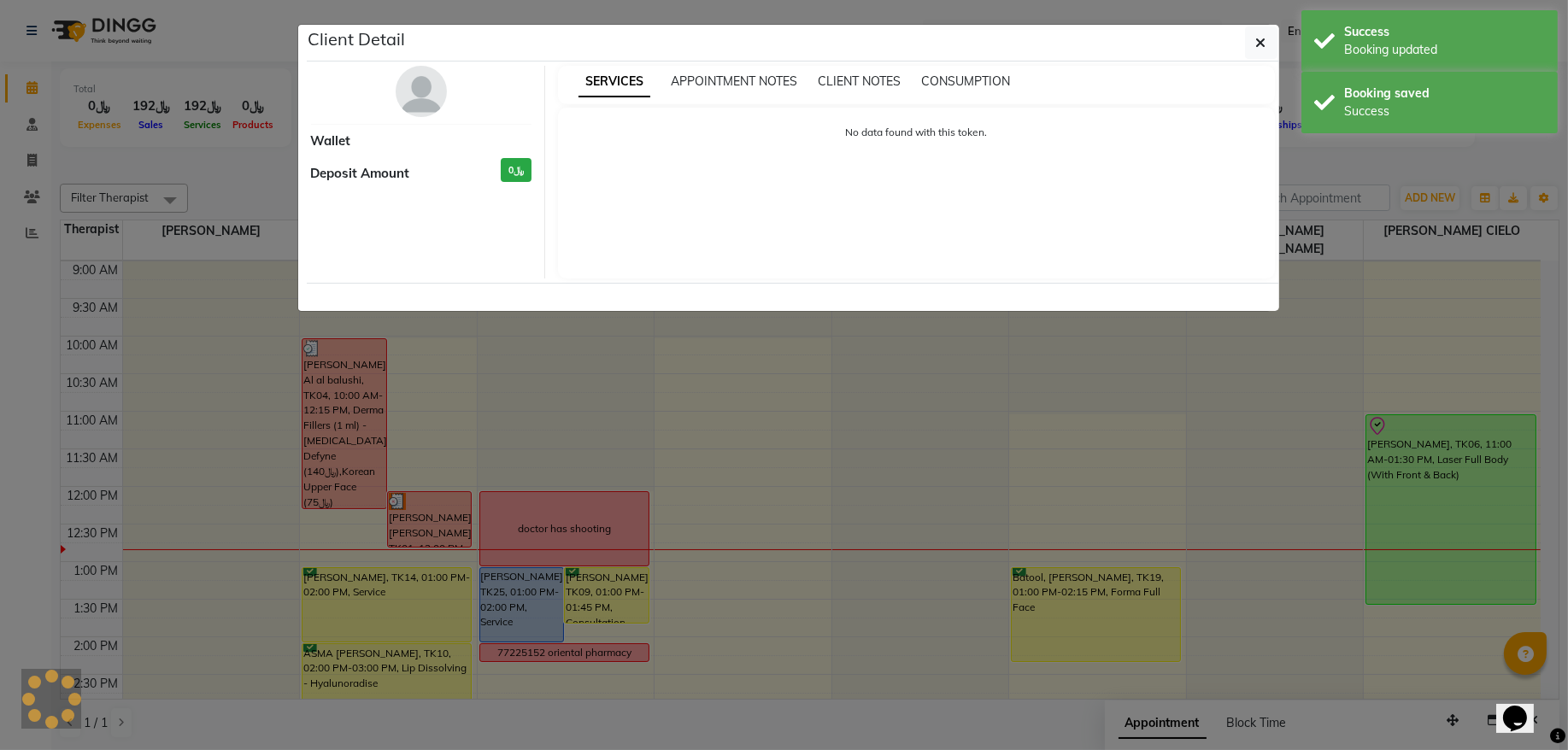
select select "3"
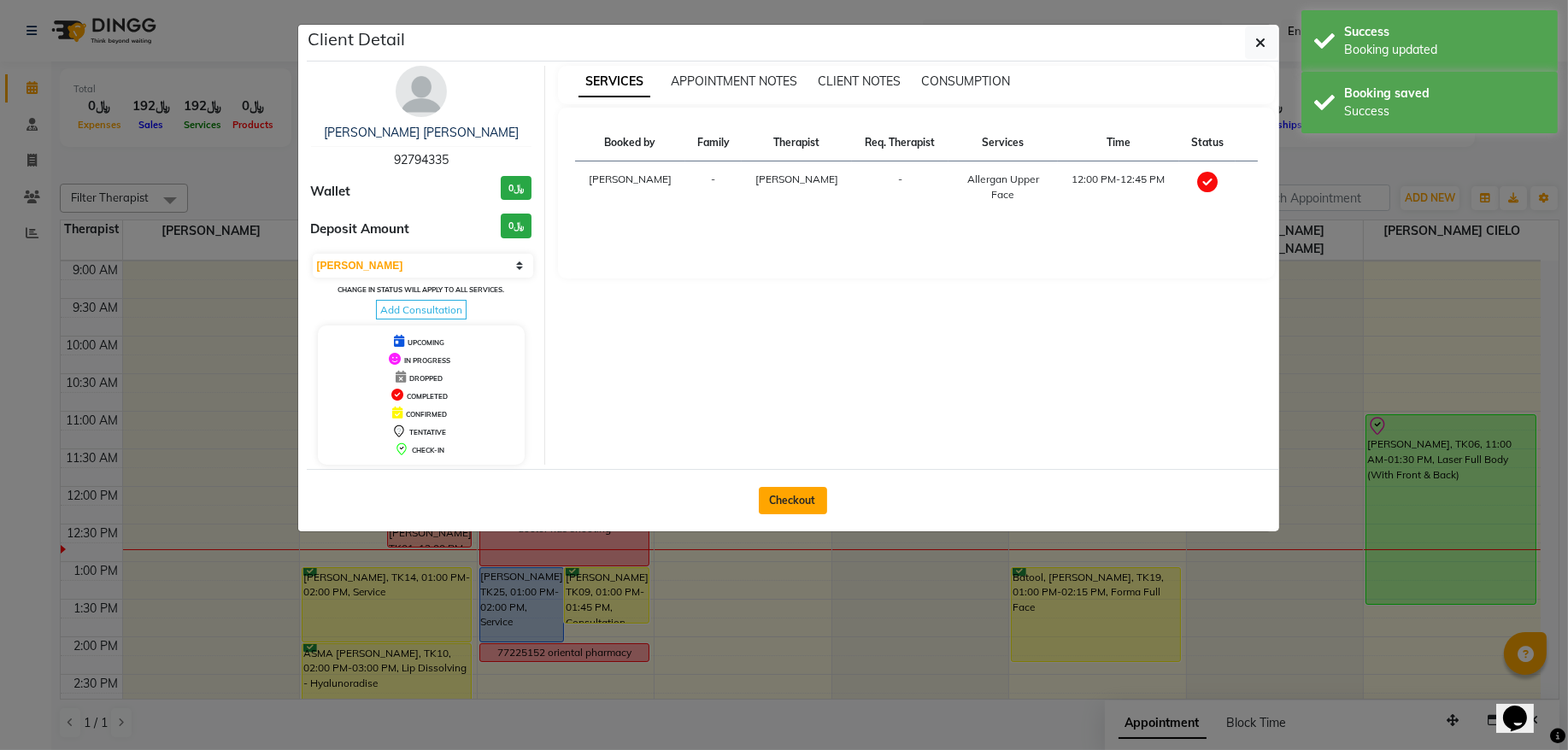
click at [793, 498] on button "Checkout" at bounding box center [793, 500] width 69 height 27
select select "service"
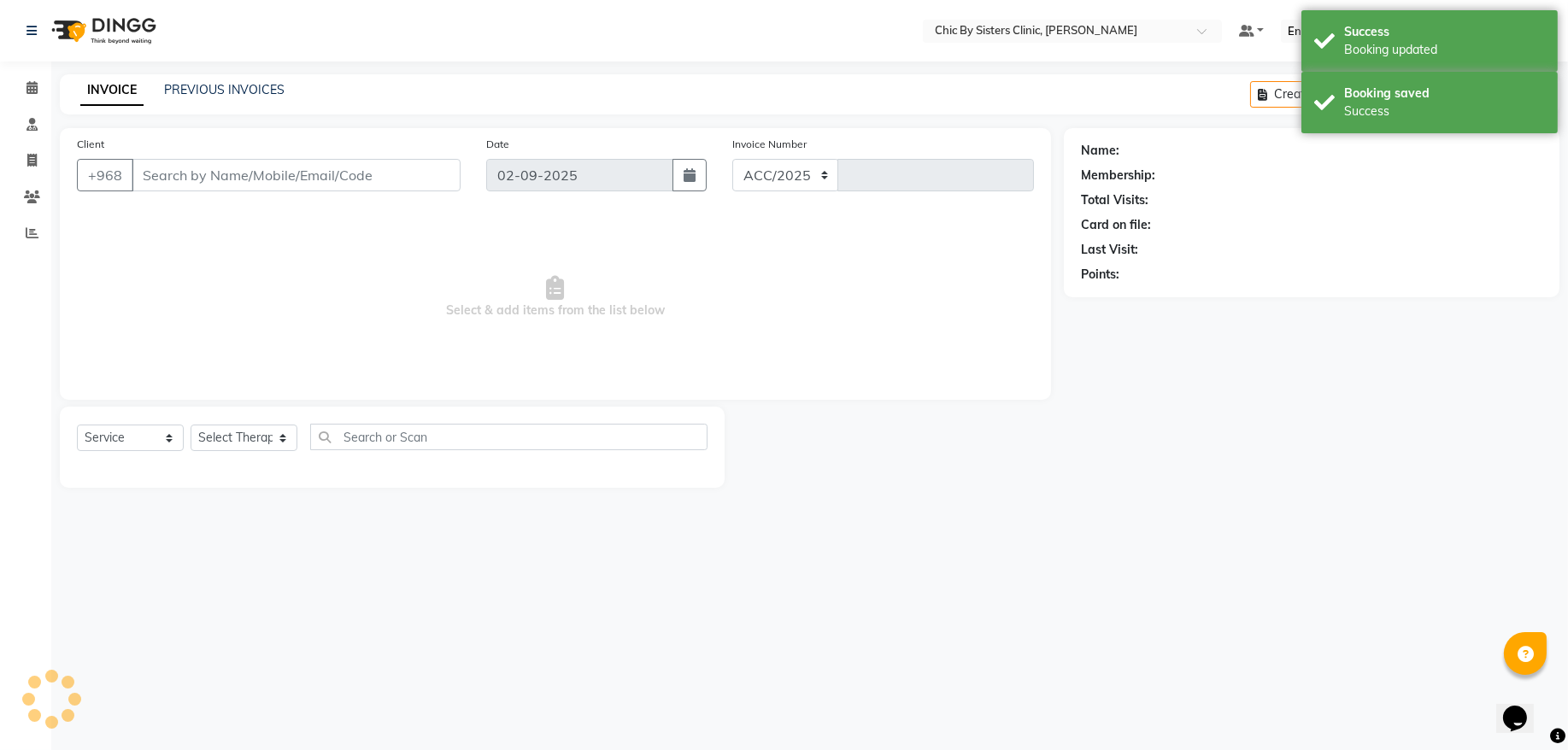
select select "6348"
type input "2031"
type input "92794335"
select select "49177"
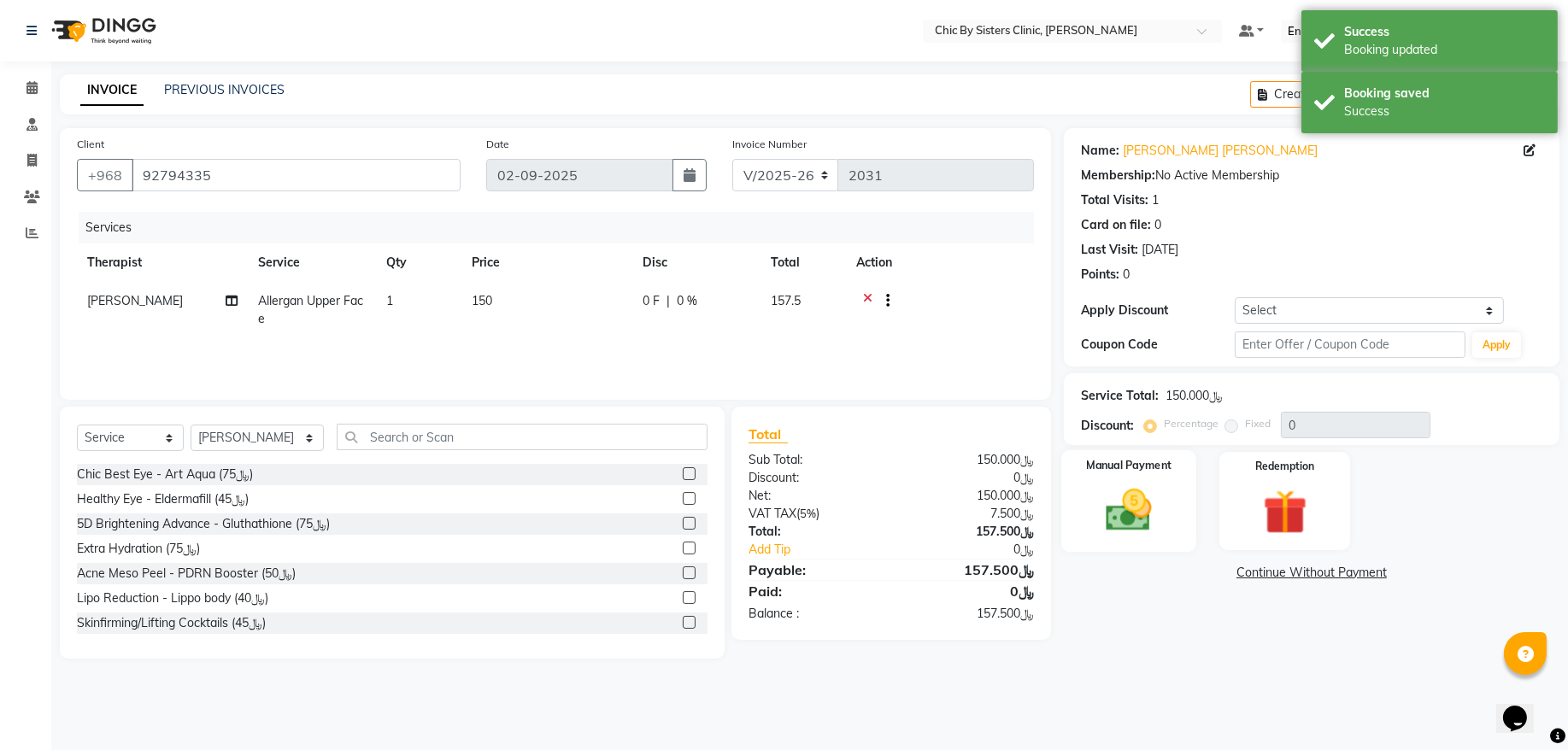
click at [1138, 495] on img at bounding box center [1130, 510] width 75 height 53
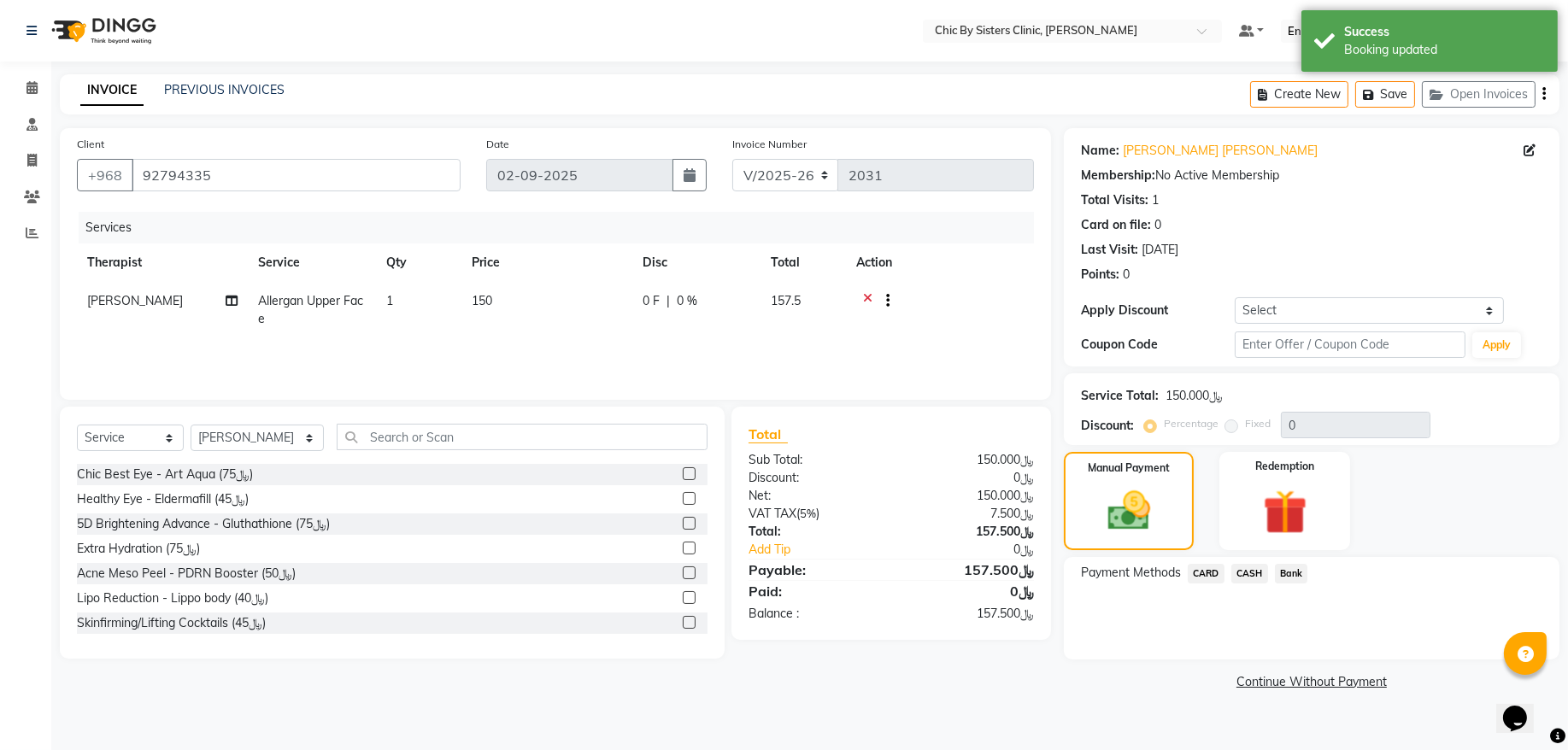
click at [1203, 571] on span "CARD" at bounding box center [1206, 574] width 37 height 19
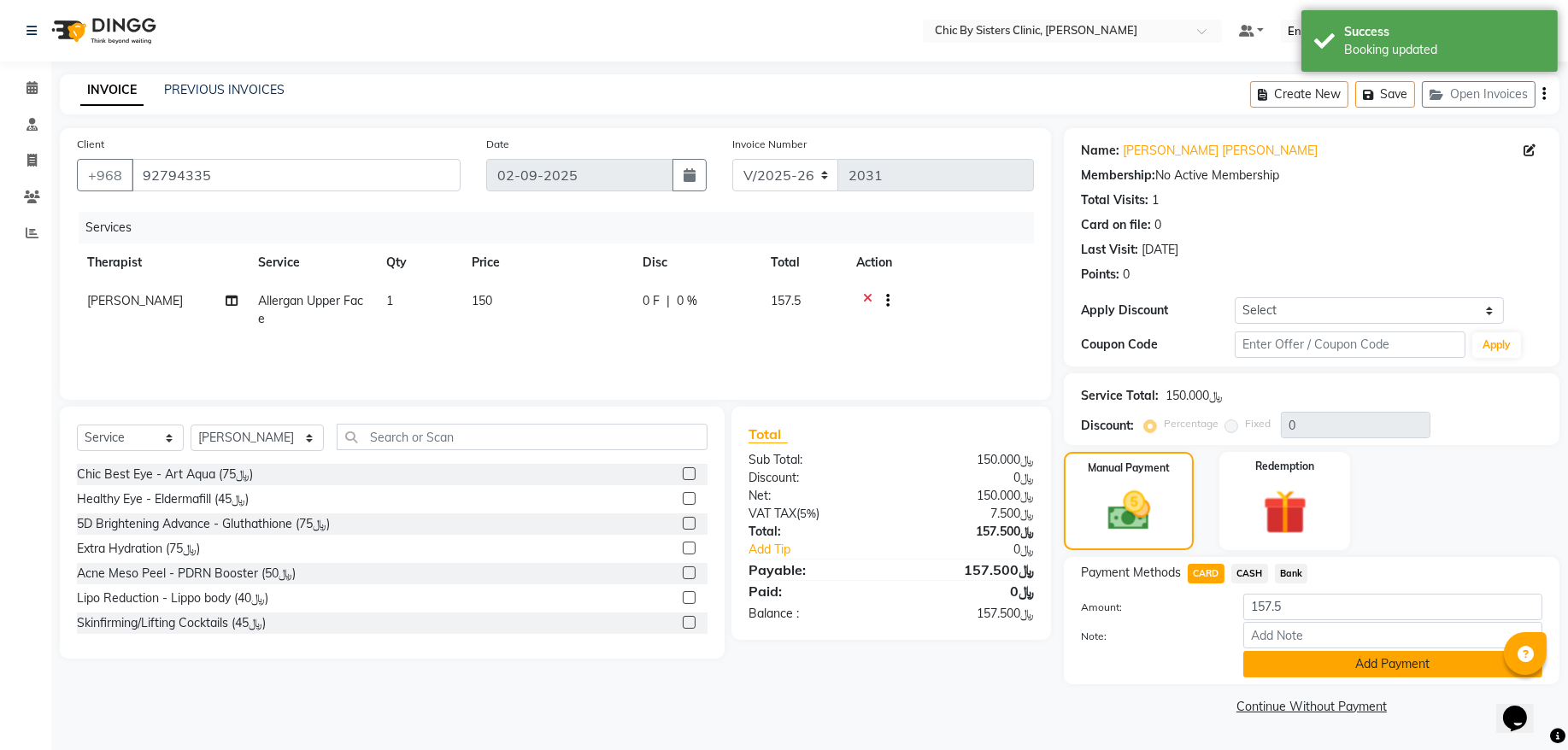
click at [1261, 656] on button "Add Payment" at bounding box center [1393, 664] width 299 height 26
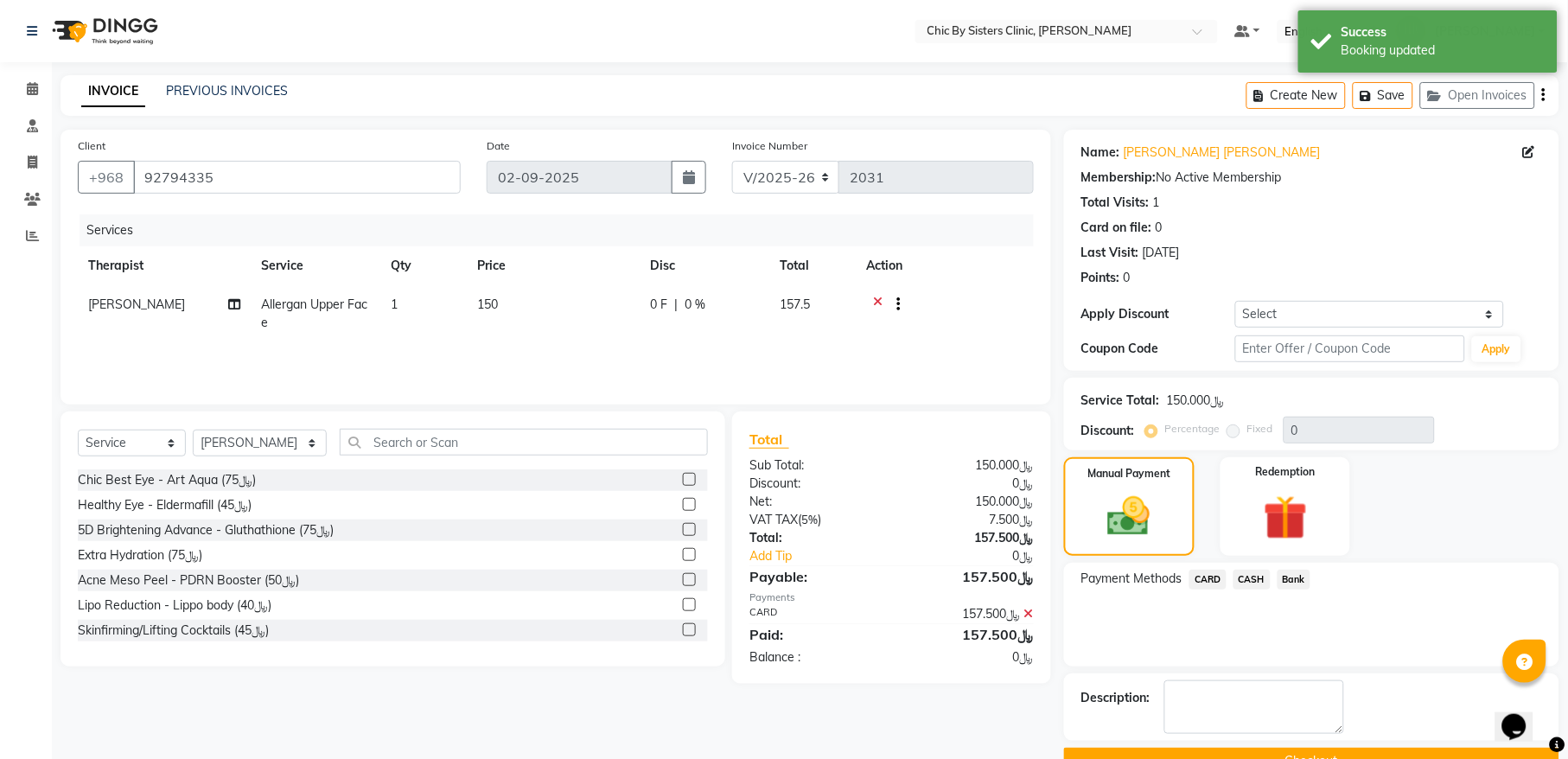
scroll to position [41, 0]
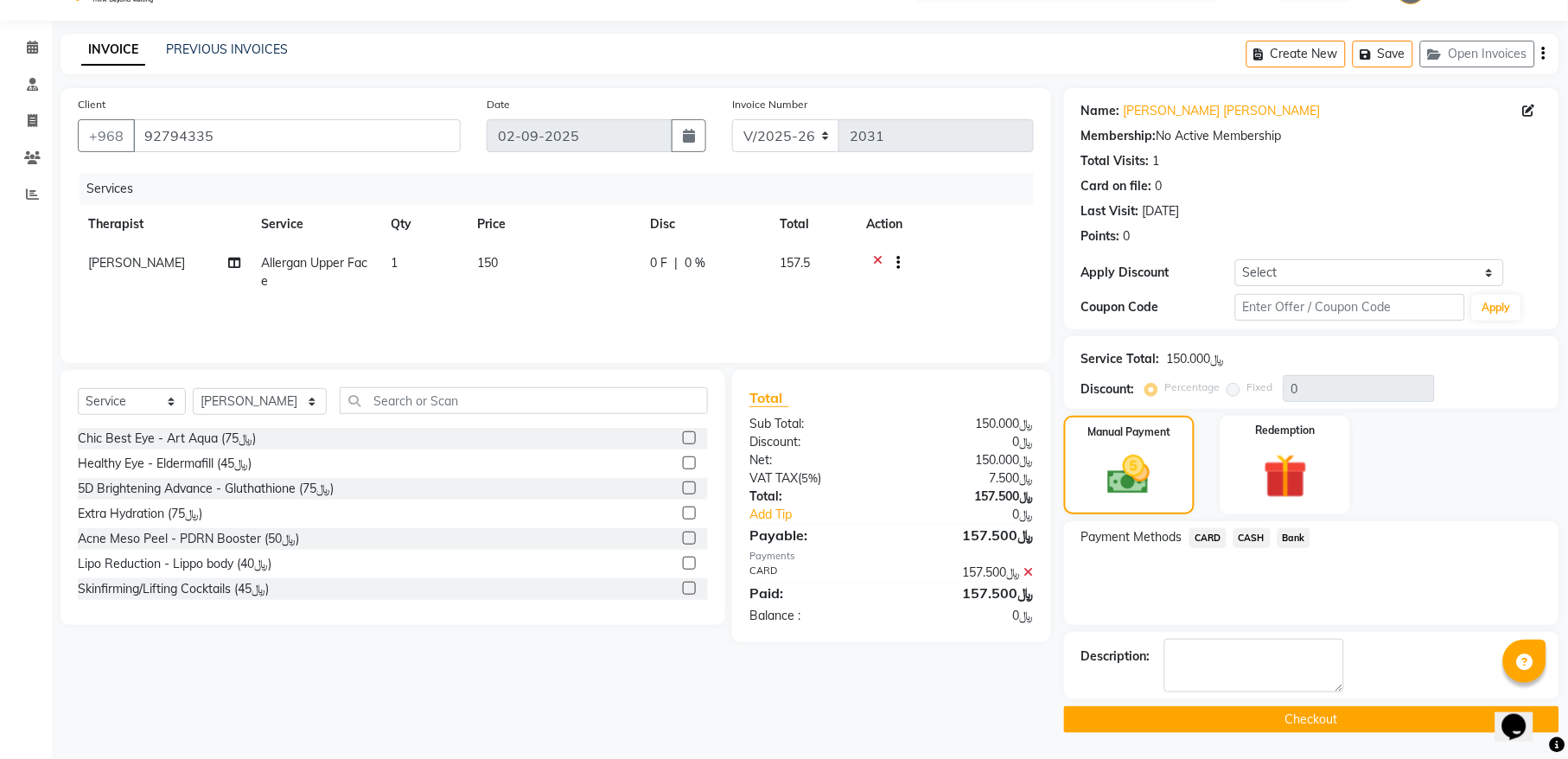
click at [1179, 719] on button "Checkout" at bounding box center [1312, 719] width 495 height 26
click at [1179, 719] on div "Checkout" at bounding box center [1312, 719] width 495 height 26
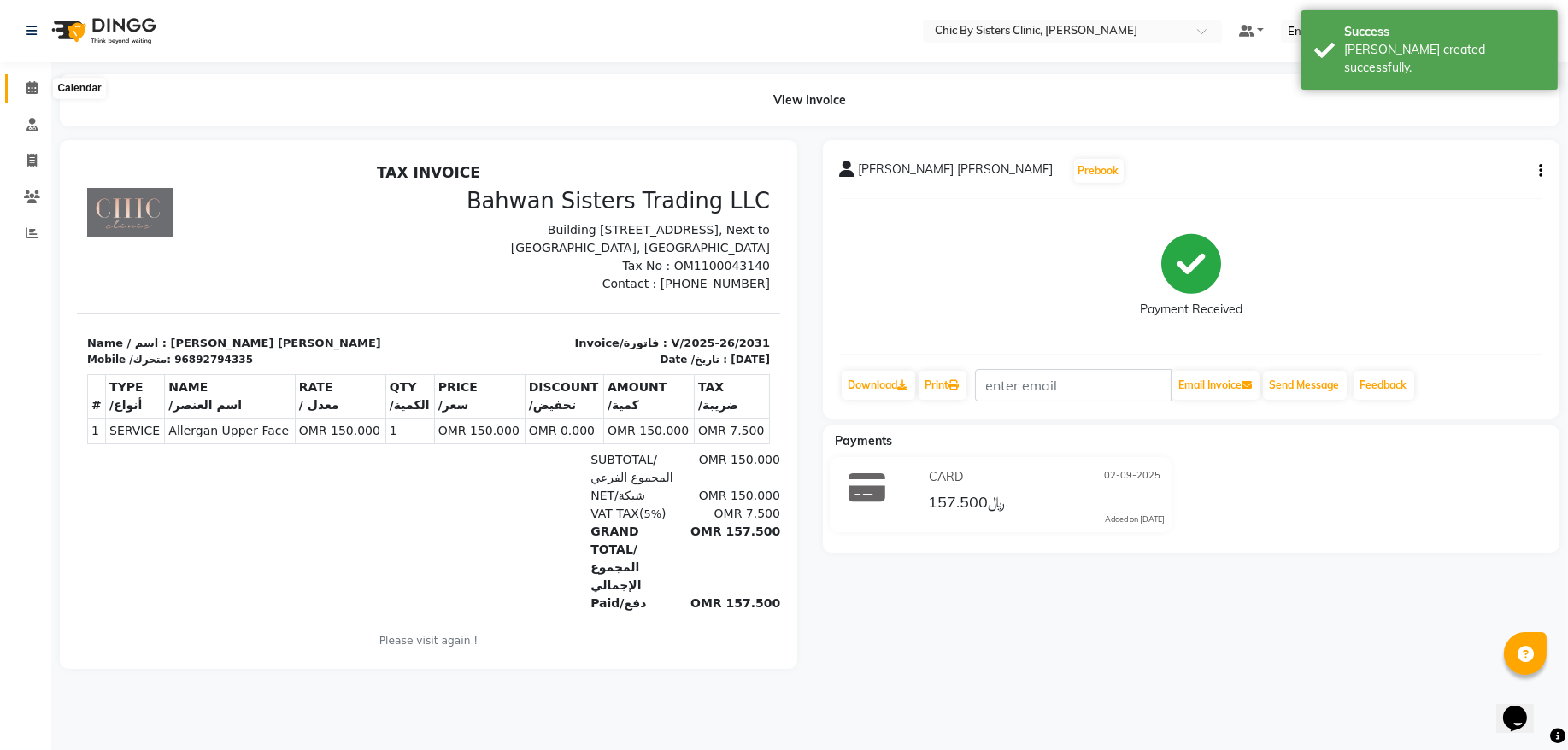
click at [35, 94] on icon at bounding box center [31, 87] width 11 height 13
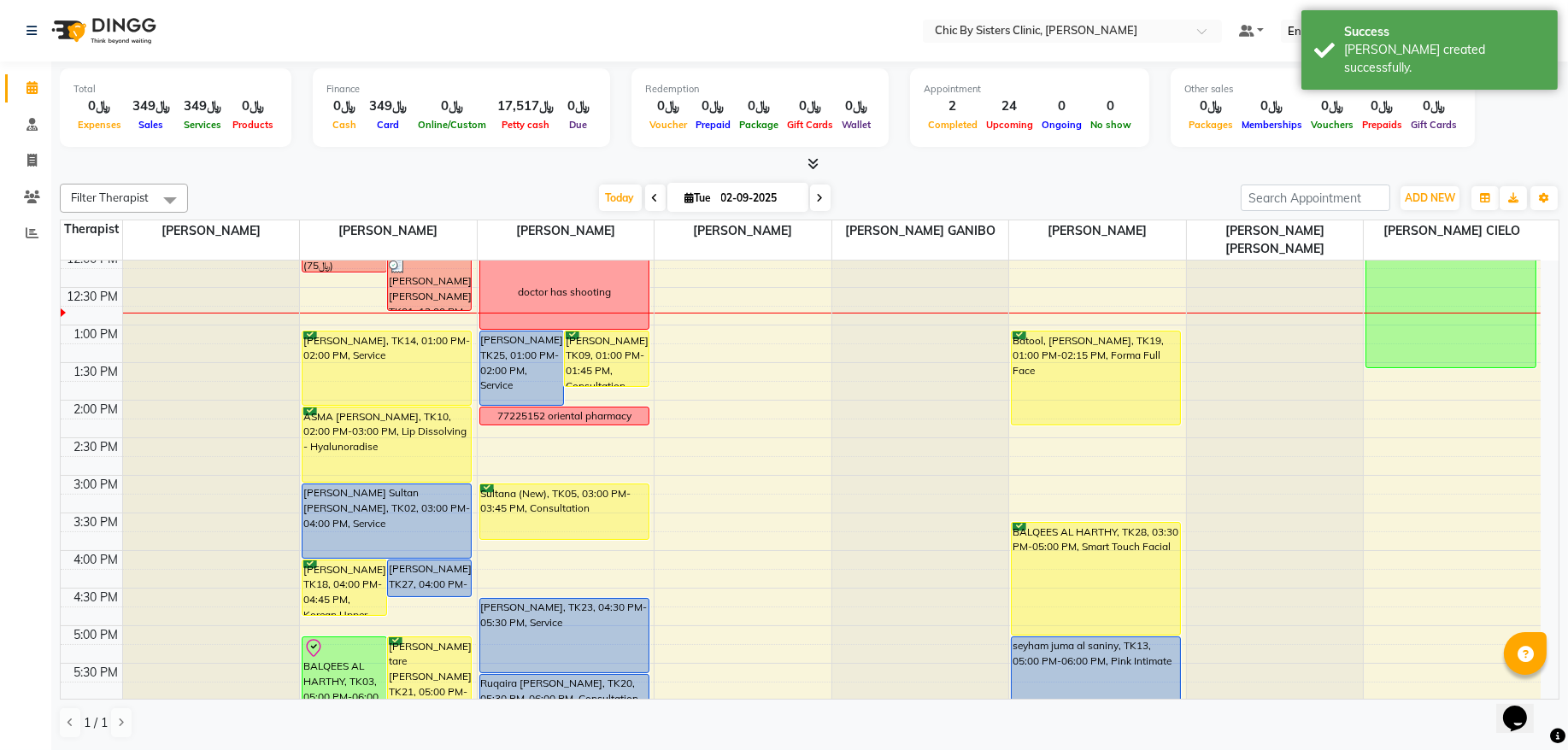
scroll to position [115, 0]
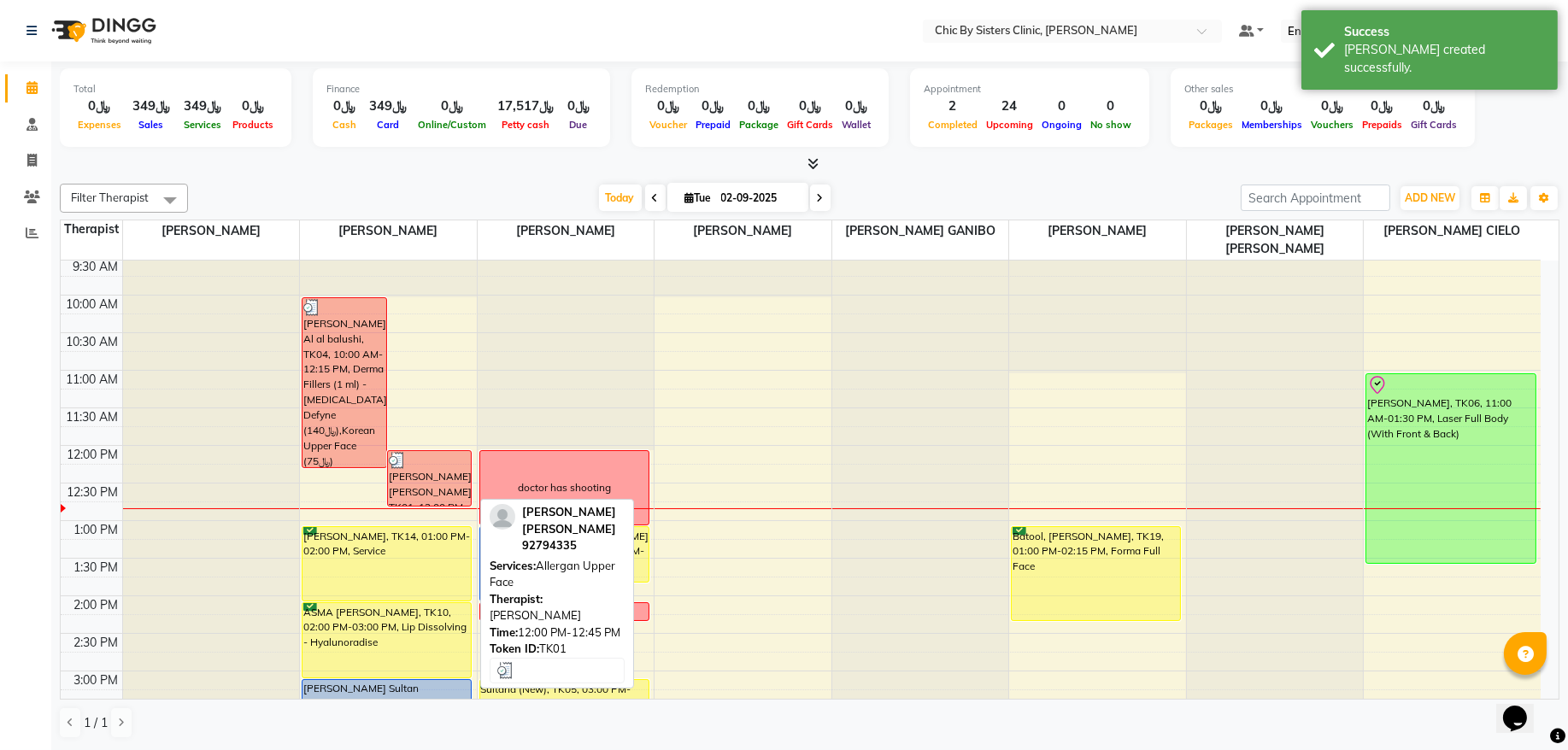
click at [435, 465] on div at bounding box center [430, 461] width 82 height 17
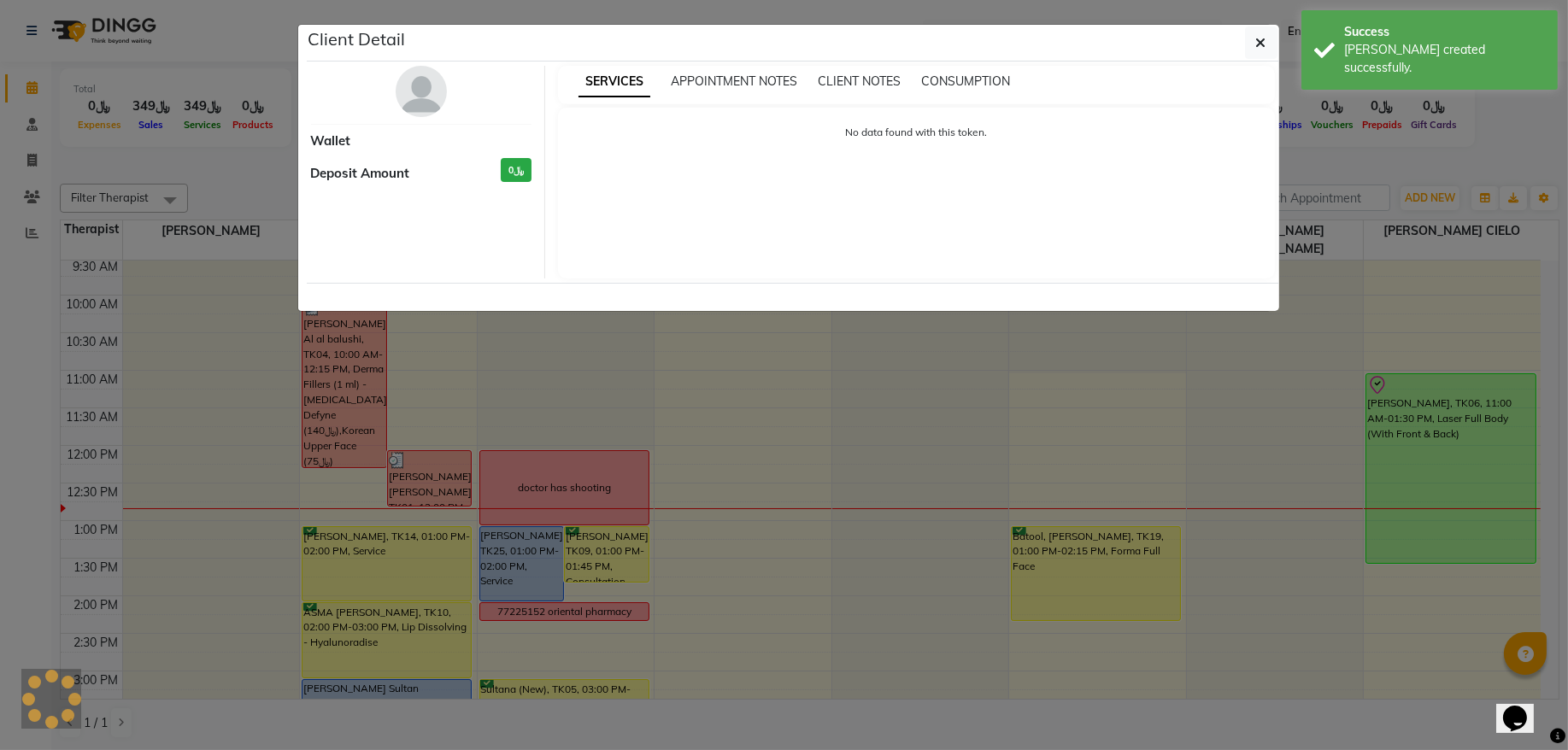
select select "3"
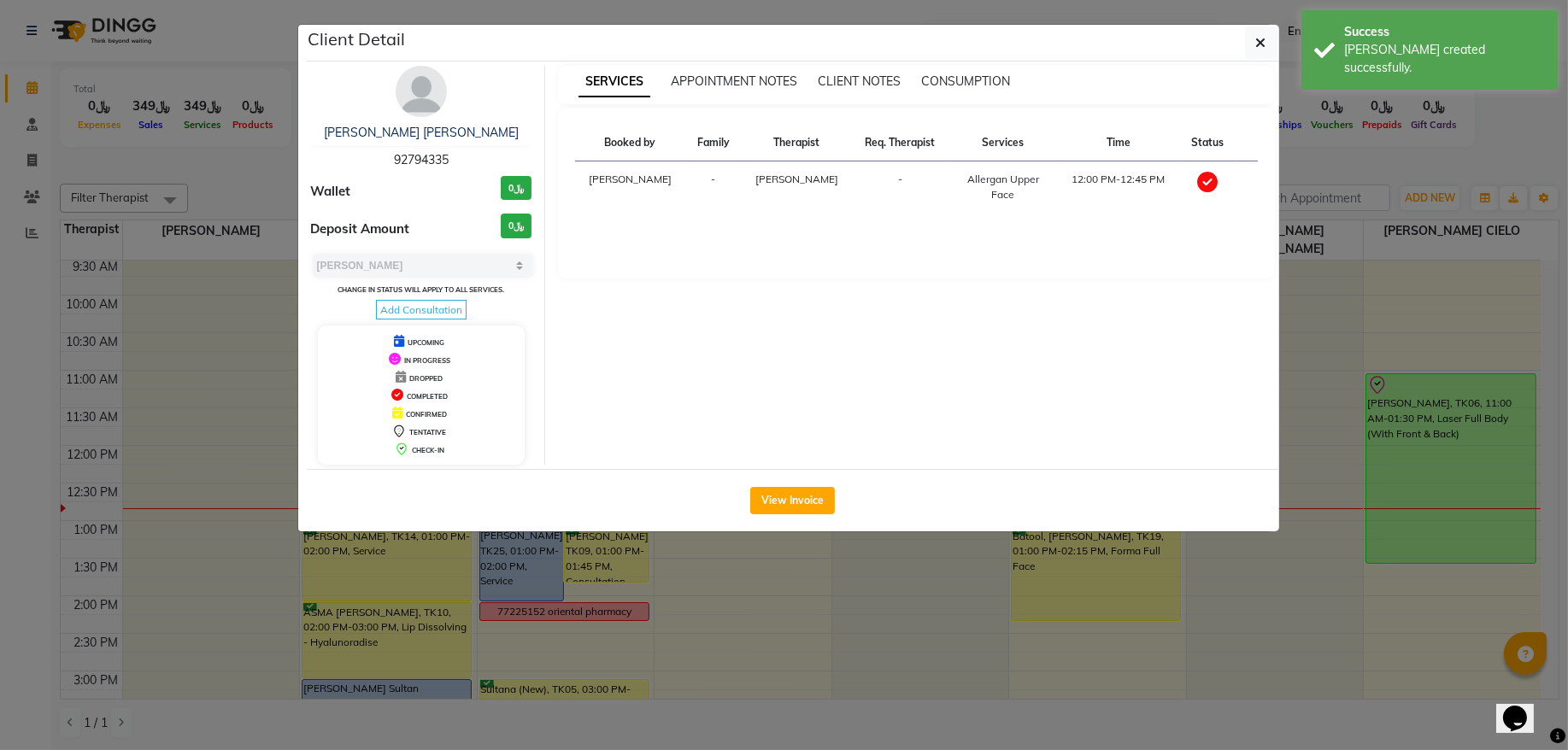
click at [436, 165] on span "92794335" at bounding box center [421, 160] width 55 height 15
copy span "92794335"
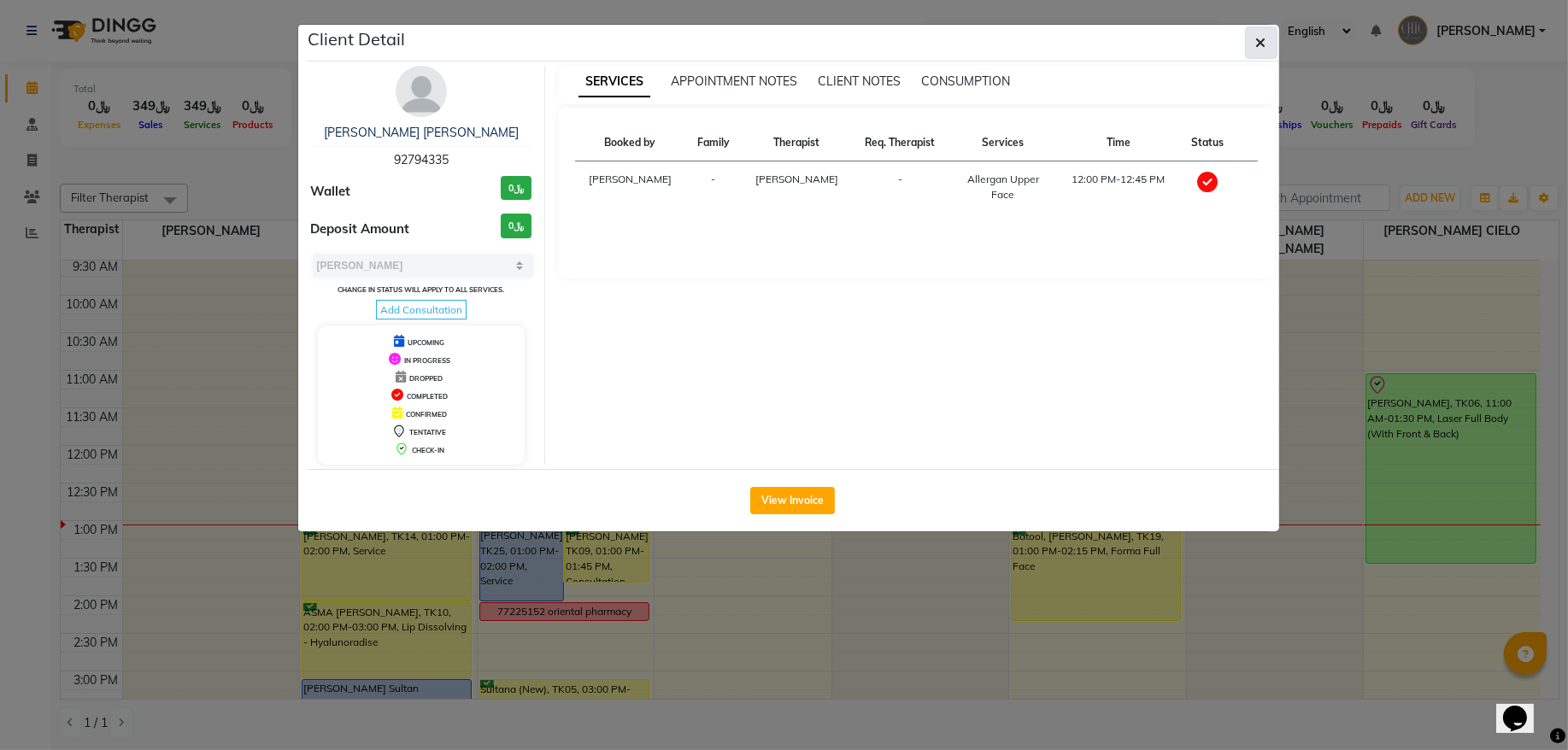
click at [1257, 56] on button "button" at bounding box center [1262, 43] width 33 height 33
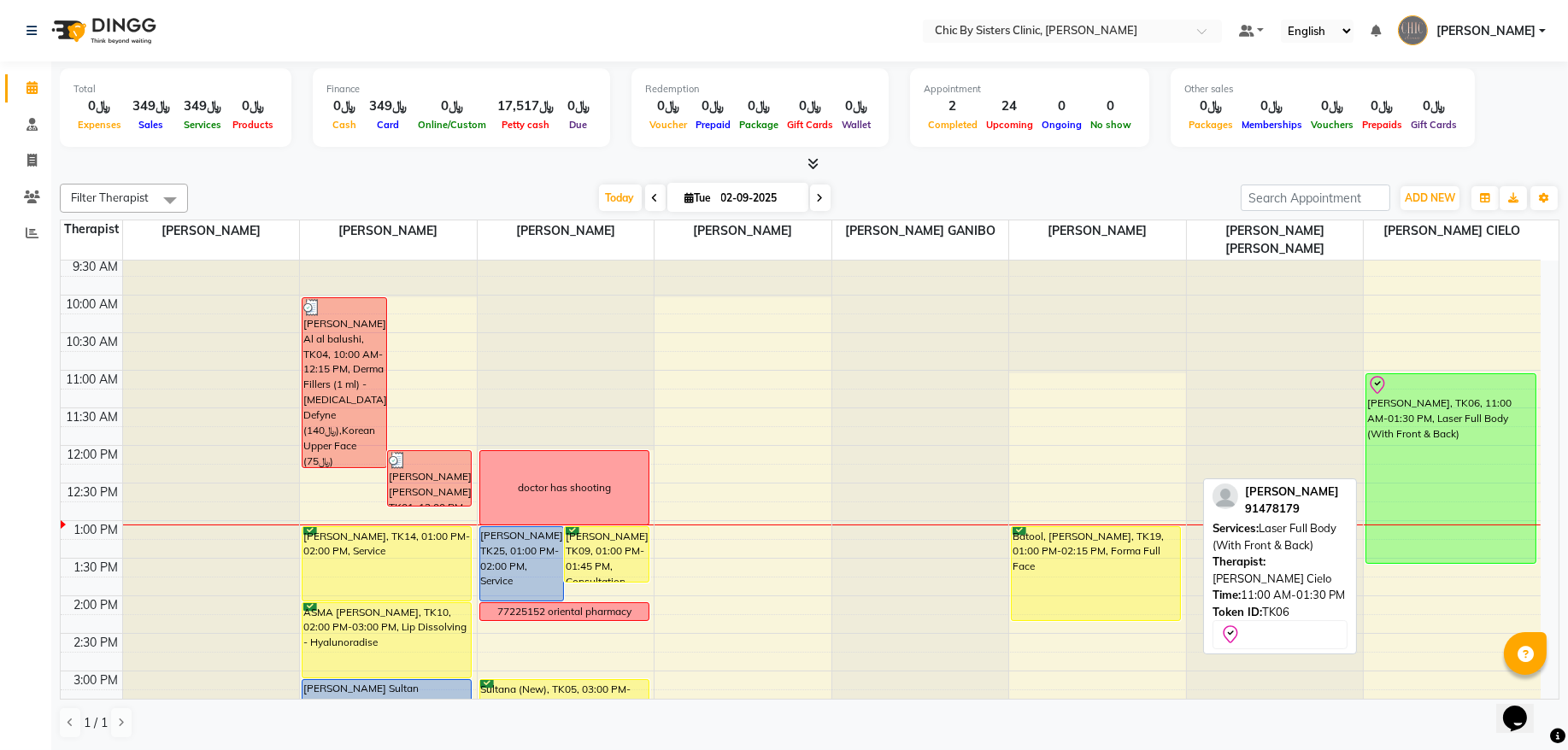
click at [1457, 463] on div "[PERSON_NAME], TK06, 11:00 AM-01:30 PM, Laser Full Body (With Front & Back)" at bounding box center [1451, 468] width 169 height 189
select select "8"
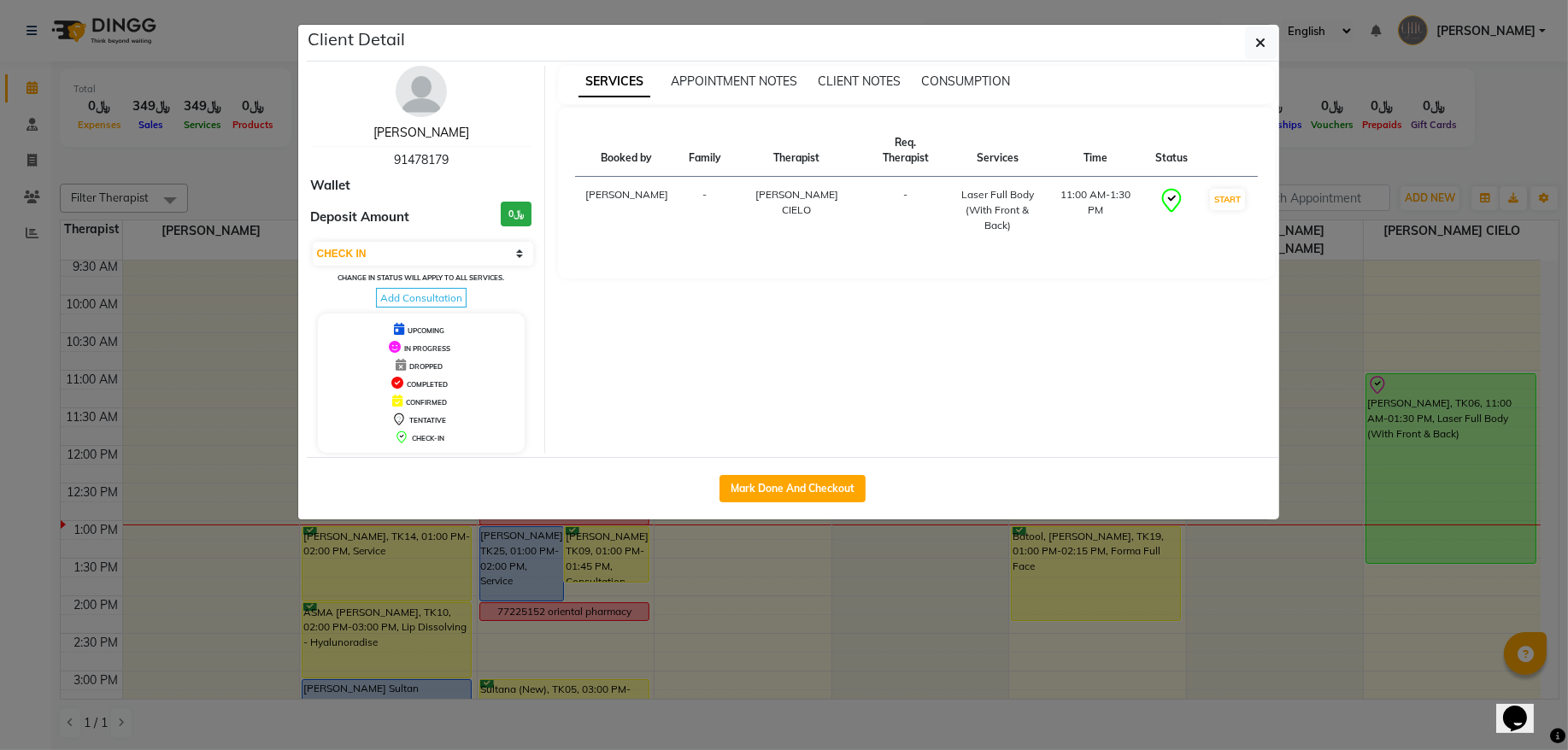
click at [438, 135] on link "[PERSON_NAME]" at bounding box center [421, 133] width 96 height 15
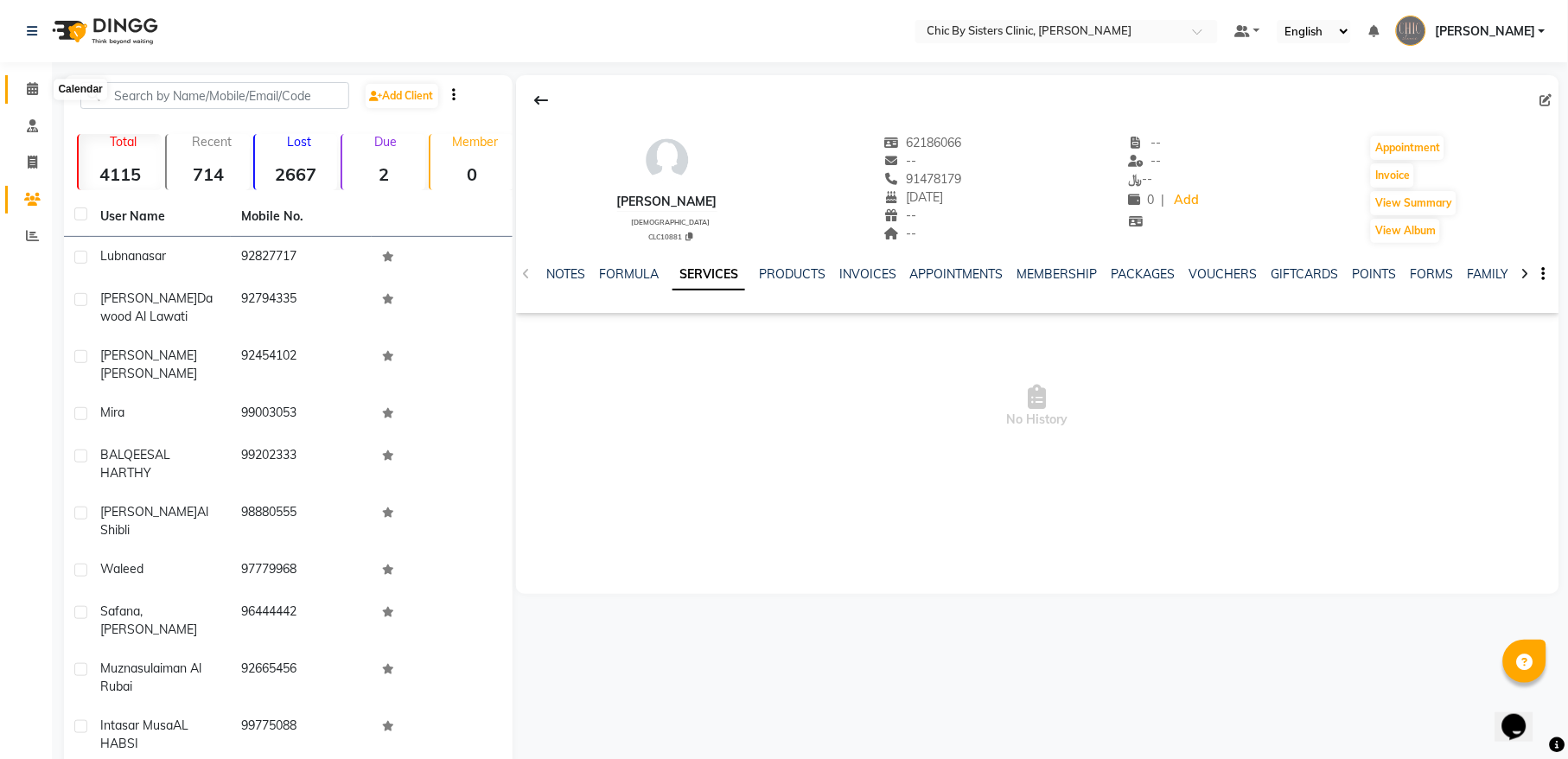
click at [24, 87] on span at bounding box center [32, 89] width 30 height 20
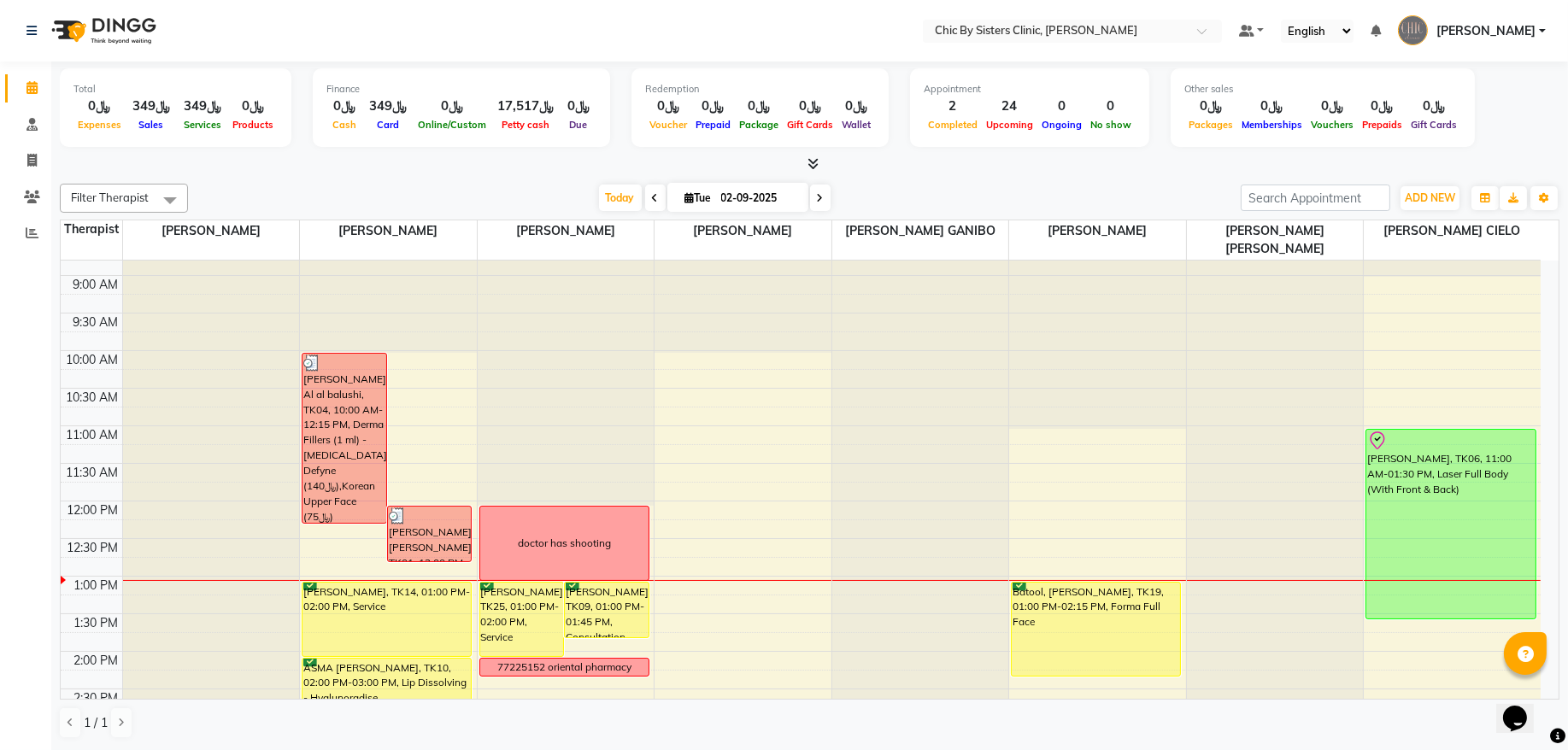
scroll to position [115, 0]
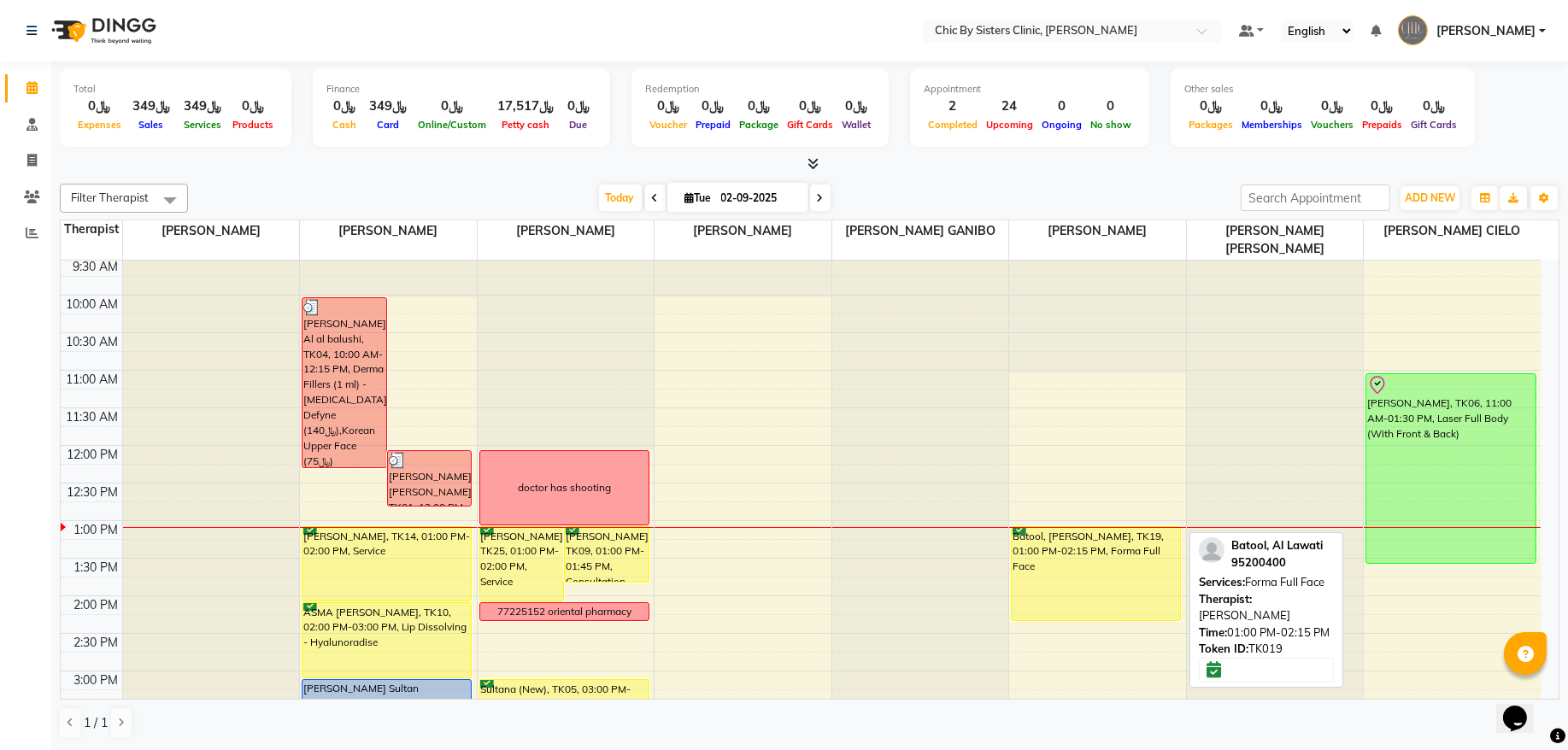
click at [1122, 562] on div "Batool, [PERSON_NAME], TK19, 01:00 PM-02:15 PM, Forma Full Face" at bounding box center [1097, 574] width 168 height 93
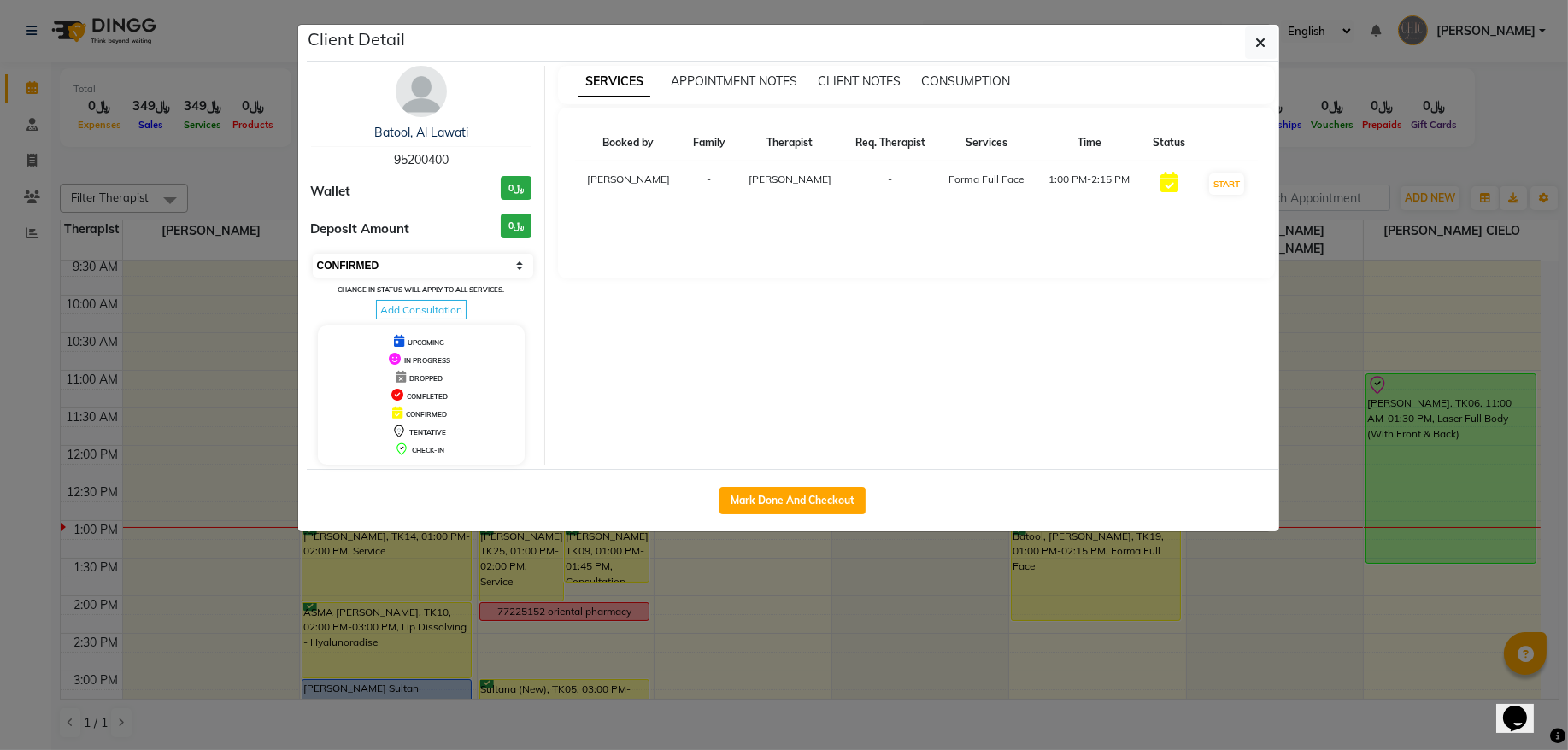
drag, startPoint x: 393, startPoint y: 263, endPoint x: 395, endPoint y: 275, distance: 12.2
click at [393, 263] on select "Select IN SERVICE CONFIRMED TENTATIVE CHECK IN MARK DONE DROPPED UPCOMING" at bounding box center [423, 265] width 222 height 24
select select "8"
click at [313, 255] on select "Select IN SERVICE CONFIRMED TENTATIVE CHECK IN MARK DONE DROPPED UPCOMING" at bounding box center [423, 265] width 222 height 24
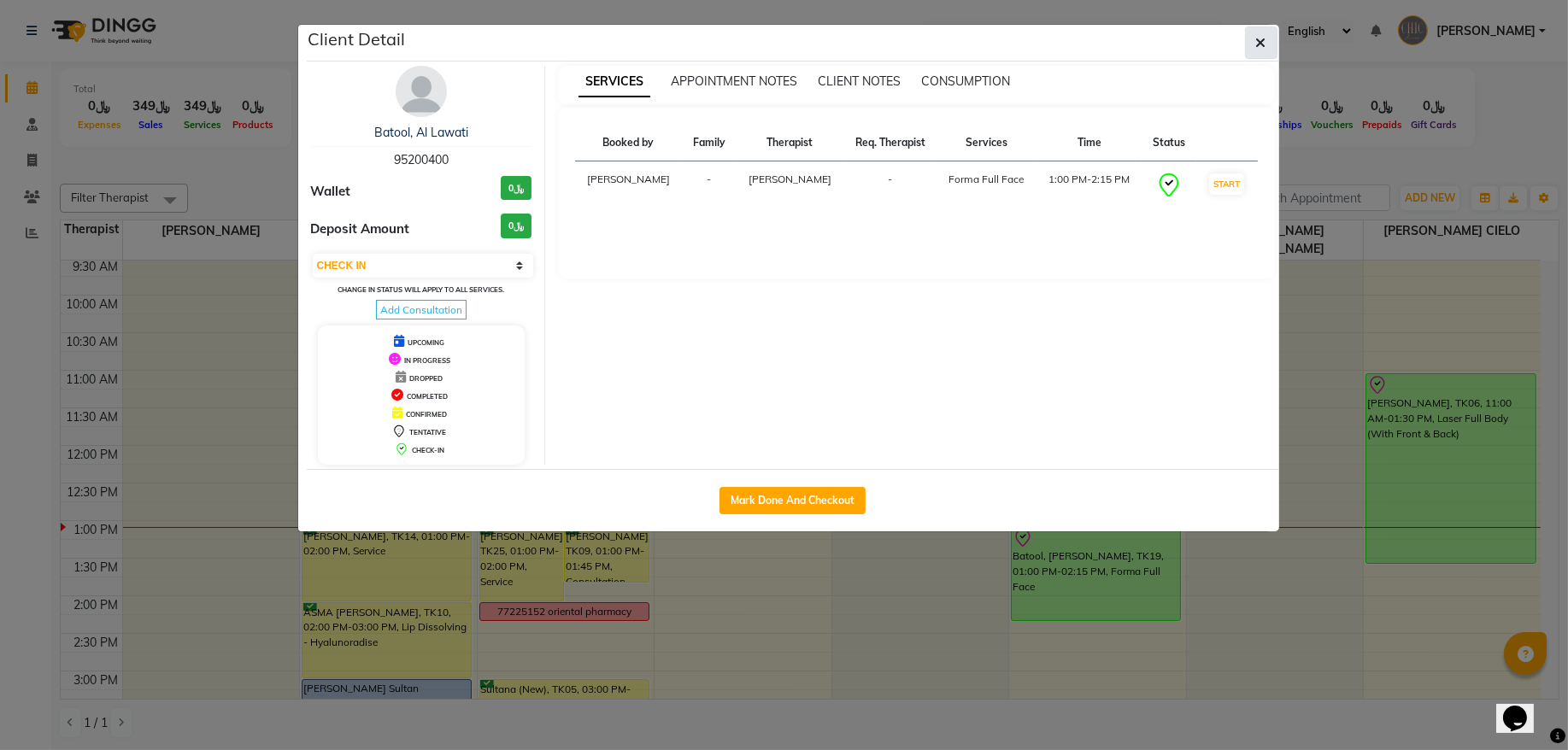
click at [1246, 45] on button "button" at bounding box center [1262, 43] width 33 height 33
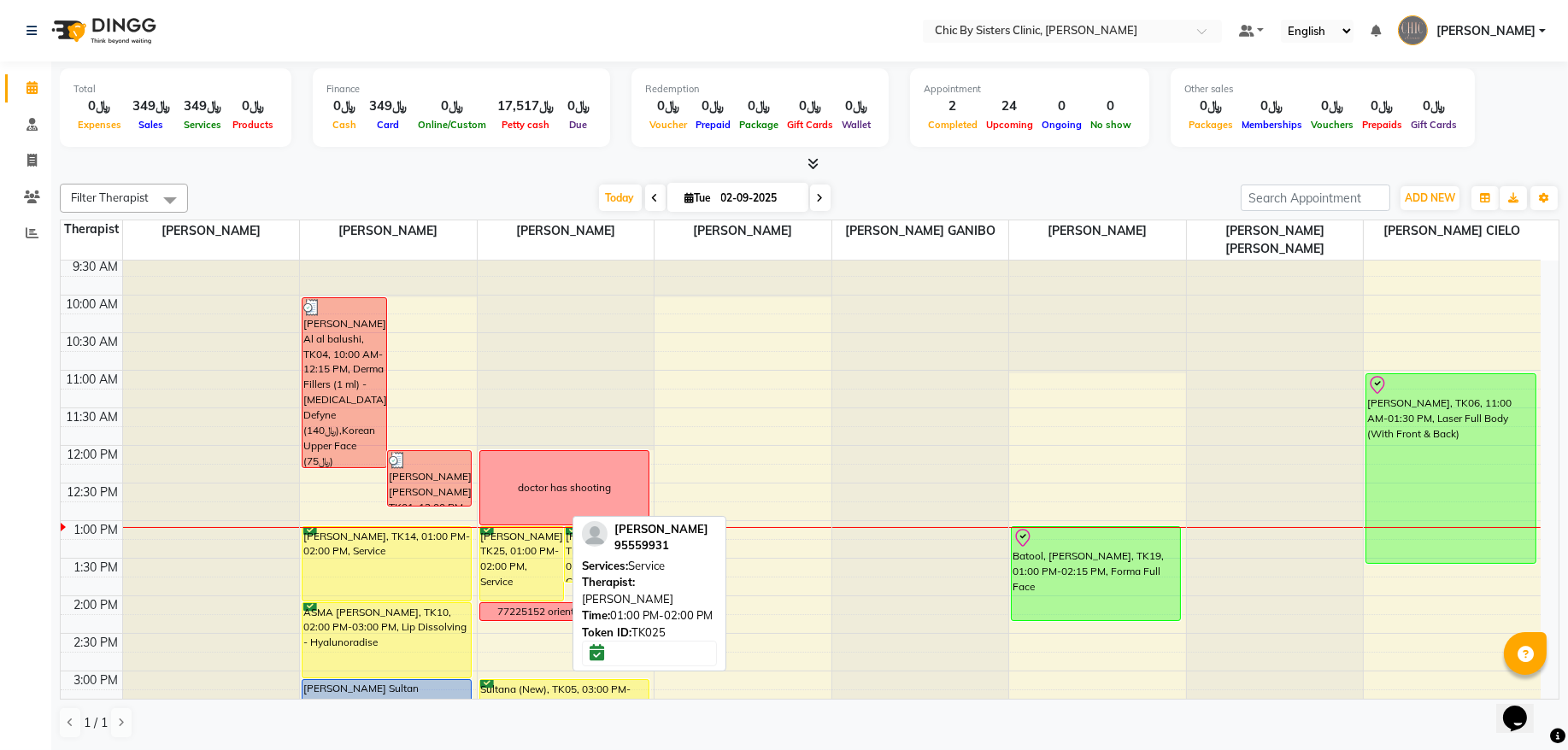
click at [552, 546] on div "[PERSON_NAME], TK25, 01:00 PM-02:00 PM, Service" at bounding box center [522, 564] width 84 height 74
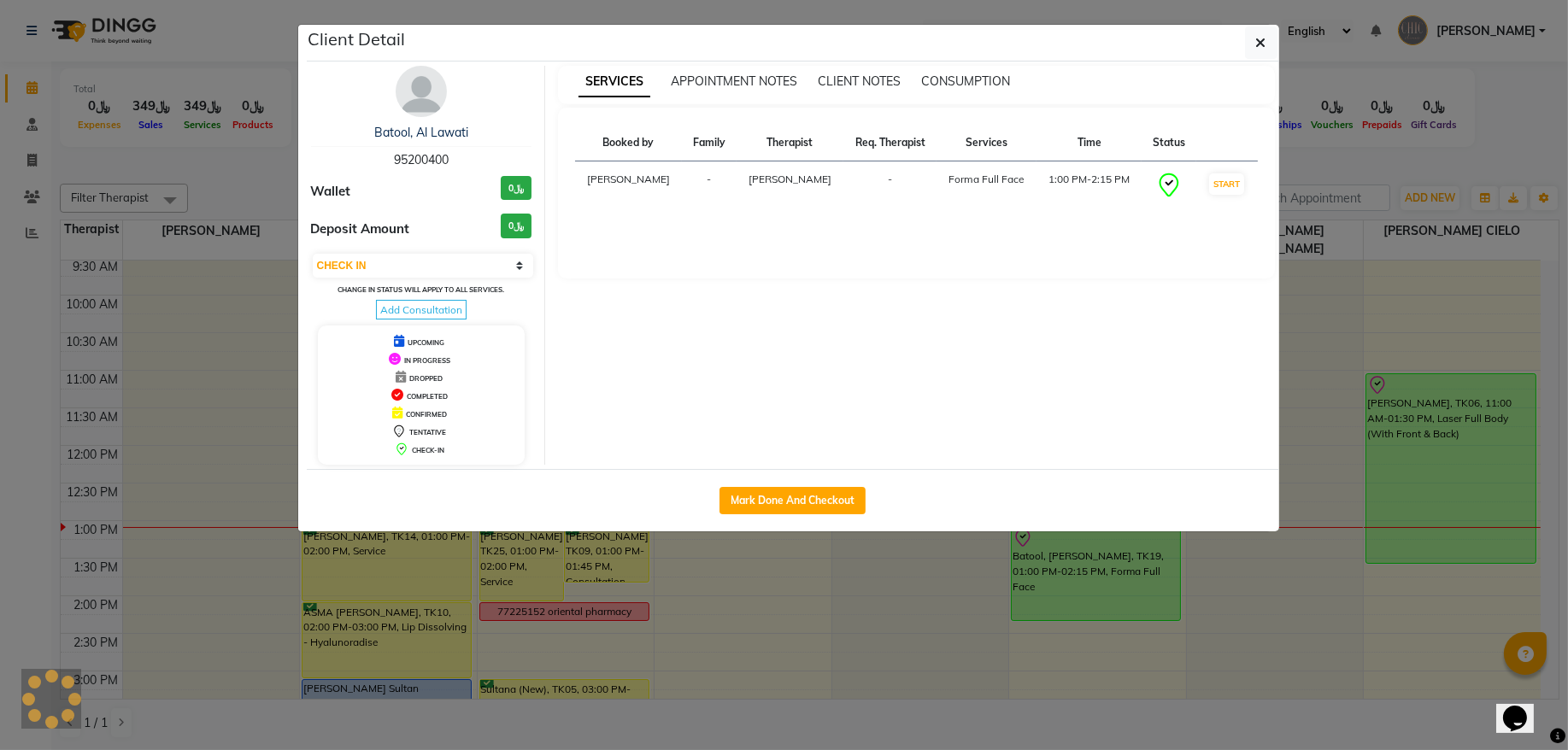
select select "6"
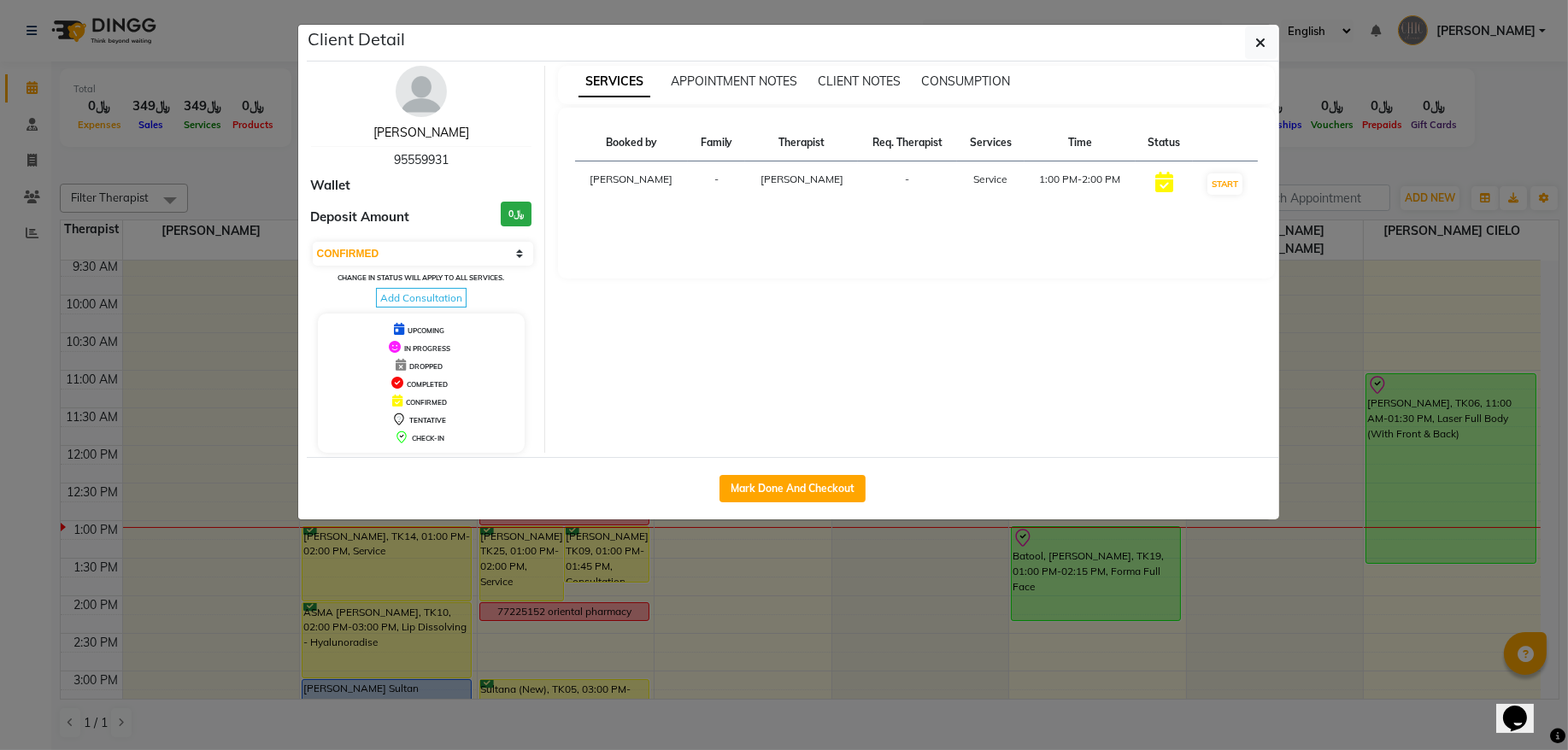
click at [425, 128] on link "[PERSON_NAME]" at bounding box center [421, 133] width 96 height 15
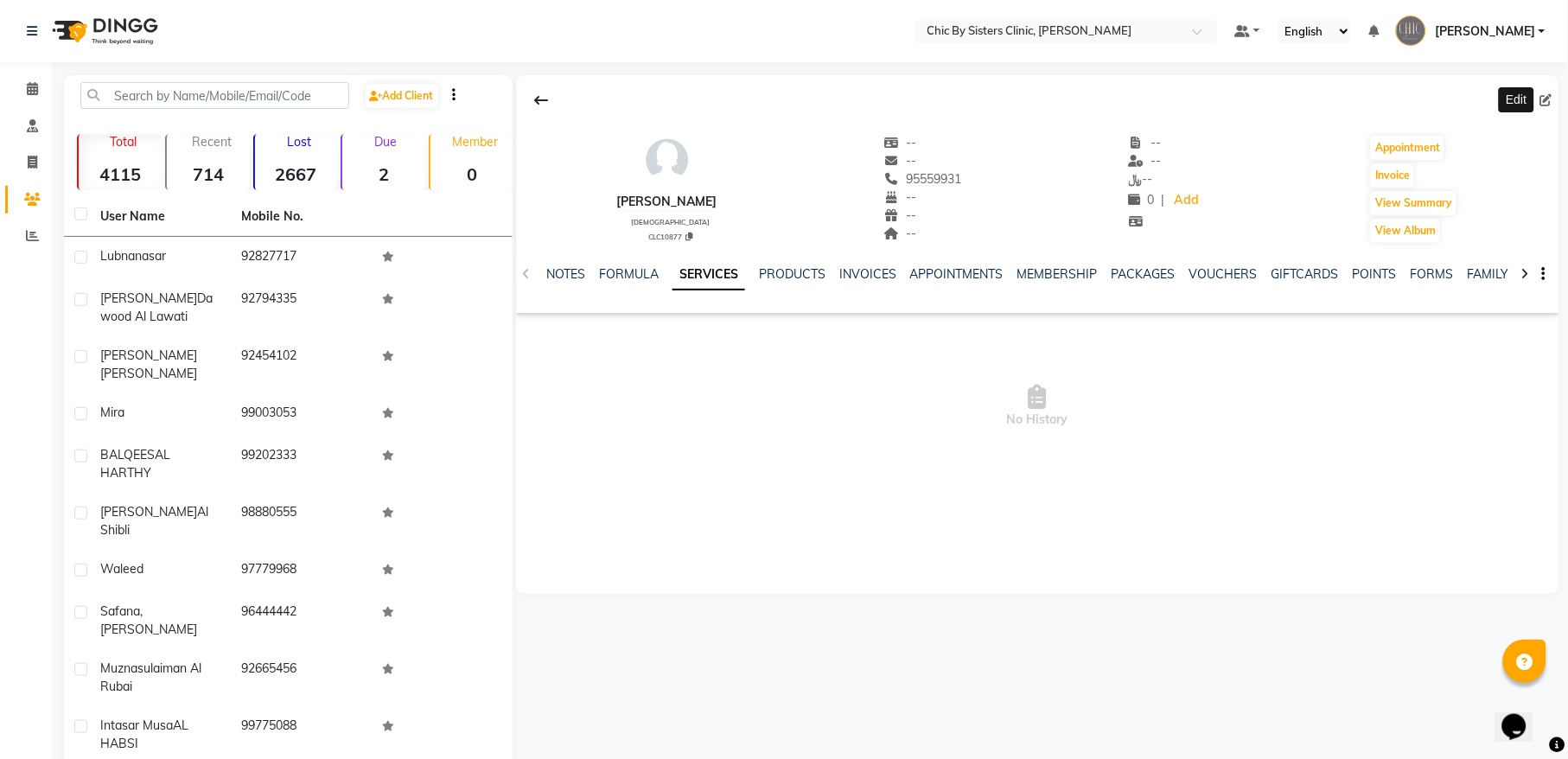
click at [1547, 99] on icon at bounding box center [1546, 100] width 12 height 12
select select "[DEMOGRAPHIC_DATA]"
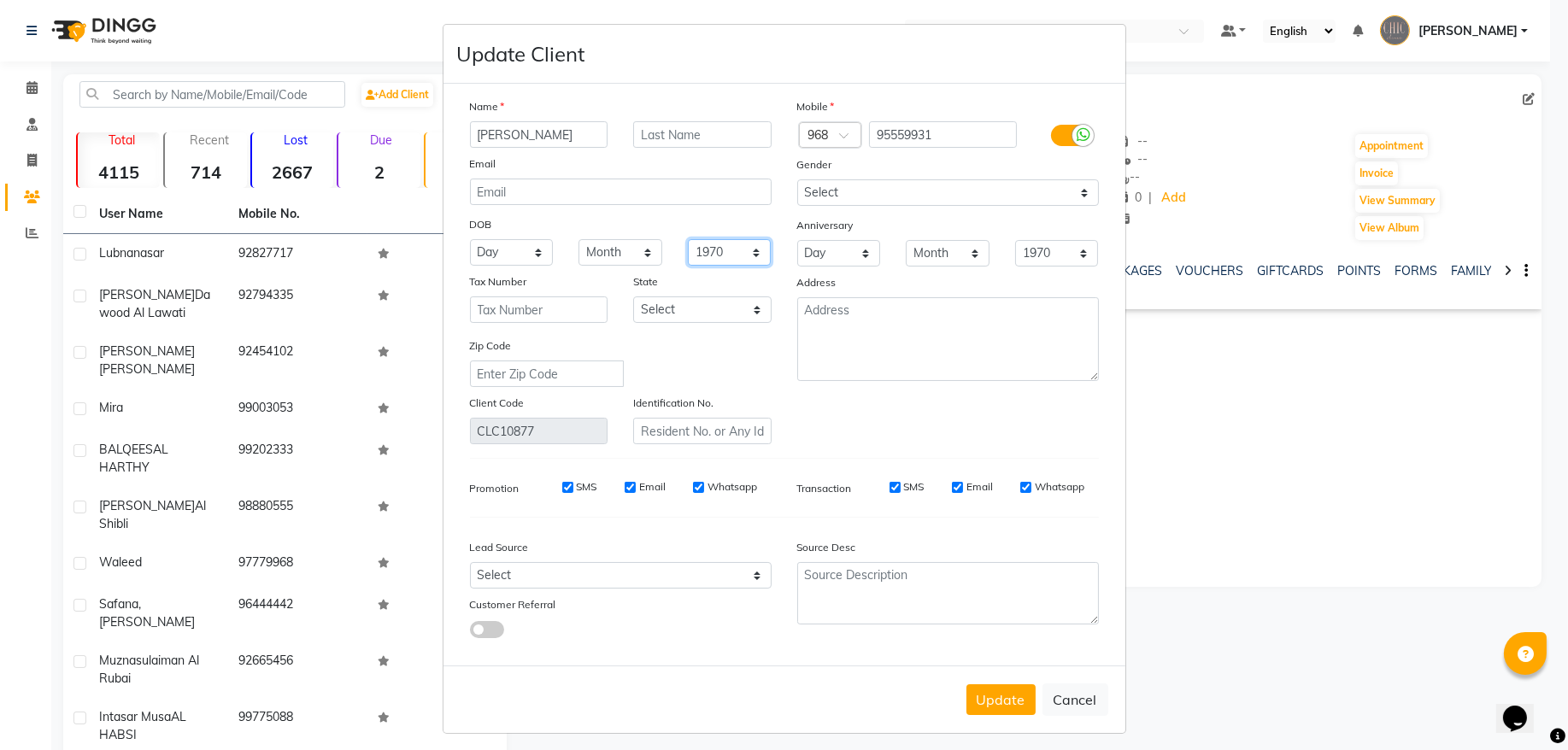
click at [705, 253] on select "1940 1941 1942 1943 1944 1945 1946 1947 1948 1949 1950 1951 1952 1953 1954 1955…" at bounding box center [730, 252] width 84 height 26
select select "1997"
drag, startPoint x: 616, startPoint y: 255, endPoint x: 616, endPoint y: 267, distance: 12.0
click at [616, 255] on select "Month January February March April May June July August September October Novem…" at bounding box center [620, 252] width 84 height 26
select select "04"
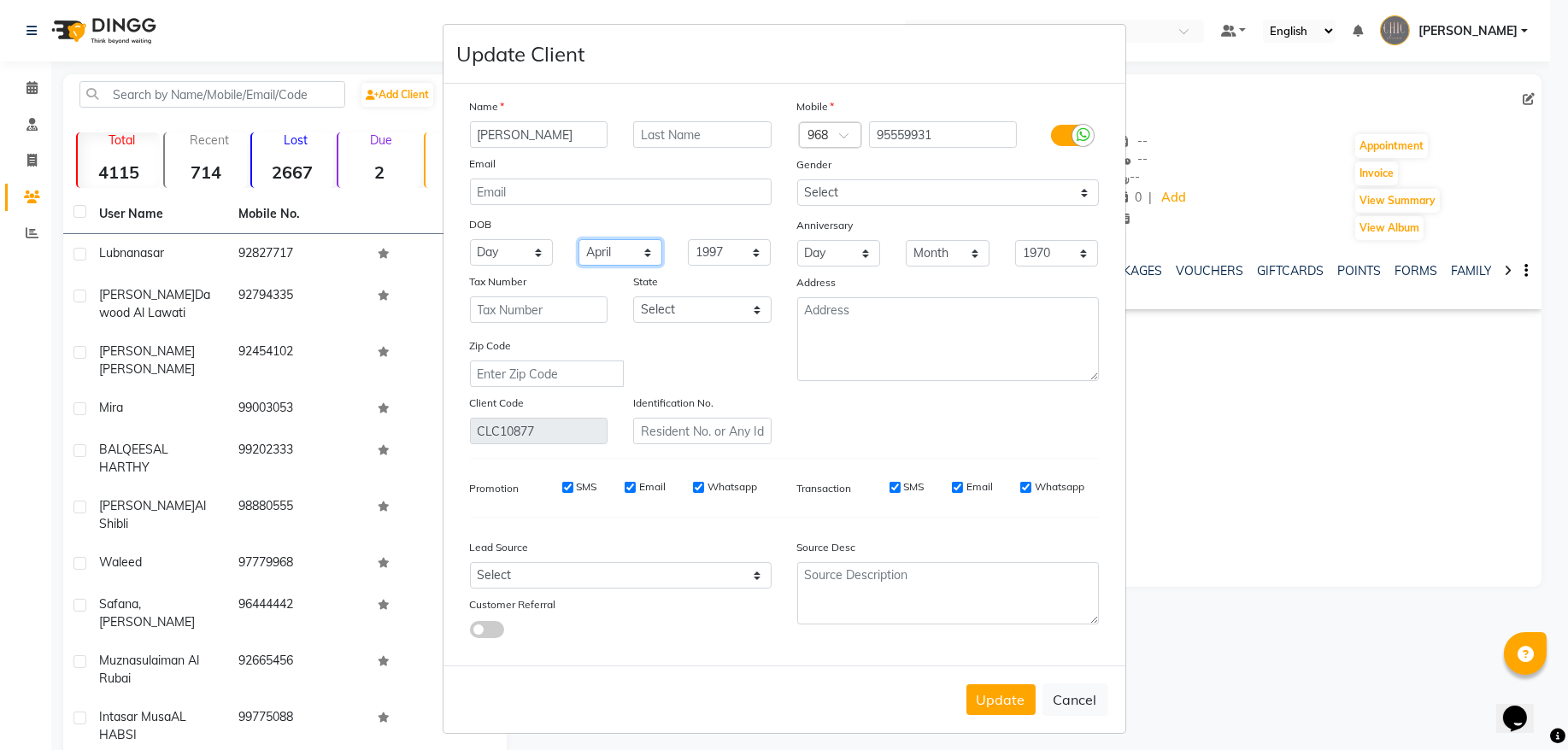
click at [579, 239] on select "Month January February March April May June July August September October Novem…" at bounding box center [620, 252] width 84 height 26
click at [500, 256] on select "Day 01 02 03 04 05 06 07 08 09 10 11 12 13 14 15 16 17 18 19 20 21 22 23 24 25 …" at bounding box center [512, 252] width 84 height 26
click at [545, 745] on ngb-modal-window "Update Client Name [PERSON_NAME] Email DOB Day 01 02 03 04 05 06 07 08 09 10 11…" at bounding box center [784, 375] width 1568 height 750
click at [518, 258] on select "Day 01 02 03 04 05 06 07 08 09 10 11 12 13 14 15 16 17 18 19 20 21 22 23 24 25 …" at bounding box center [512, 252] width 84 height 26
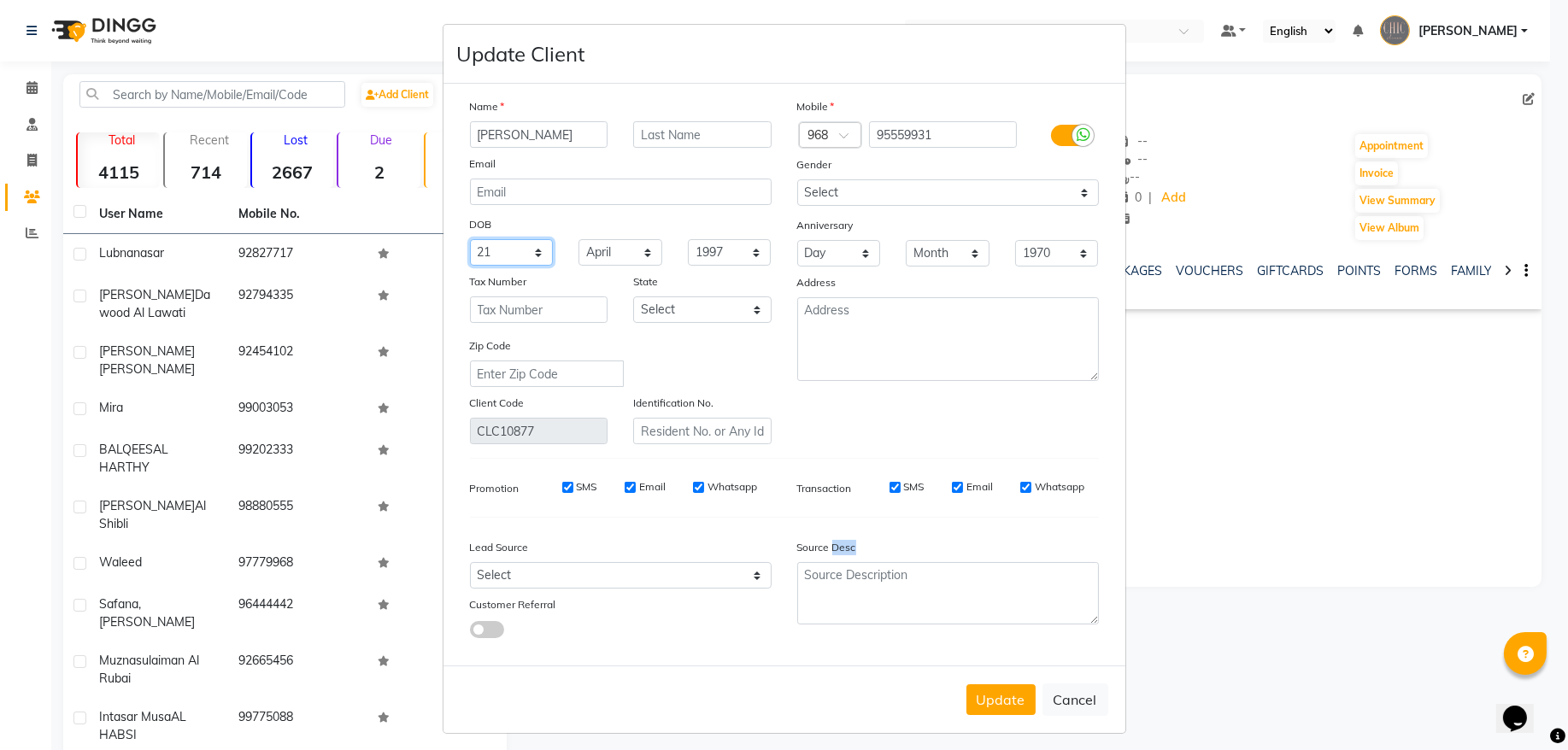
select select "22"
click at [470, 239] on select "Day 01 02 03 04 05 06 07 08 09 10 11 12 13 14 15 16 17 18 19 20 21 22 23 24 25 …" at bounding box center [512, 252] width 84 height 26
click at [668, 425] on input "text" at bounding box center [702, 431] width 138 height 26
type input "14664884"
click at [566, 130] on input "[PERSON_NAME]" at bounding box center [539, 134] width 138 height 26
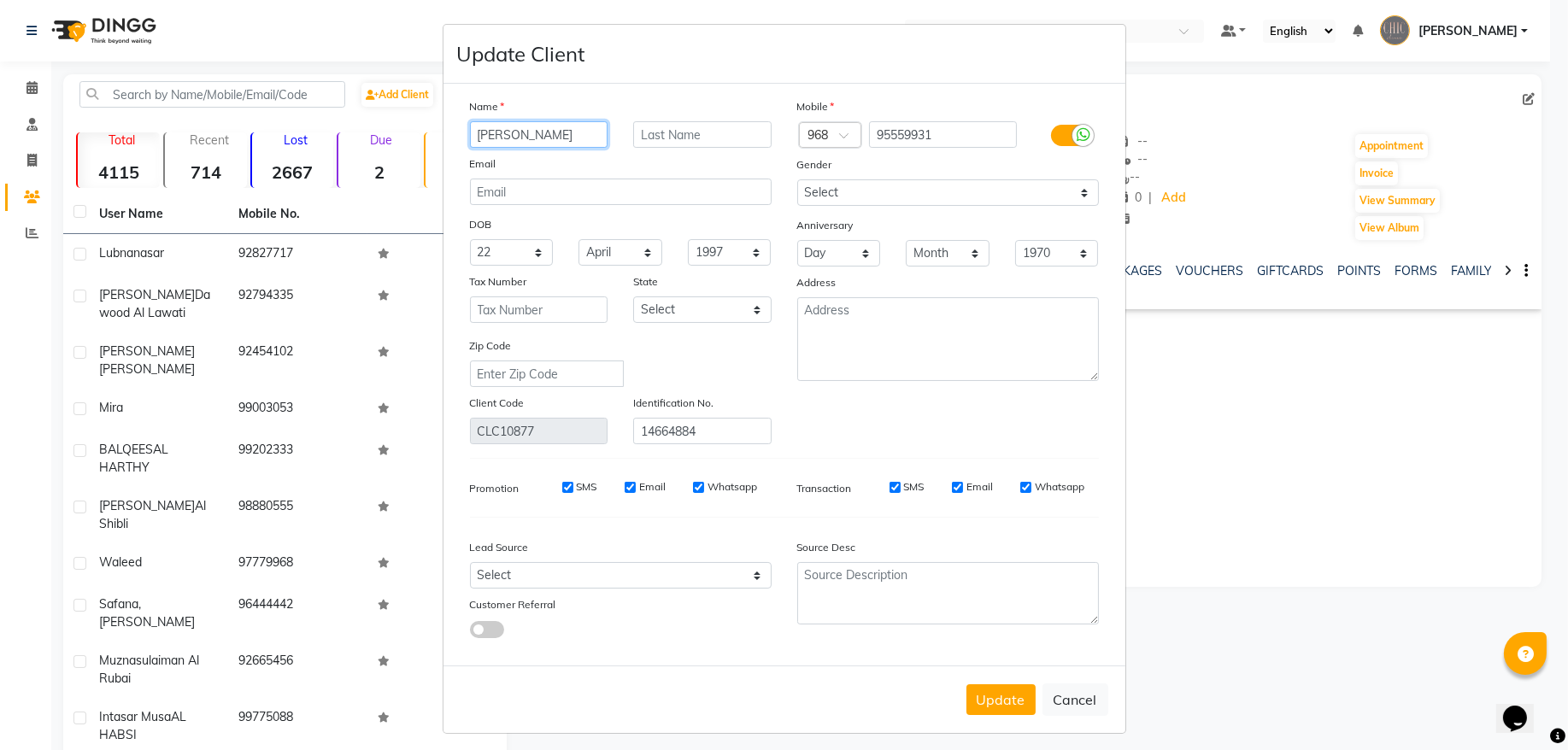
click at [543, 135] on input "[PERSON_NAME]" at bounding box center [539, 134] width 138 height 26
paste input "[PERSON_NAME]"
type input "[PERSON_NAME]"
click at [573, 136] on input "[PERSON_NAME]" at bounding box center [539, 134] width 138 height 26
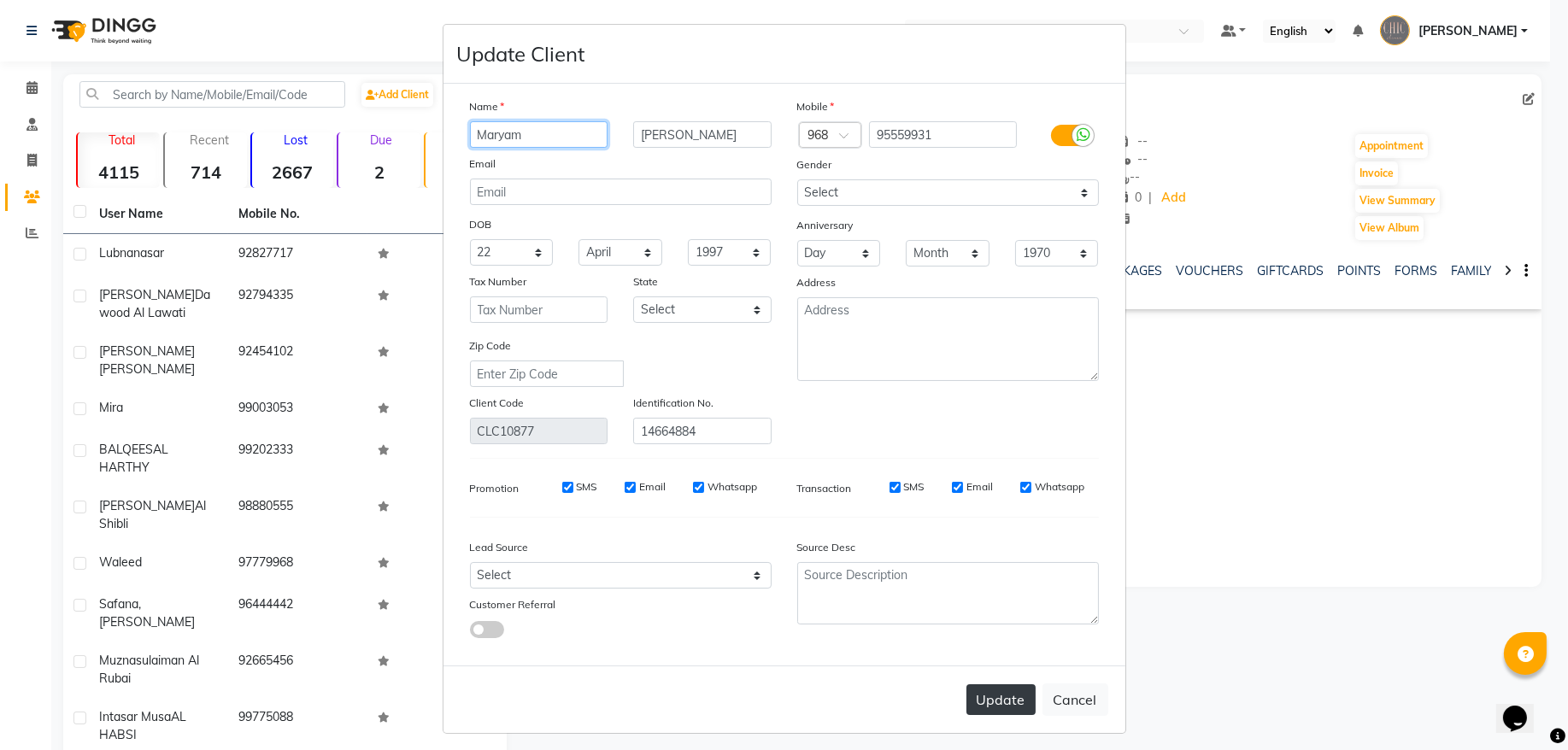
type input "Maryam"
click at [988, 689] on button "Update" at bounding box center [1002, 700] width 70 height 31
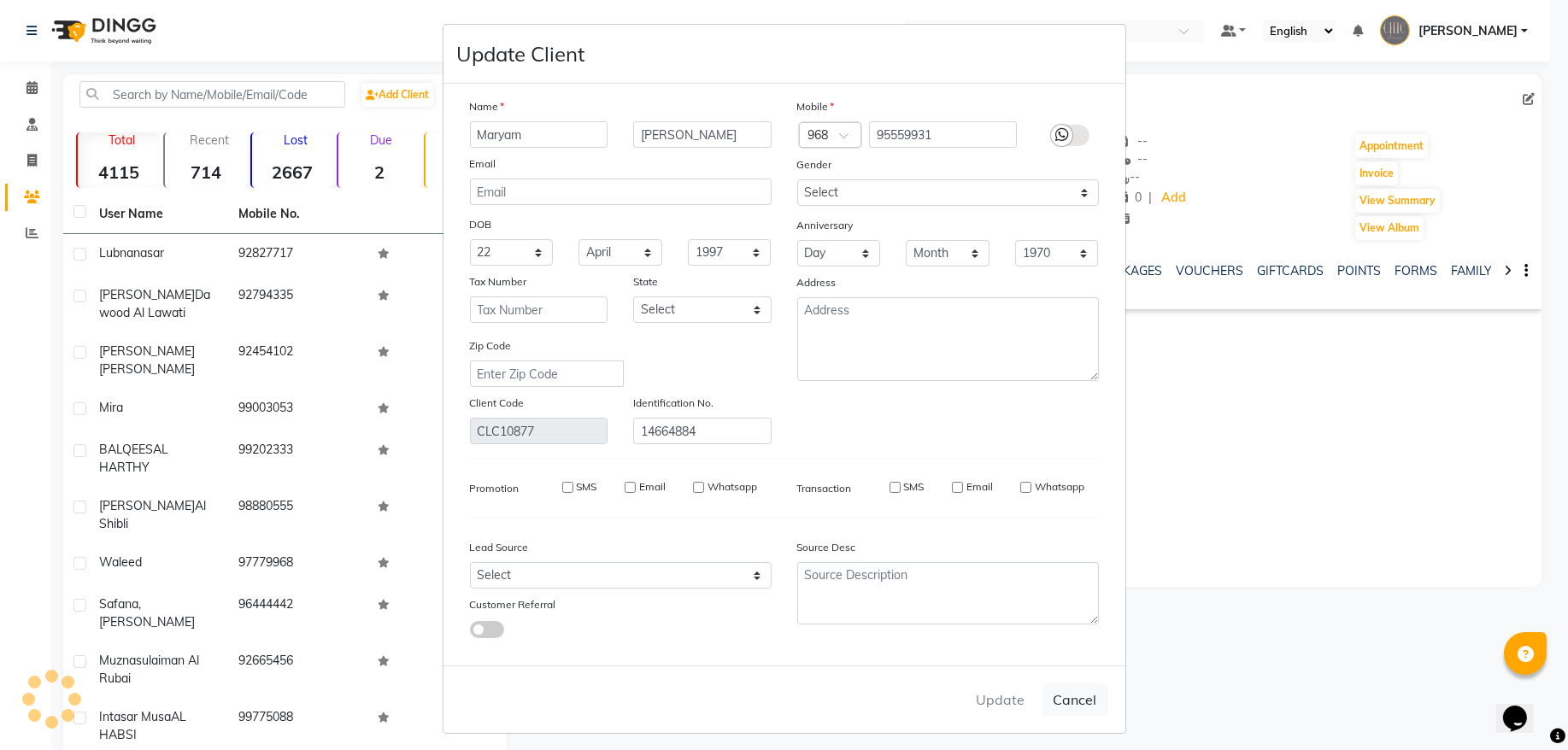
select select
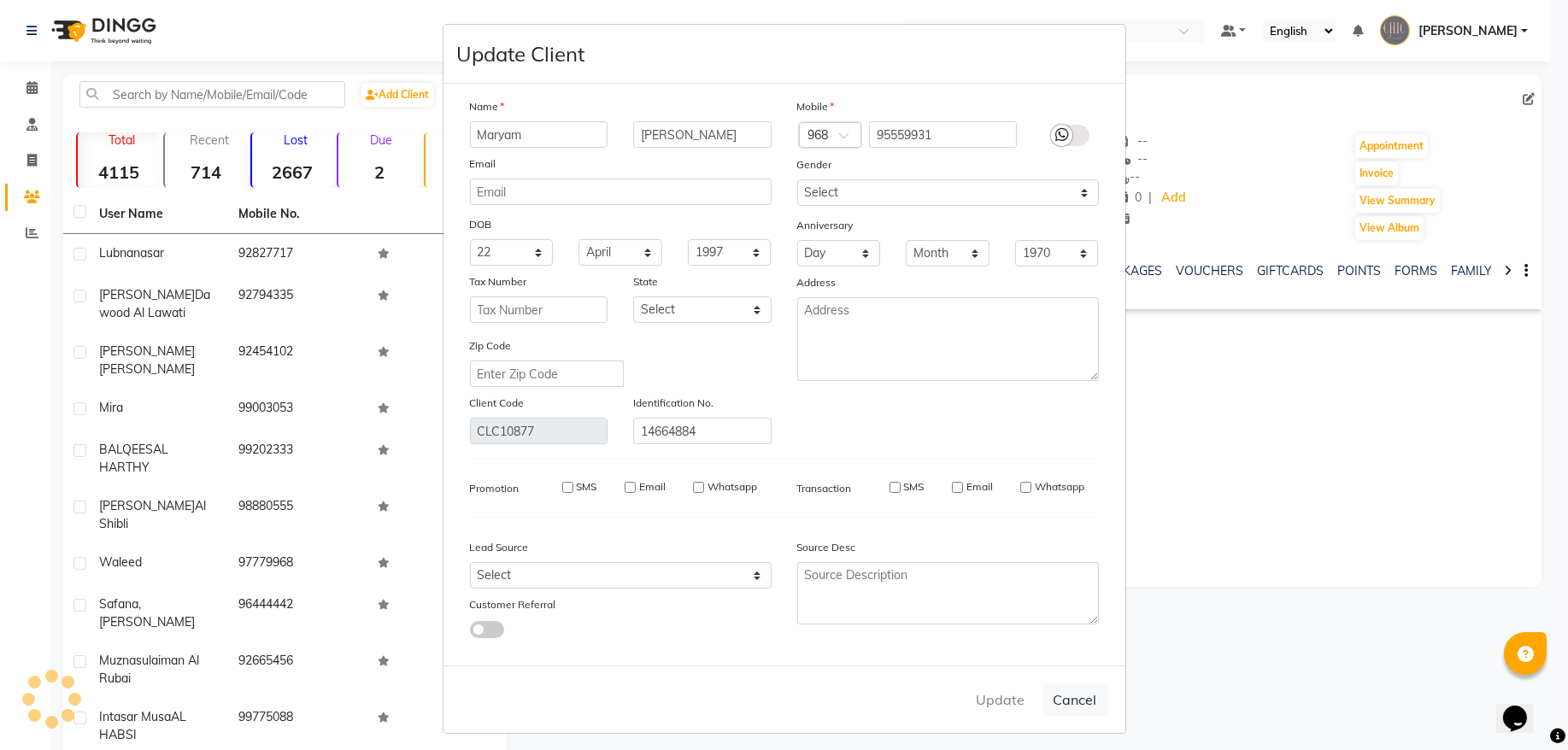
select select
checkbox input "false"
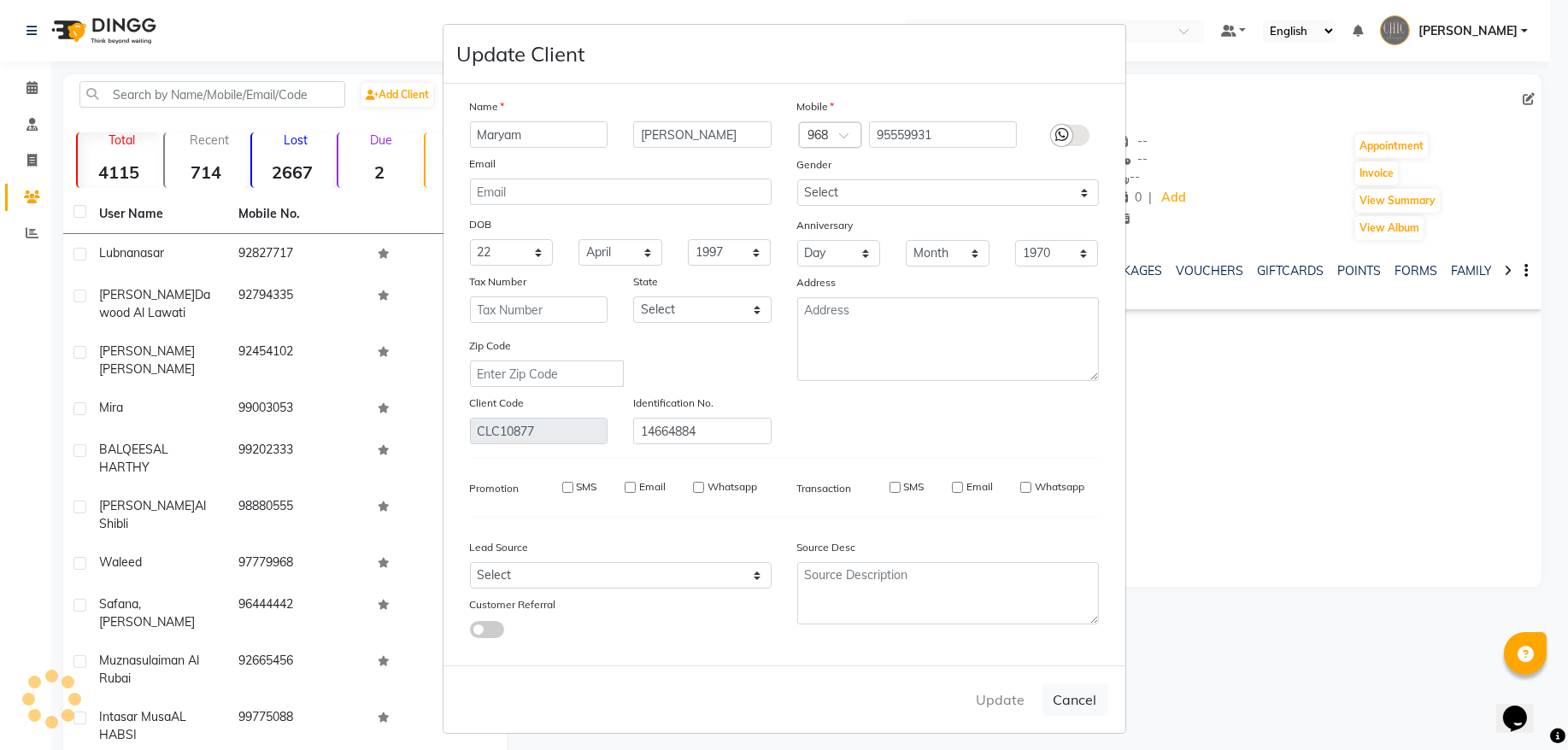
checkbox input "false"
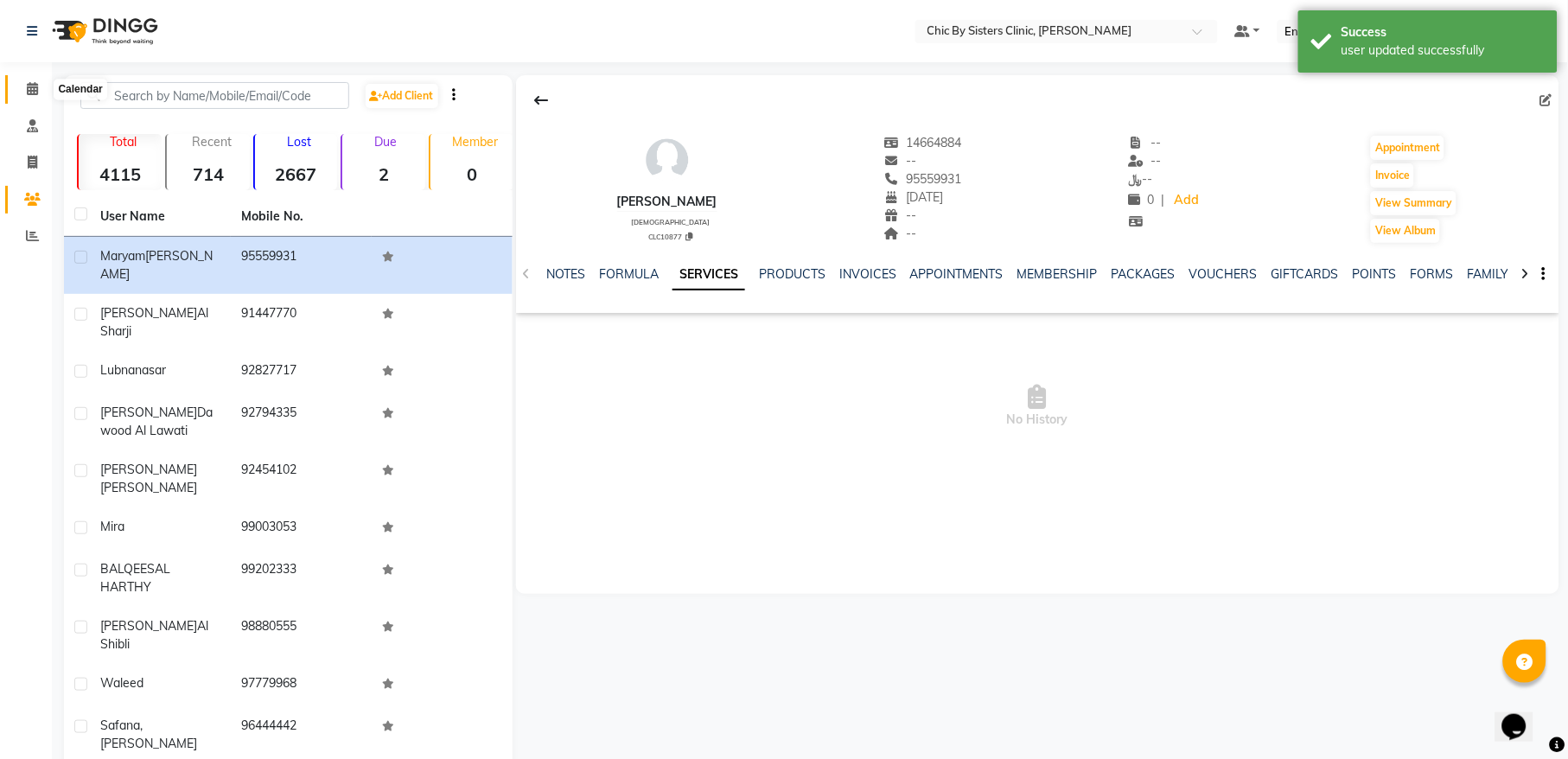
click at [28, 80] on span at bounding box center [32, 89] width 30 height 20
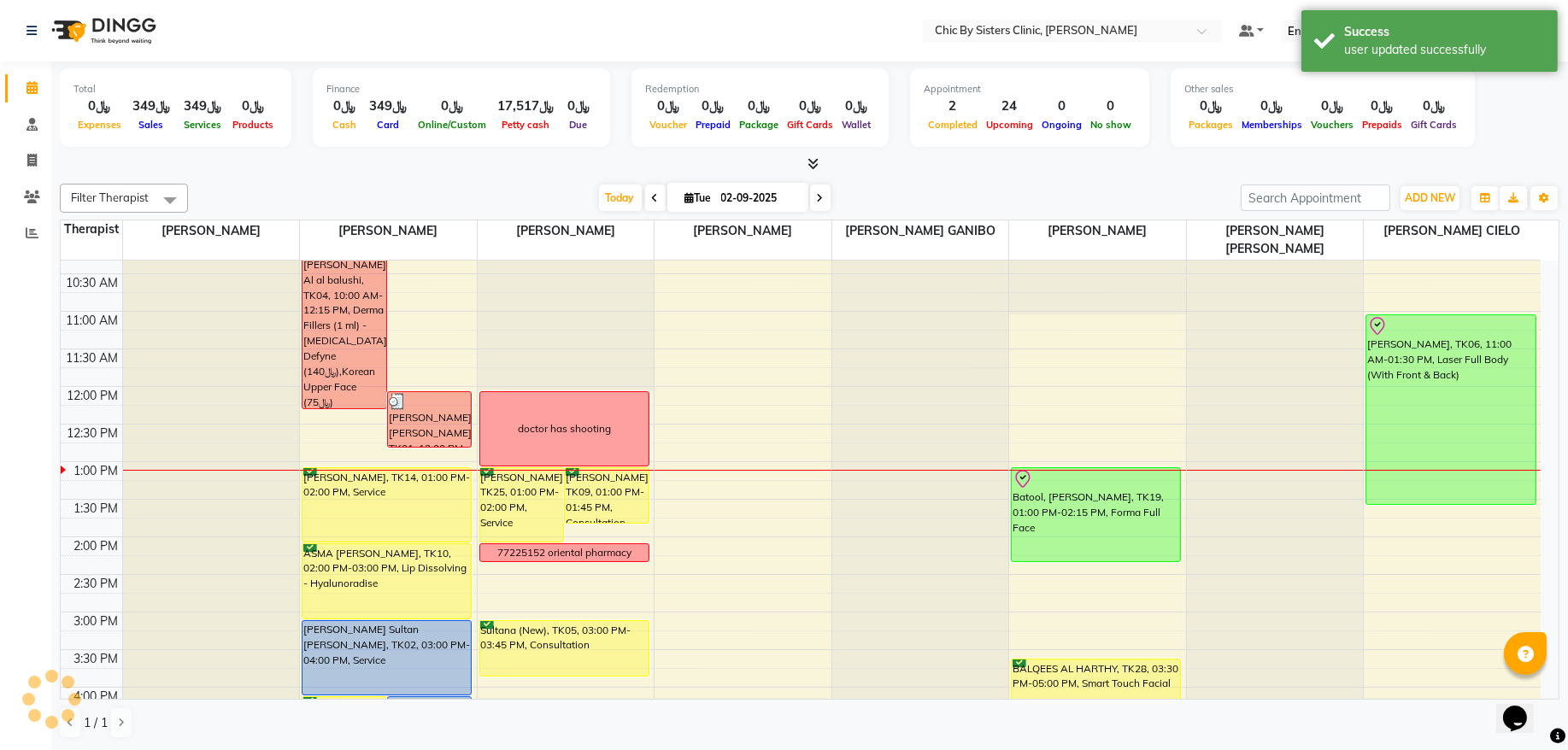
scroll to position [346, 0]
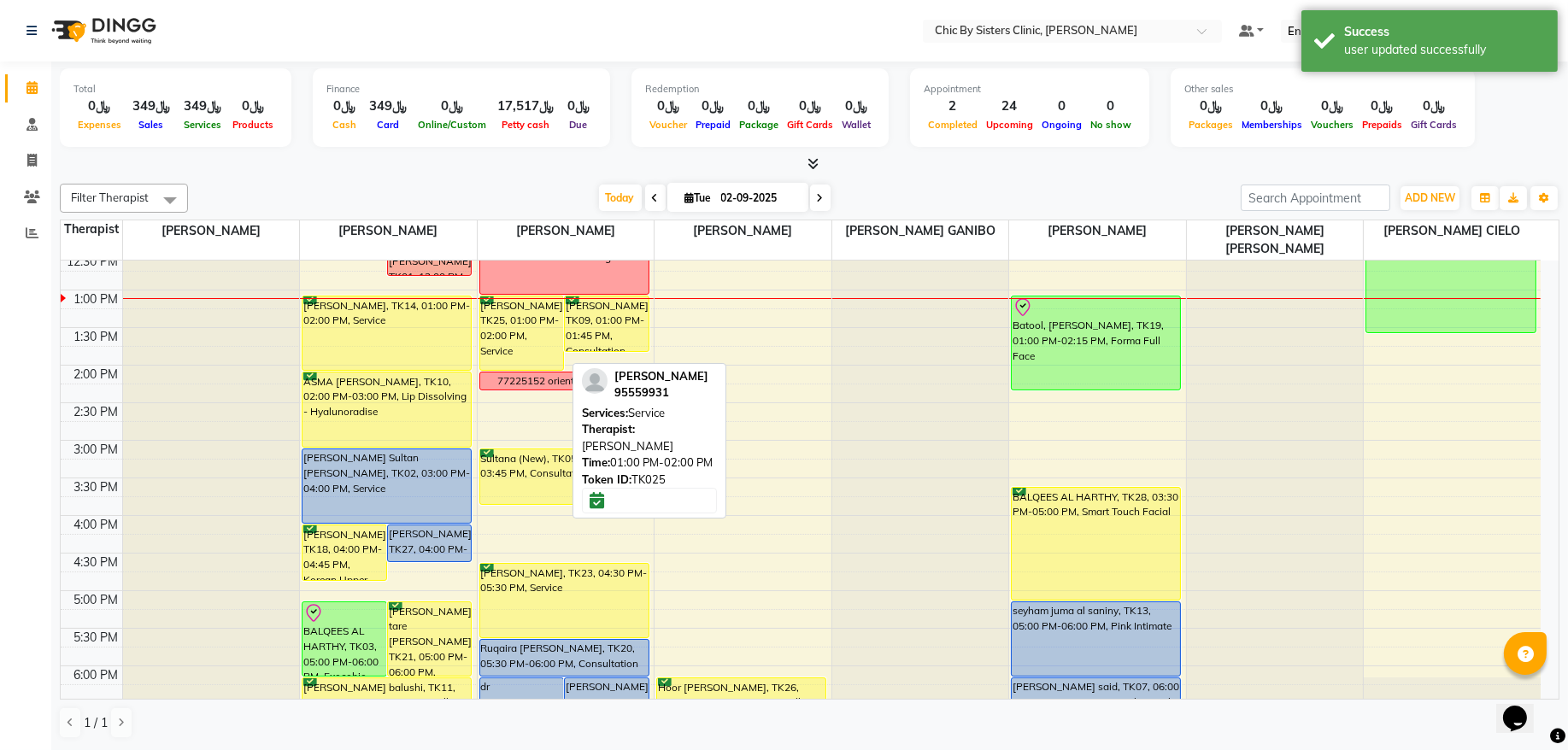
click at [534, 331] on div "[PERSON_NAME], TK25, 01:00 PM-02:00 PM, Service" at bounding box center [522, 333] width 84 height 74
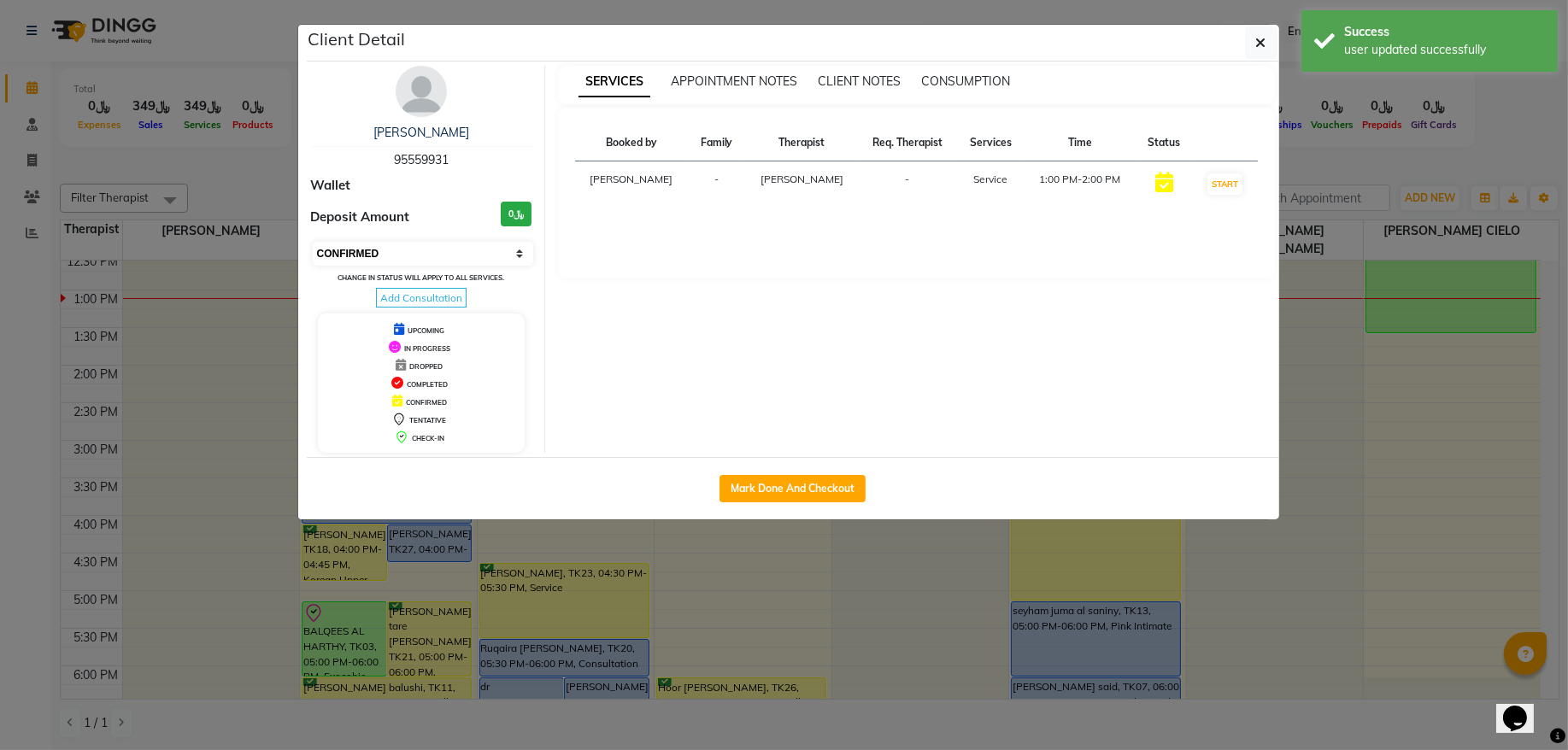
click at [492, 258] on select "Select IN SERVICE CONFIRMED TENTATIVE CHECK IN MARK DONE DROPPED UPCOMING" at bounding box center [423, 254] width 222 height 24
select select "8"
click at [313, 243] on select "Select IN SERVICE CONFIRMED TENTATIVE CHECK IN MARK DONE DROPPED UPCOMING" at bounding box center [423, 254] width 222 height 24
click at [1275, 47] on button "button" at bounding box center [1262, 43] width 33 height 33
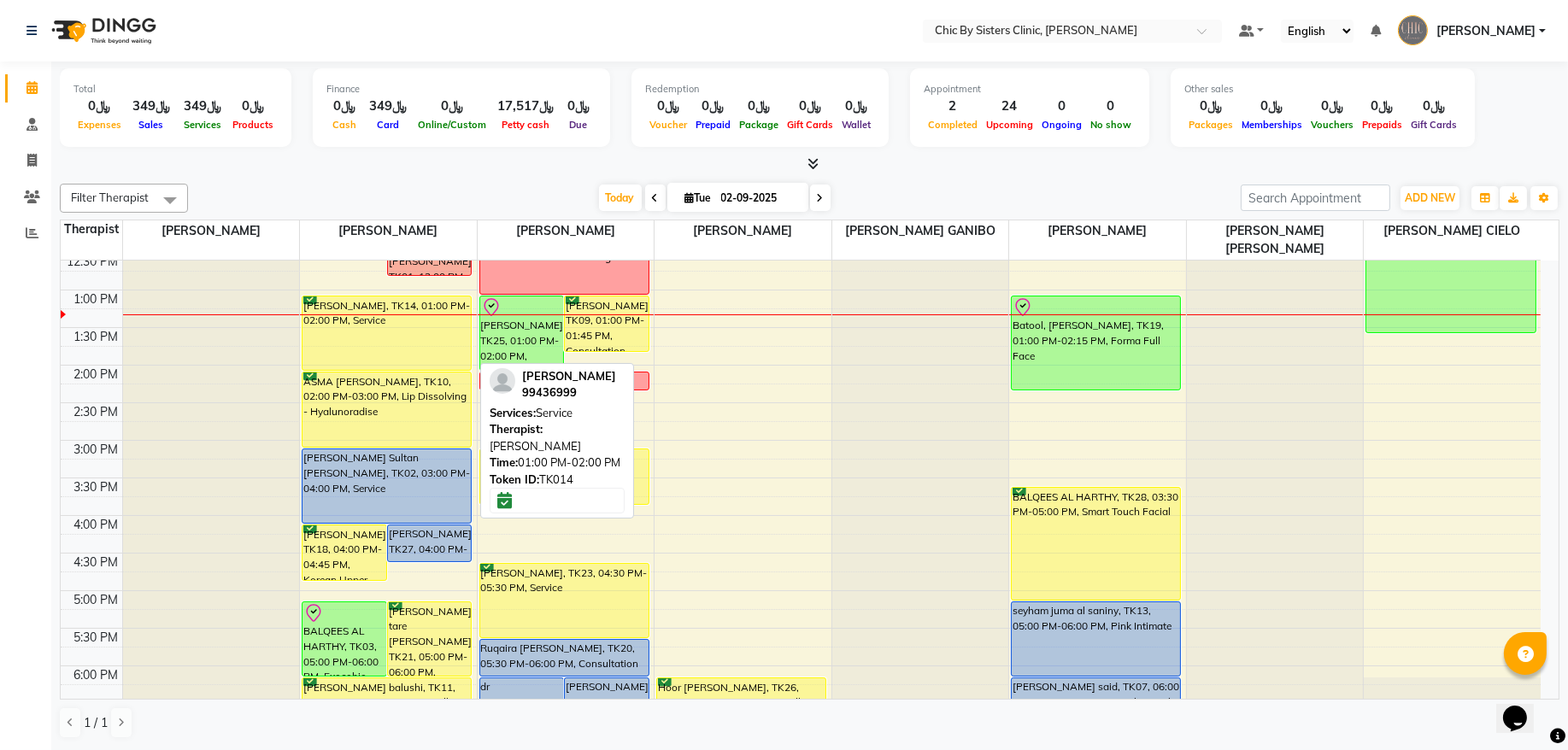
click at [421, 333] on div "[PERSON_NAME], TK14, 01:00 PM-02:00 PM, Service" at bounding box center [387, 333] width 168 height 74
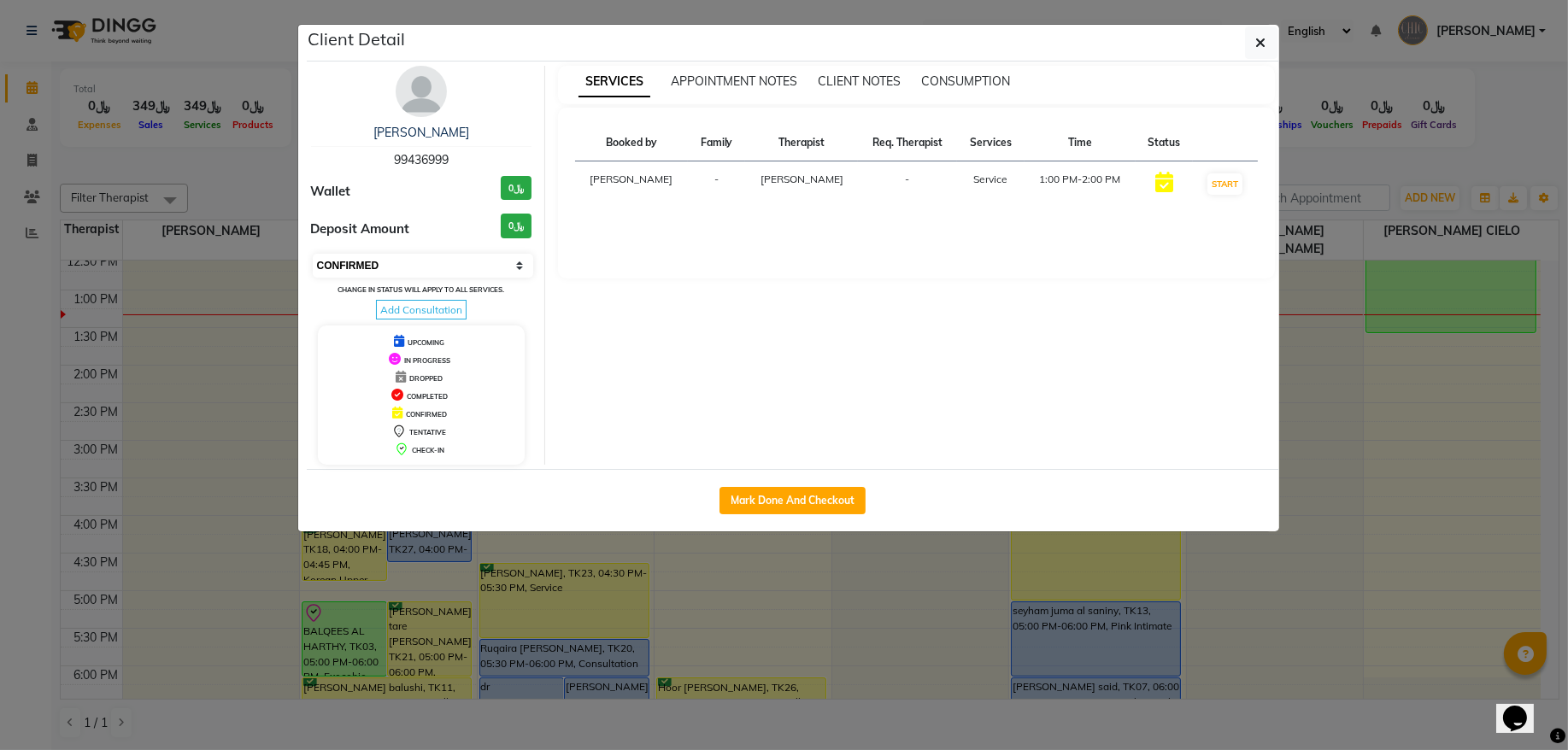
click at [413, 271] on select "Select IN SERVICE CONFIRMED TENTATIVE CHECK IN MARK DONE DROPPED UPCOMING" at bounding box center [423, 265] width 222 height 24
select select "8"
click at [313, 255] on select "Select IN SERVICE CONFIRMED TENTATIVE CHECK IN MARK DONE DROPPED UPCOMING" at bounding box center [423, 265] width 222 height 24
click at [1260, 50] on span "button" at bounding box center [1261, 43] width 11 height 17
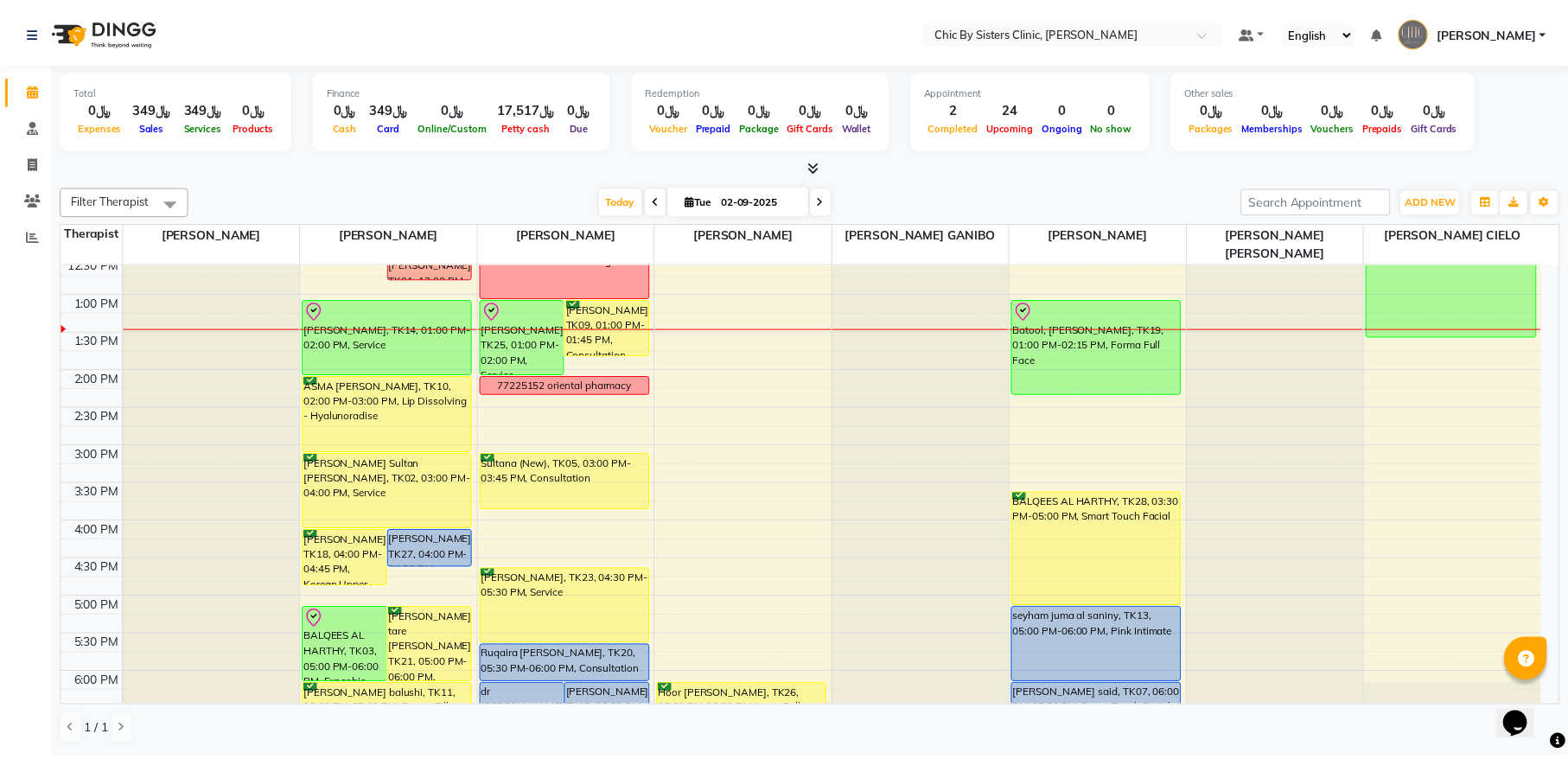
scroll to position [233, 0]
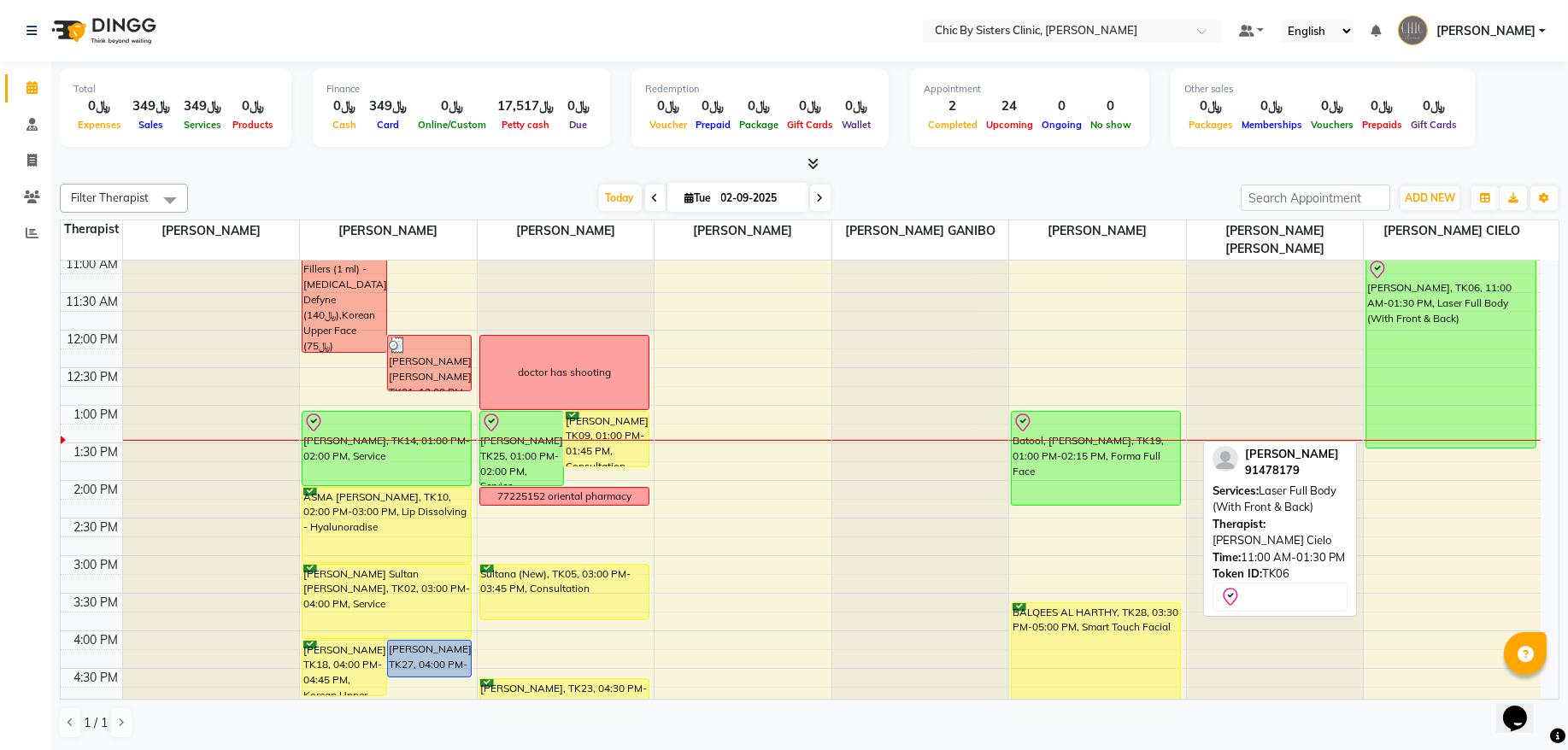
click at [1454, 409] on div "[PERSON_NAME], TK06, 11:00 AM-01:30 PM, Laser Full Body (With Front & Back)" at bounding box center [1451, 353] width 169 height 189
select select "8"
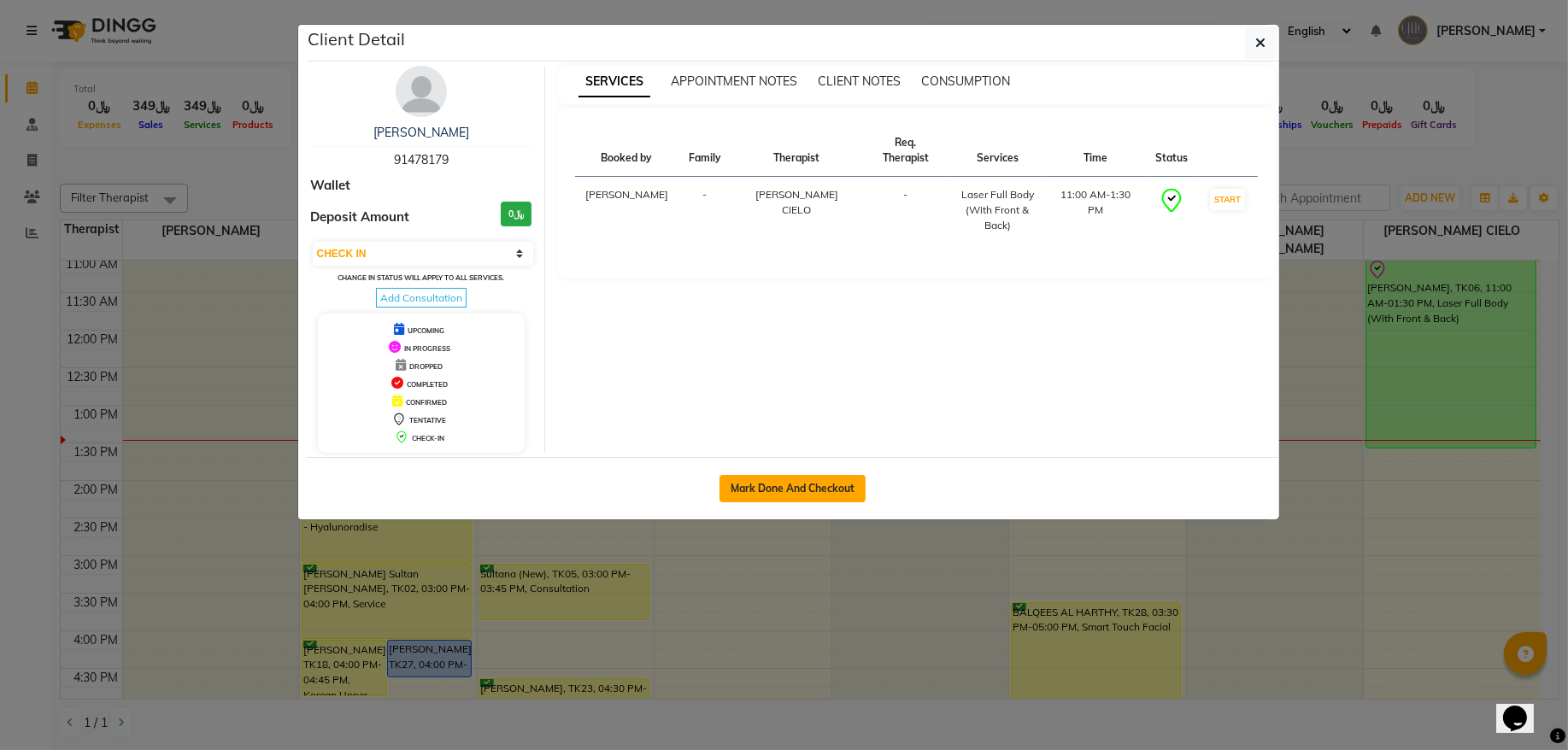
click at [776, 496] on button "Mark Done And Checkout" at bounding box center [793, 489] width 146 height 27
select select "service"
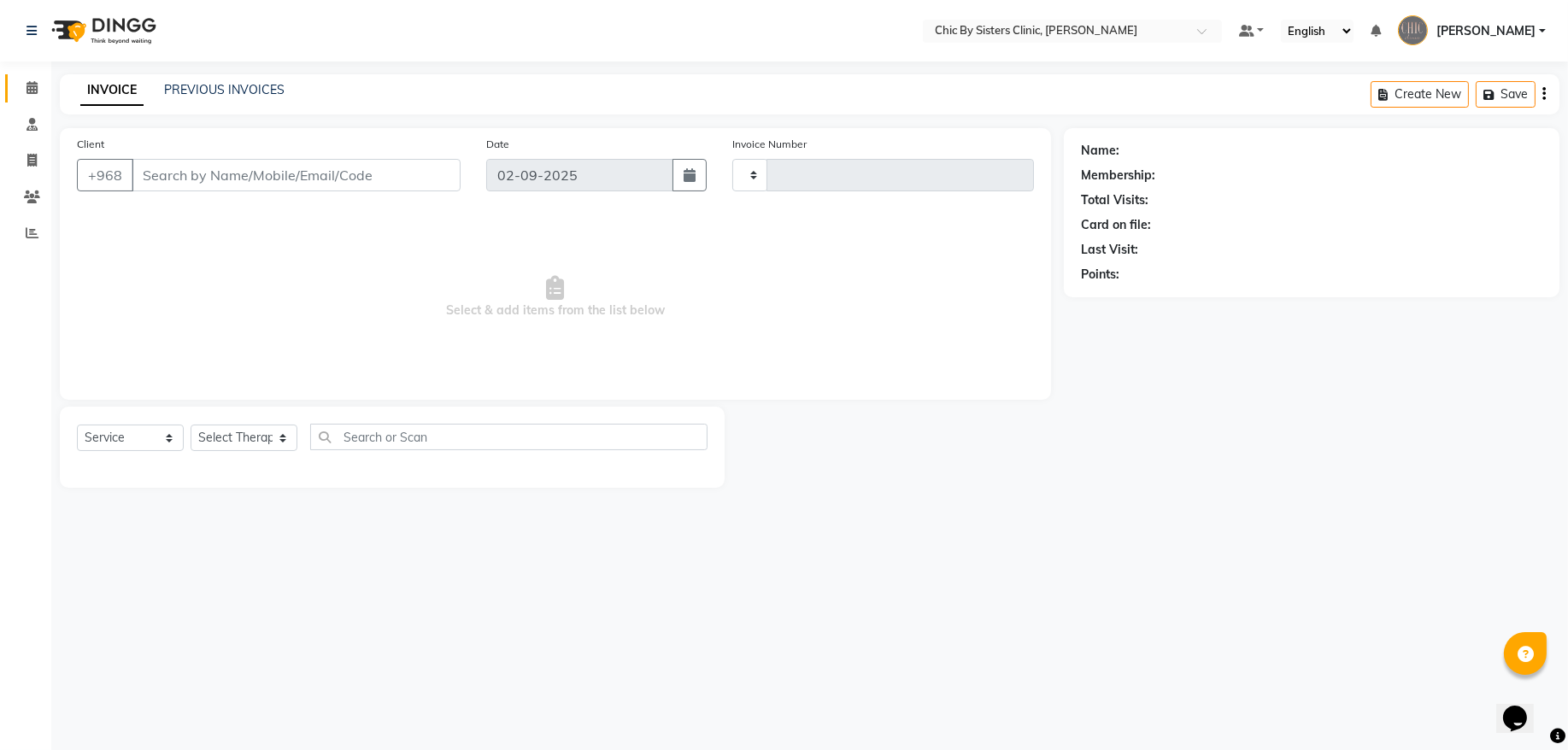
type input "2032"
select select "6348"
type input "91478179"
select select "89287"
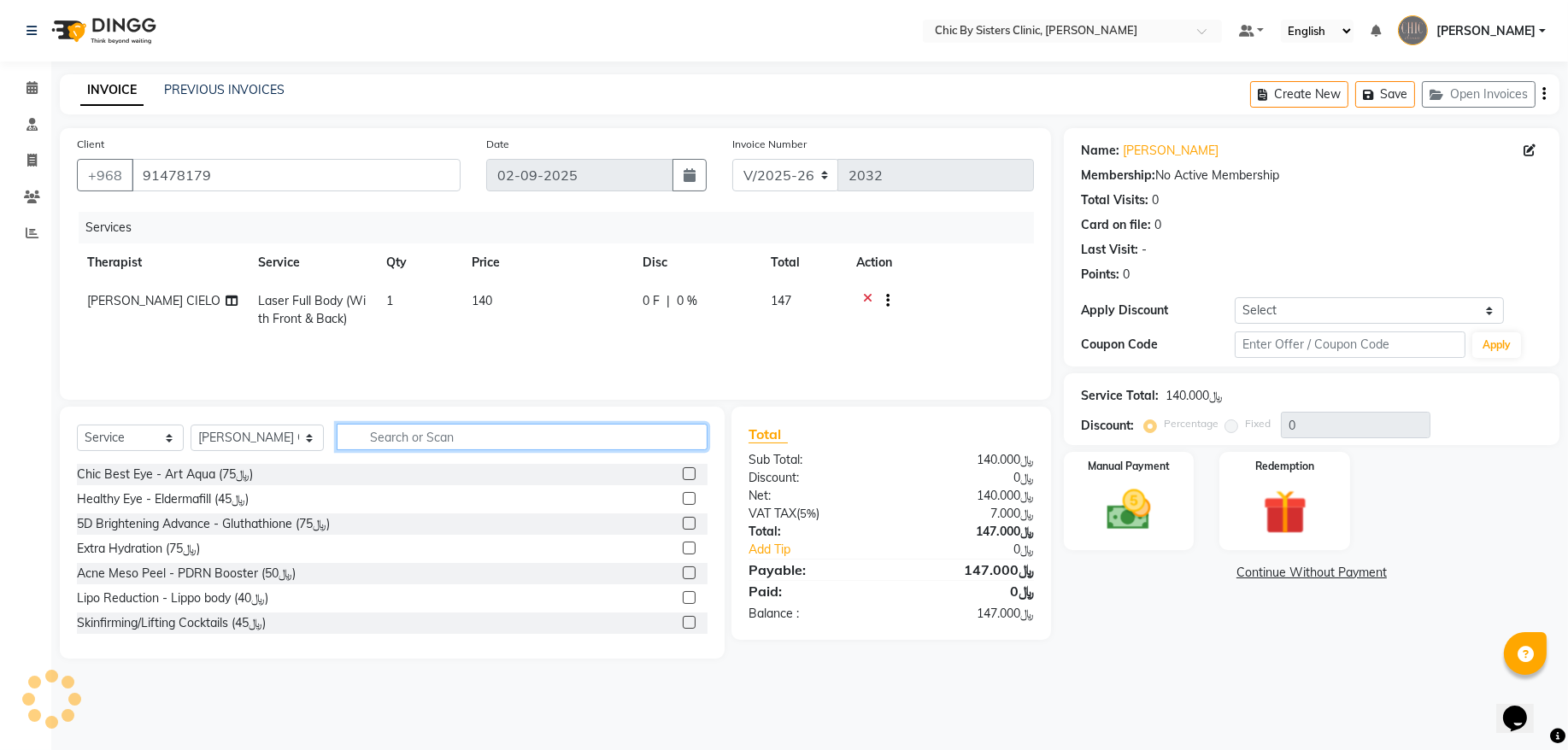
click at [416, 435] on input "text" at bounding box center [522, 436] width 371 height 26
type input "laser fu"
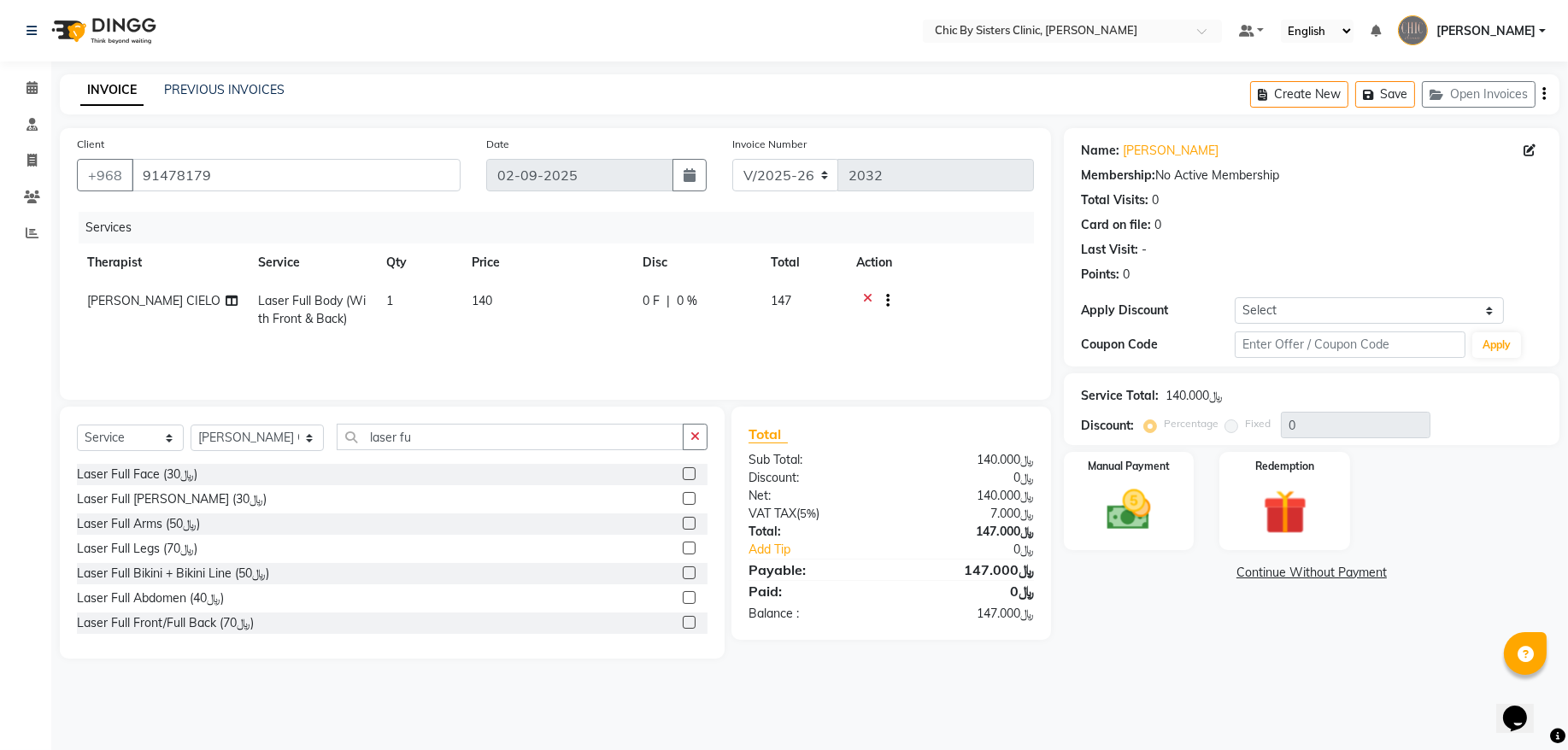
click at [683, 479] on label at bounding box center [689, 473] width 13 height 13
click at [683, 479] on input "checkbox" at bounding box center [688, 474] width 11 height 11
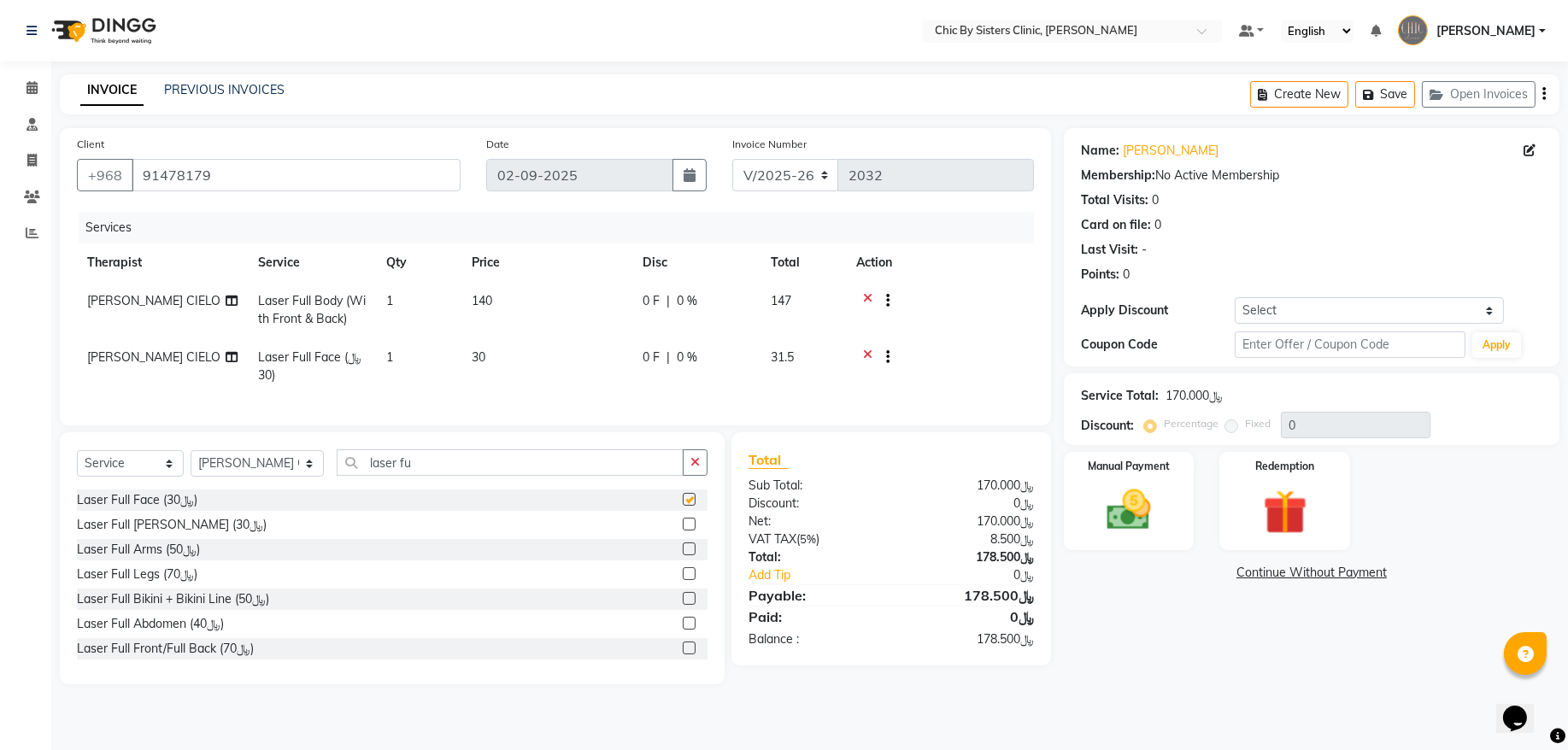
checkbox input "false"
click at [1148, 498] on img at bounding box center [1130, 510] width 75 height 53
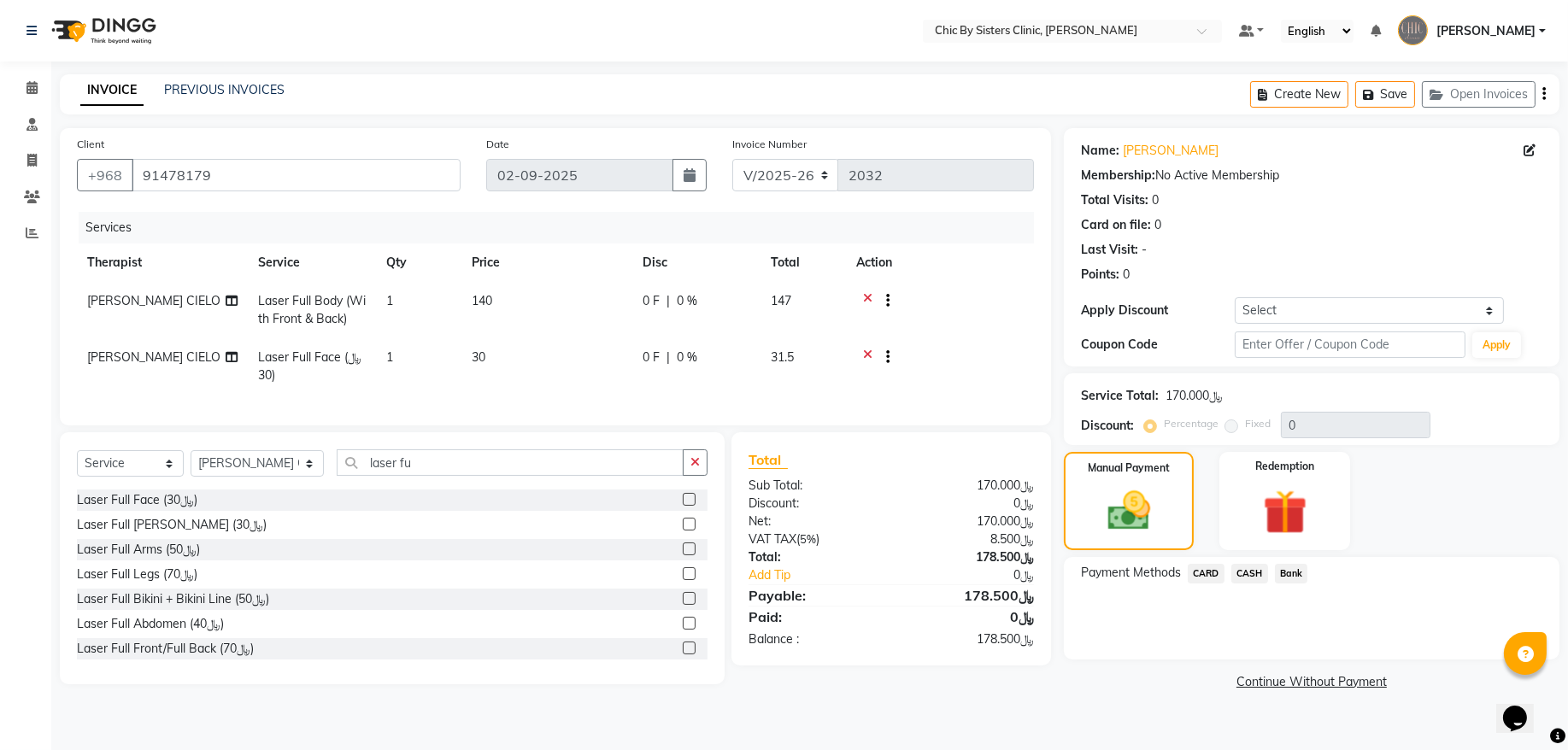
click at [1208, 566] on span "CARD" at bounding box center [1206, 574] width 37 height 19
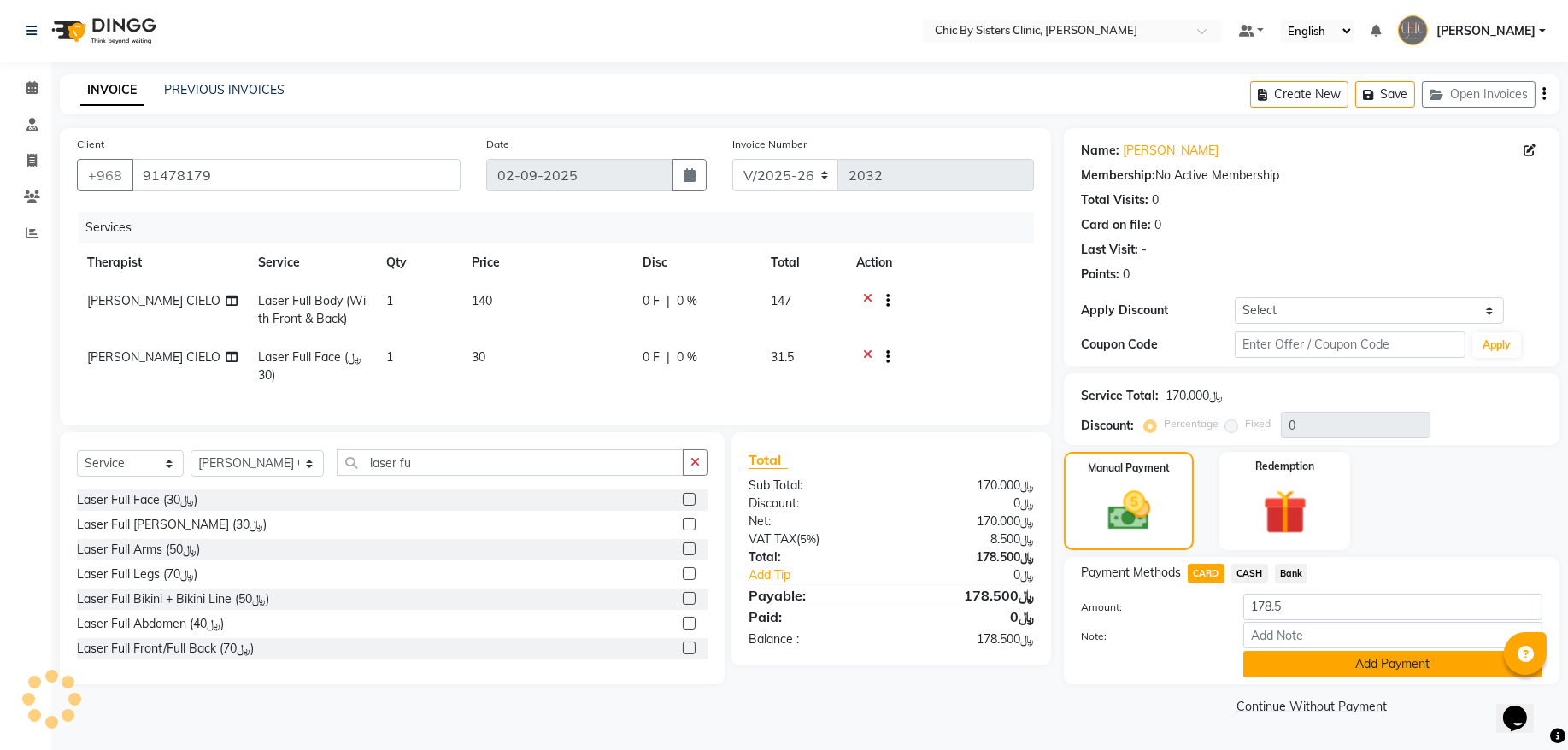
click at [1260, 664] on button "Add Payment" at bounding box center [1393, 664] width 299 height 26
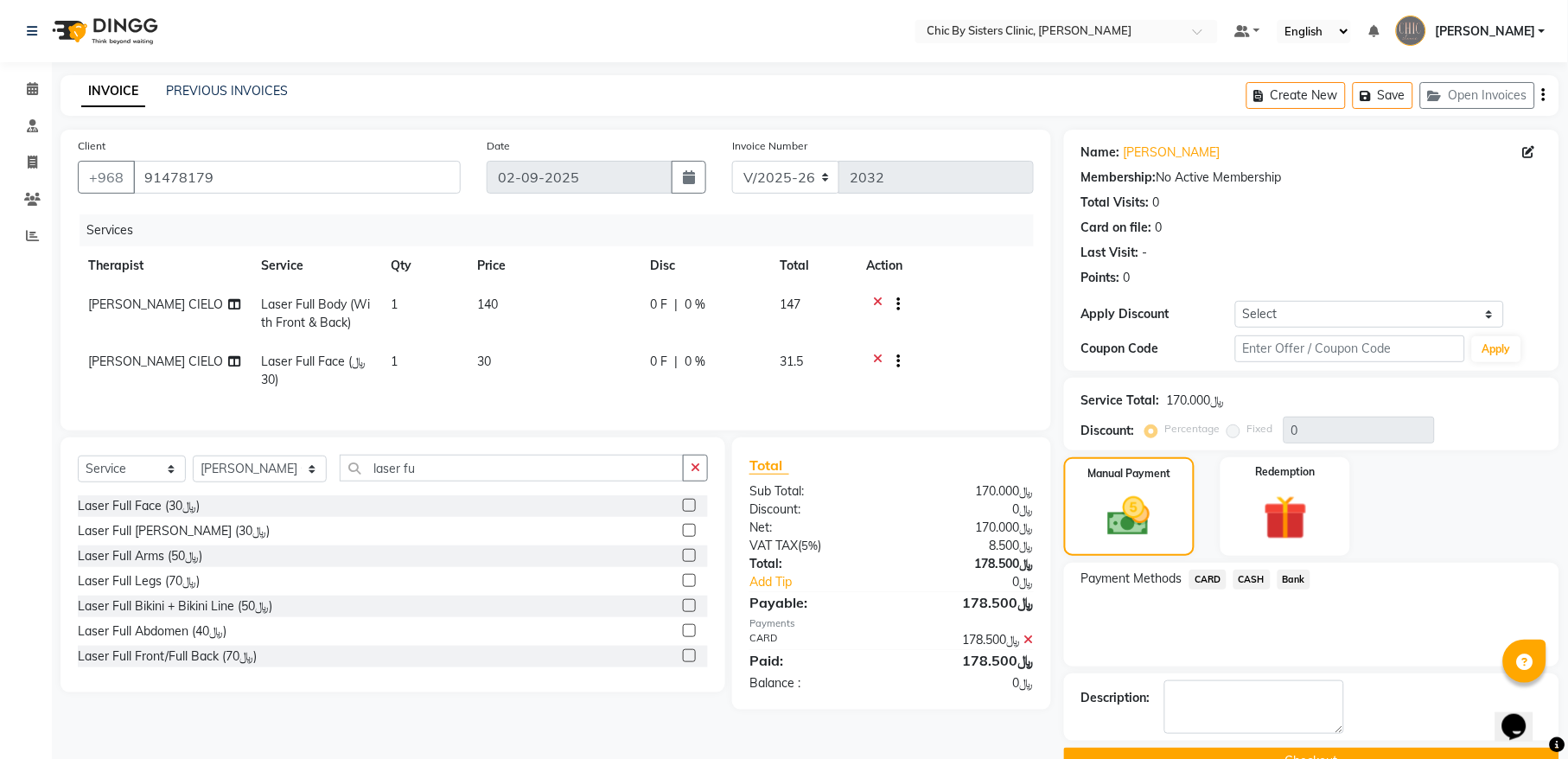
scroll to position [41, 0]
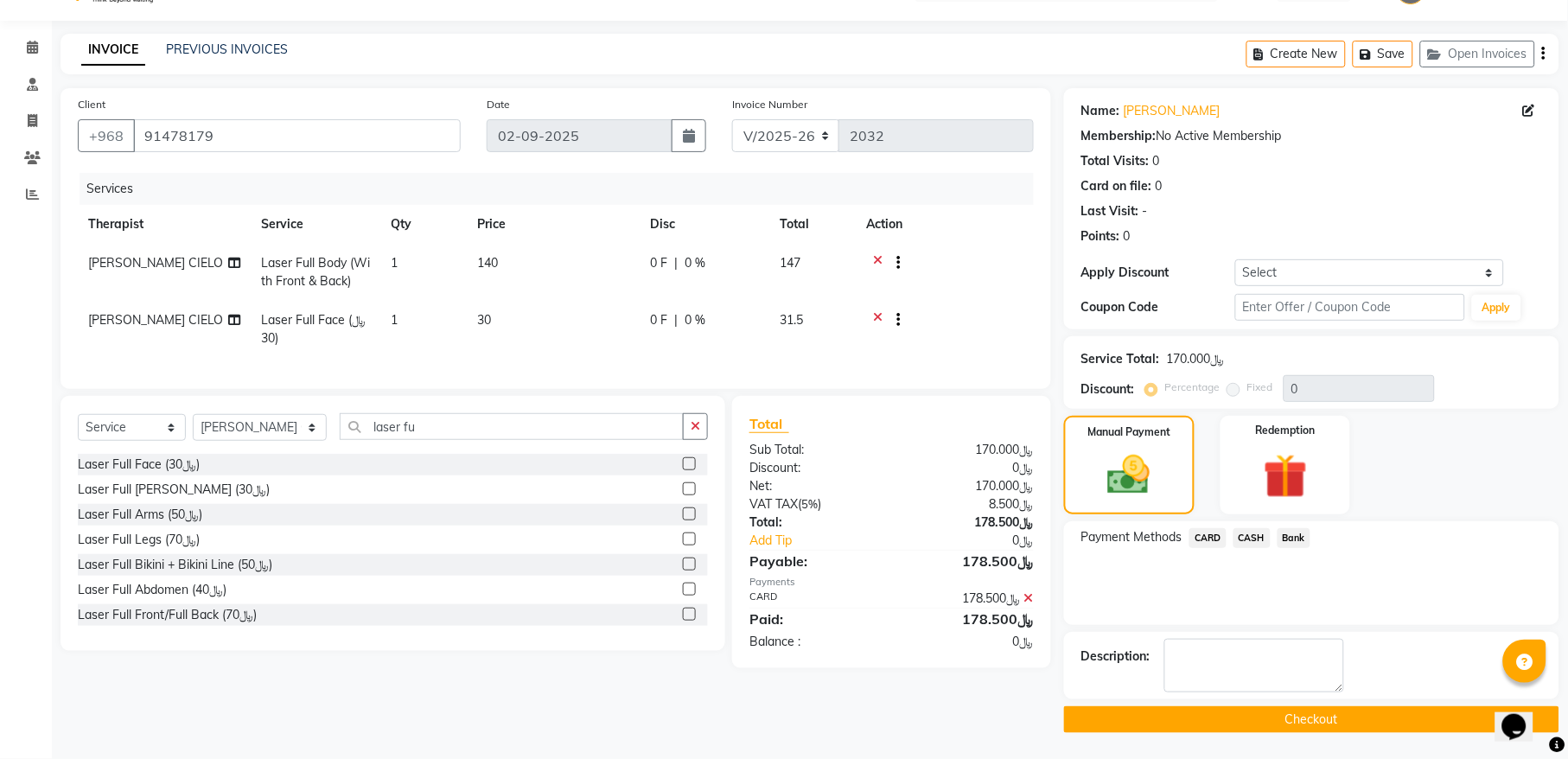
click at [1075, 719] on button "Checkout" at bounding box center [1312, 719] width 495 height 26
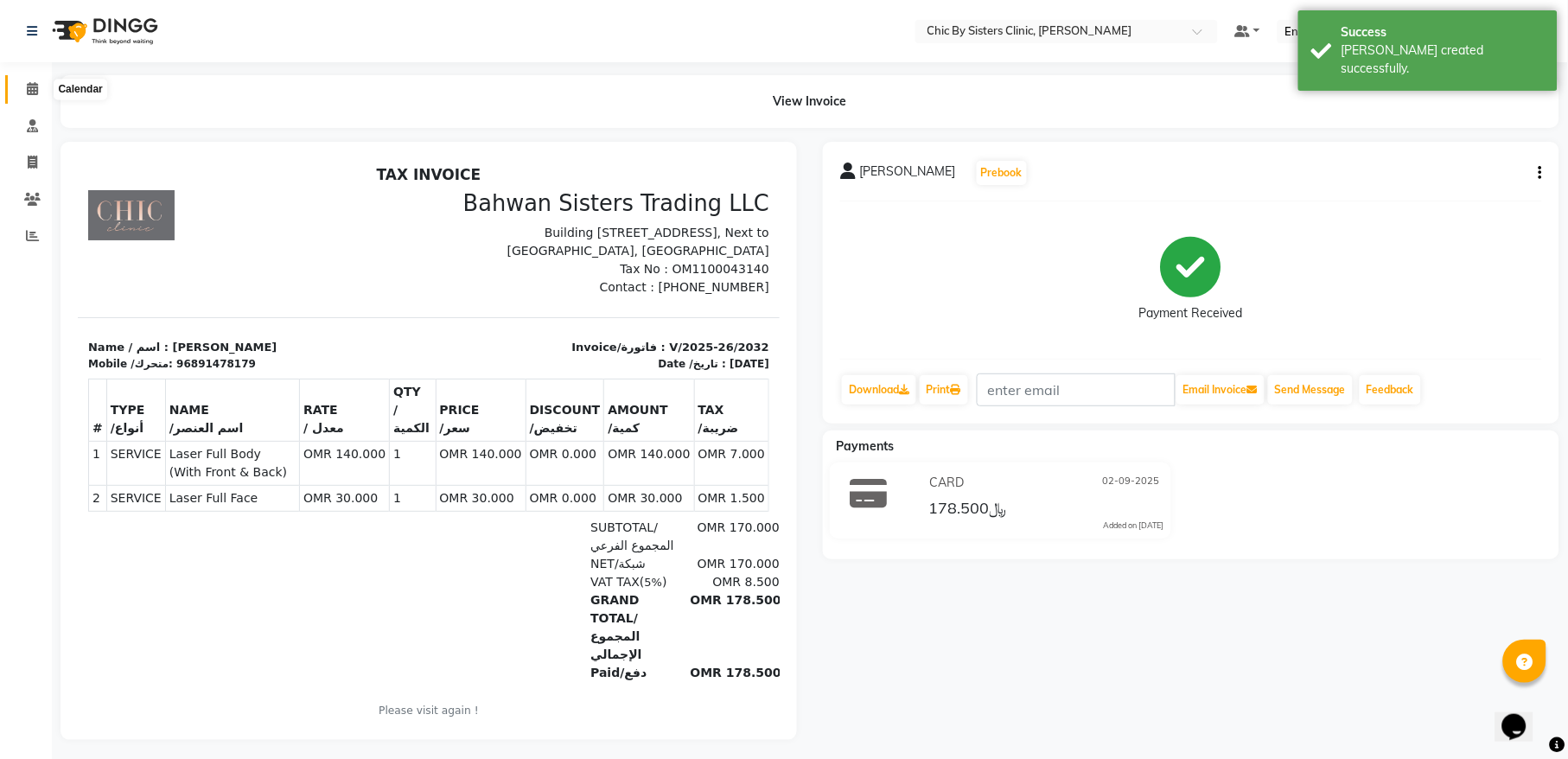
click at [30, 87] on icon at bounding box center [31, 88] width 11 height 13
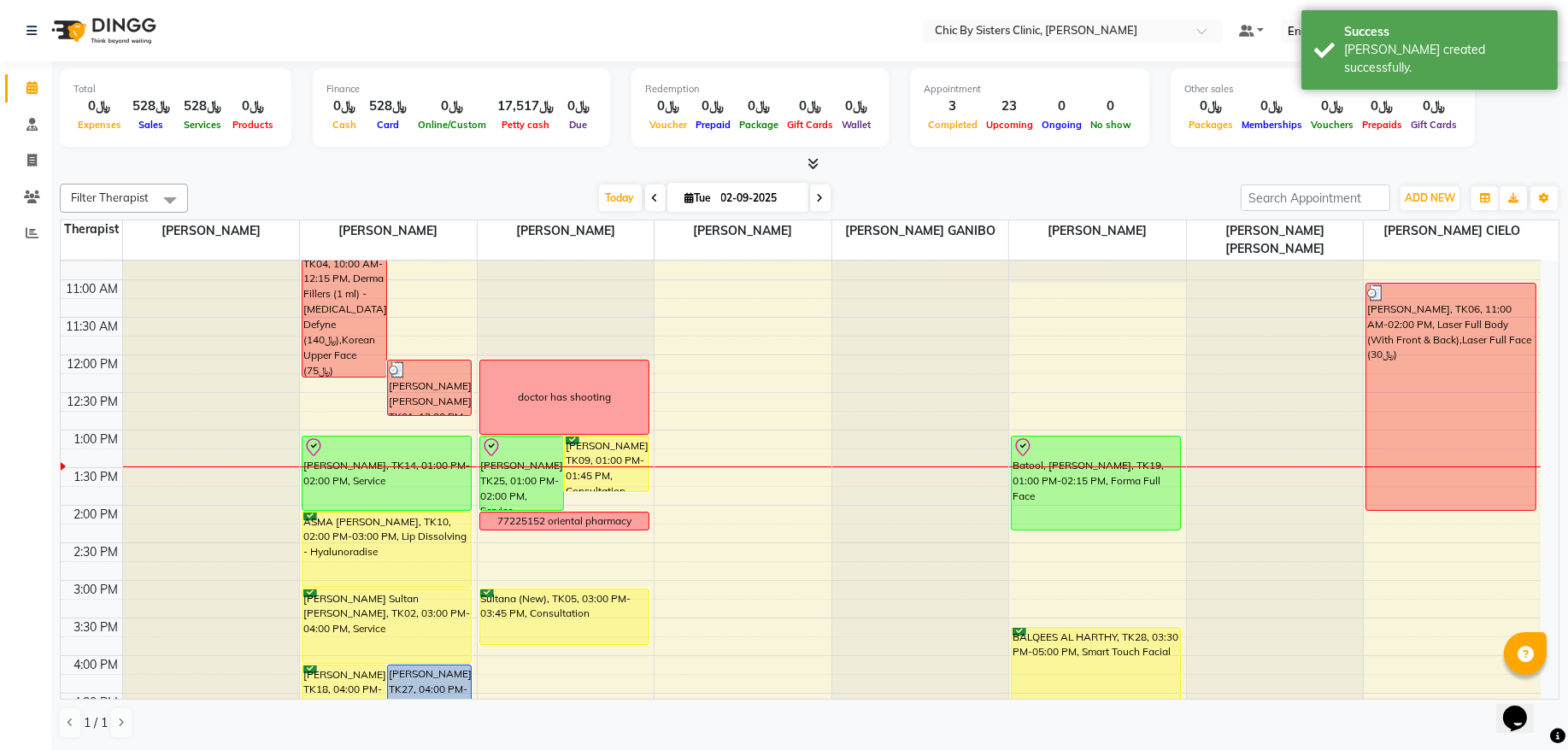
scroll to position [230, 0]
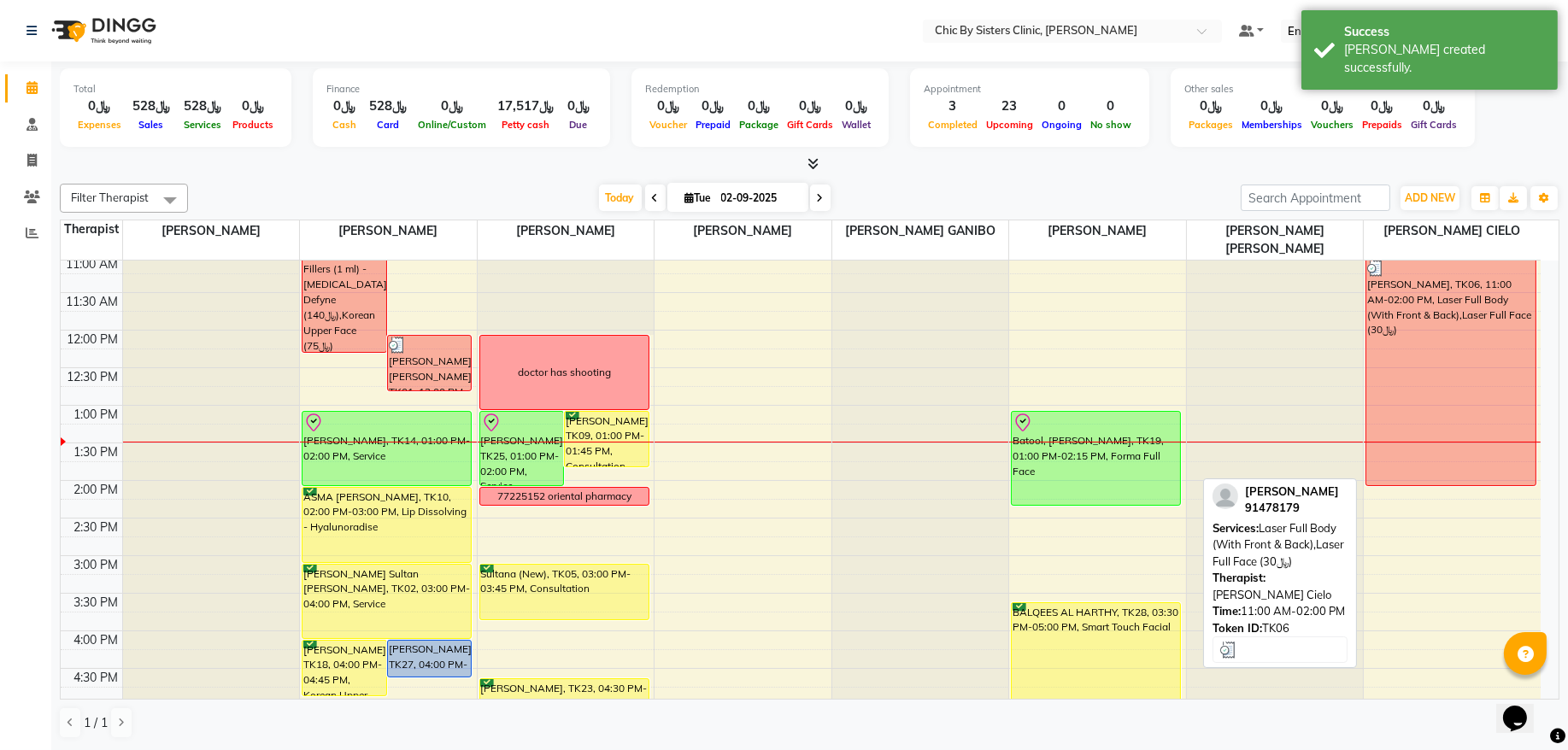
click at [1460, 407] on div "[PERSON_NAME], TK06, 11:00 AM-02:00 PM, Laser Full Body (With Front & Back),Las…" at bounding box center [1451, 373] width 169 height 226
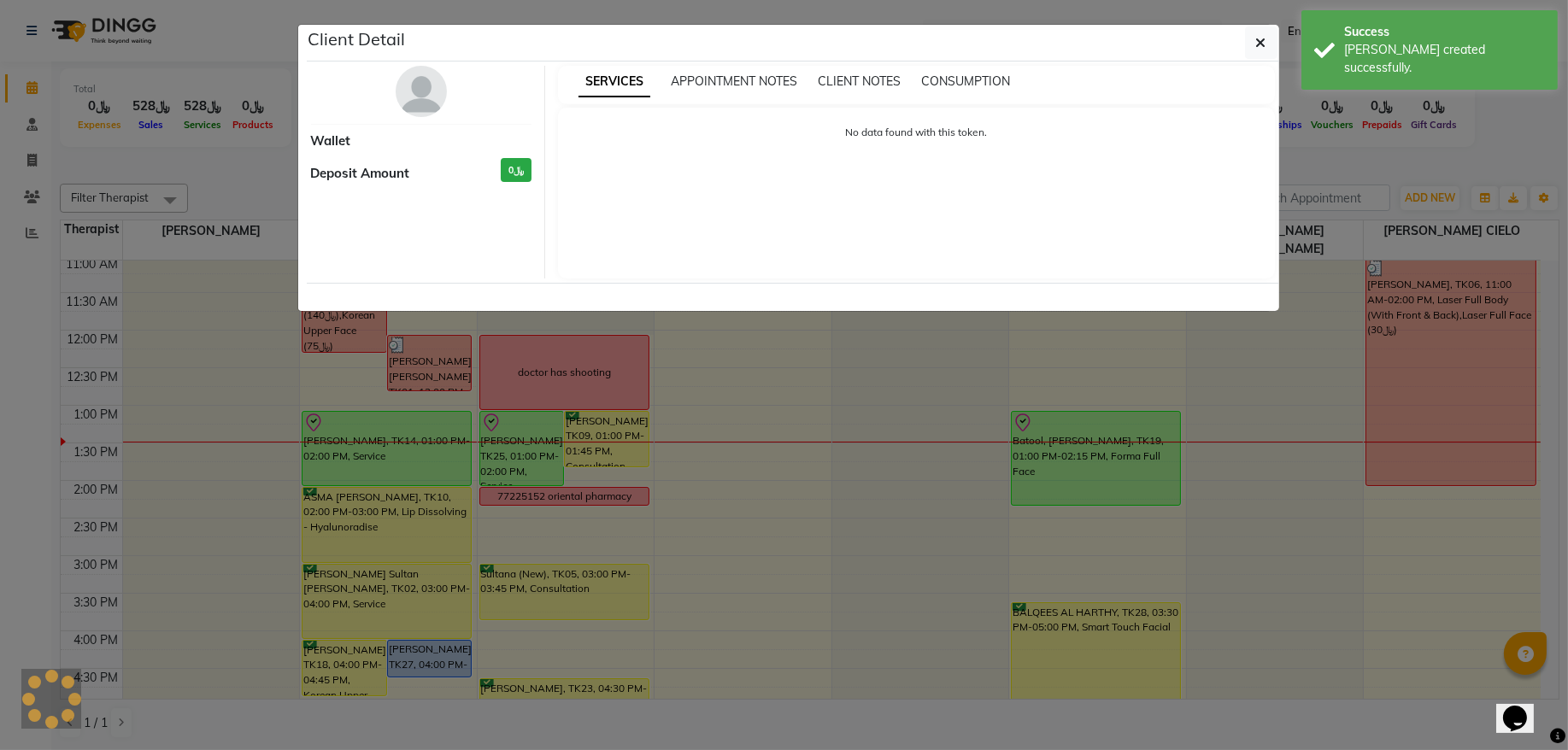
select select "3"
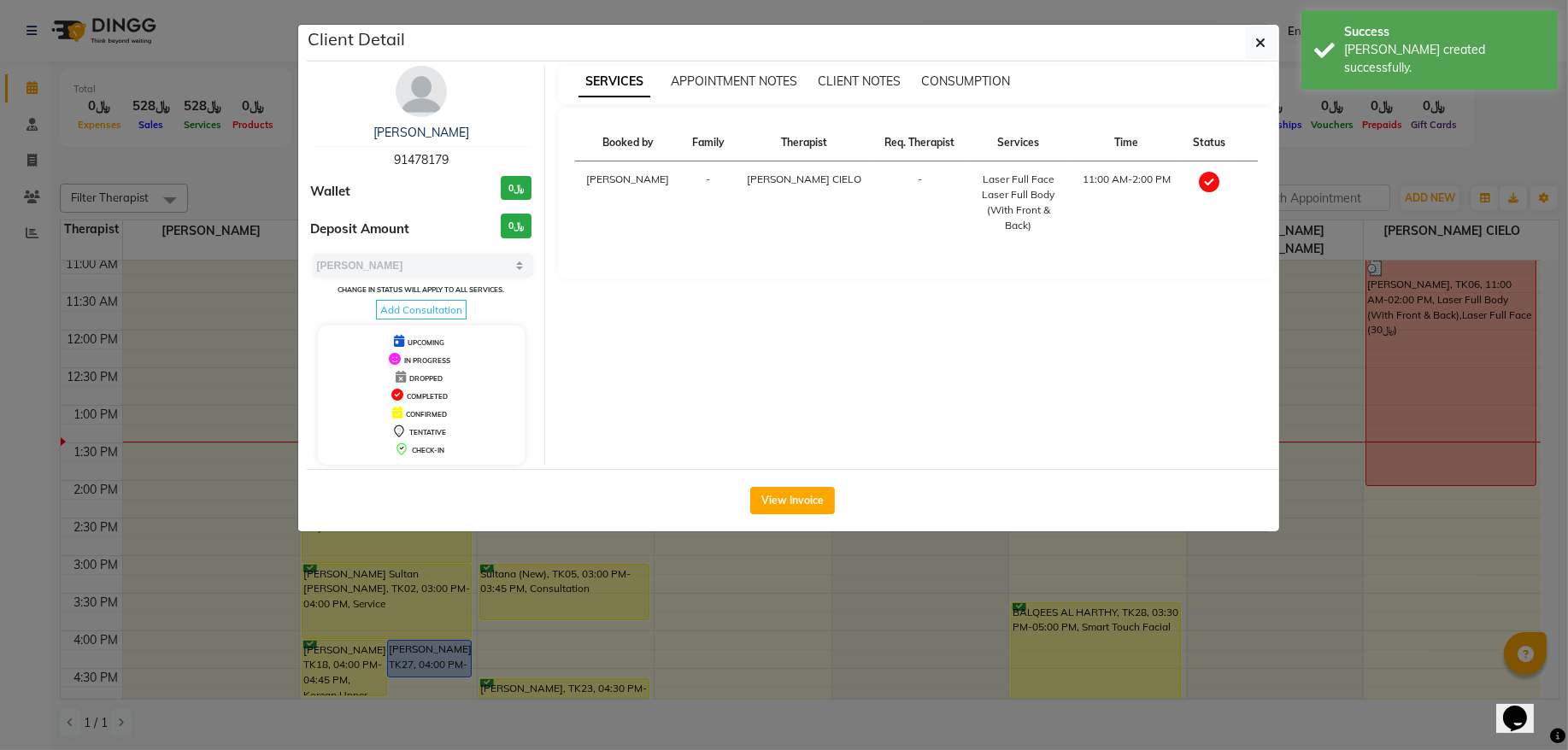
click at [419, 163] on span "91478179" at bounding box center [421, 160] width 55 height 15
copy span "91478179"
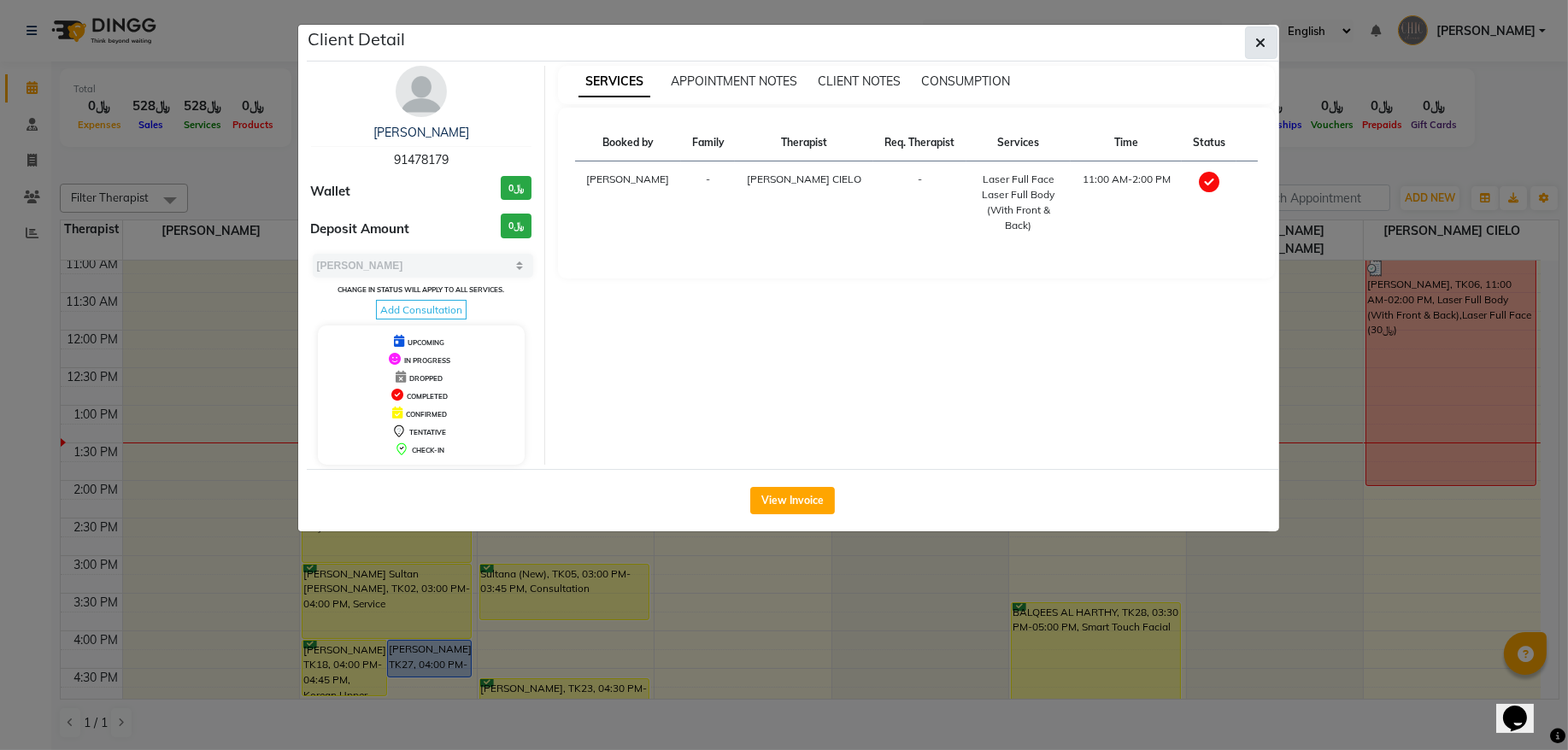
click at [1271, 39] on button "button" at bounding box center [1262, 43] width 33 height 33
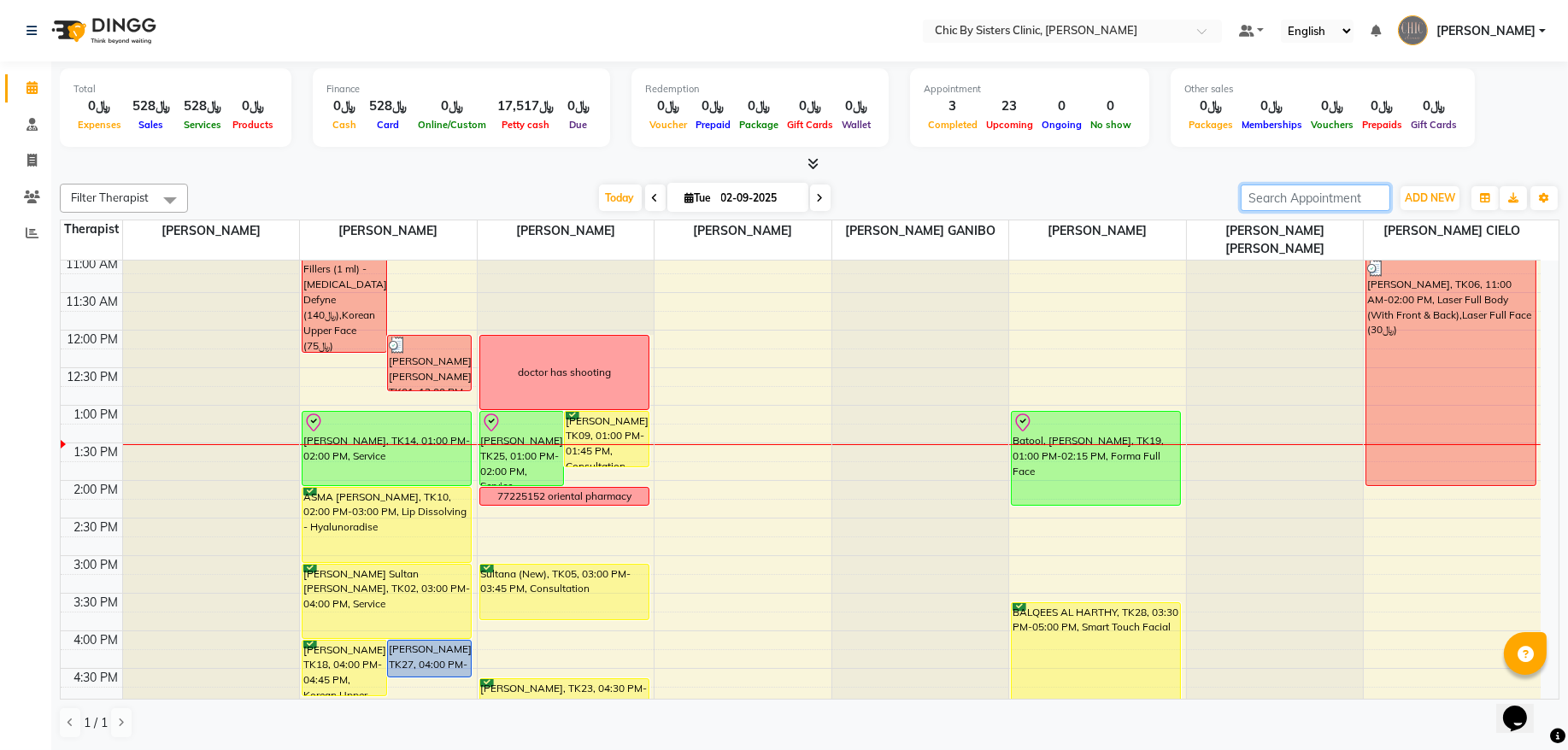
paste input "96897722779"
type input "96897722779"
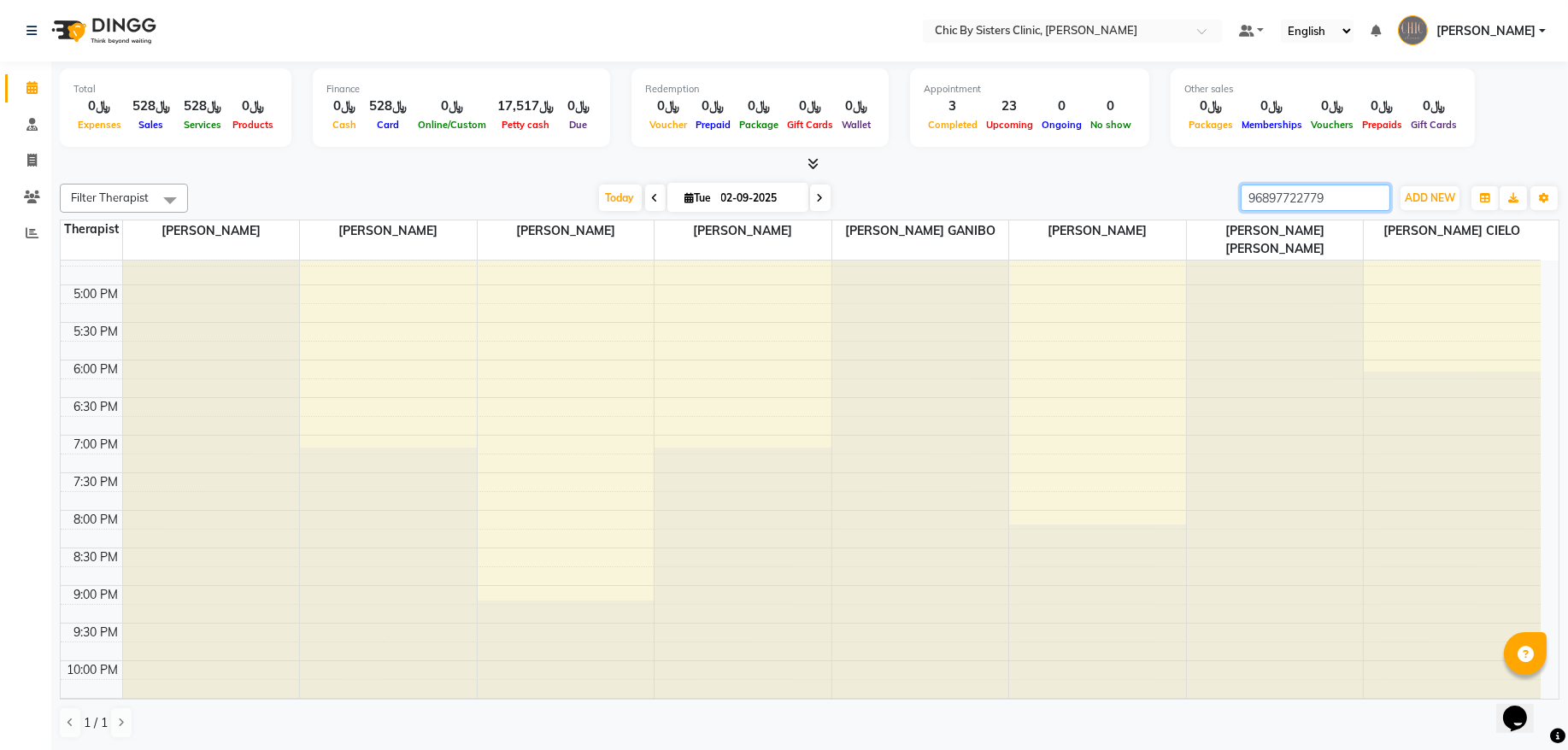
scroll to position [692, 0]
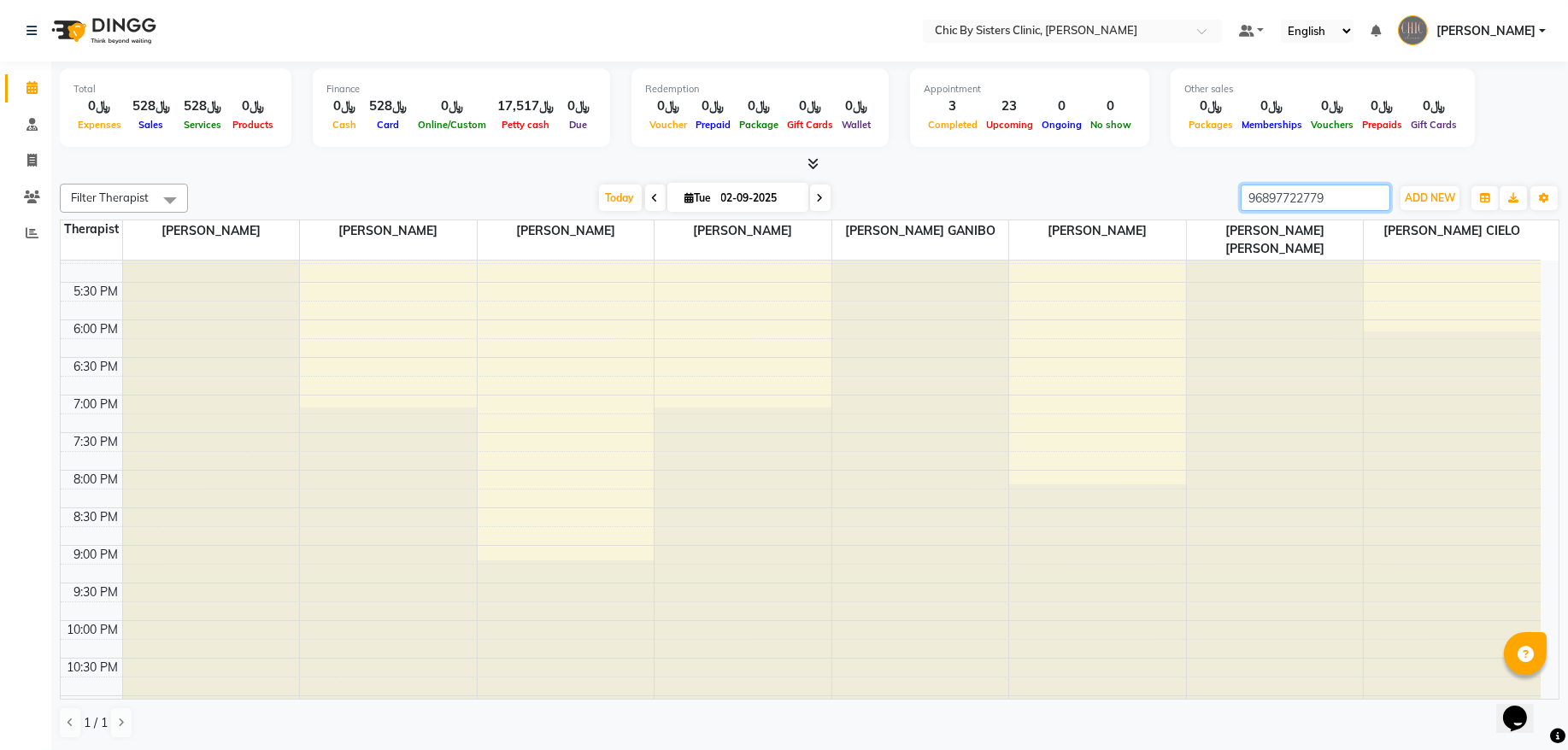
click at [1374, 201] on input "96897722779" at bounding box center [1315, 197] width 150 height 26
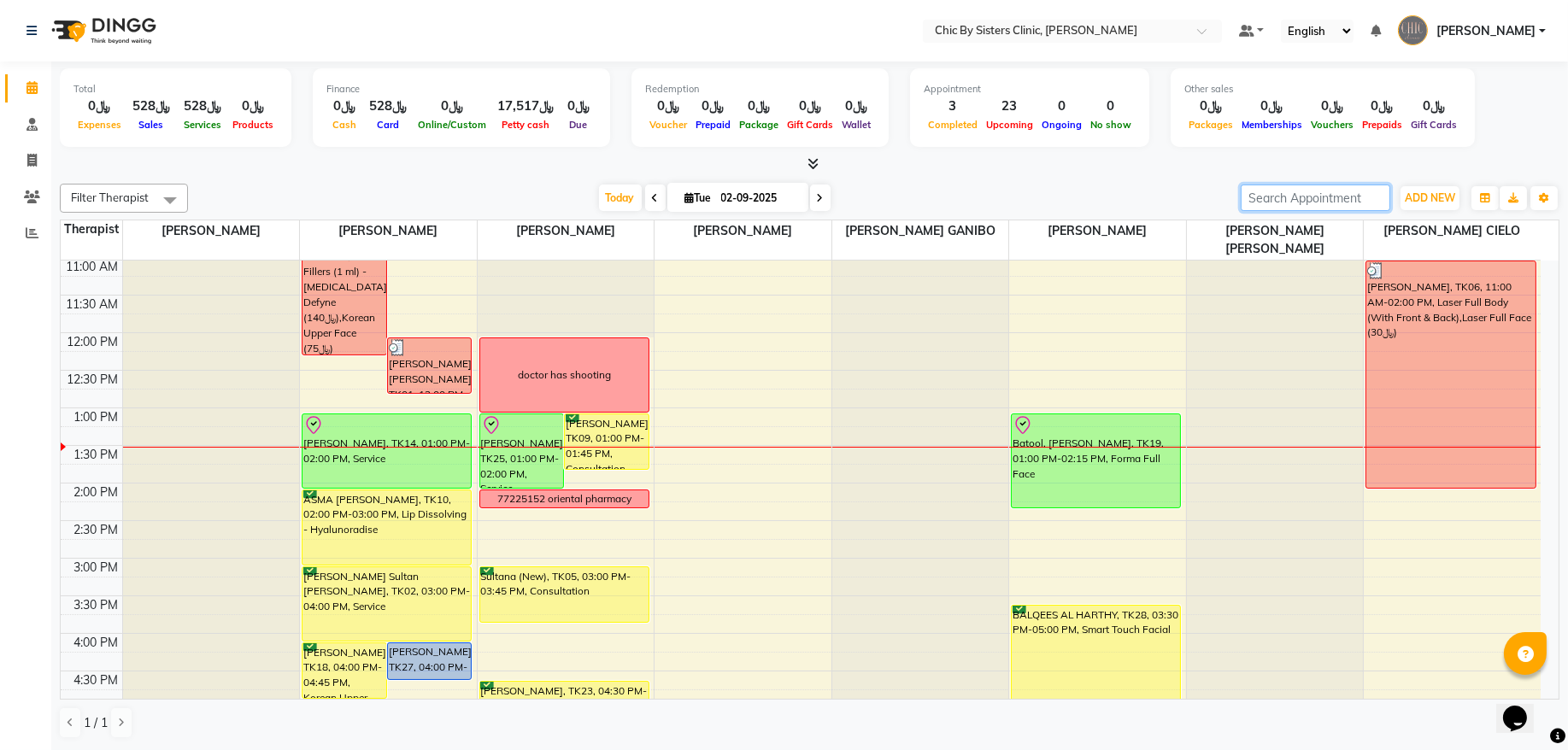
scroll to position [230, 0]
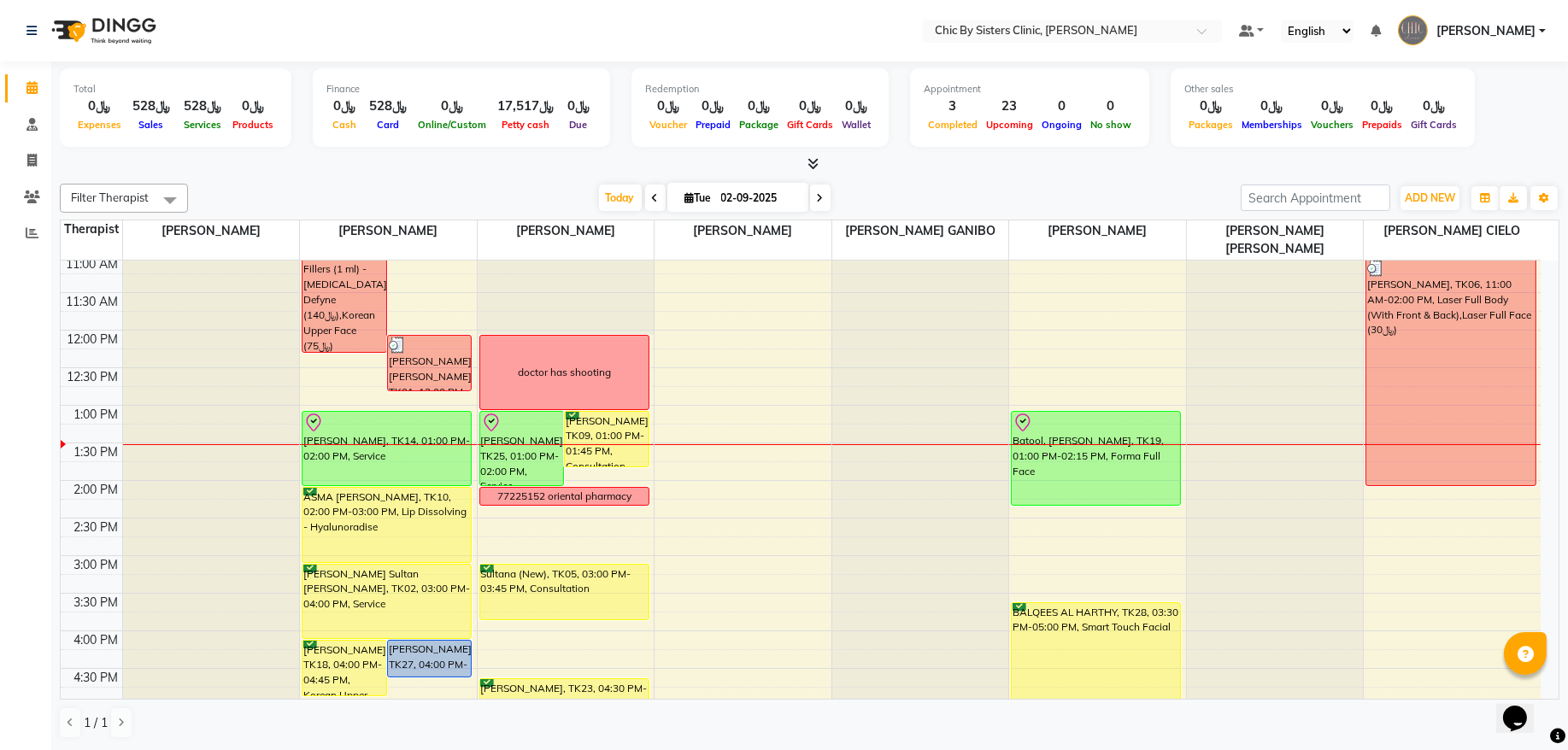
click at [716, 197] on input "02-09-2025" at bounding box center [759, 198] width 85 height 25
select select "9"
select select "2025"
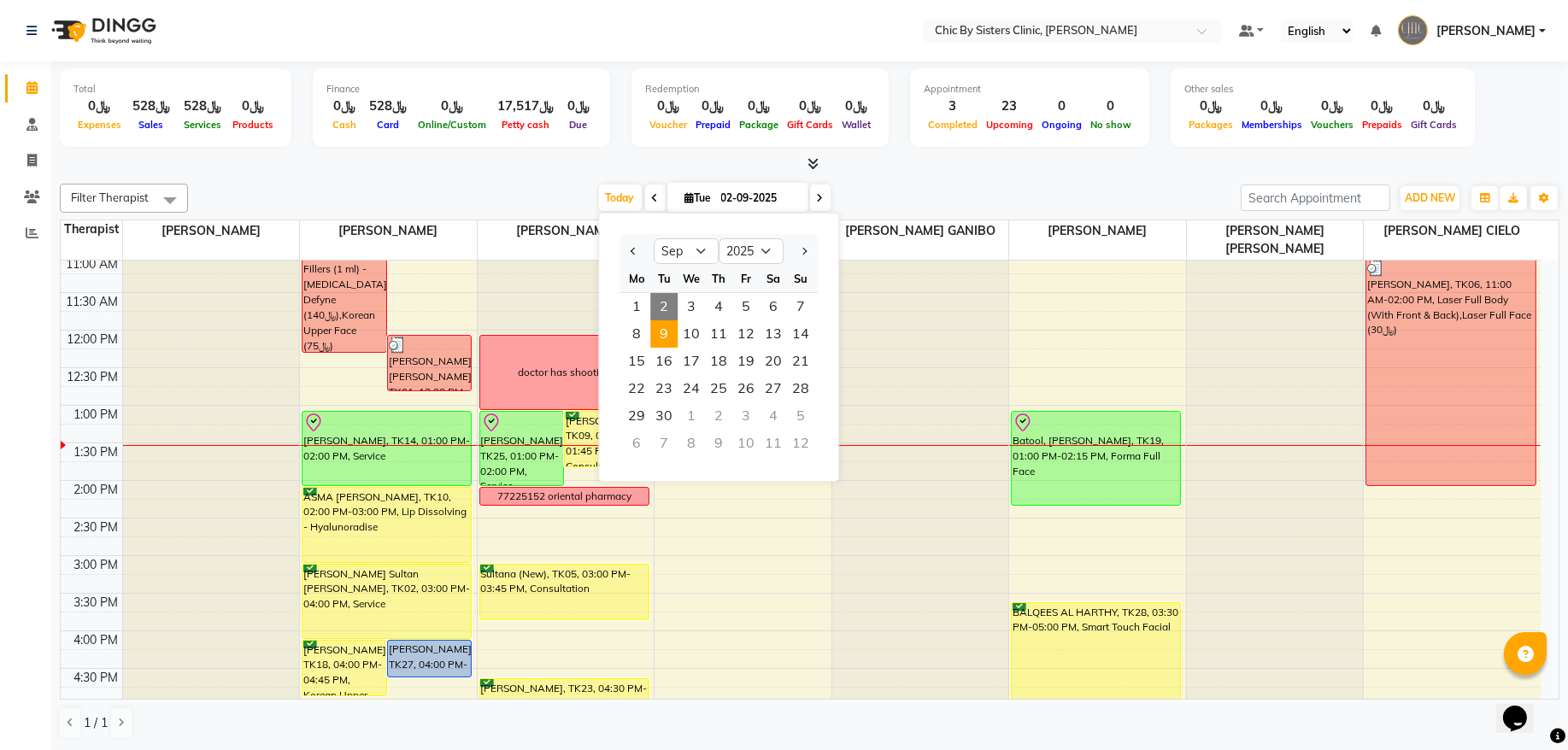
click at [671, 336] on span "9" at bounding box center [664, 334] width 27 height 27
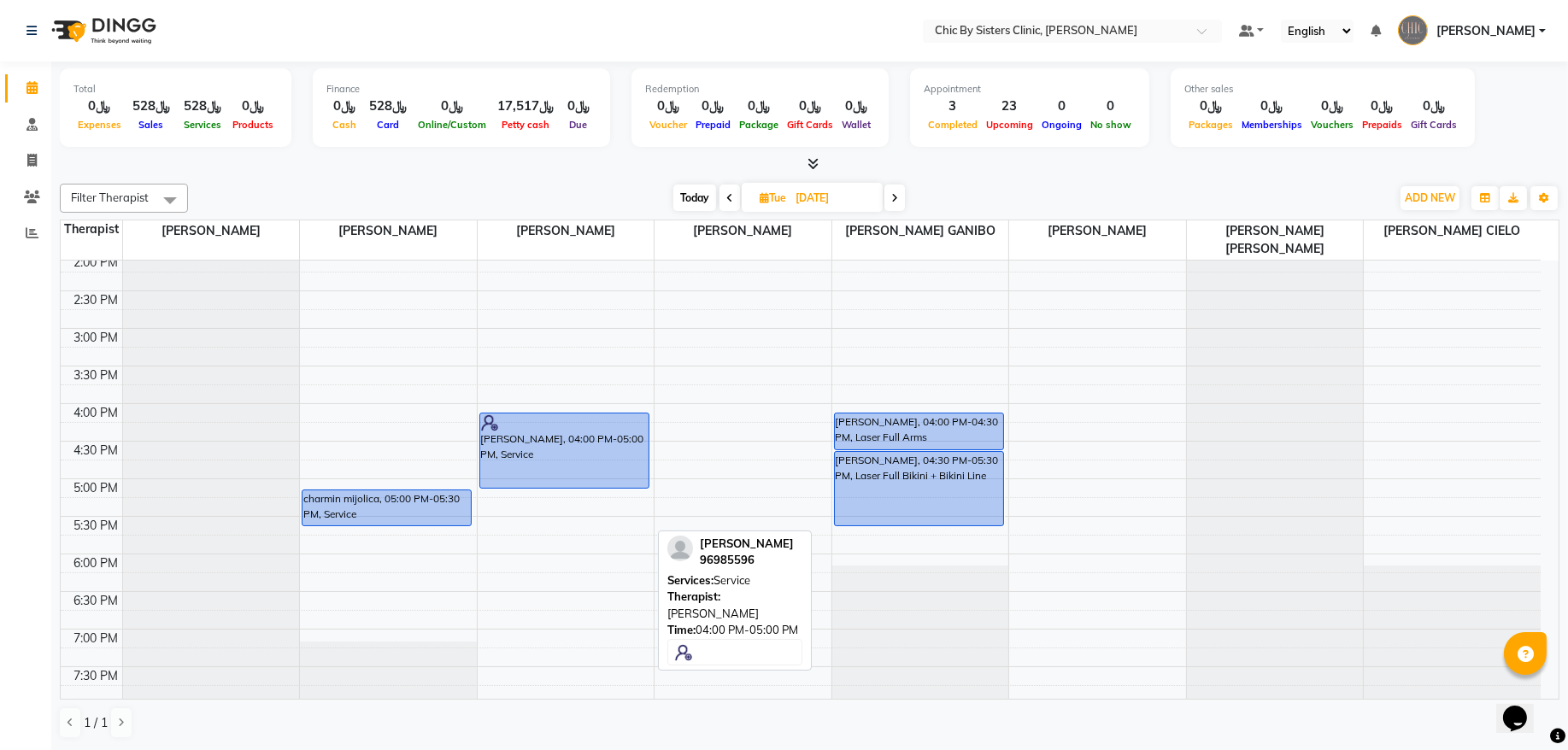
scroll to position [498, 0]
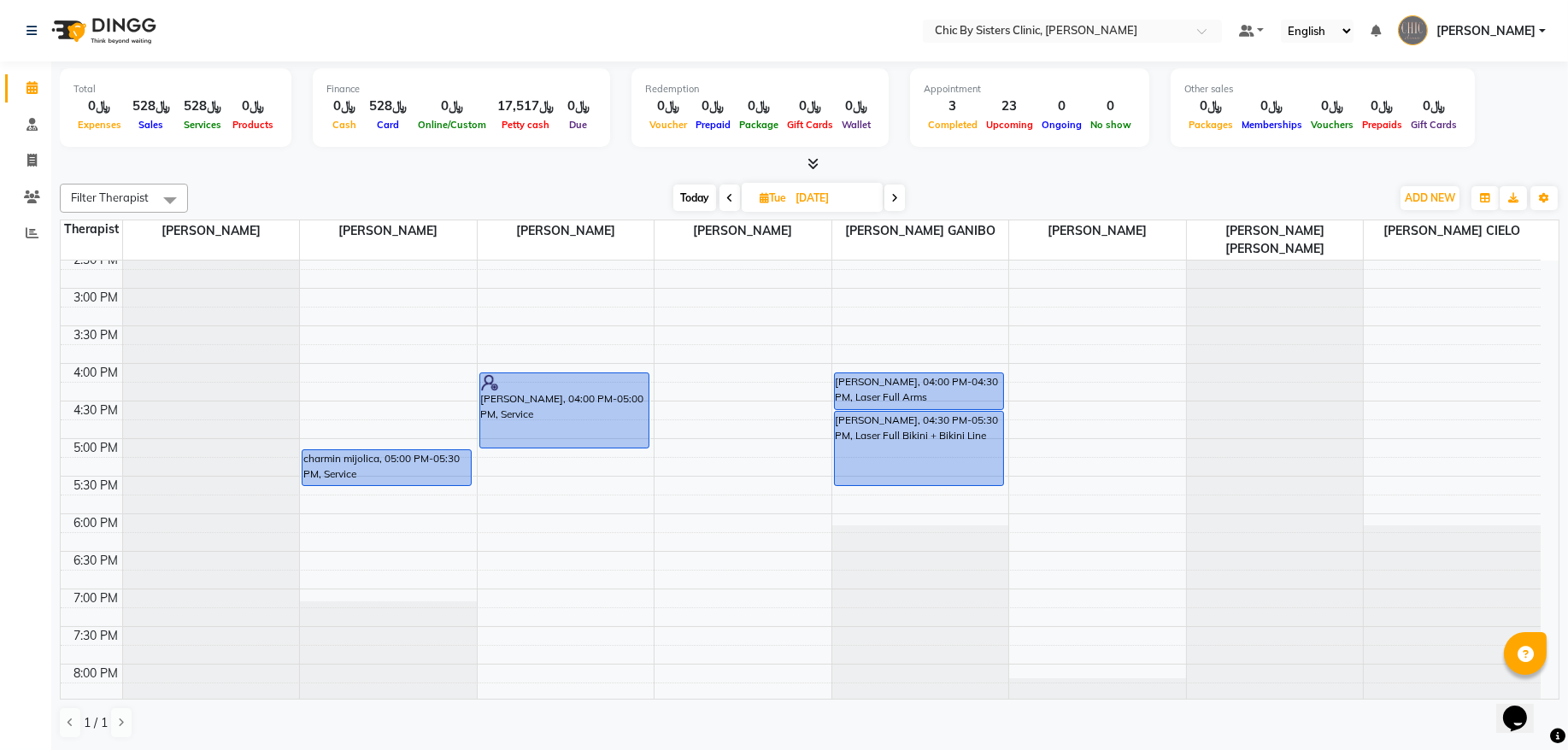
click at [695, 195] on span "Today" at bounding box center [695, 197] width 43 height 26
type input "02-09-2025"
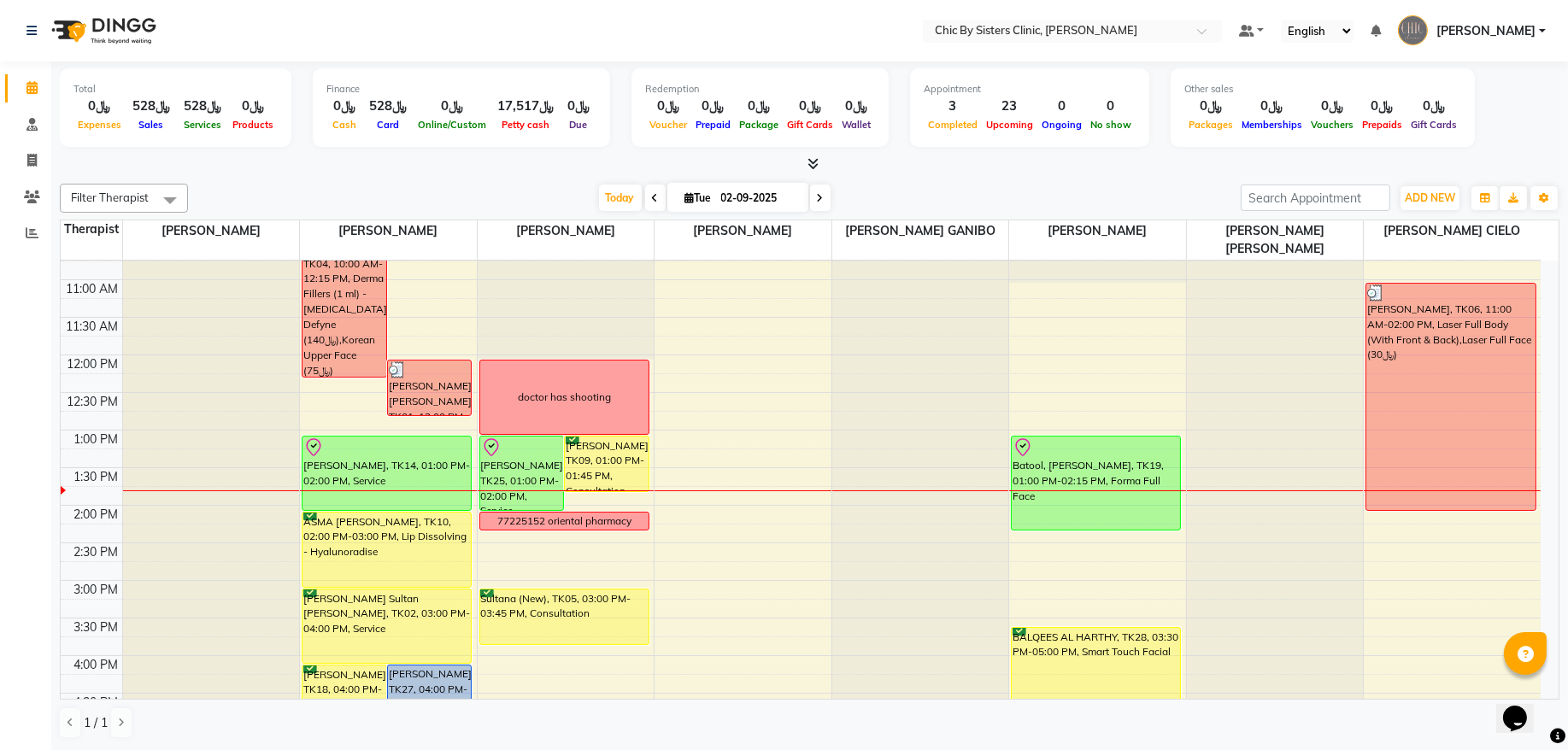
scroll to position [152, 0]
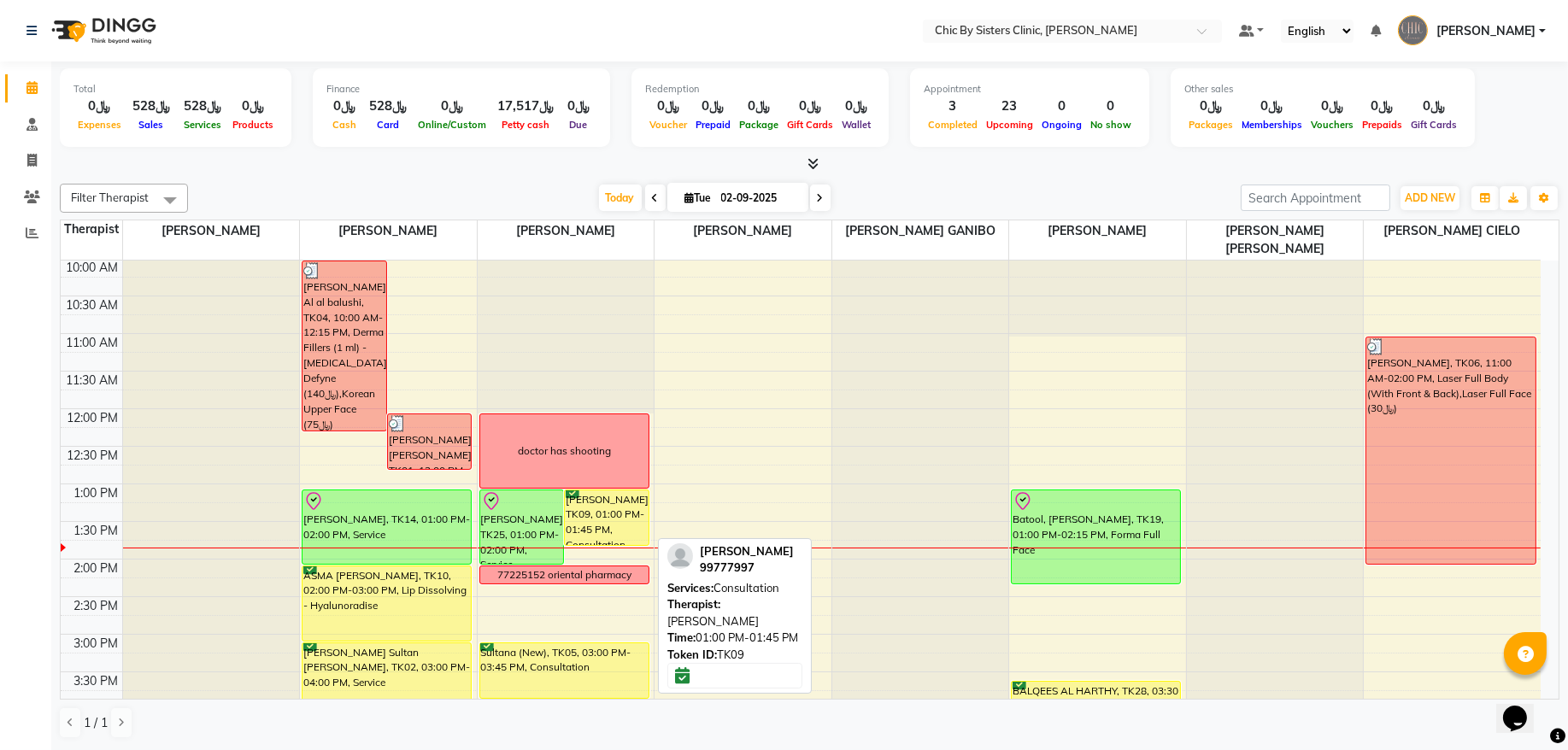
click at [588, 503] on div "[PERSON_NAME], TK09, 01:00 PM-01:45 PM, Consultation" at bounding box center [607, 518] width 84 height 55
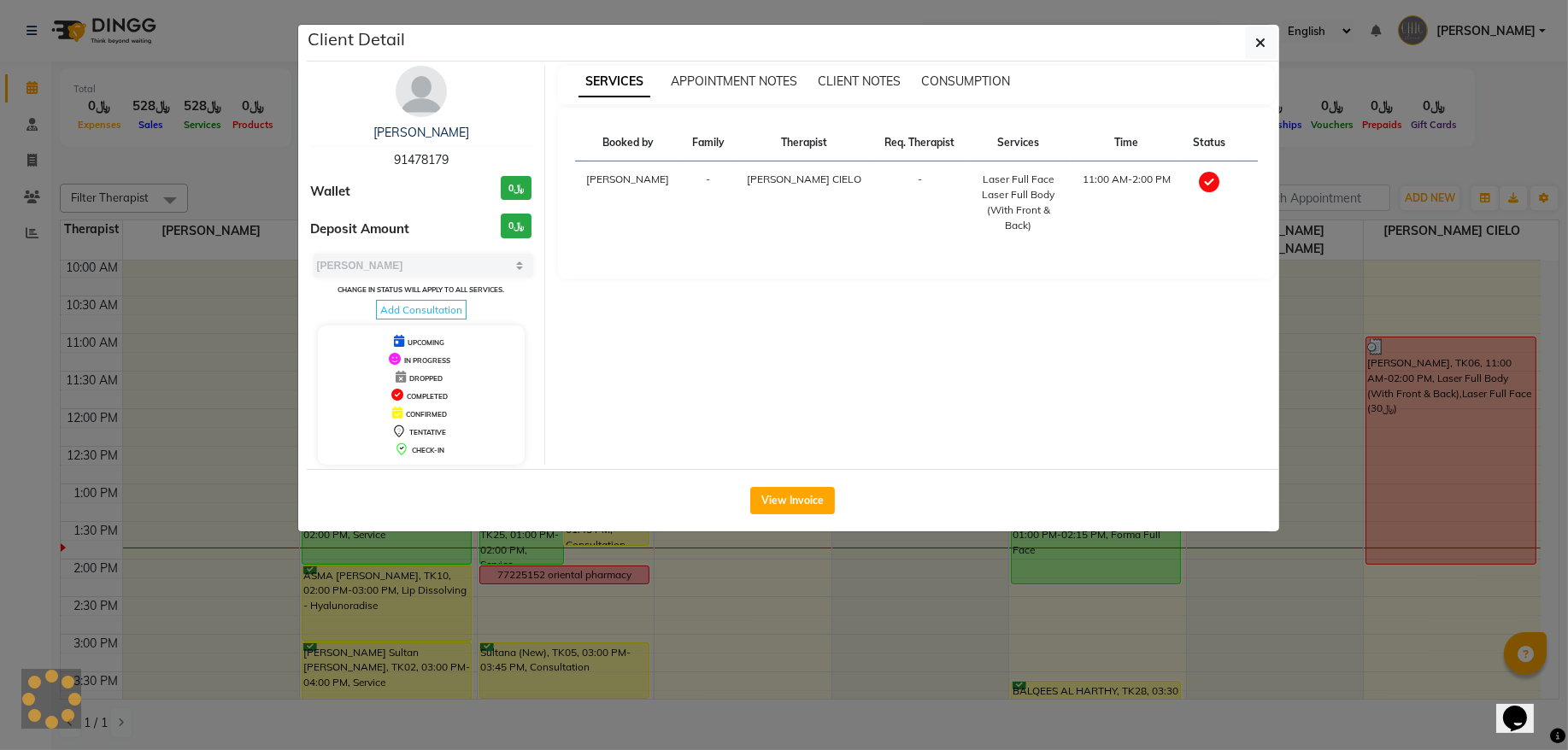
select select "6"
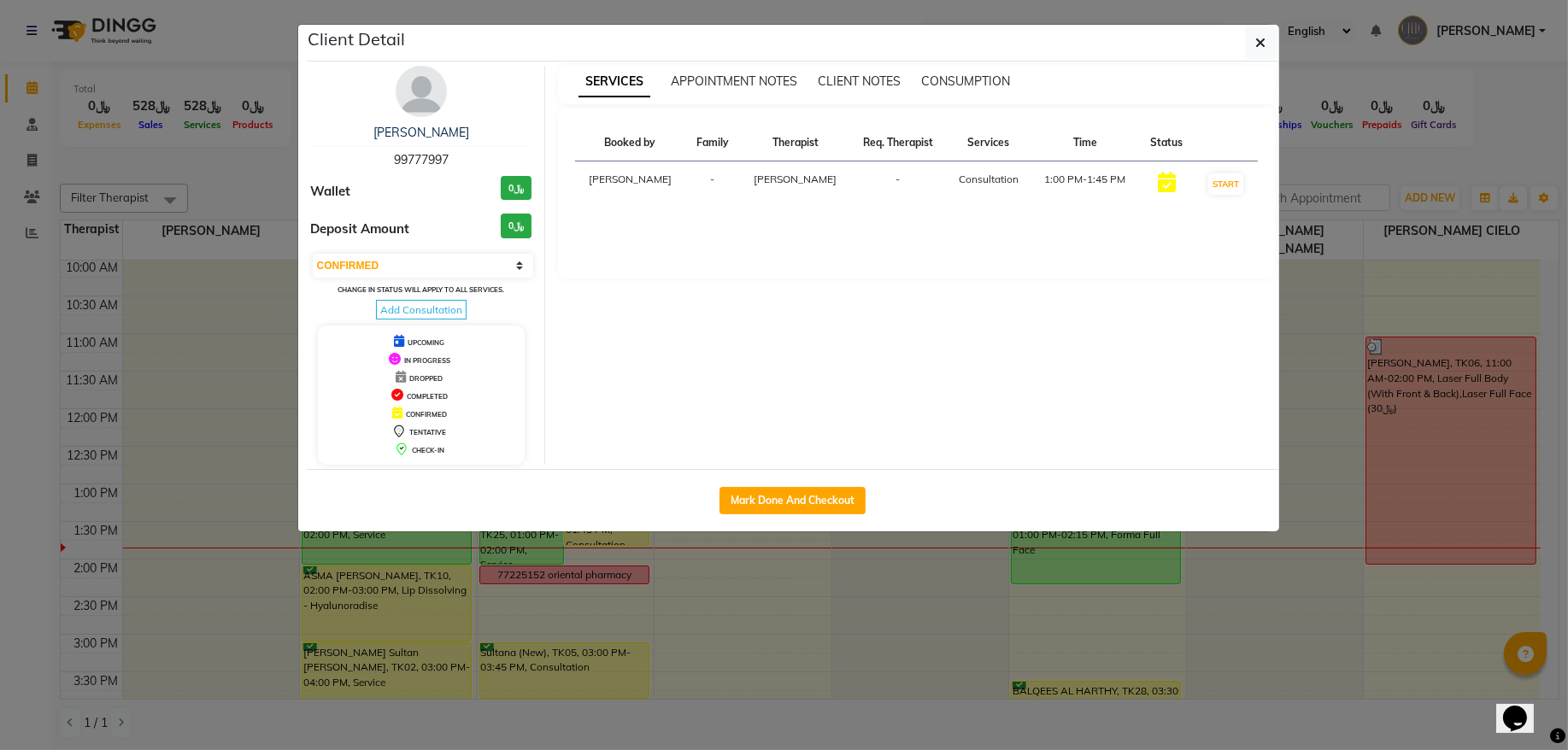
click at [406, 165] on span "99777997" at bounding box center [421, 160] width 55 height 15
copy span "99777997"
click at [1261, 45] on icon "button" at bounding box center [1261, 43] width 11 height 14
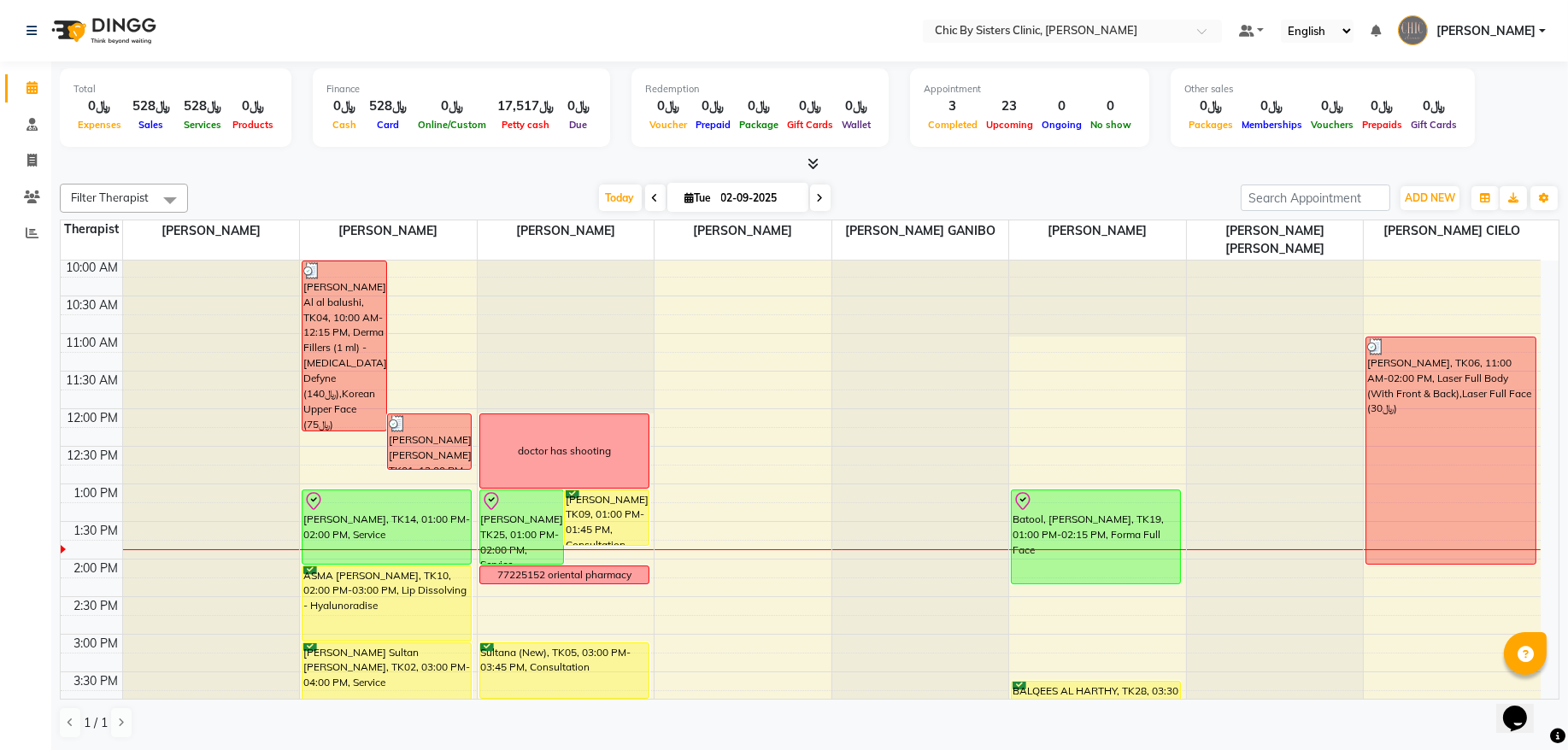
click at [708, 201] on span "Tue" at bounding box center [699, 197] width 35 height 13
select select "9"
select select "2025"
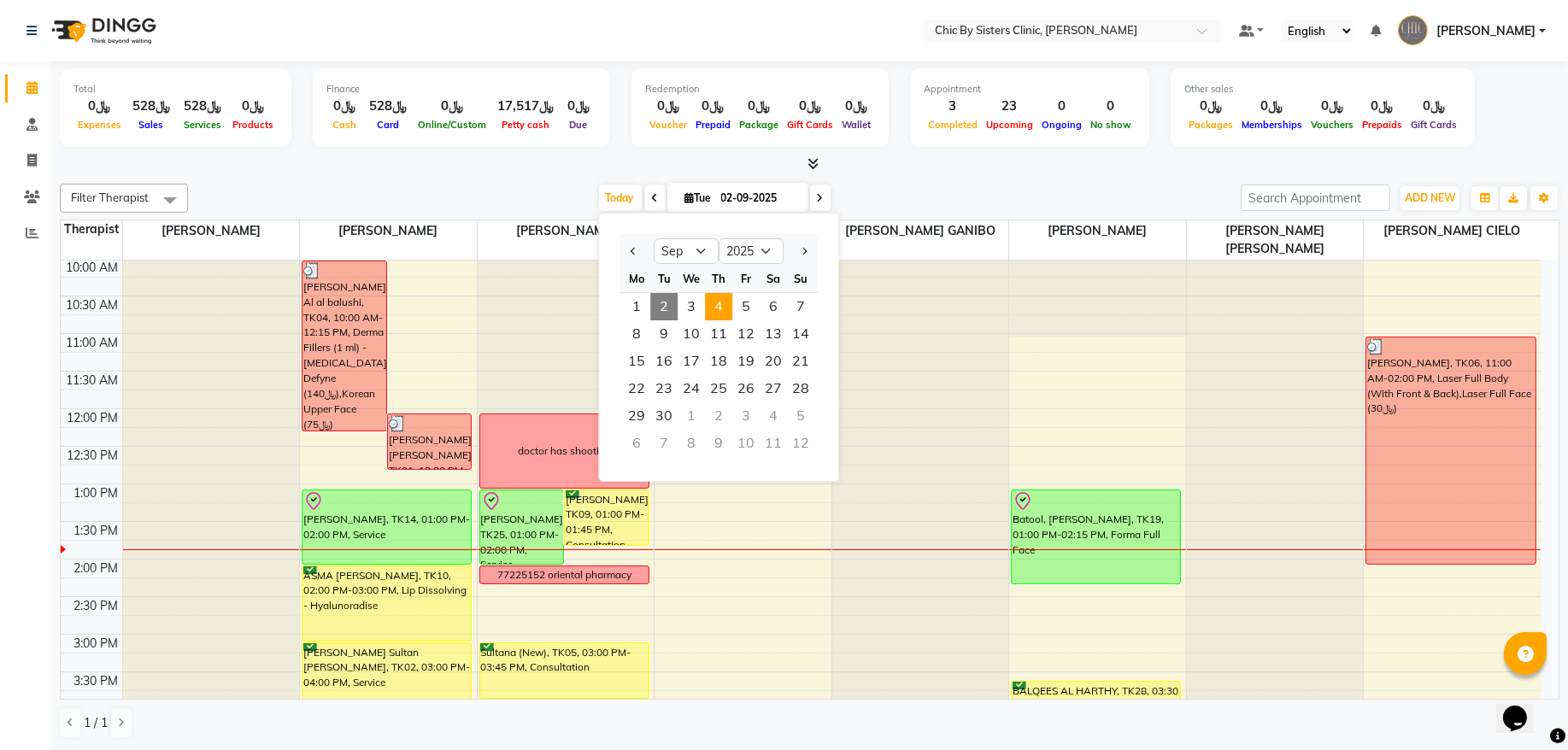
click at [728, 306] on span "4" at bounding box center [719, 307] width 27 height 27
type input "[DATE]"
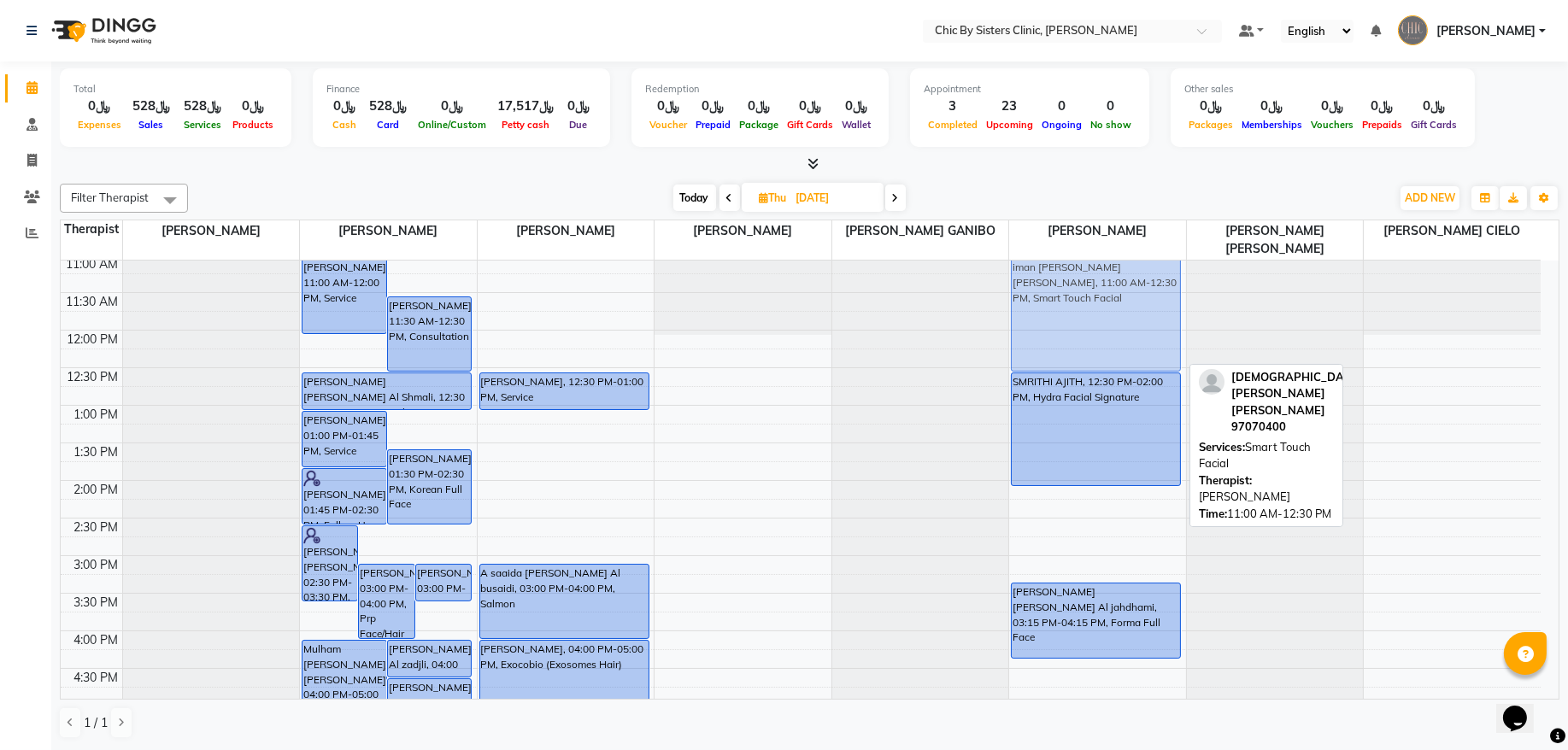
scroll to position [225, 0]
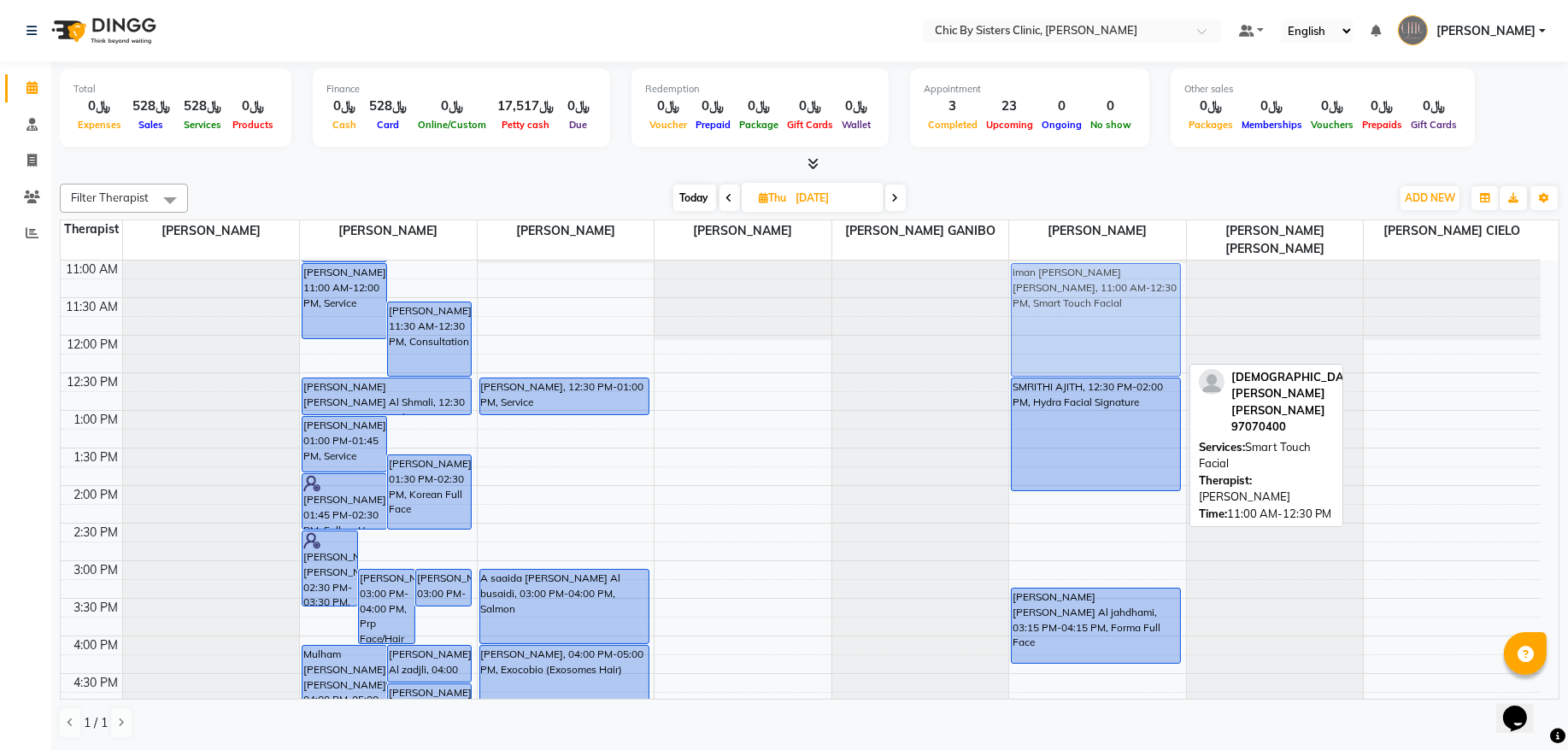
drag, startPoint x: 1099, startPoint y: 297, endPoint x: 1122, endPoint y: 291, distance: 23.8
click at [1122, 291] on div "iman [PERSON_NAME] [PERSON_NAME], 11:00 AM-12:30 PM, Smart Touch Facial SMRITHI…" at bounding box center [1098, 636] width 177 height 1202
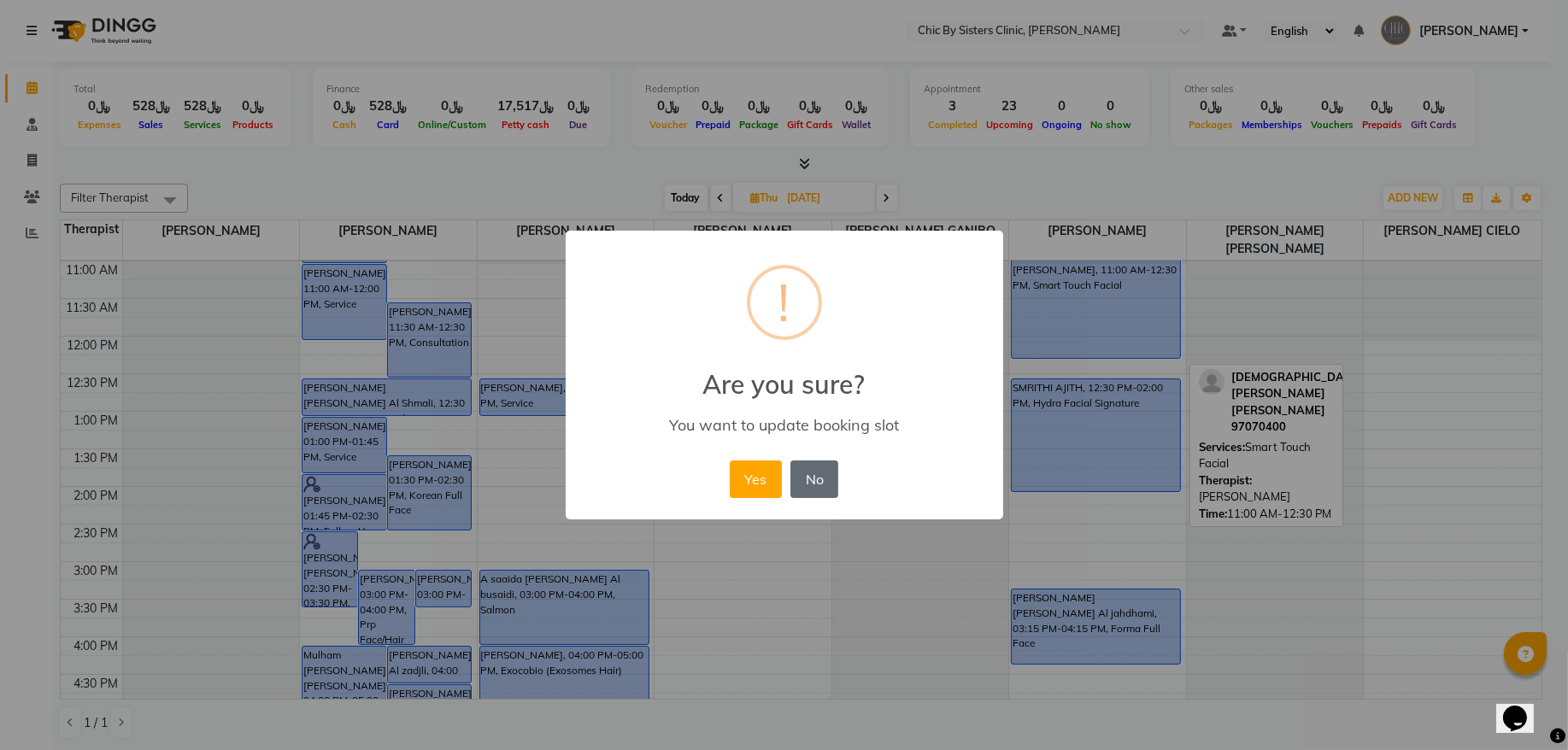
click at [808, 484] on button "No" at bounding box center [814, 479] width 47 height 38
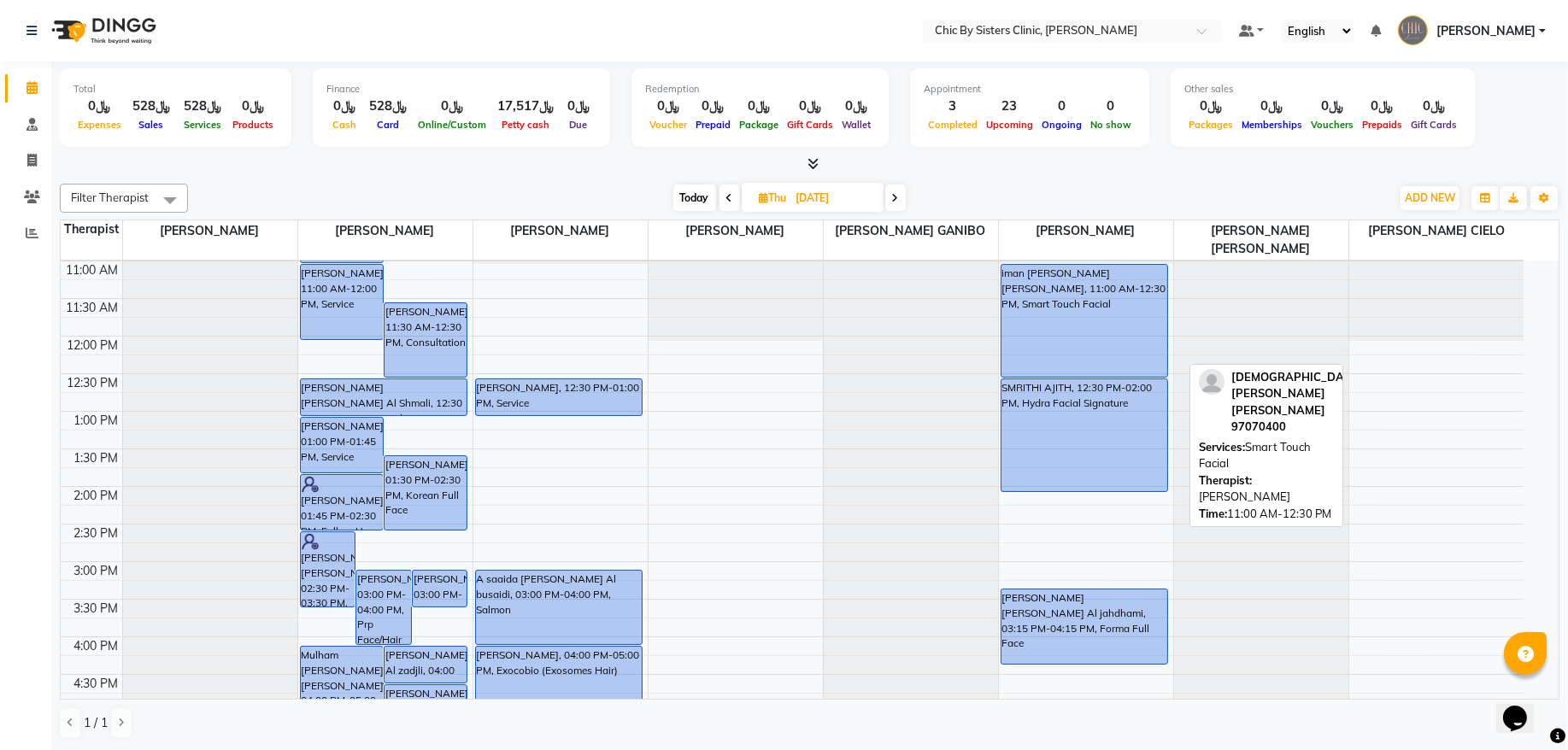
click at [1459, 27] on span "[PERSON_NAME]" at bounding box center [1486, 31] width 99 height 18
click at [1487, 130] on link "Sign out" at bounding box center [1459, 122] width 157 height 26
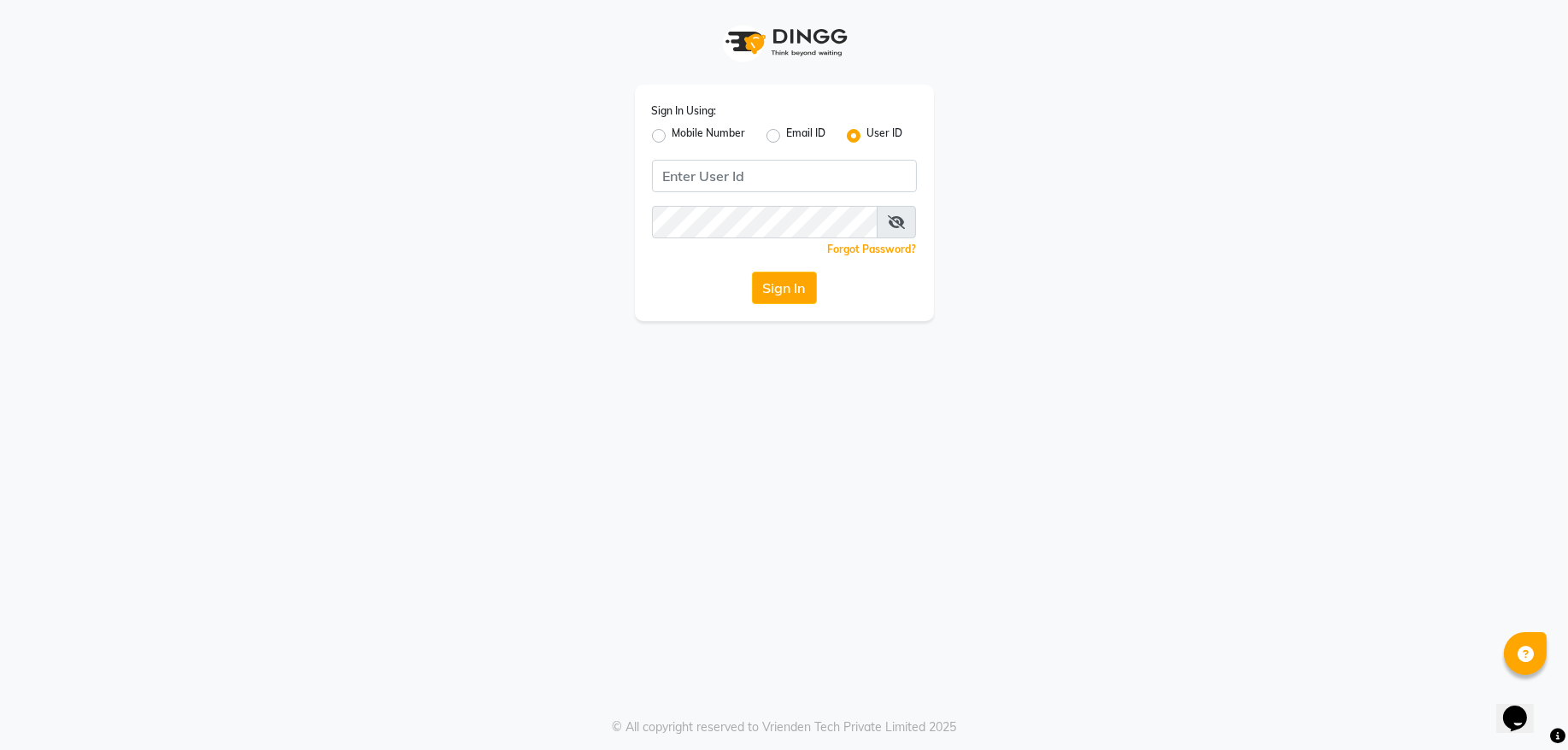
click at [673, 138] on label "Mobile Number" at bounding box center [709, 135] width 74 height 20
click at [673, 136] on input "Mobile Number" at bounding box center [678, 131] width 11 height 11
radio input "true"
radio input "false"
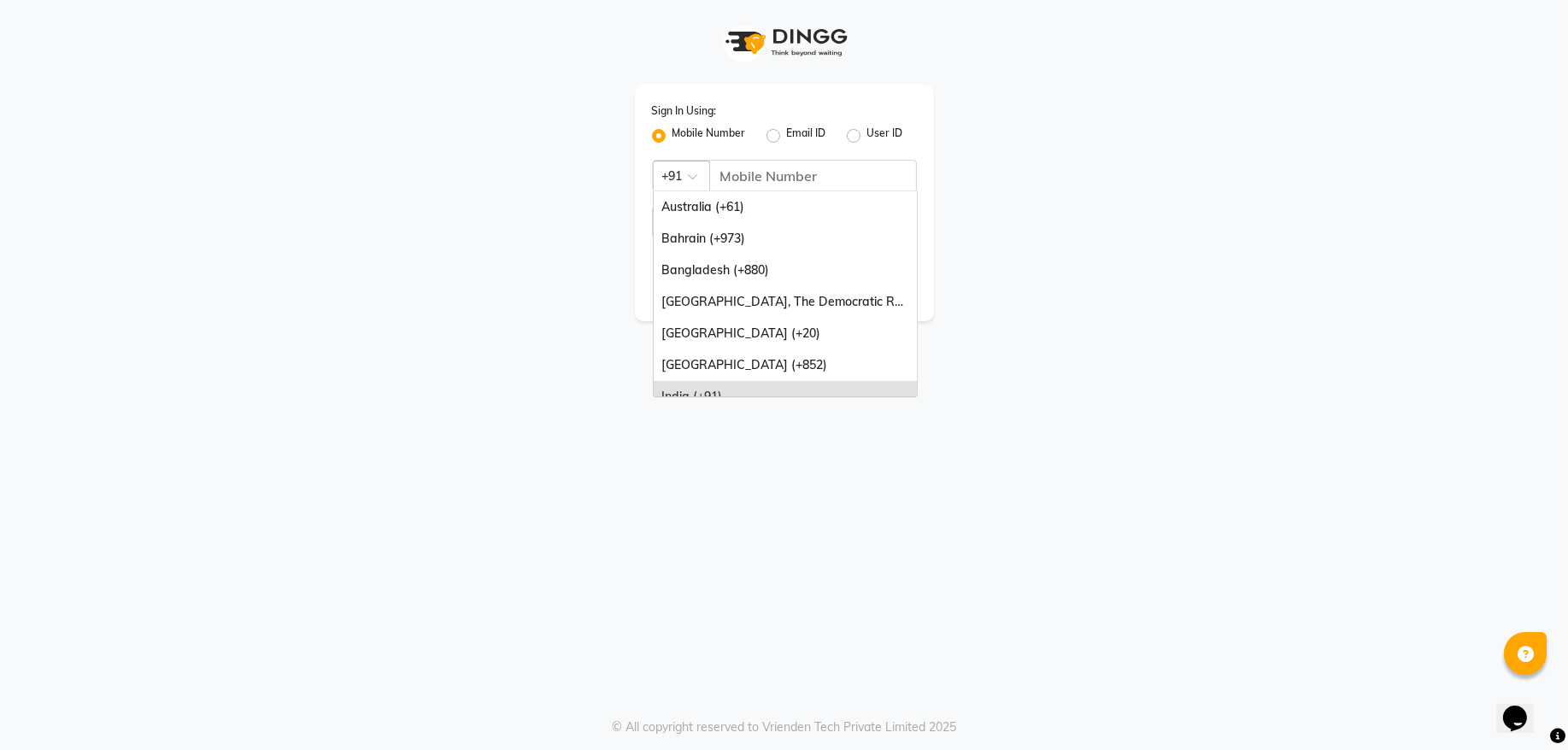
click at [669, 179] on div at bounding box center [681, 174] width 55 height 18
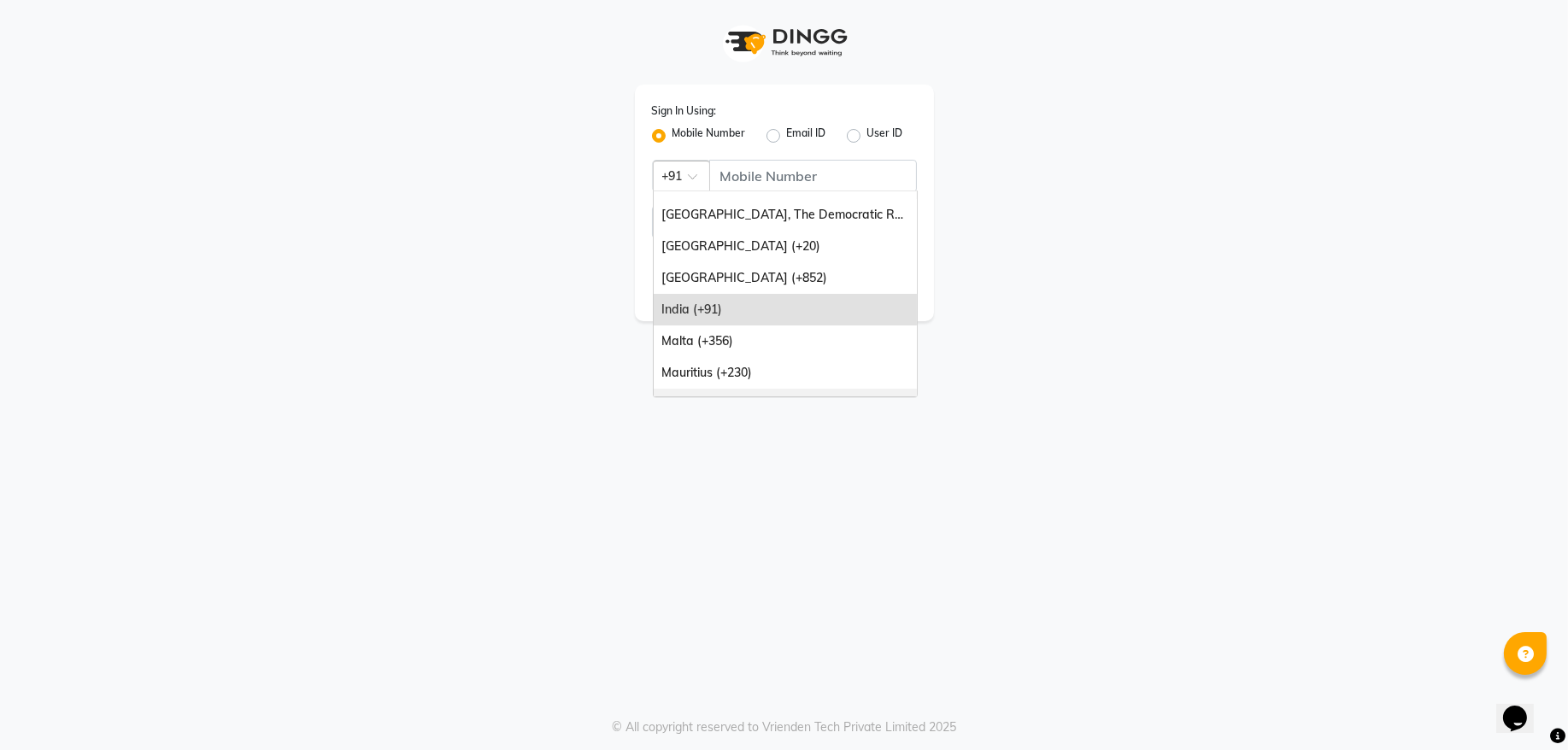
scroll to position [230, 0]
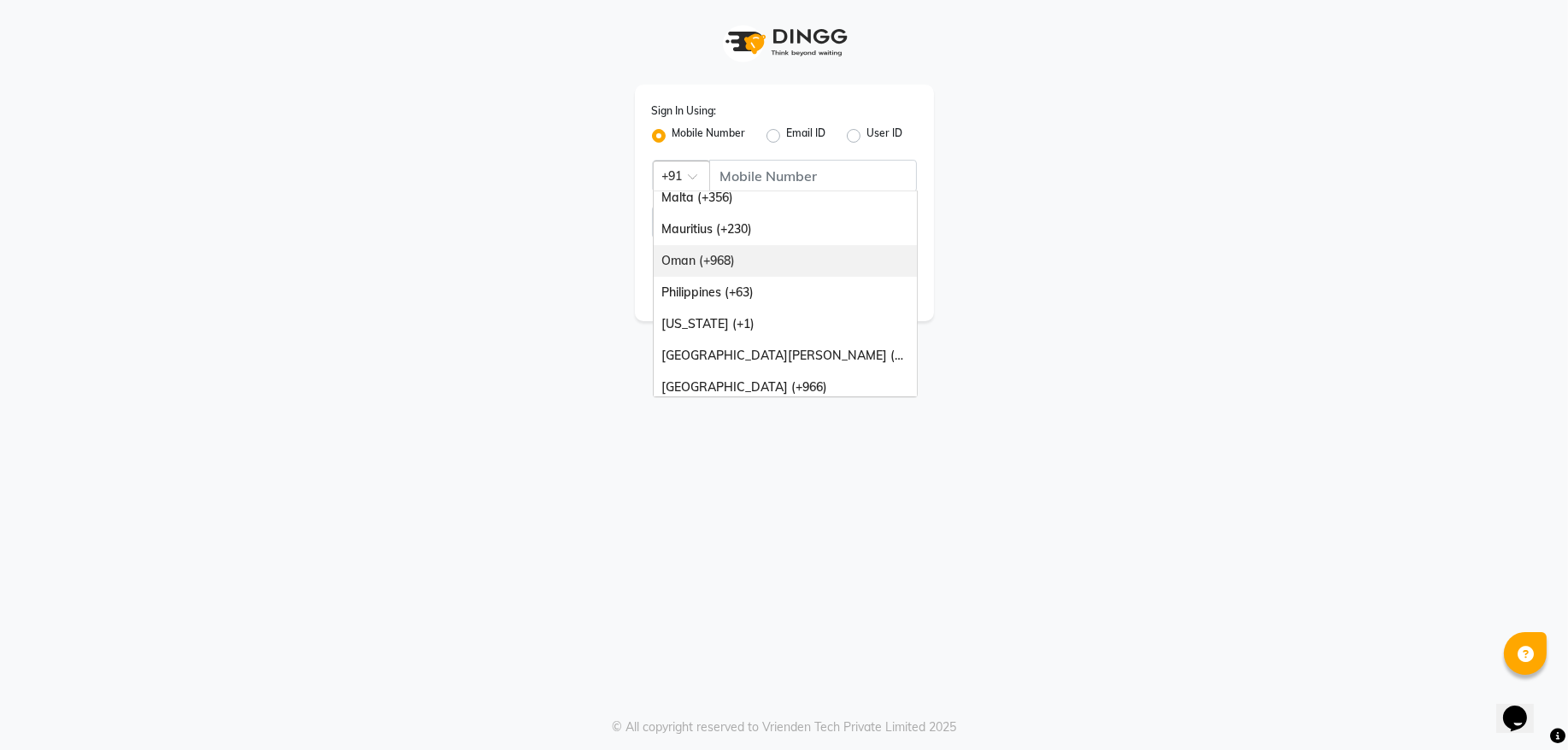
drag, startPoint x: 770, startPoint y: 253, endPoint x: 772, endPoint y: 208, distance: 45.0
click at [770, 241] on div "[GEOGRAPHIC_DATA], [GEOGRAPHIC_DATA] (+243) [GEOGRAPHIC_DATA] (+20) [GEOGRAPHIC…" at bounding box center [786, 158] width 263 height 205
click at [764, 263] on div "Oman (+968)" at bounding box center [786, 260] width 263 height 32
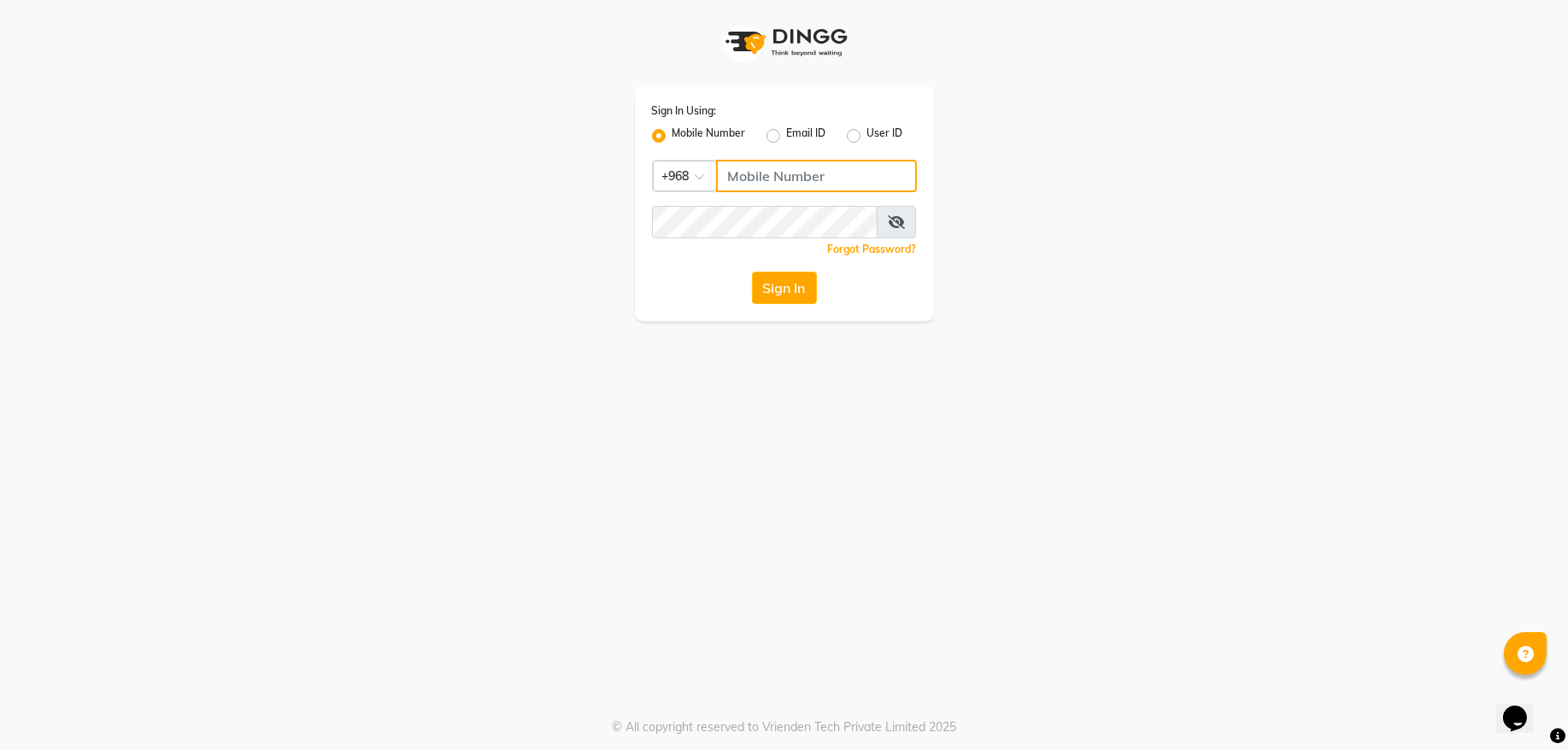
click at [784, 168] on input "Username" at bounding box center [817, 176] width 201 height 33
type input "99882918"
click at [786, 286] on button "Sign In" at bounding box center [784, 288] width 65 height 33
